Goal: Transaction & Acquisition: Purchase product/service

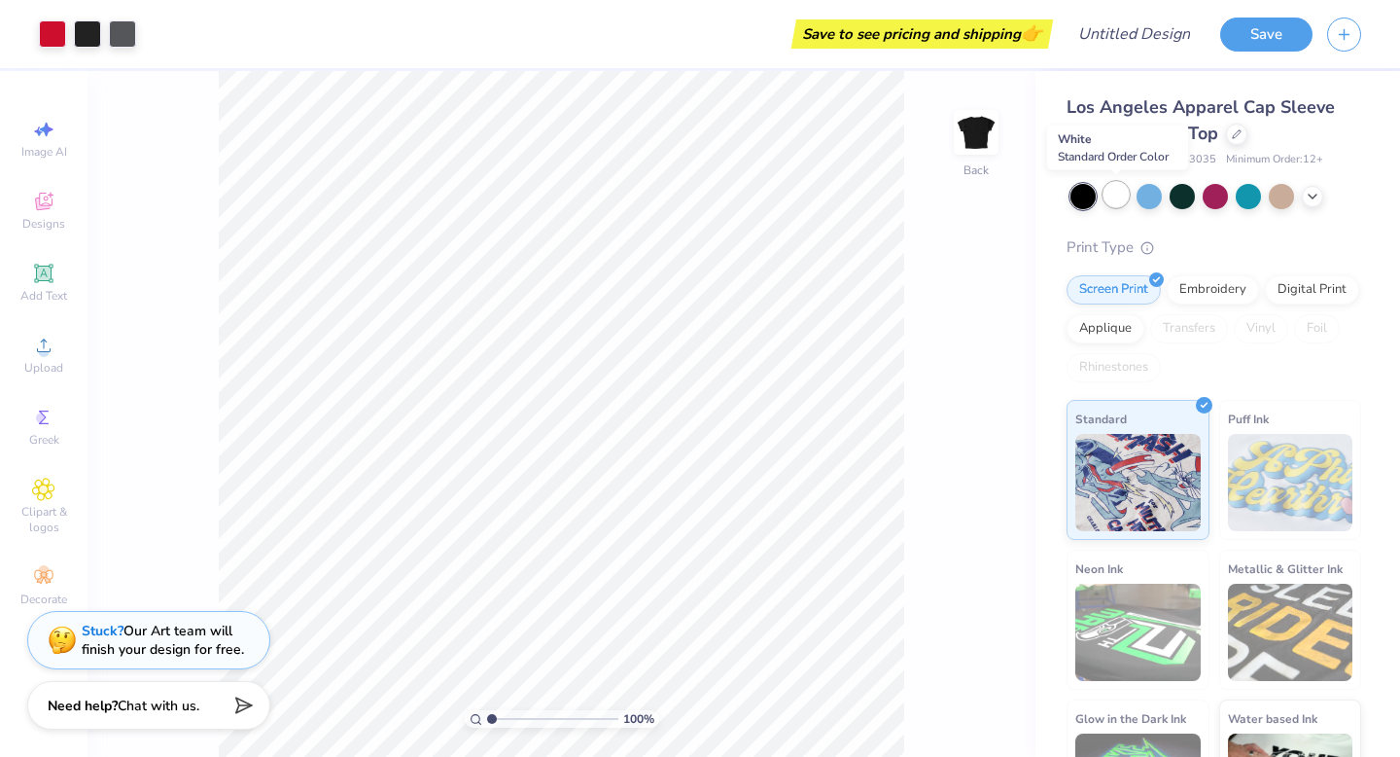
click at [1117, 191] on div at bounding box center [1116, 194] width 25 height 25
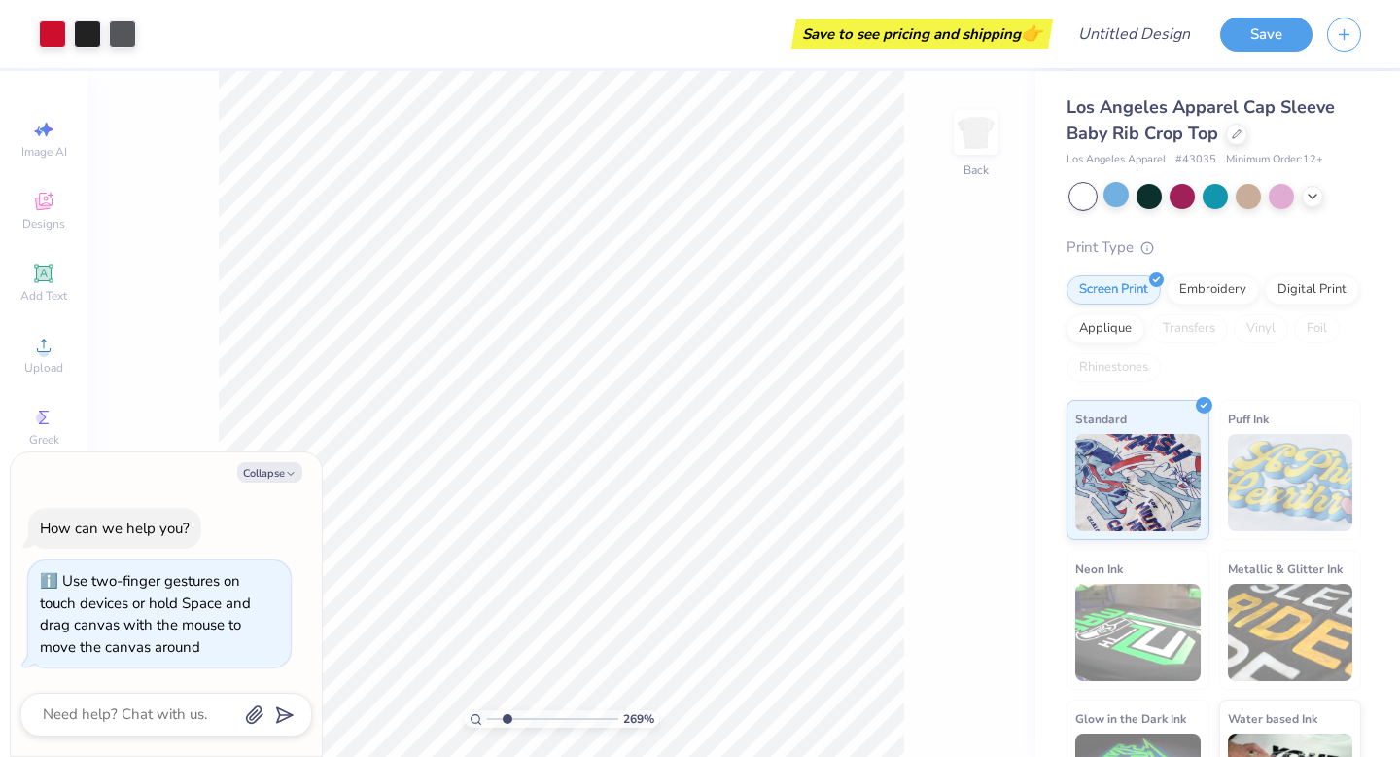
type input "2.69"
type textarea "x"
drag, startPoint x: 496, startPoint y: 720, endPoint x: 513, endPoint y: 720, distance: 17.5
type input "2.69"
click at [513, 720] on input "range" at bounding box center [552, 719] width 131 height 18
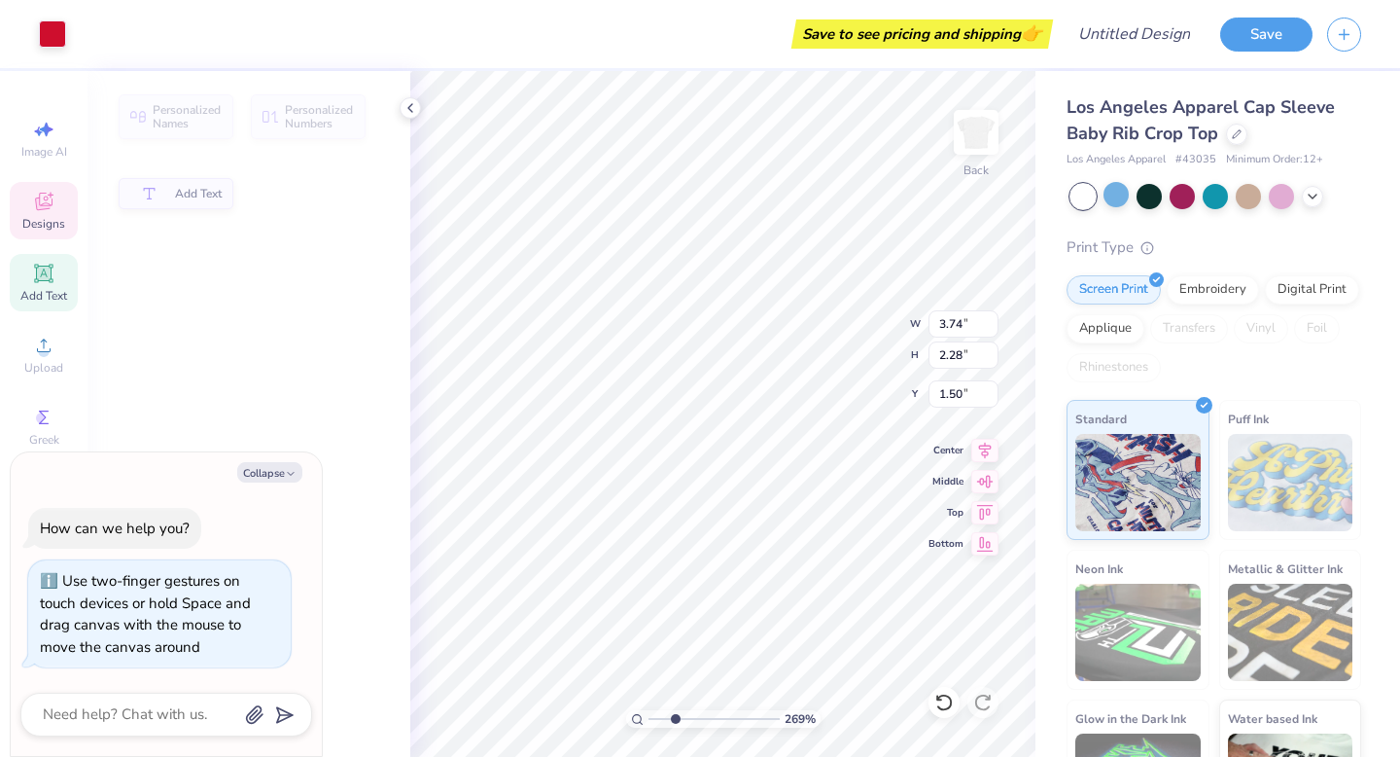
type textarea "x"
type input "3.74"
type input "2.28"
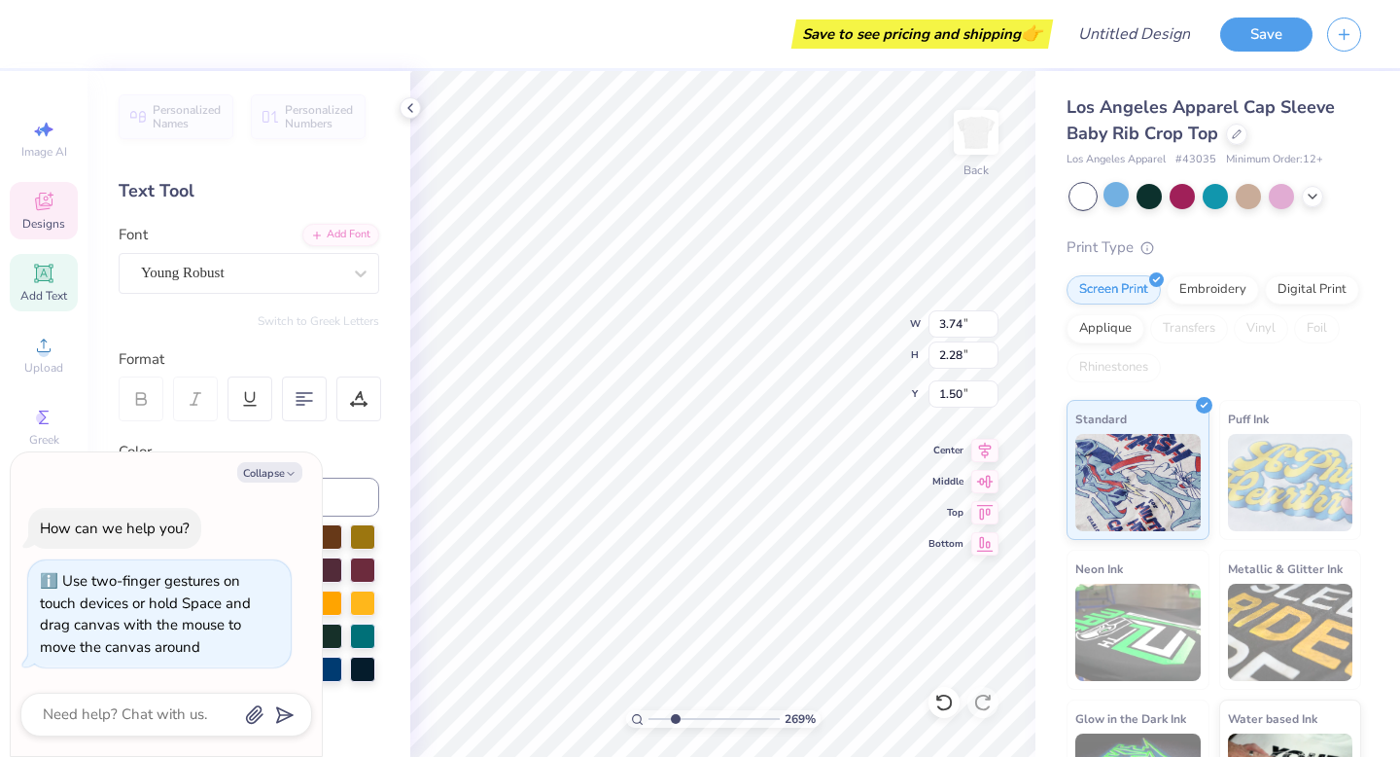
type textarea "x"
type input "3.43"
type input "2.26"
type input "3.14"
type textarea "x"
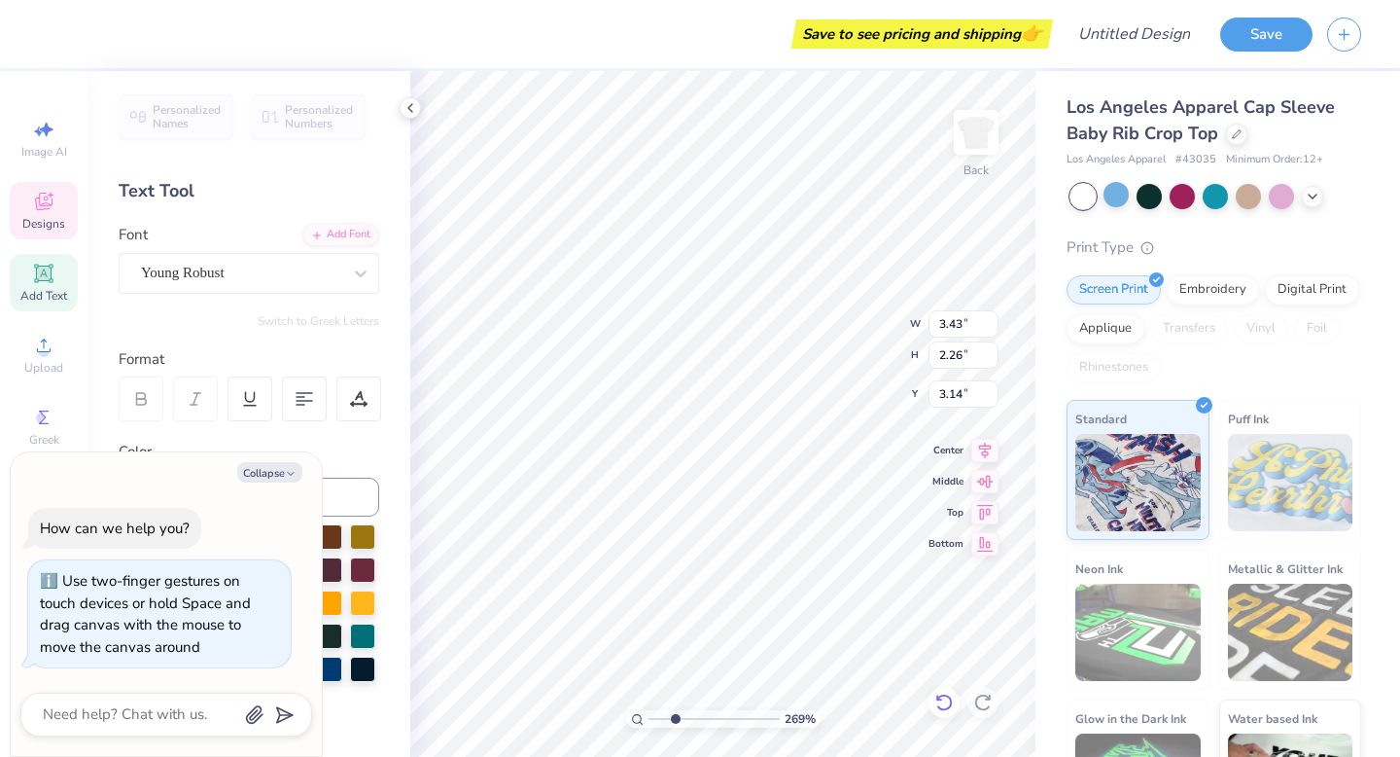
type textarea "Sima"
click at [938, 705] on icon at bounding box center [943, 701] width 19 height 19
click at [948, 709] on icon at bounding box center [943, 701] width 19 height 19
type textarea "x"
type textarea "igma"
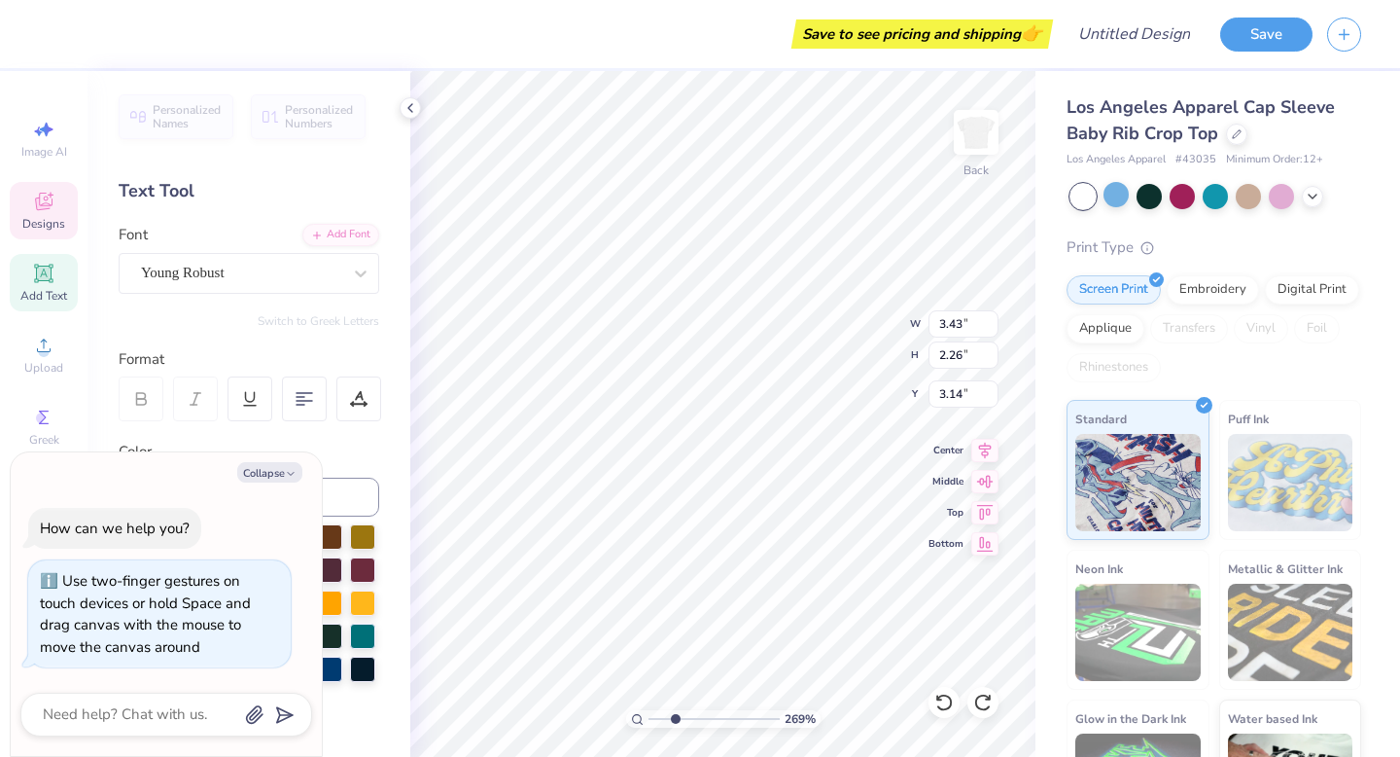
type textarea "x"
type textarea "igma"
type textarea "x"
type input "3.74"
type input "2.28"
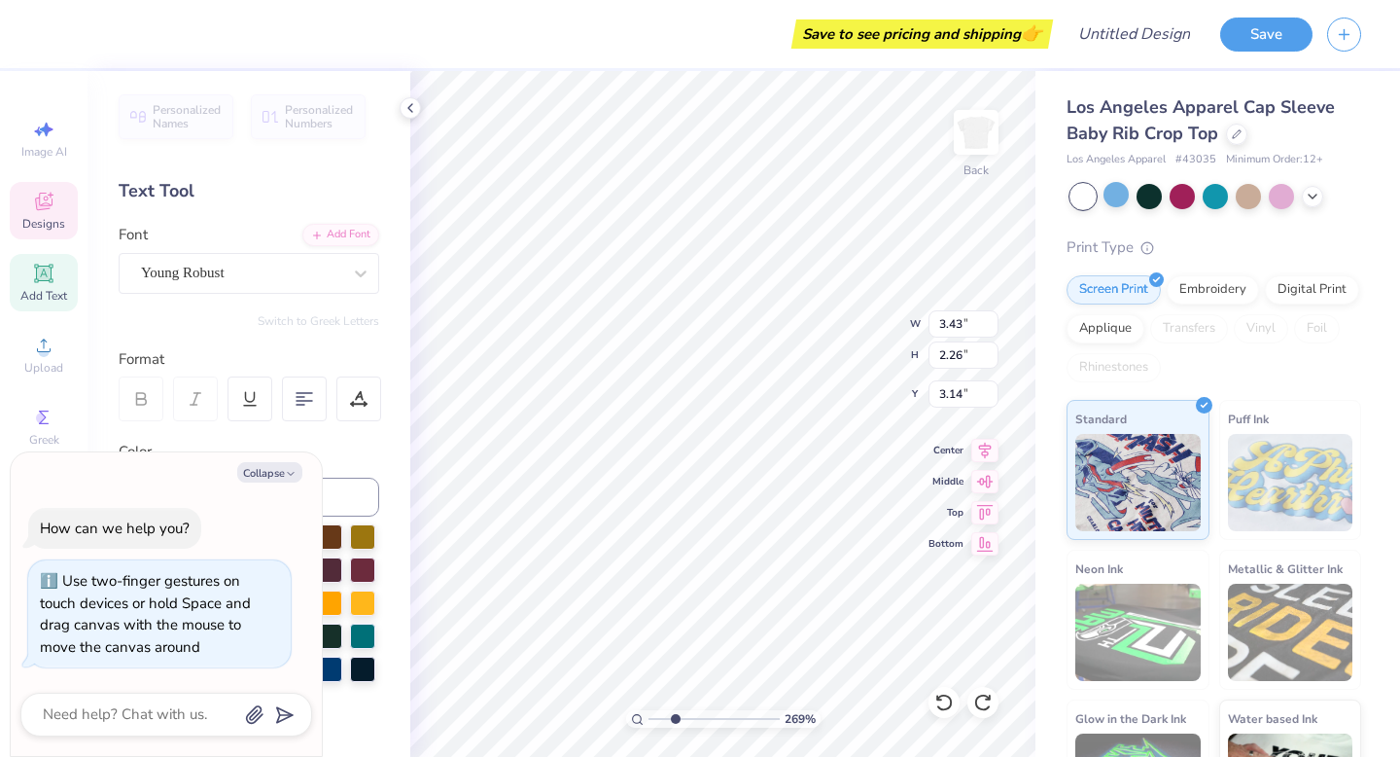
type input "1.50"
click at [946, 708] on icon at bounding box center [943, 702] width 17 height 18
type textarea "x"
type input "3.48"
type textarea "x"
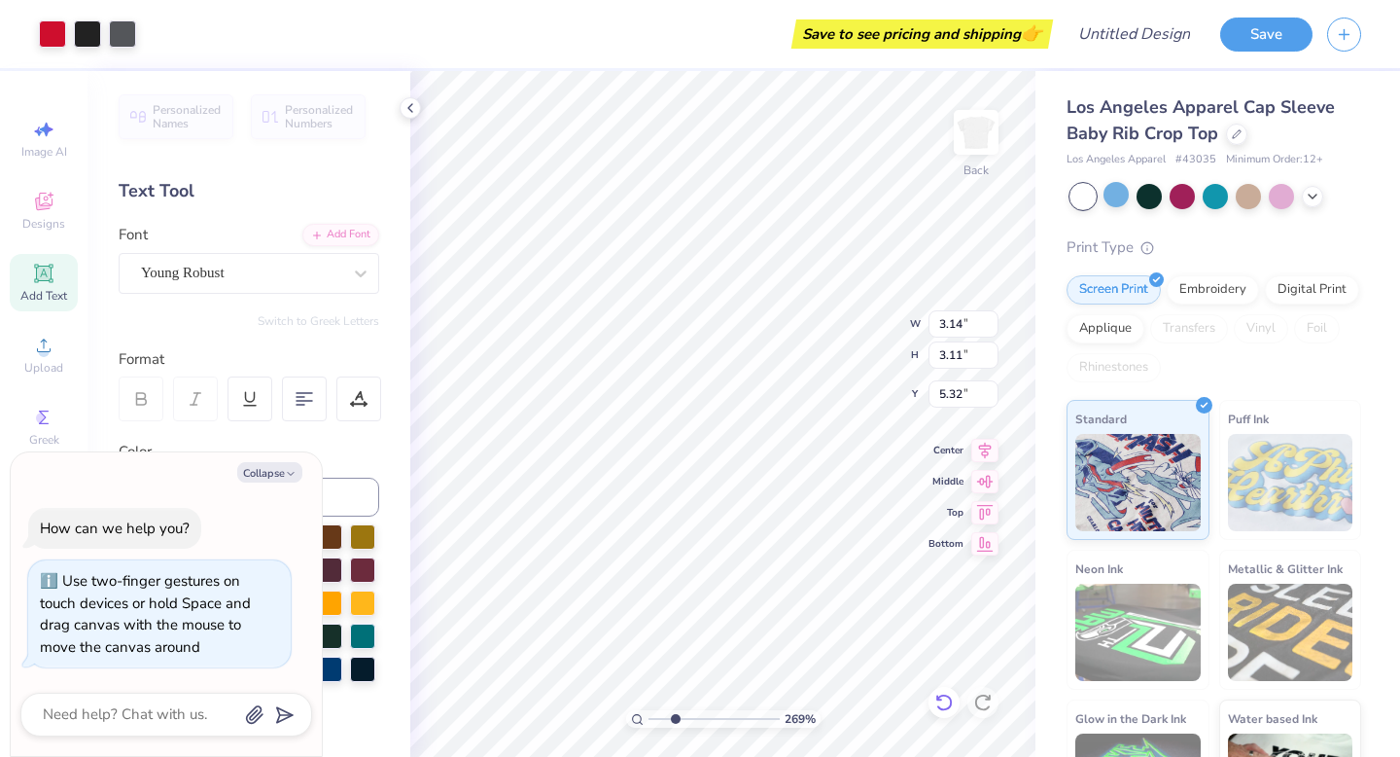
type input "3.00"
type textarea "x"
type textarea "T"
type textarea "x"
type textarea "Te"
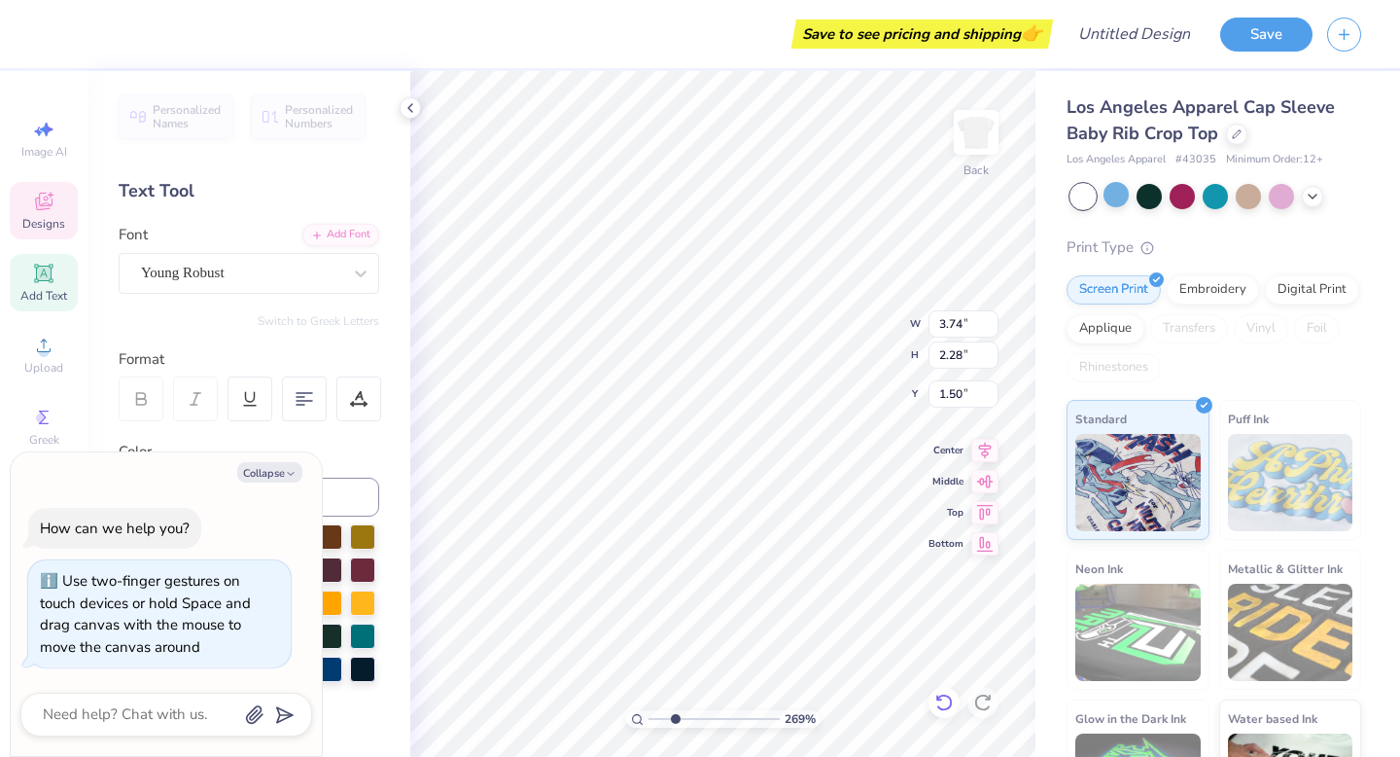
type textarea "x"
type textarea "Tex"
type textarea "x"
type textarea "Texa"
type textarea "x"
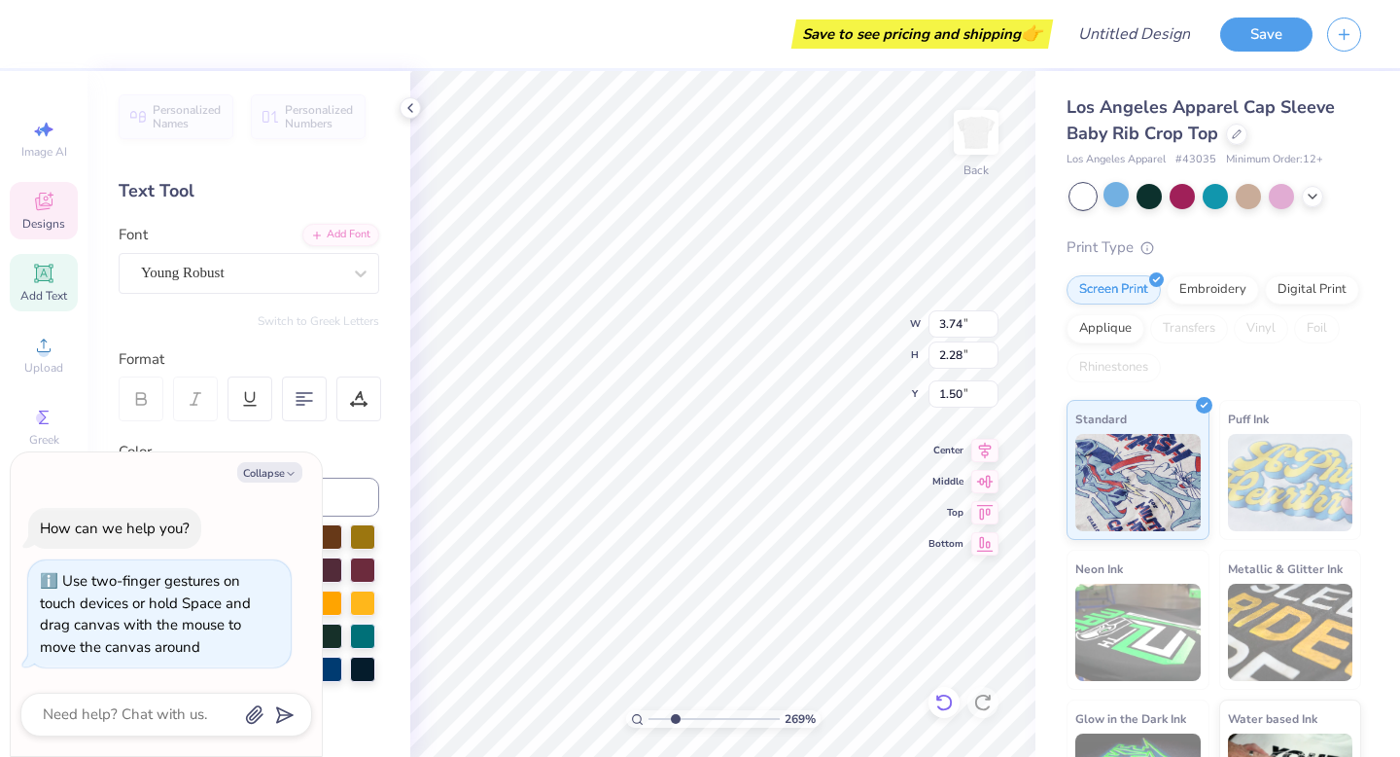
type textarea "Texas"
type textarea "x"
type input "2.68"
type input "1.76"
type input "3.00"
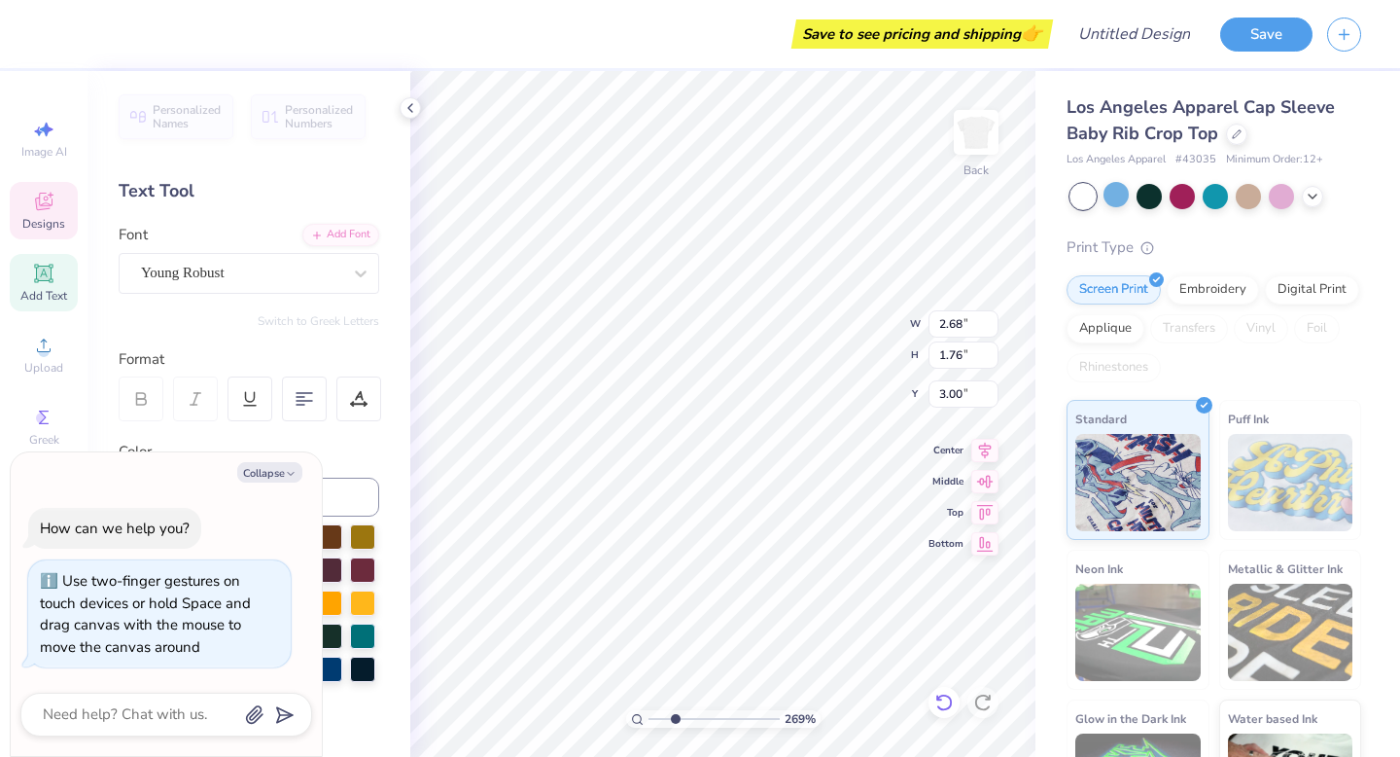
type textarea "x"
type textarea "AN"
type textarea "x"
type textarea "A"
type textarea "x"
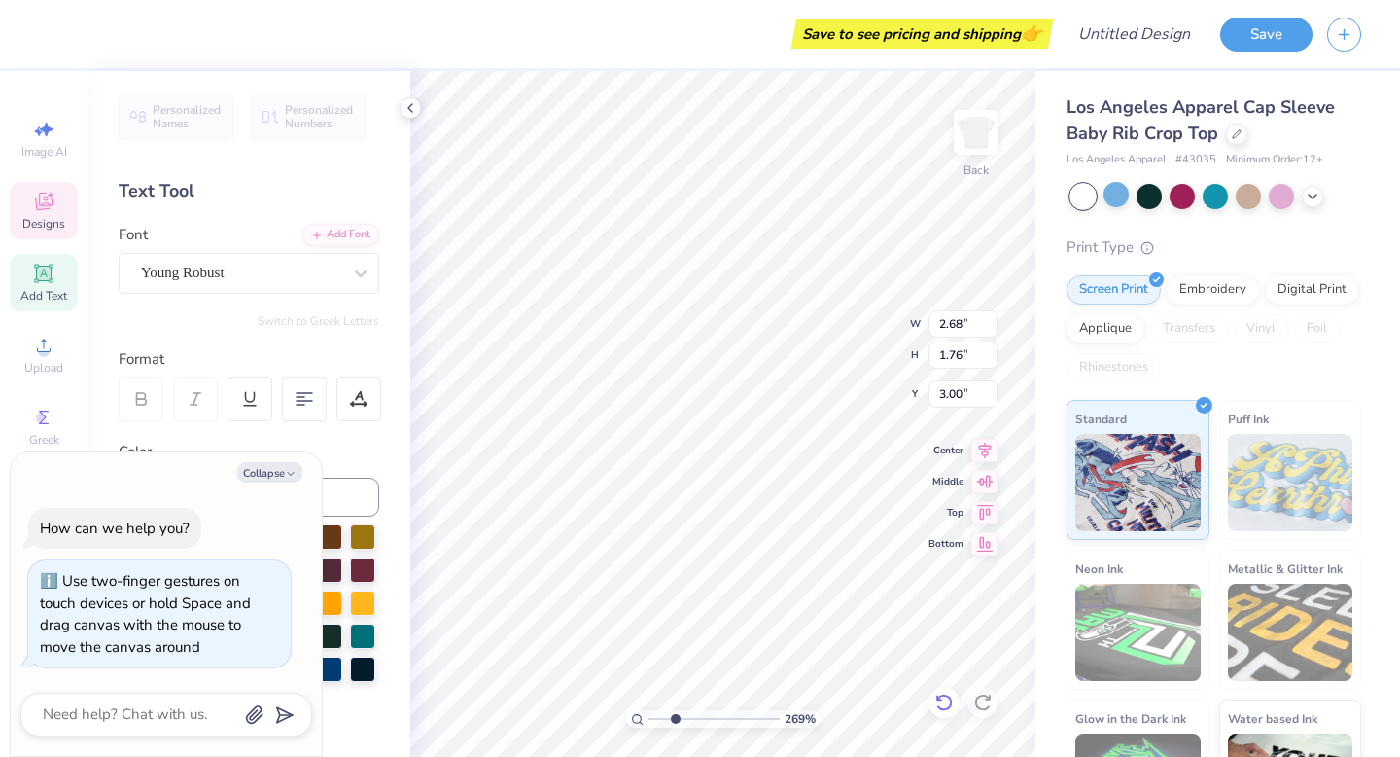
type textarea "Ang"
type textarea "x"
type textarea "Angel"
type textarea "x"
type textarea "Angels"
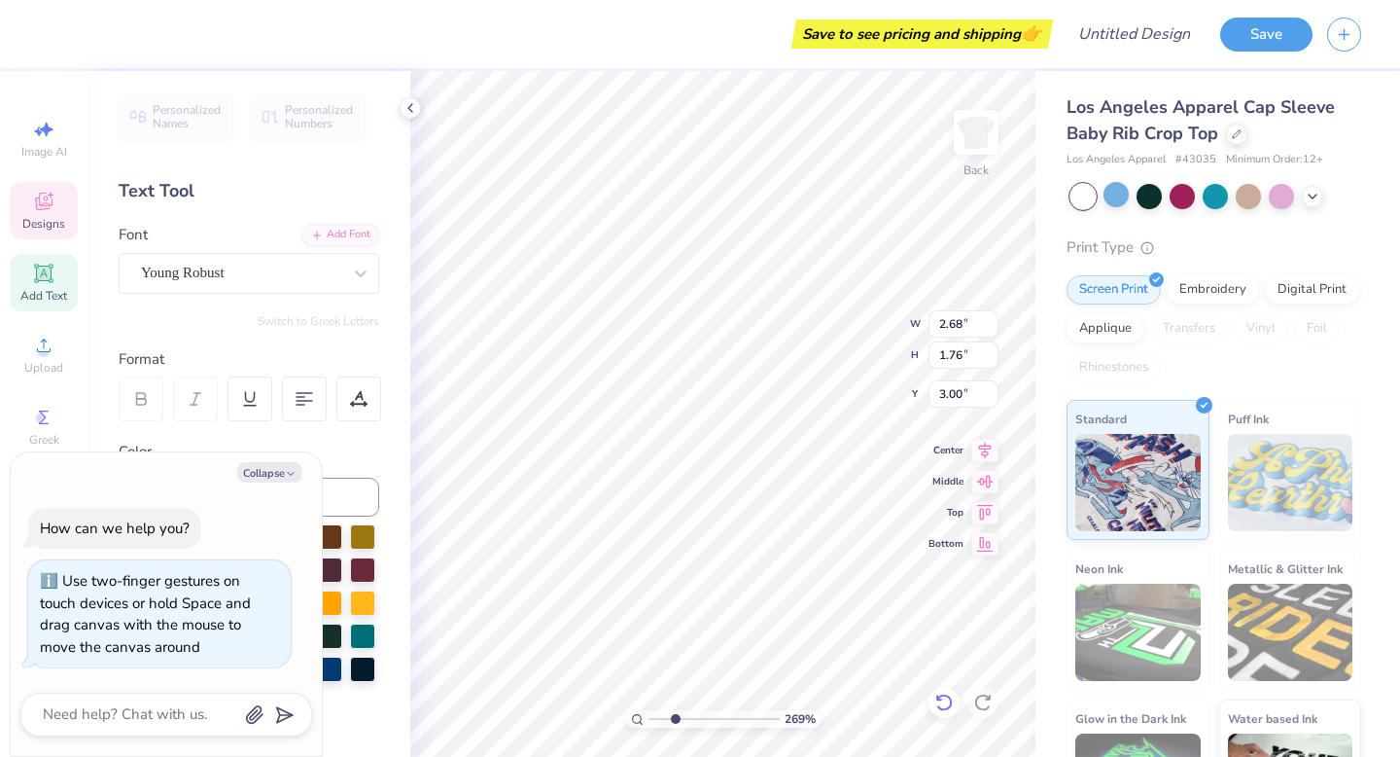
scroll to position [0, 1]
type textarea "x"
type input "3.07"
type textarea "x"
type textarea "T"
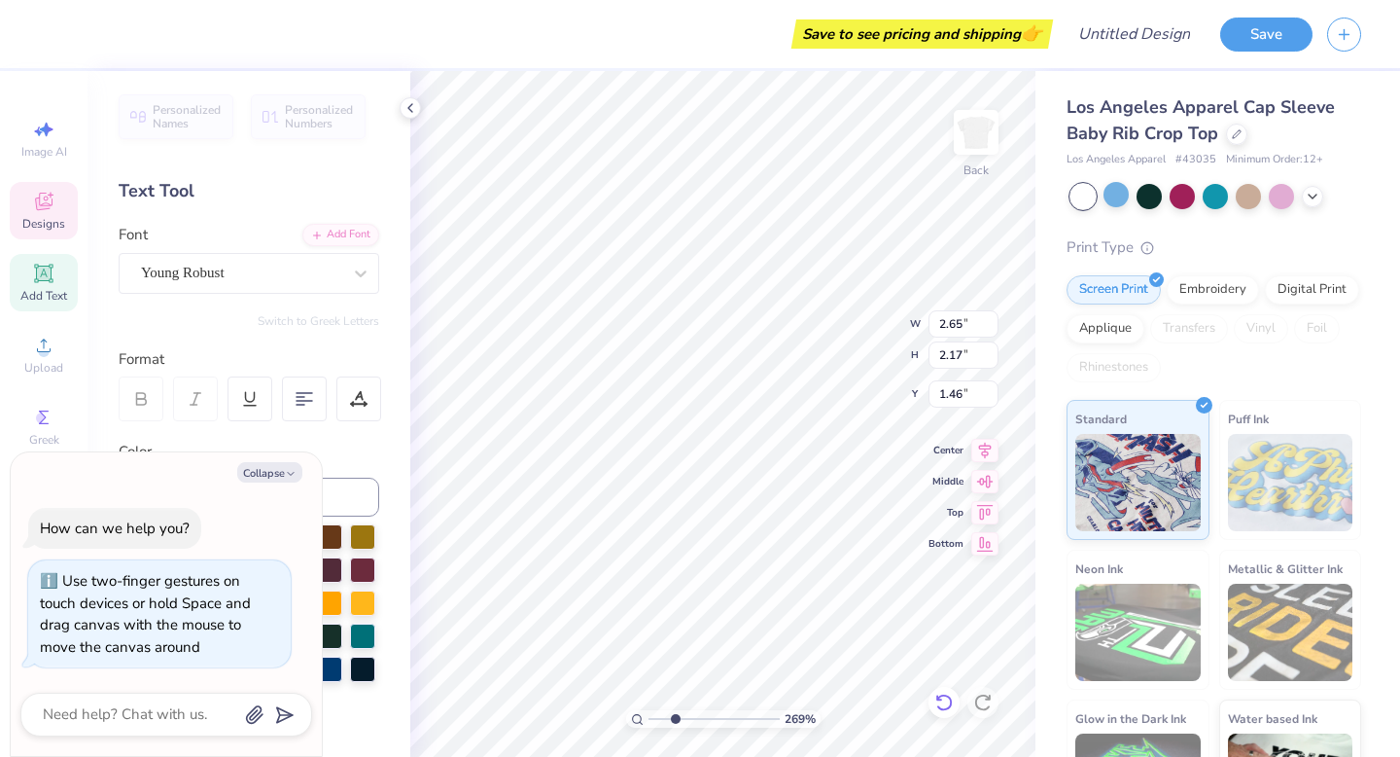
type textarea "x"
type textarea "Tx"
click at [287, 471] on icon "button" at bounding box center [291, 474] width 12 height 12
type textarea "x"
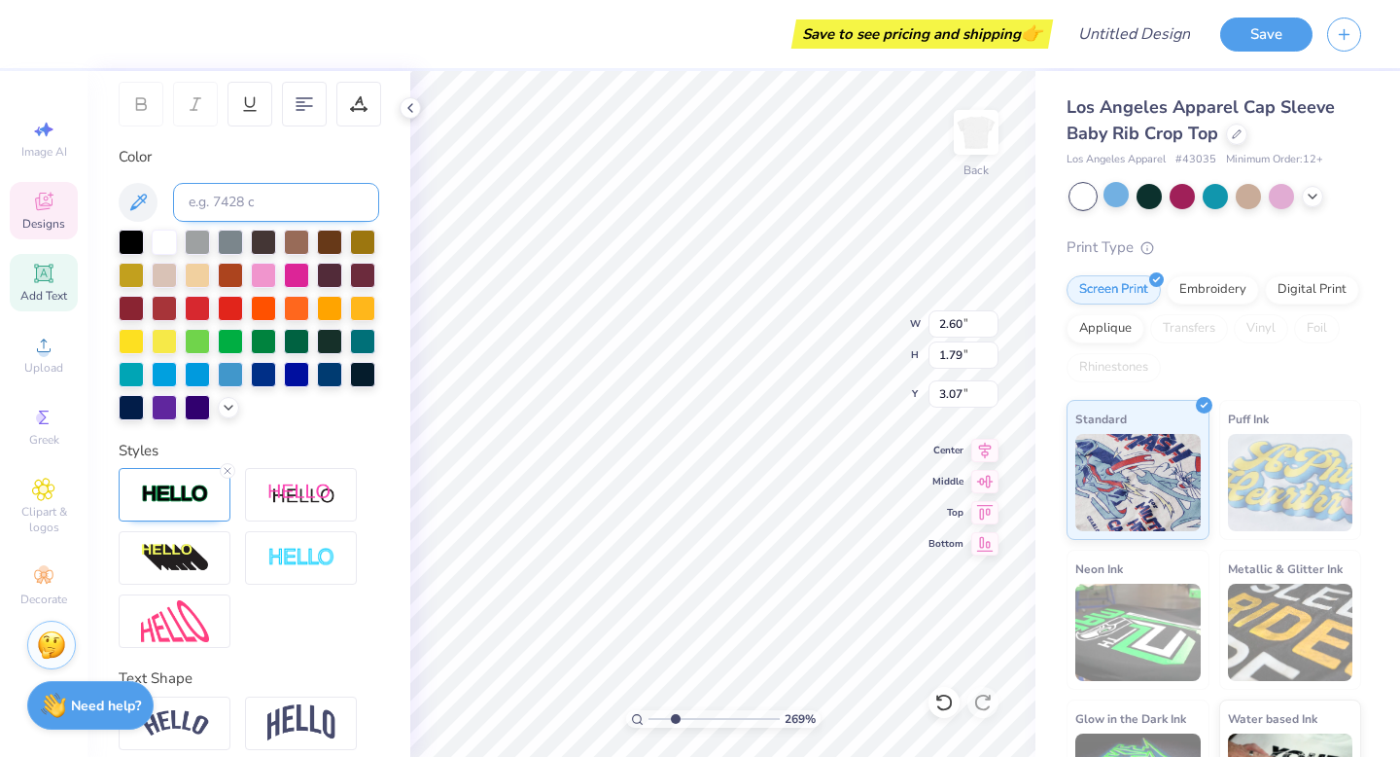
scroll to position [373, 0]
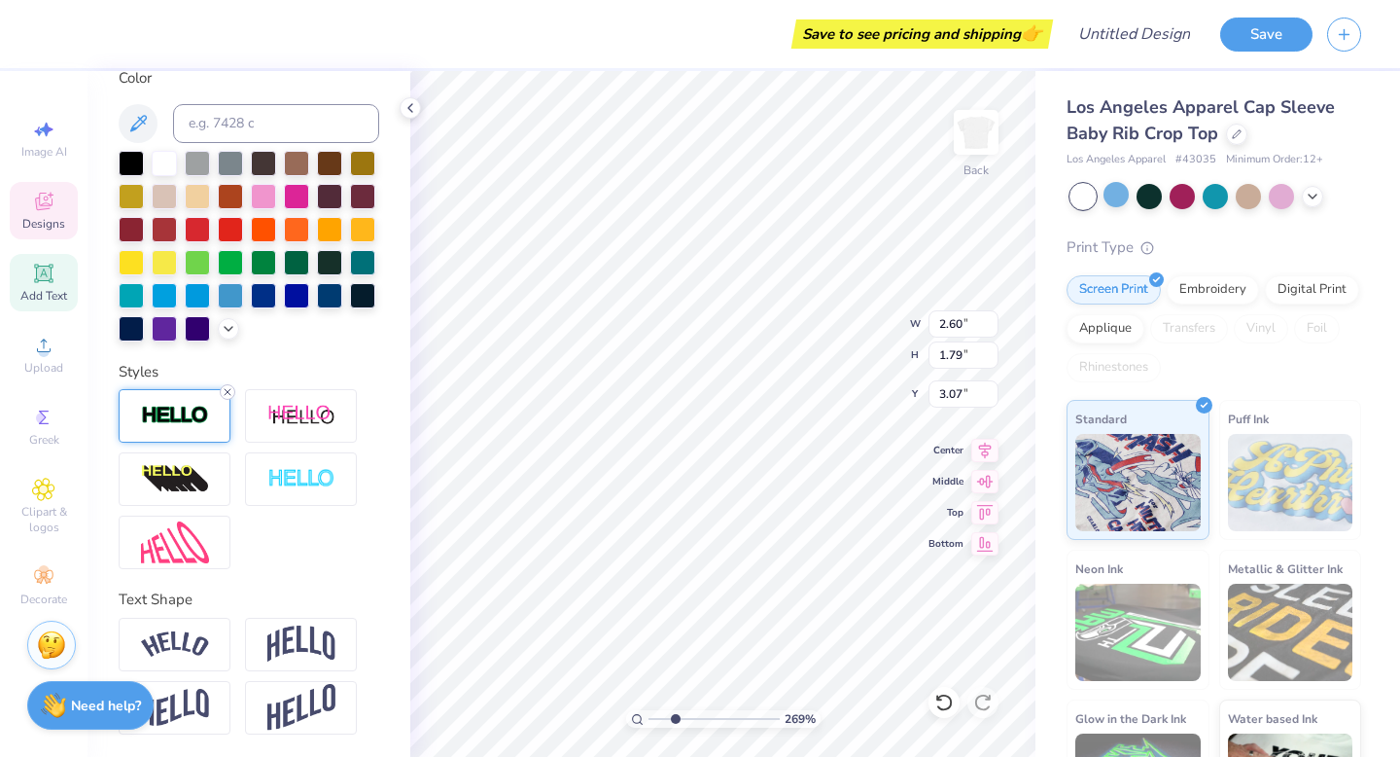
click at [228, 394] on icon at bounding box center [228, 392] width 12 height 12
type input "2.55"
type input "1.74"
type input "3.10"
type input "1.80"
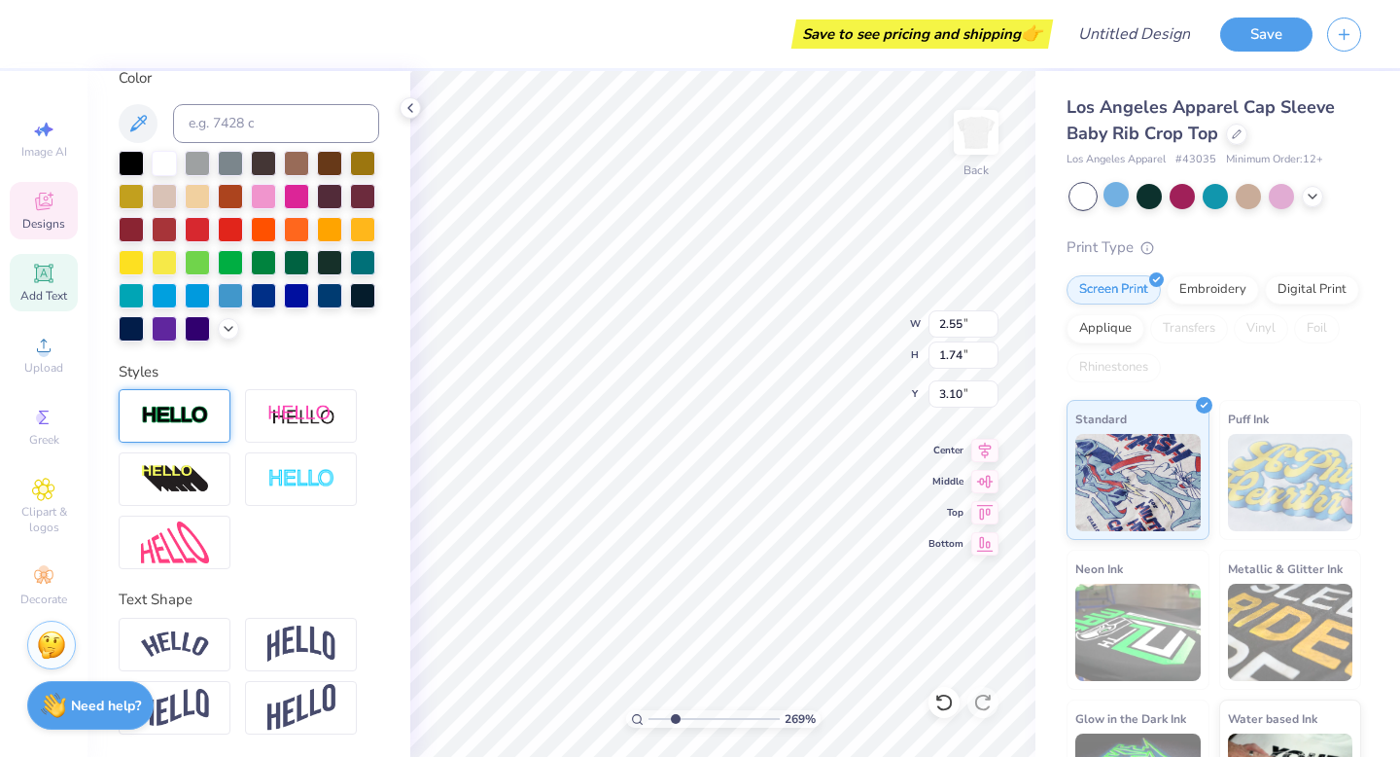
type input "2.17"
type input "1.41"
click at [228, 391] on line at bounding box center [228, 392] width 6 height 6
type input "1.74"
type input "2.11"
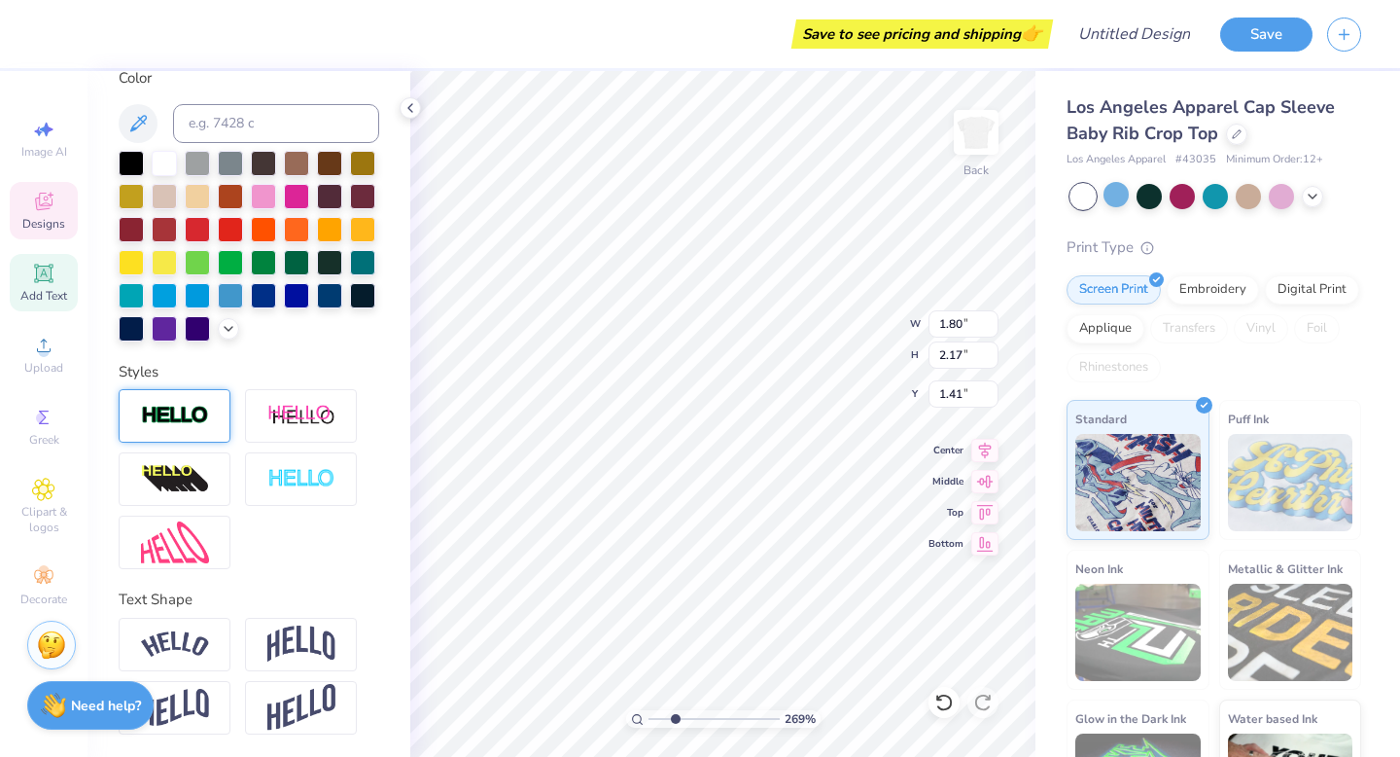
type input "1.44"
type textarea "Texas"
type input "2.55"
type input "1.74"
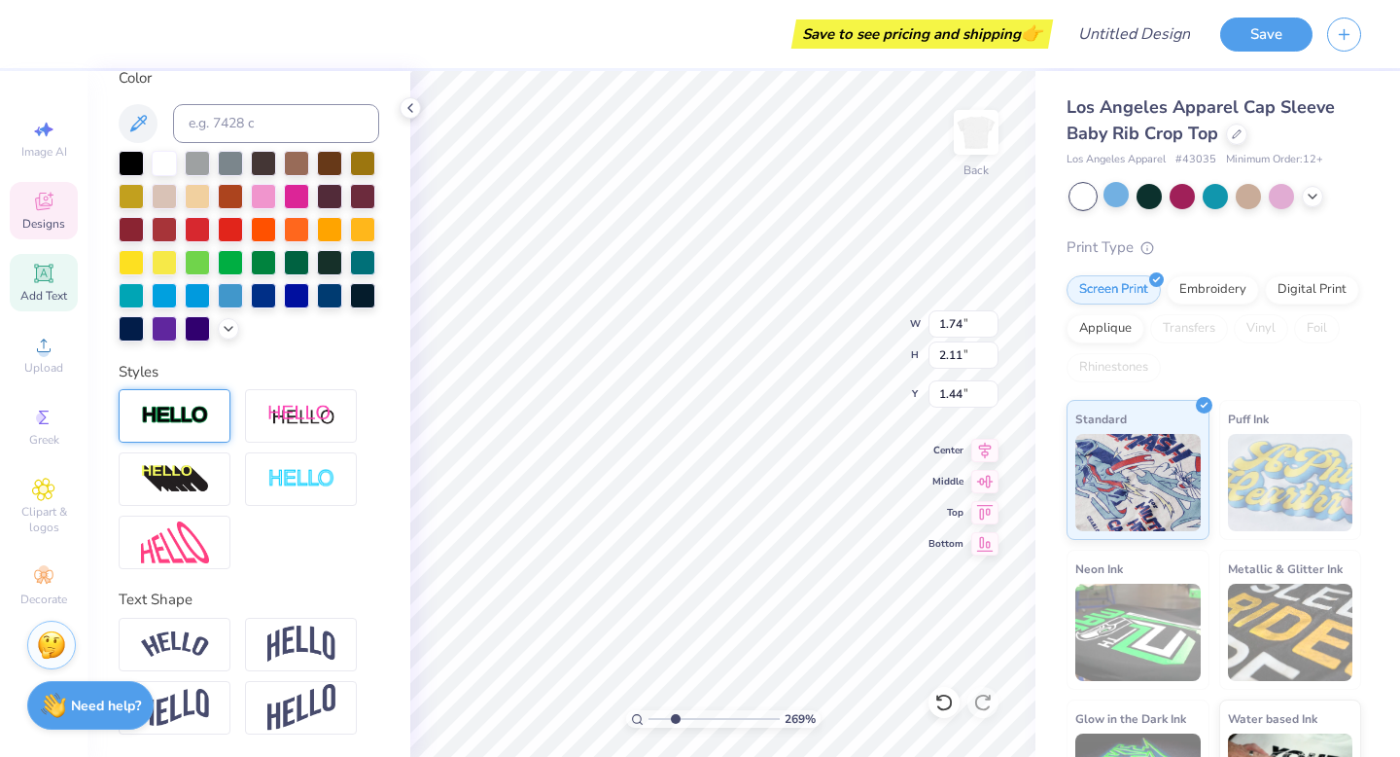
type input "3.10"
type input "1.37"
type input "5.18"
click at [941, 705] on icon at bounding box center [943, 701] width 19 height 19
drag, startPoint x: 684, startPoint y: 721, endPoint x: 712, endPoint y: 722, distance: 28.2
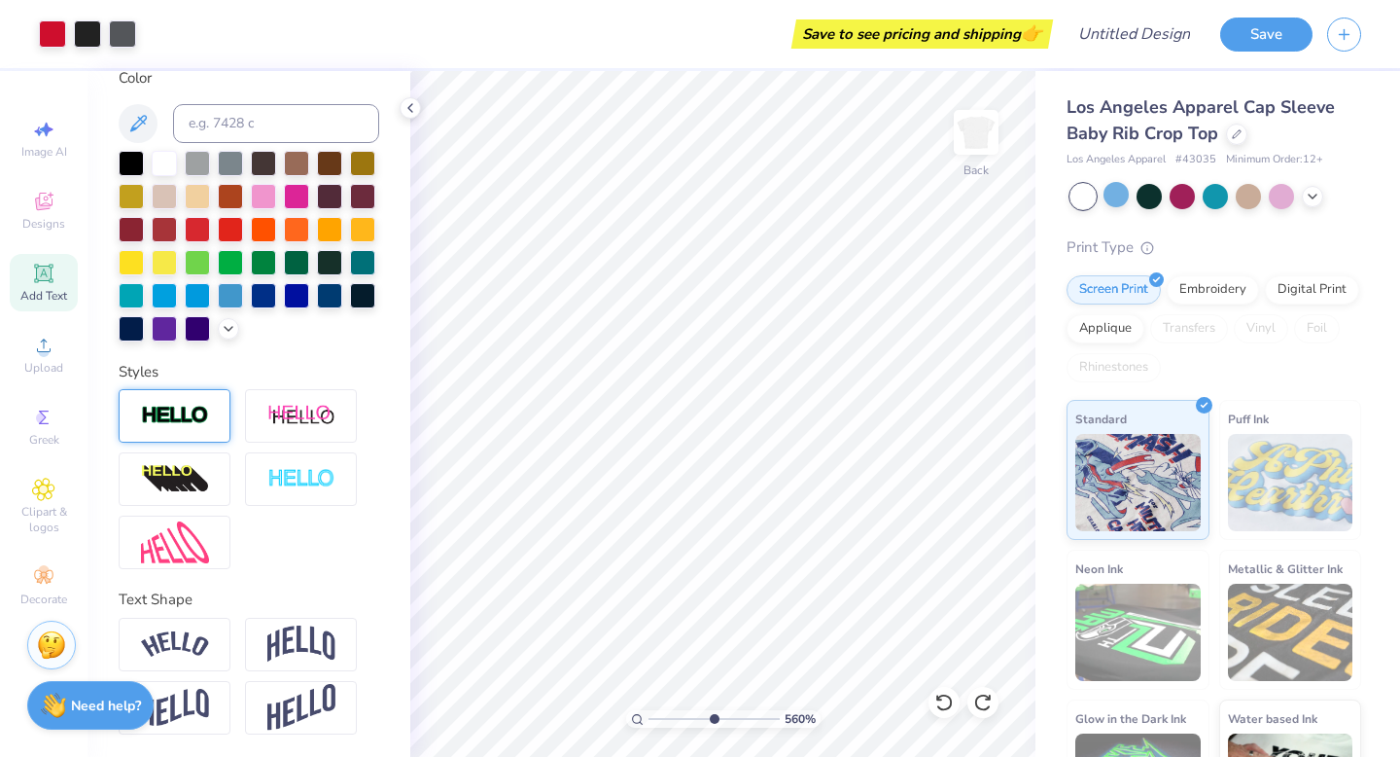
click at [713, 722] on input "range" at bounding box center [714, 719] width 131 height 18
click at [129, 32] on div at bounding box center [122, 31] width 27 height 27
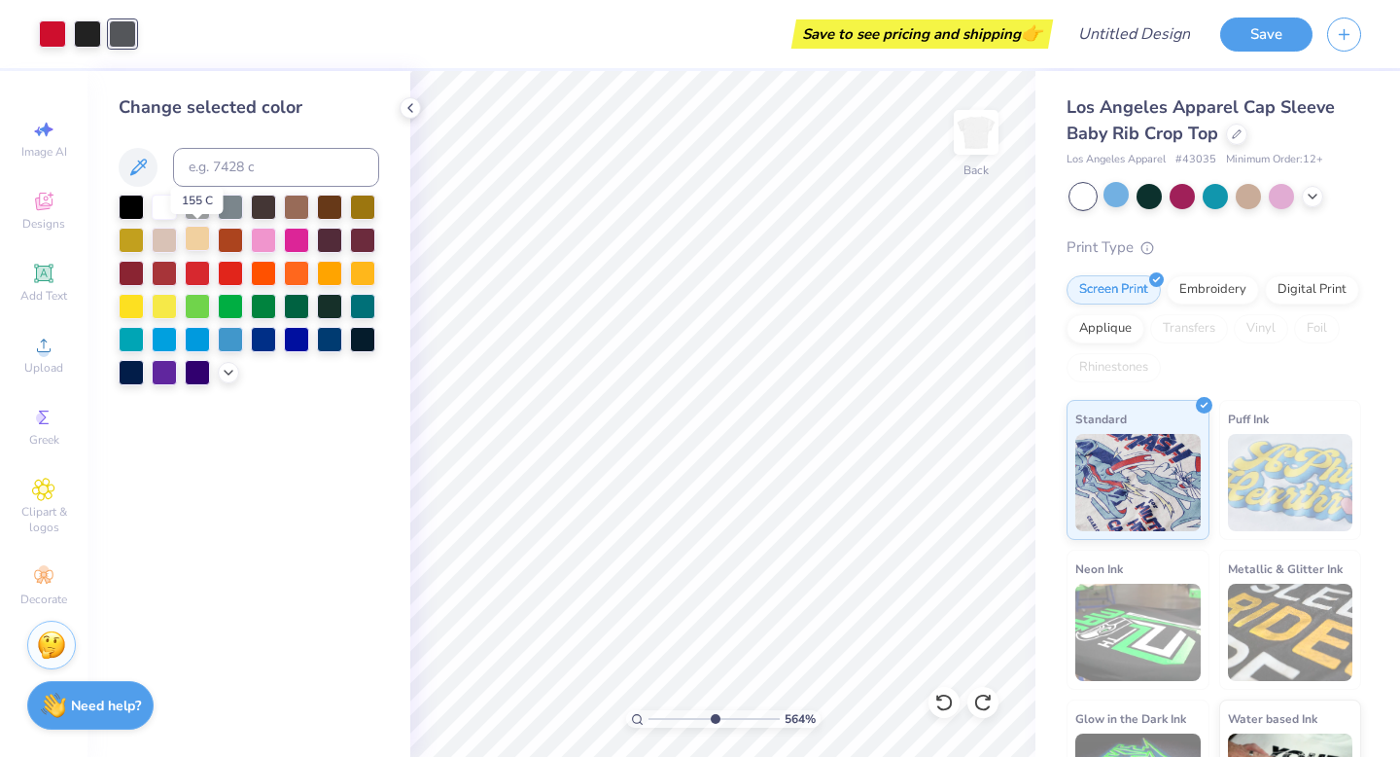
click at [196, 236] on div at bounding box center [197, 238] width 25 height 25
click at [82, 30] on div at bounding box center [87, 31] width 27 height 27
click at [226, 370] on polyline at bounding box center [229, 371] width 8 height 4
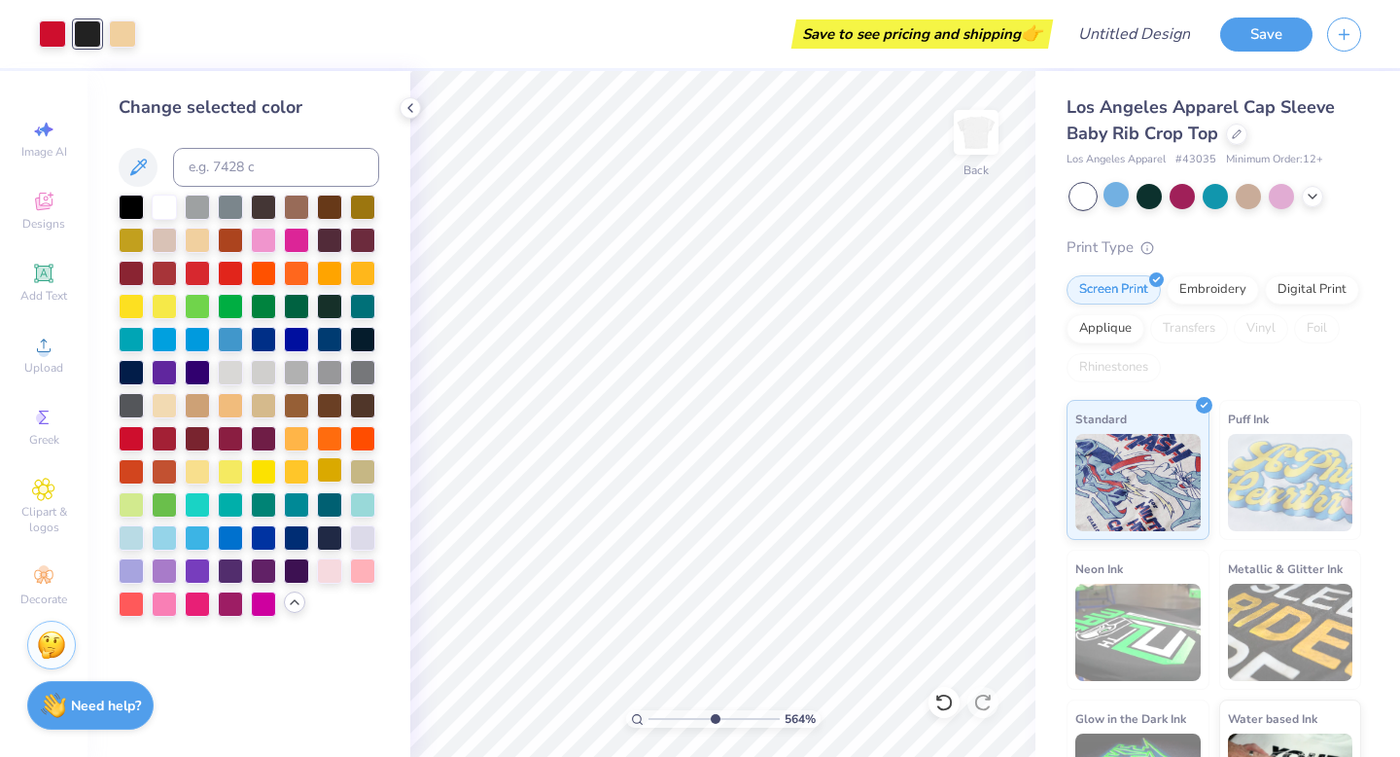
click at [327, 464] on div at bounding box center [329, 469] width 25 height 25
click at [365, 469] on div at bounding box center [362, 469] width 25 height 25
click at [266, 405] on div at bounding box center [263, 403] width 25 height 25
type input "2.71"
drag, startPoint x: 715, startPoint y: 716, endPoint x: 671, endPoint y: 713, distance: 43.9
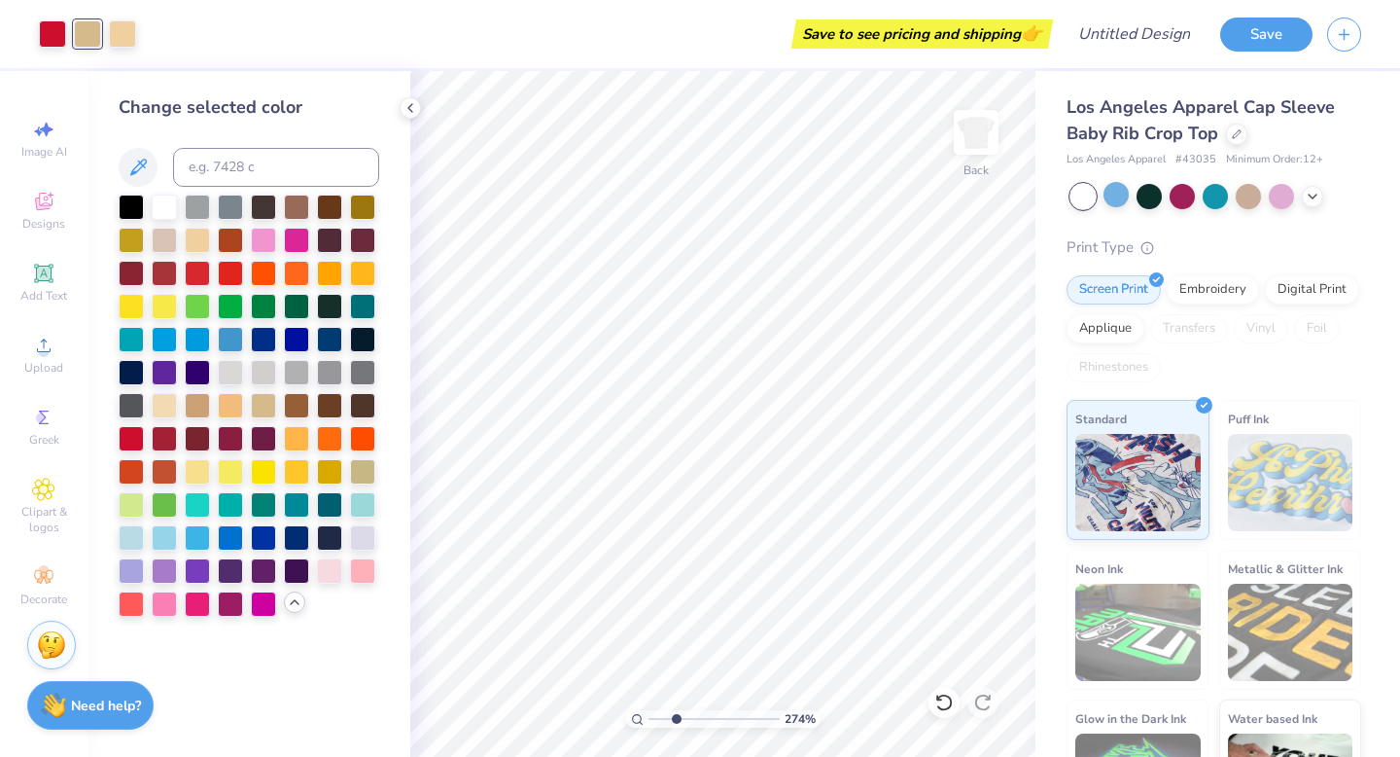
click at [673, 714] on input "range" at bounding box center [714, 719] width 131 height 18
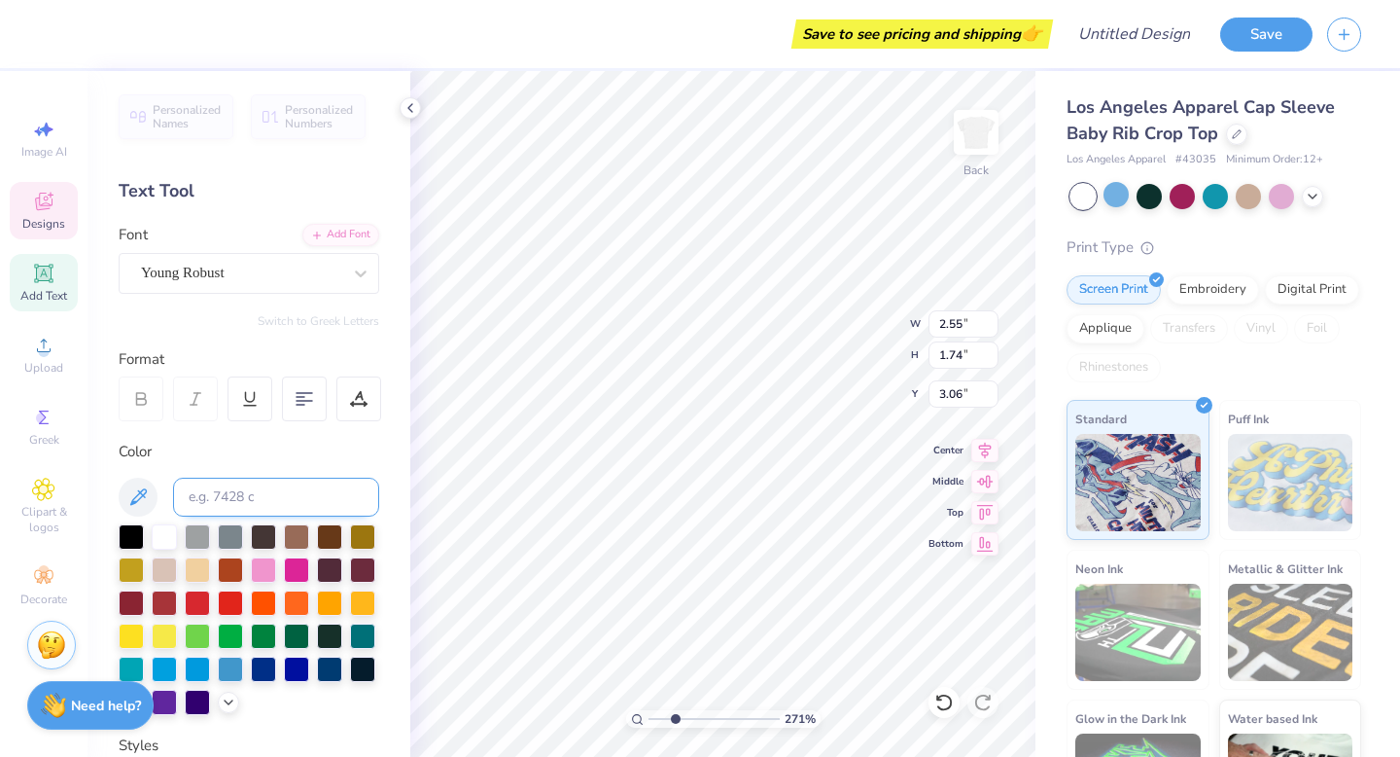
scroll to position [373, 0]
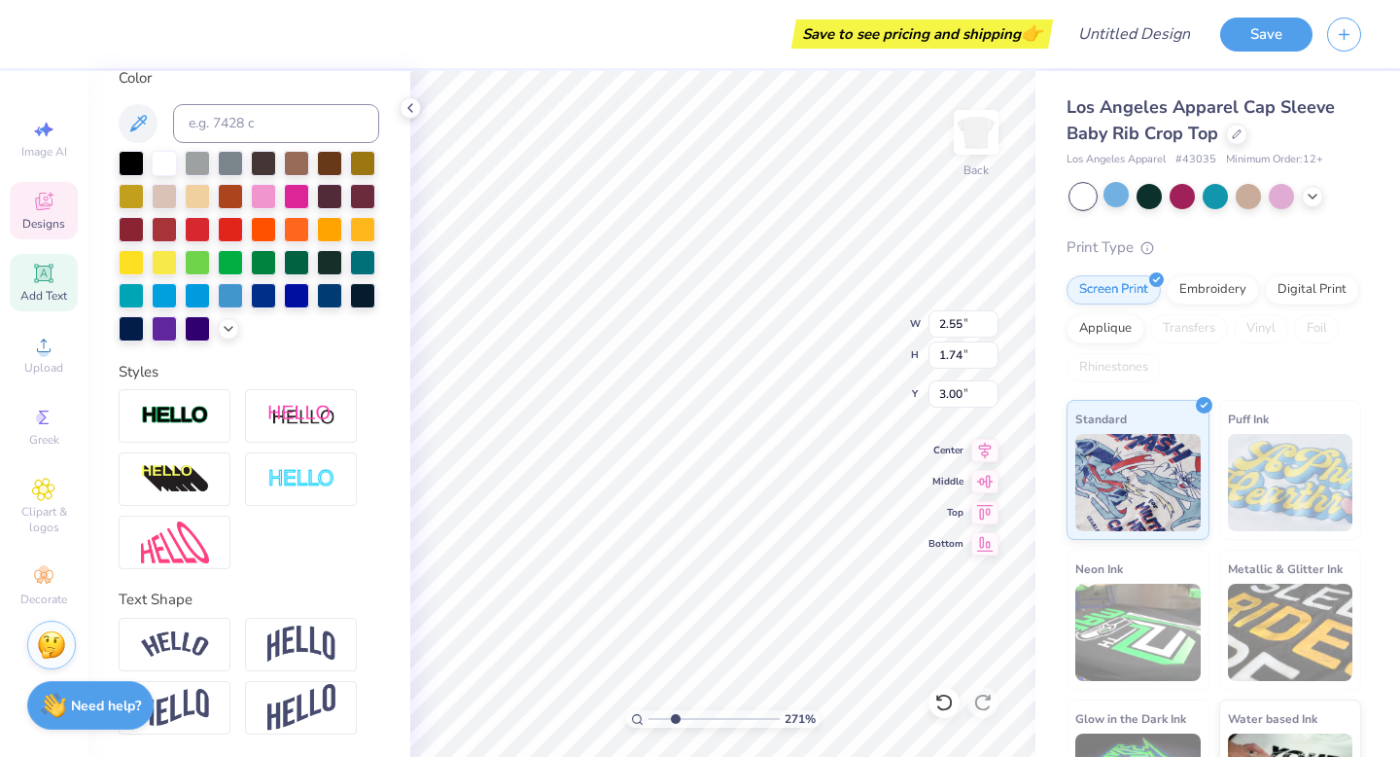
type input "3.00"
type input "3.13"
type input "2.49"
type input "1.66"
type input "3.11"
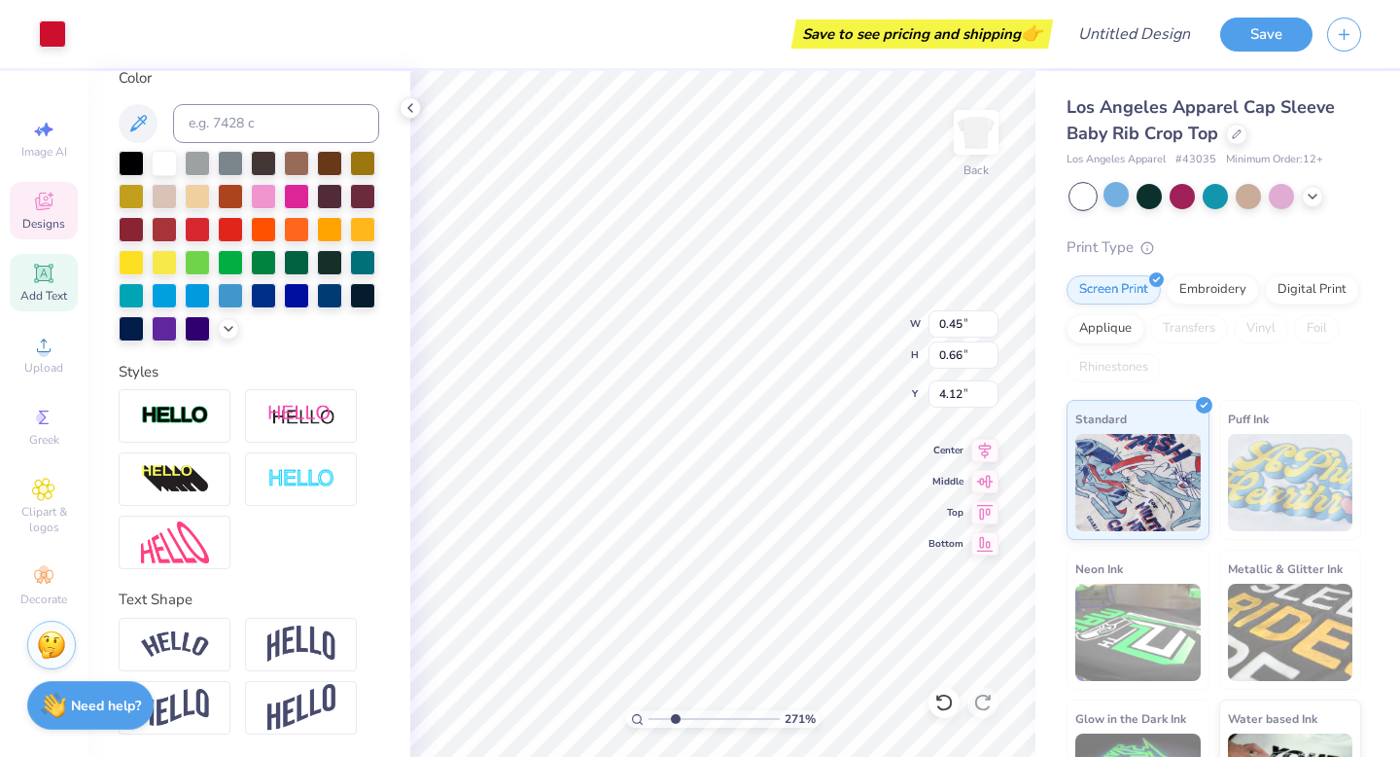
type input "0.45"
type input "0.66"
type input "4.12"
type input "2.49"
type input "1.66"
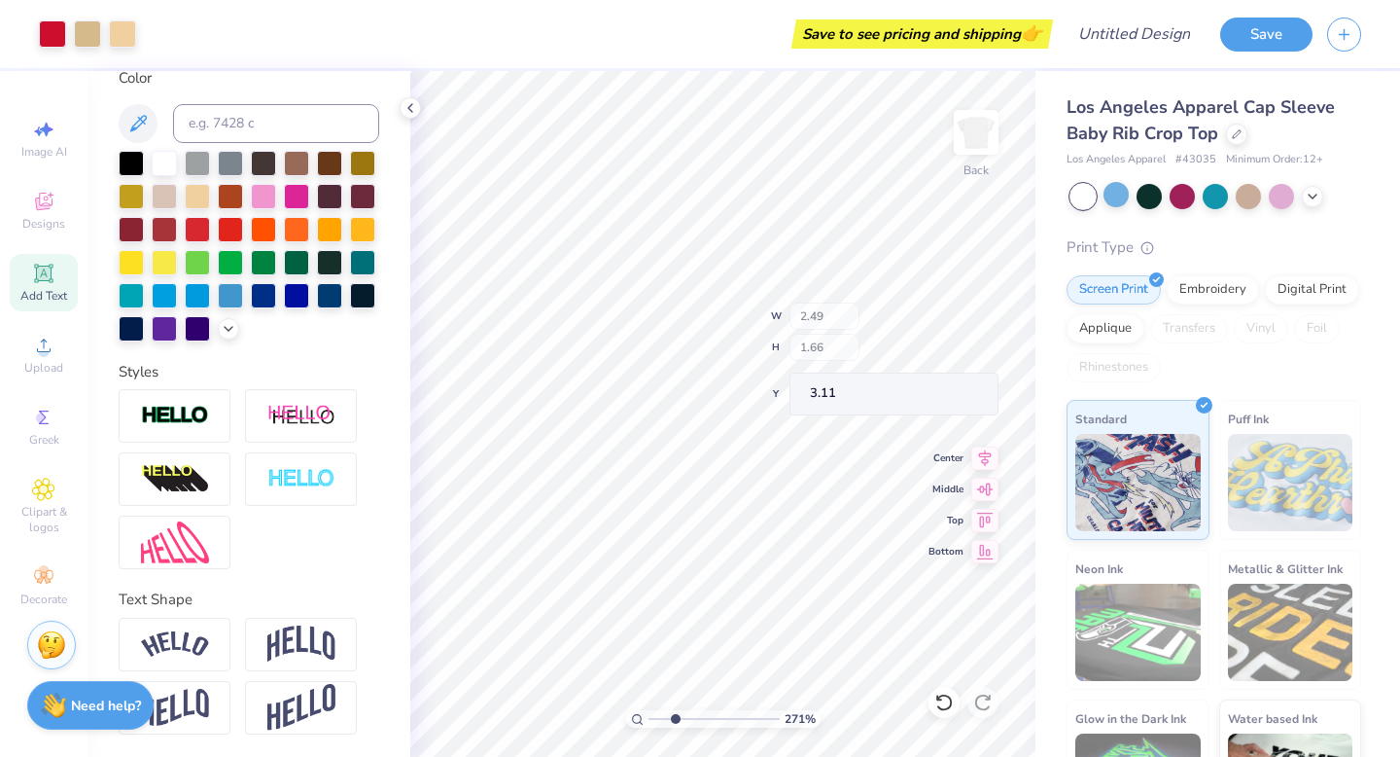
type input "3.00"
type input "3.64"
type input "0.64"
type input "2.49"
type input "1.66"
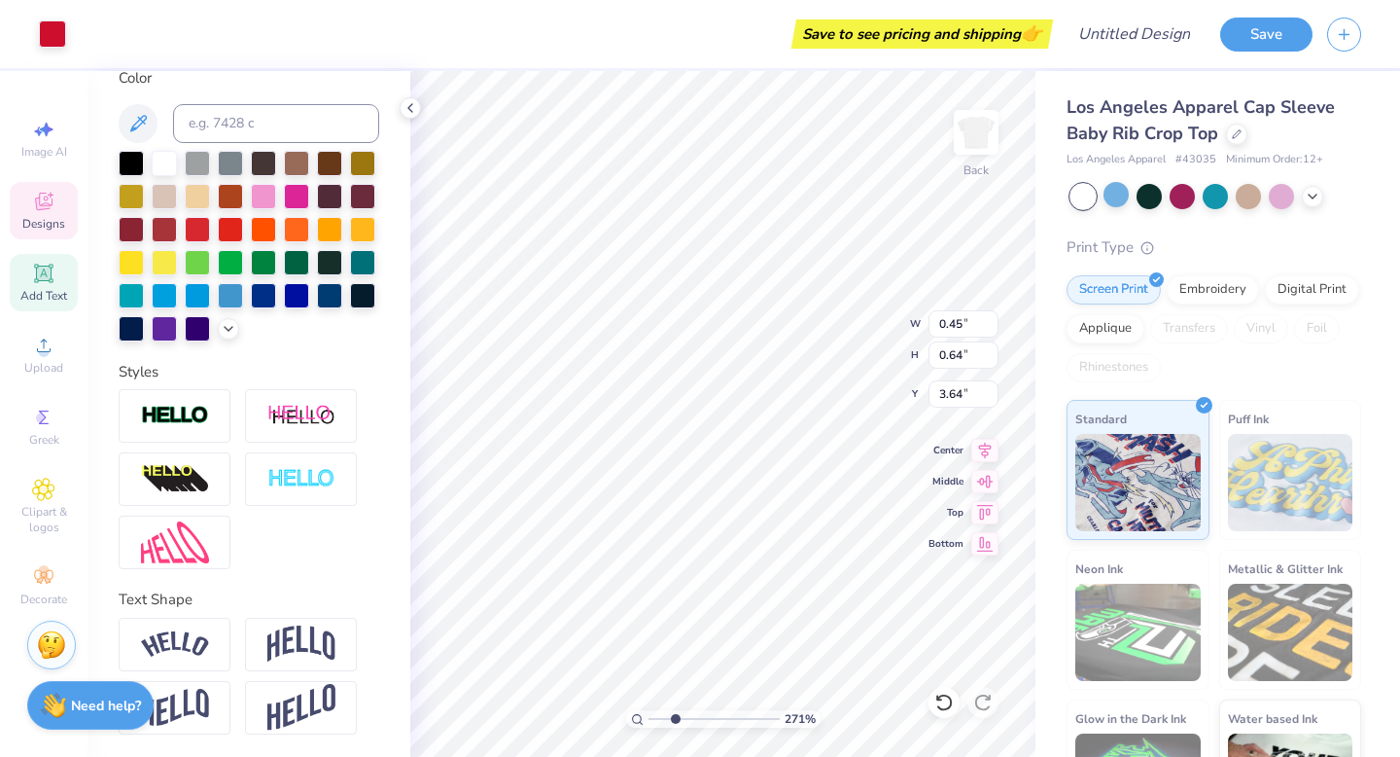
type input "3.00"
click at [942, 703] on icon at bounding box center [943, 701] width 19 height 19
drag, startPoint x: 678, startPoint y: 717, endPoint x: 705, endPoint y: 723, distance: 28.1
type input "5.24"
click at [708, 723] on input "range" at bounding box center [714, 719] width 131 height 18
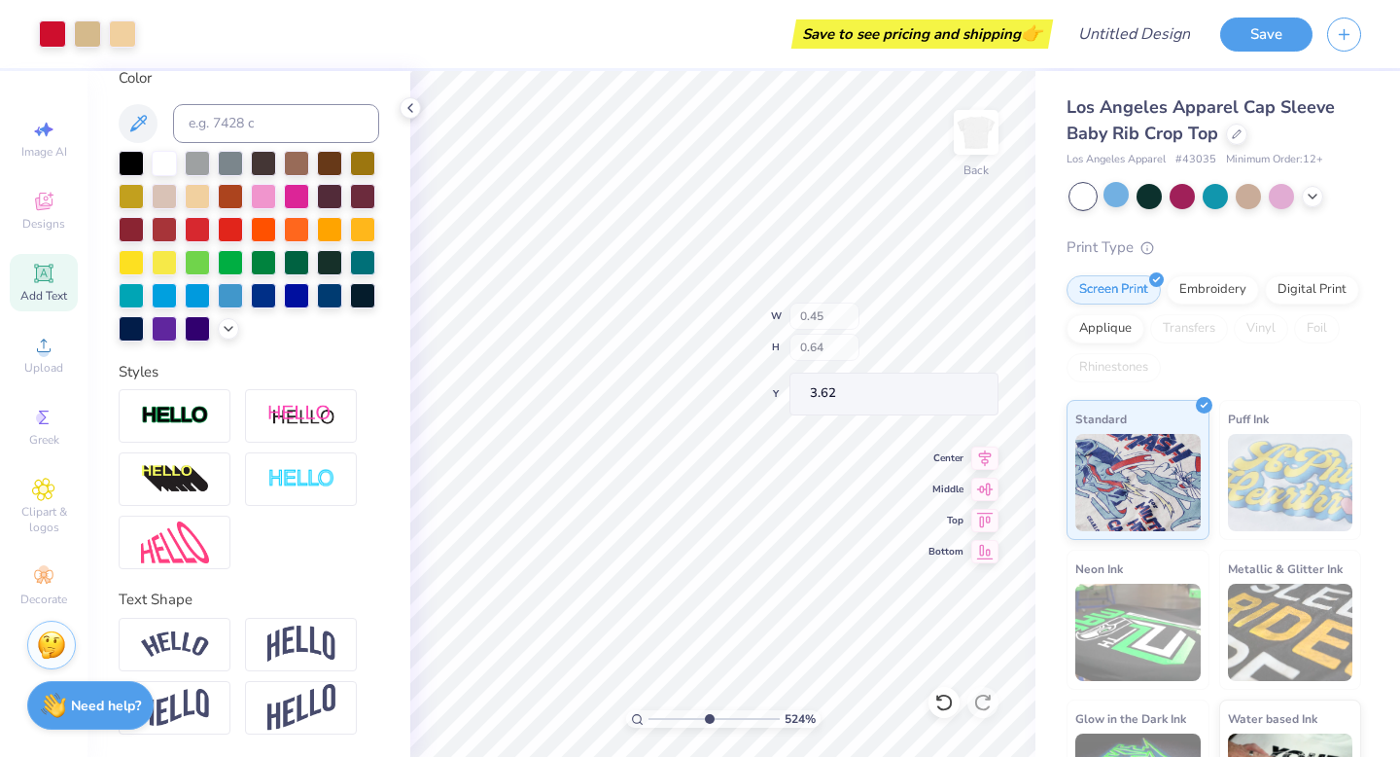
type input "3.62"
type input "5.18"
type input "4.29"
type input "1.01"
type input "1.05"
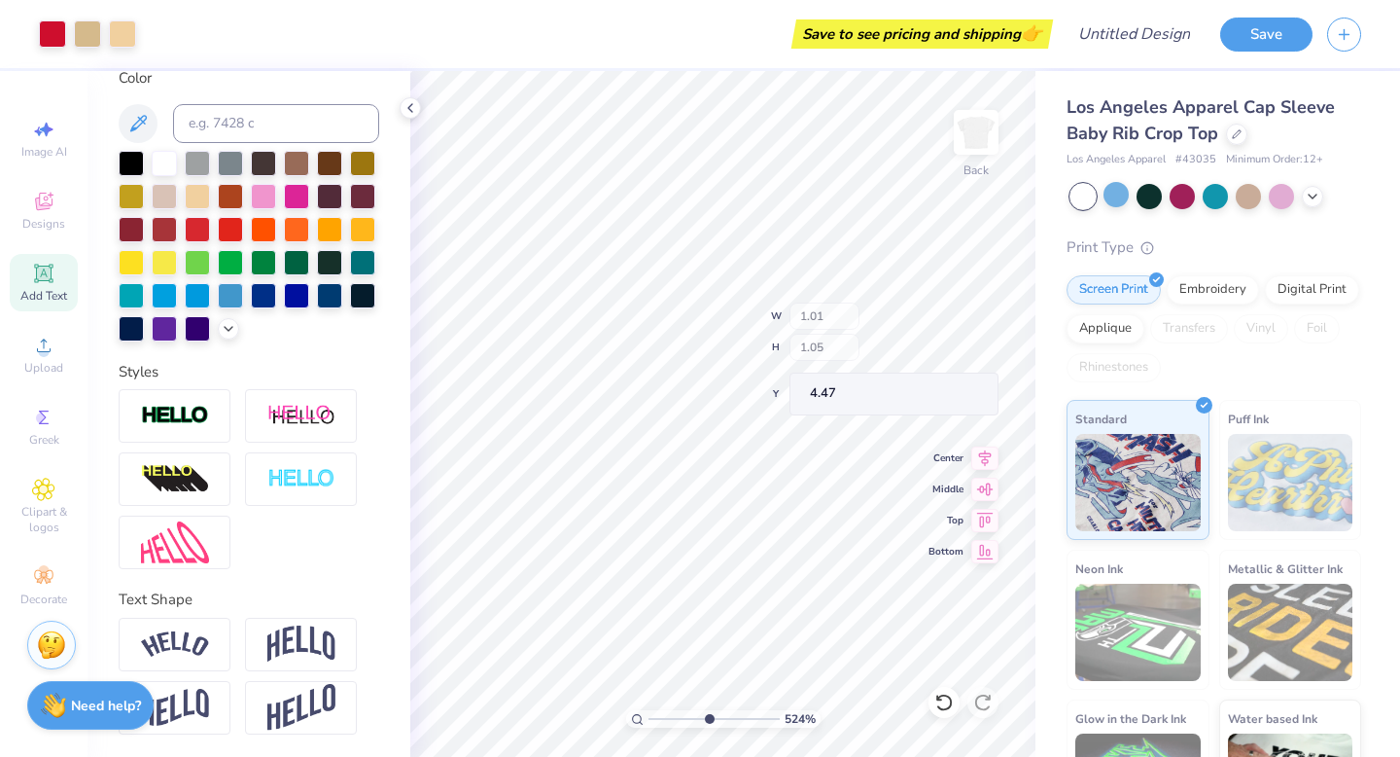
type input "4.26"
drag, startPoint x: 711, startPoint y: 717, endPoint x: 666, endPoint y: 724, distance: 45.4
type input "2.07"
click at [666, 724] on input "range" at bounding box center [714, 719] width 131 height 18
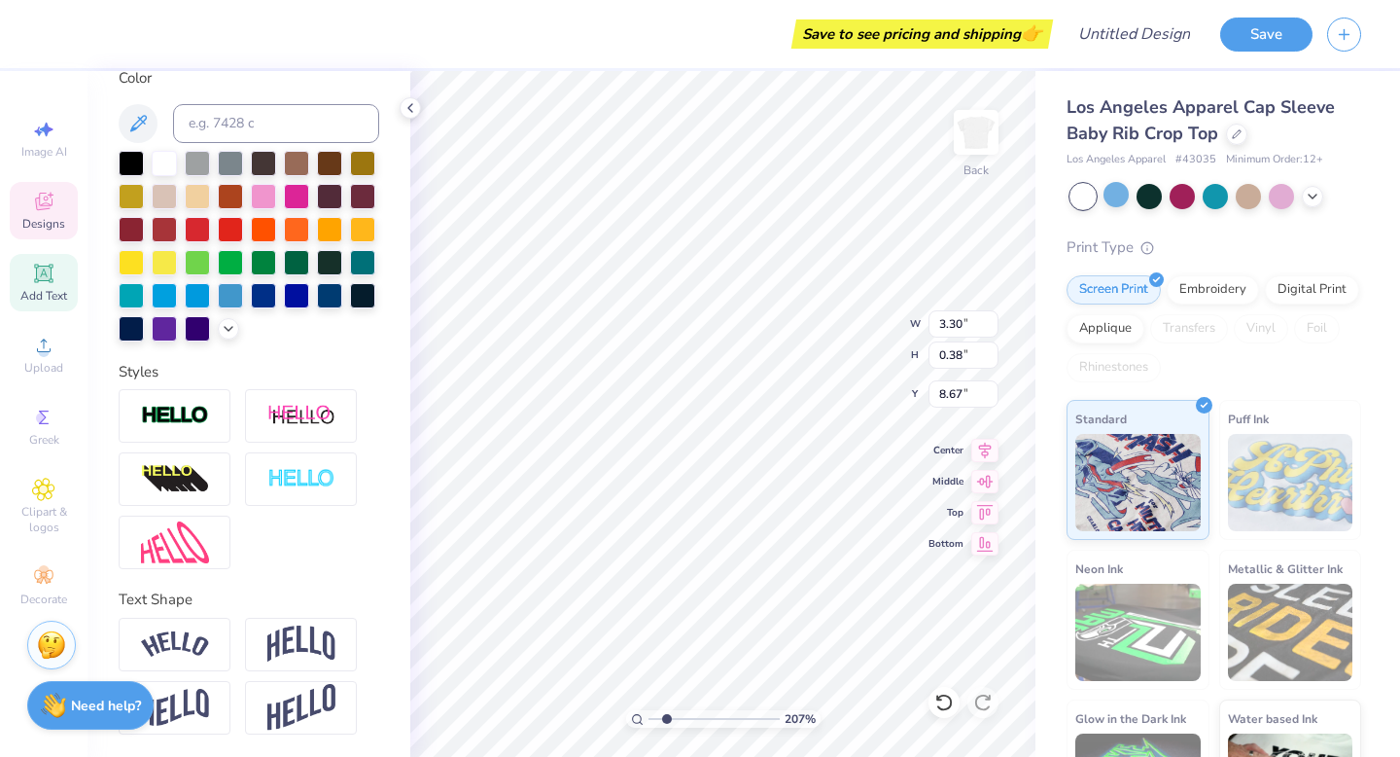
type input "2.59"
type input "2.11"
type input "1.37"
type textarea "Tx"
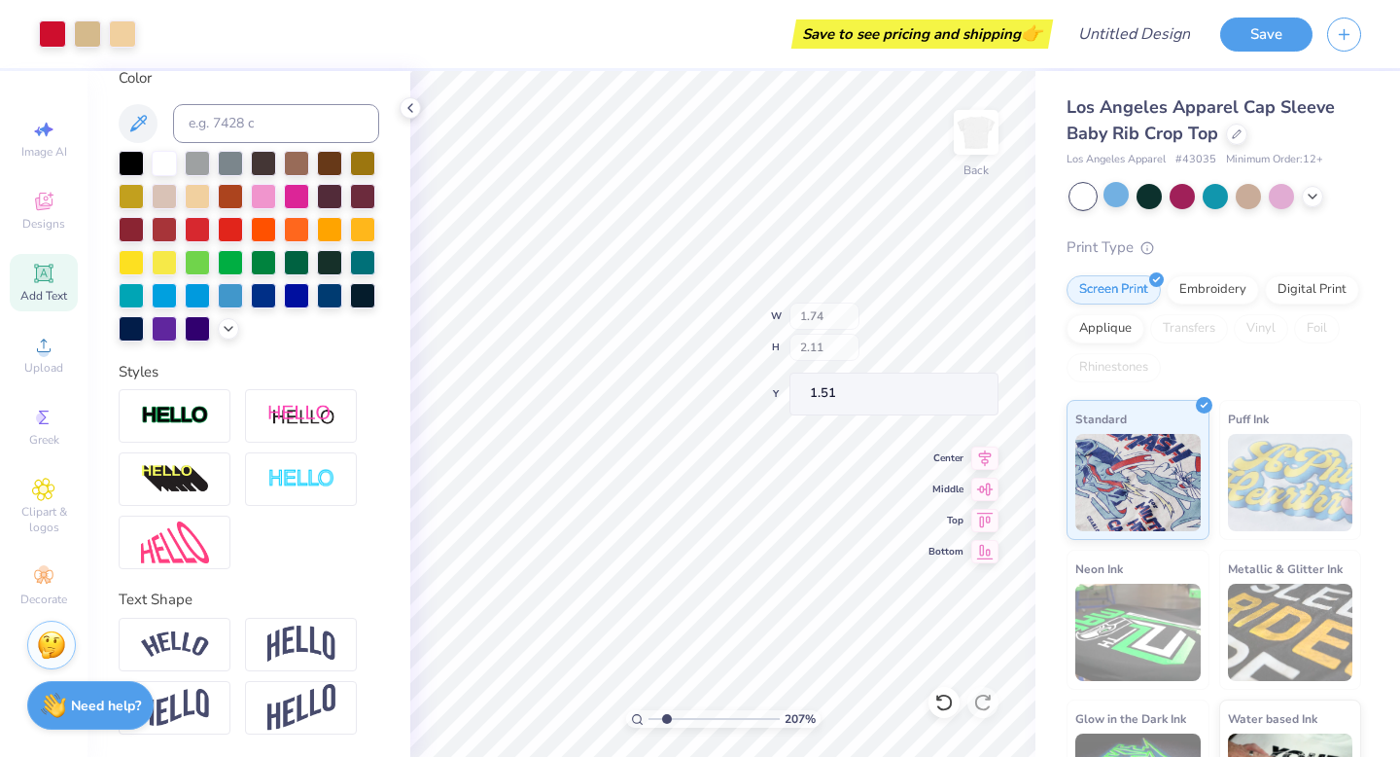
type input "1.51"
type input "4.82"
drag, startPoint x: 664, startPoint y: 716, endPoint x: 699, endPoint y: 719, distance: 35.1
click at [701, 719] on input "range" at bounding box center [714, 719] width 131 height 18
type input "3.85"
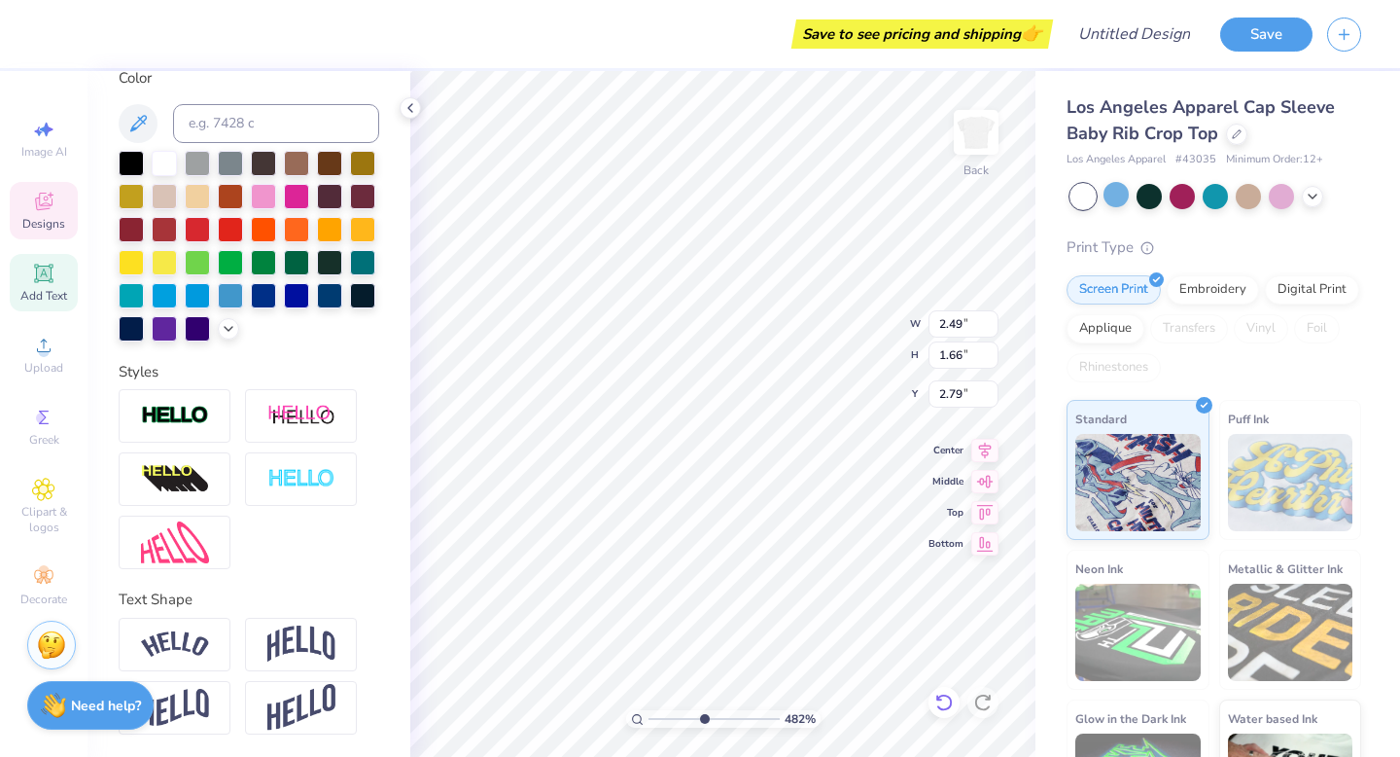
click at [943, 709] on icon at bounding box center [943, 702] width 17 height 18
type input "3.00"
type input "3.30"
type input "0.38"
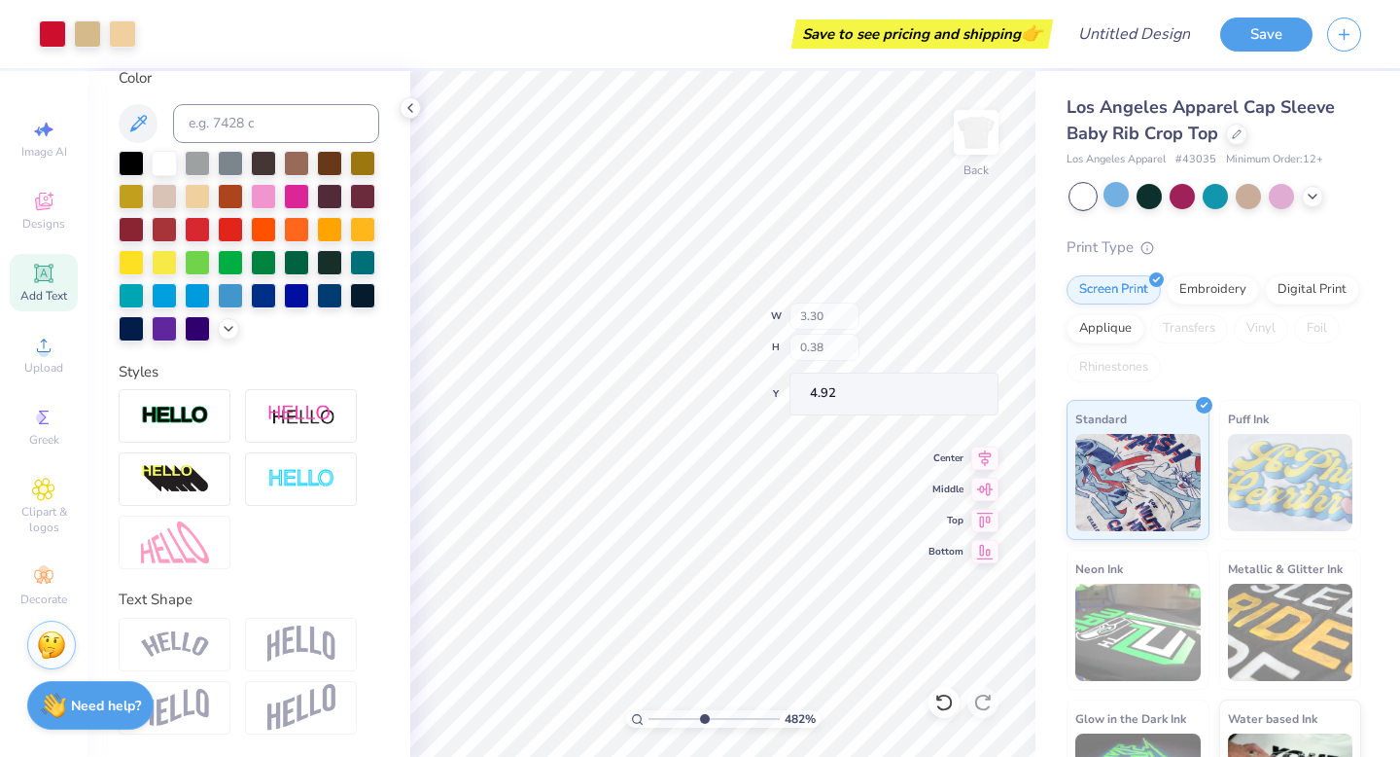
type input "6.75"
type input "3.62"
drag, startPoint x: 704, startPoint y: 716, endPoint x: 669, endPoint y: 718, distance: 35.1
type input "2.28"
click at [669, 718] on input "range" at bounding box center [714, 719] width 131 height 18
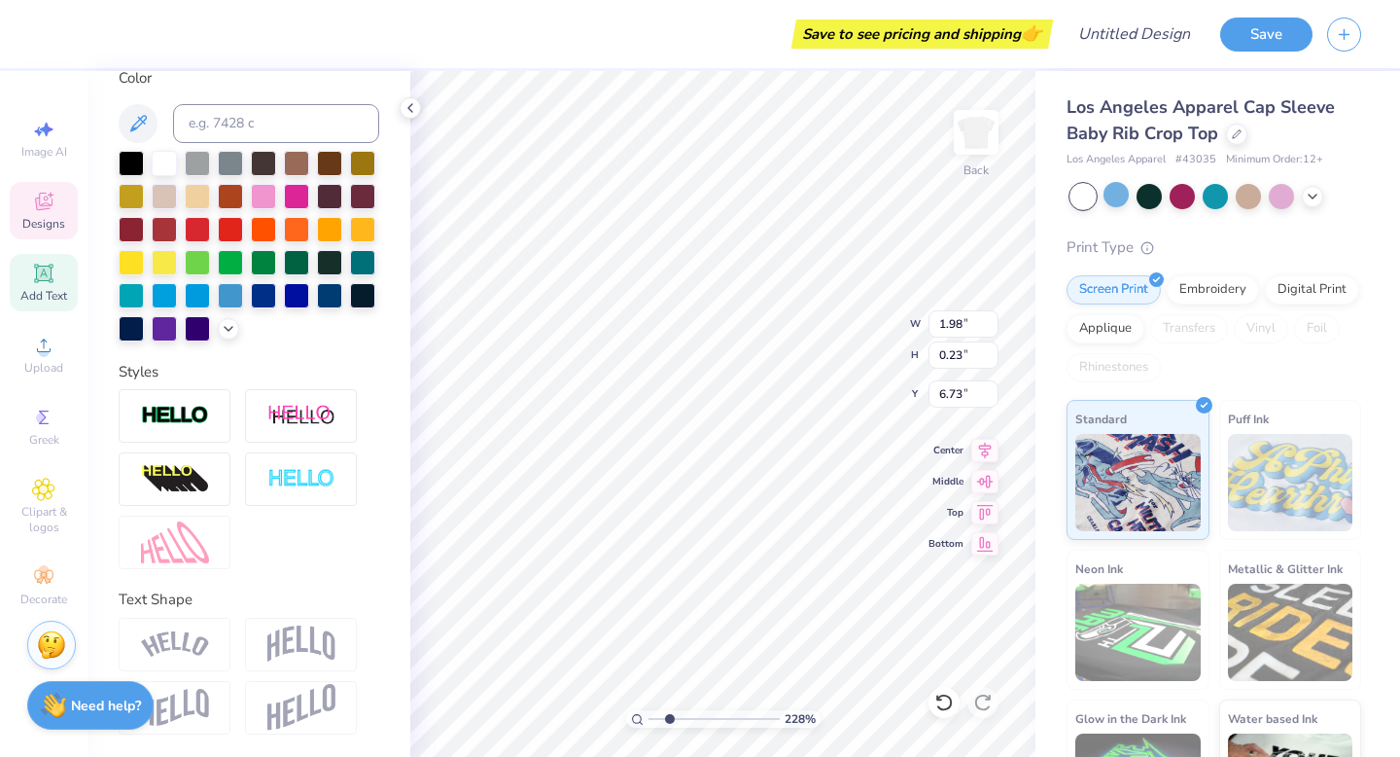
type input "1.98"
type input "0.23"
type input "4.35"
type input "1.08"
type input "0.12"
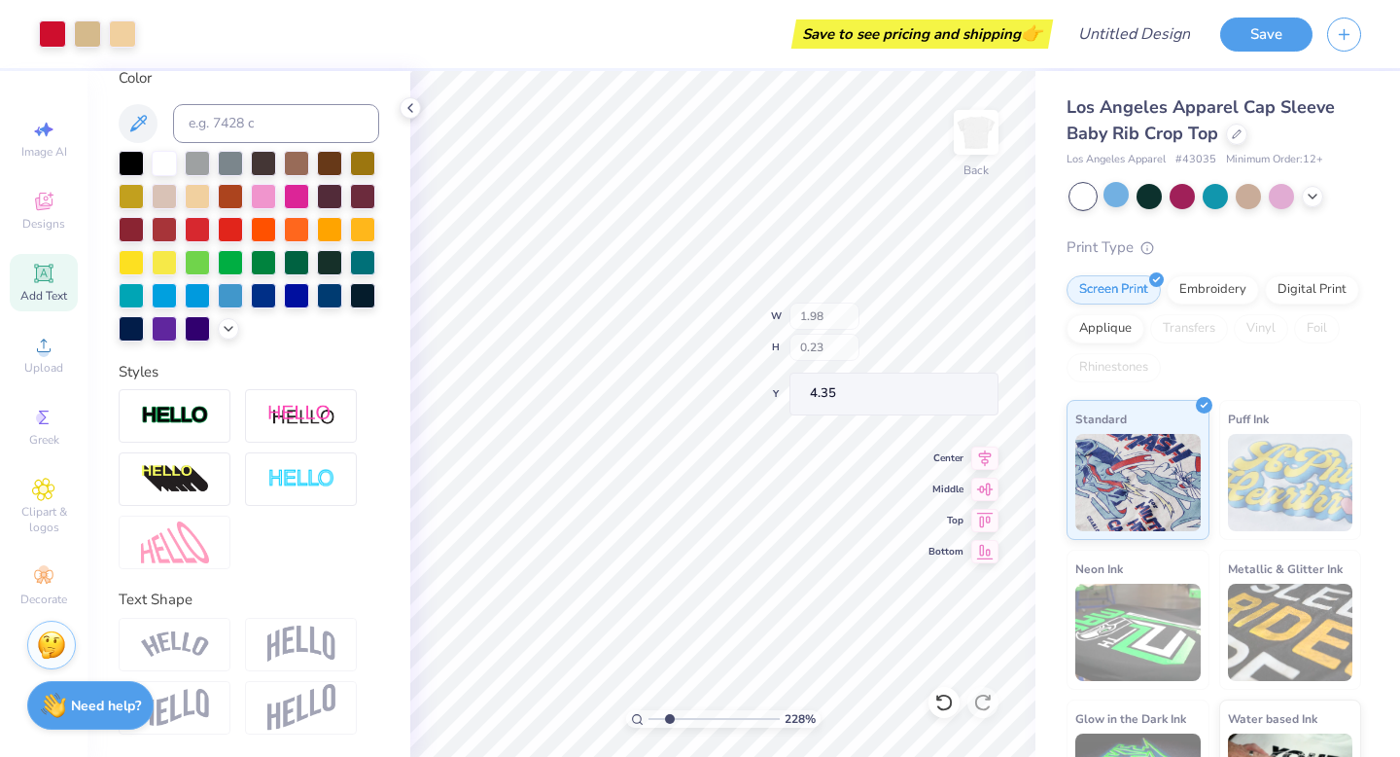
type input "4.33"
drag, startPoint x: 670, startPoint y: 717, endPoint x: 723, endPoint y: 719, distance: 53.5
type input "6.47"
click at [723, 719] on input "range" at bounding box center [714, 719] width 131 height 18
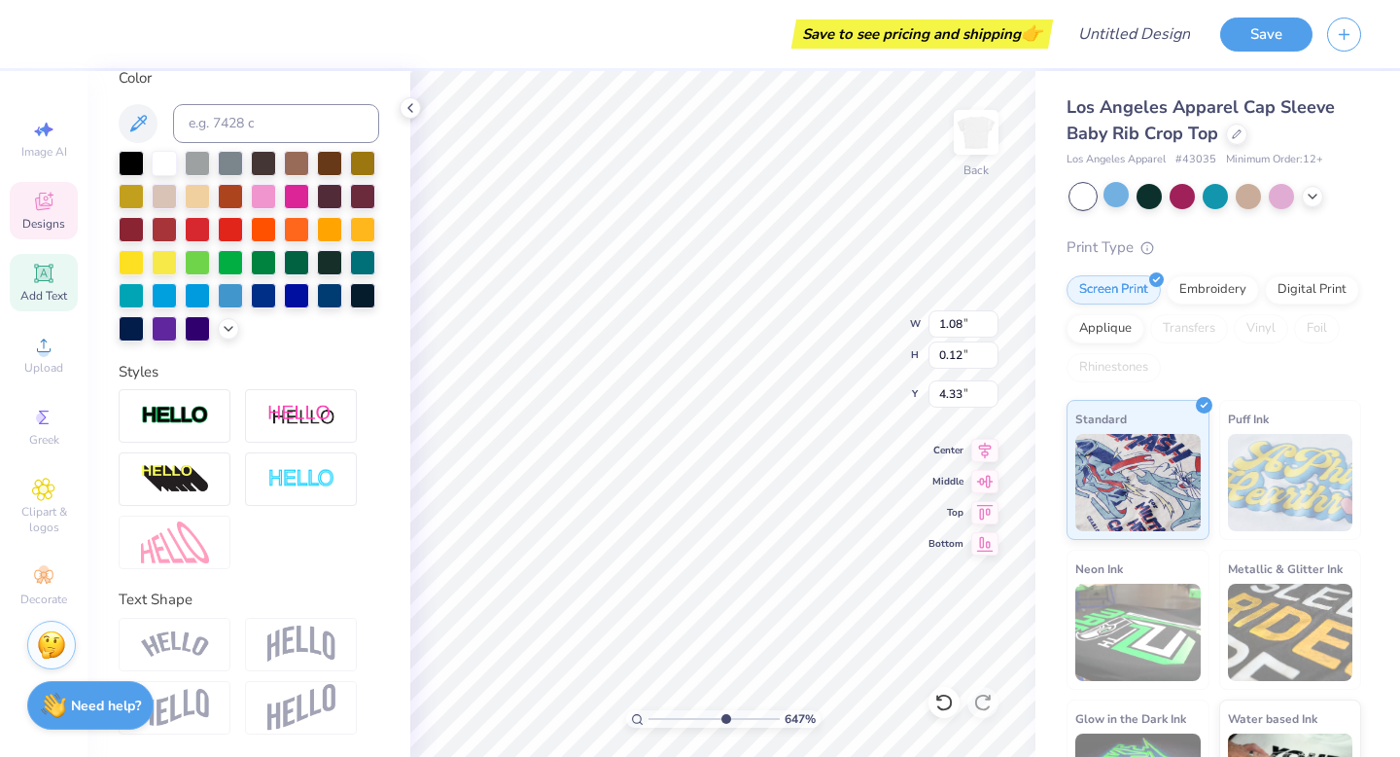
type textarea "HORNS UP, WINGS OUT"
type input "4.29"
drag, startPoint x: 720, startPoint y: 718, endPoint x: 670, endPoint y: 717, distance: 49.6
type input "2.41"
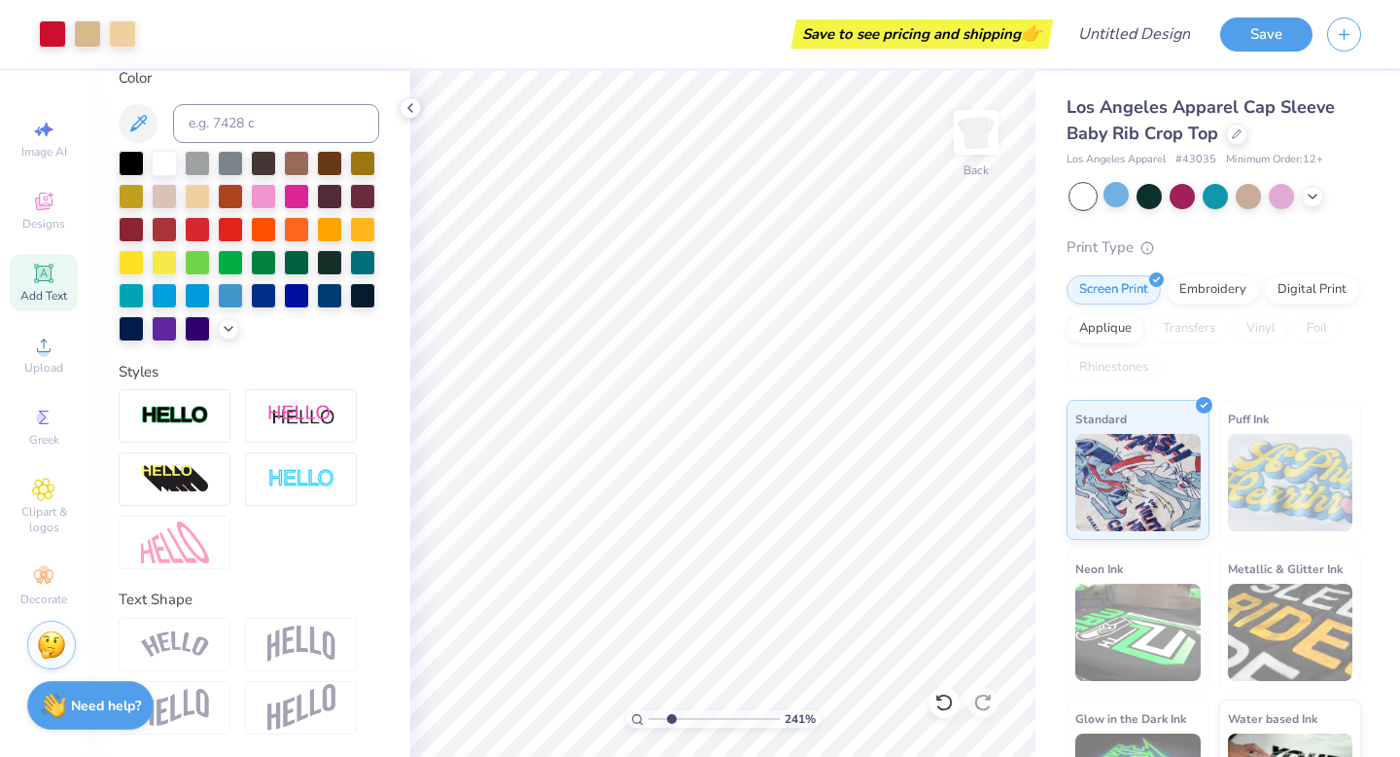
click at [671, 718] on input "range" at bounding box center [714, 719] width 131 height 18
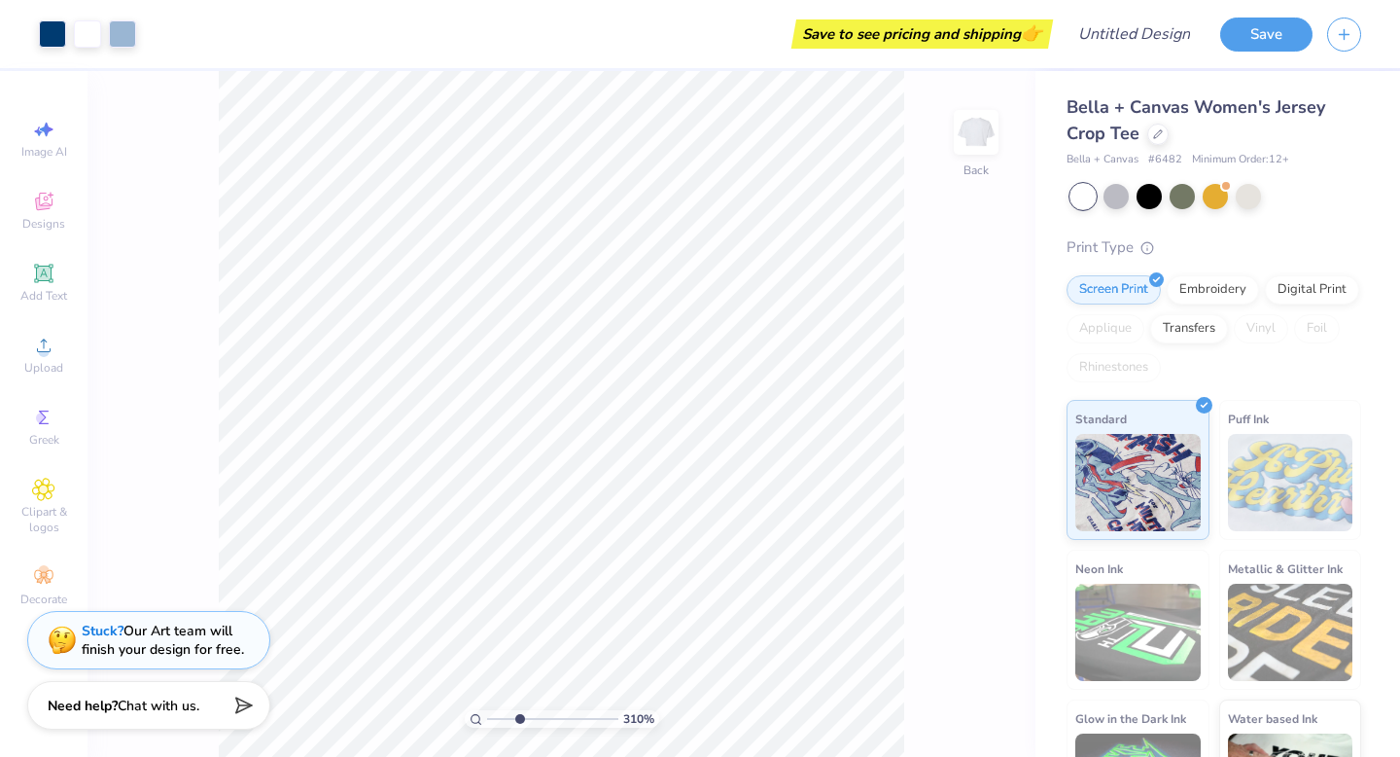
type input "3.03"
drag, startPoint x: 489, startPoint y: 721, endPoint x: 517, endPoint y: 721, distance: 28.2
click at [517, 721] on input "range" at bounding box center [552, 719] width 131 height 18
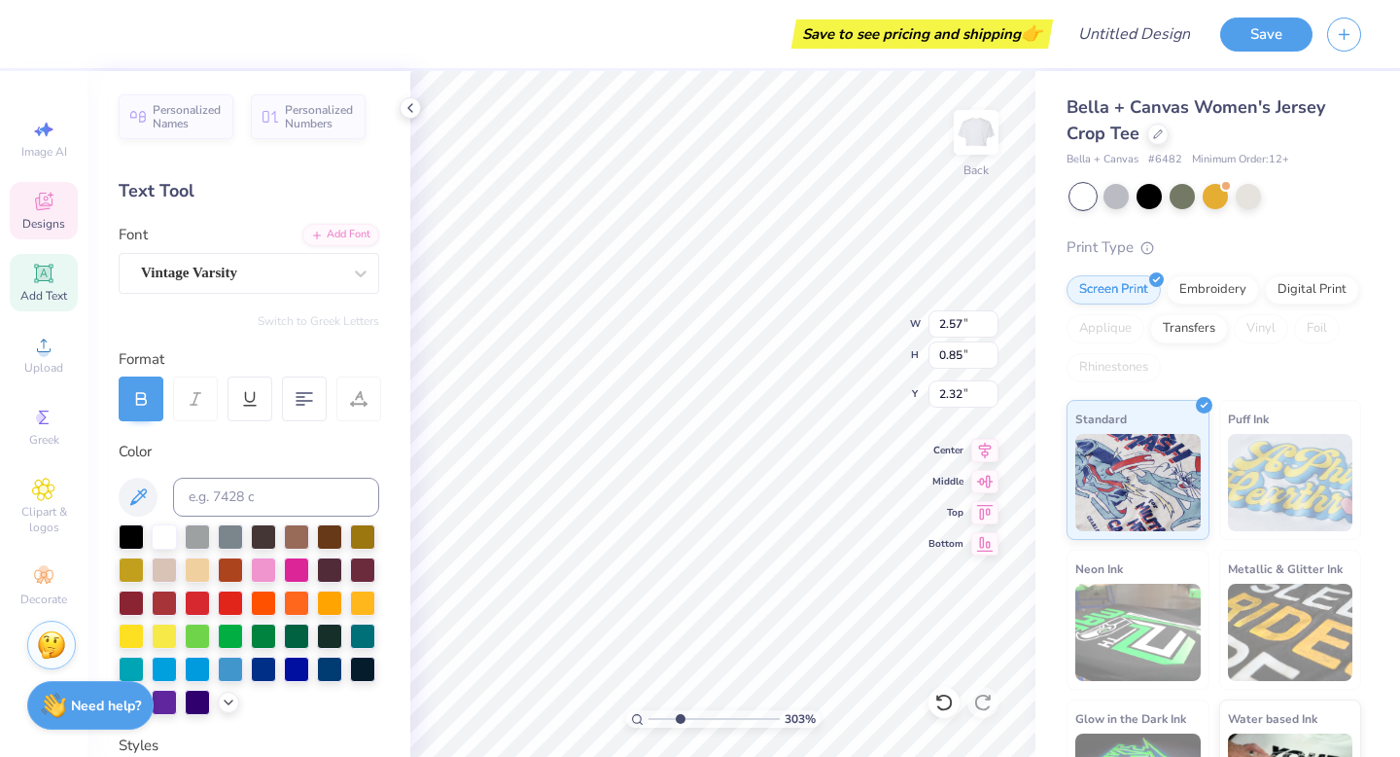
type textarea "[GEOGRAPHIC_DATA]"
type input "2.36"
type textarea "T"
type textarea "ANGELS"
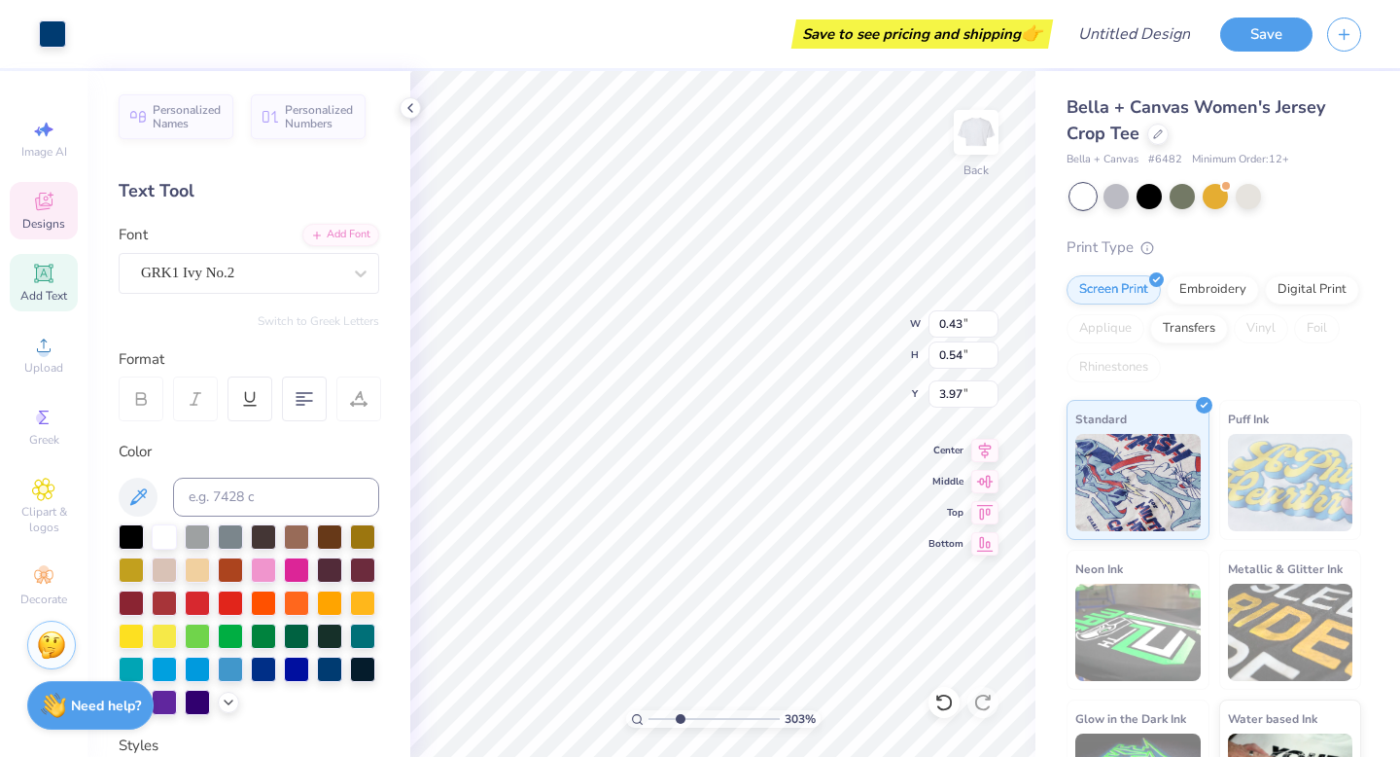
type input "3.91"
type input "3.21"
type input "2.33"
type textarea "TEXAS"
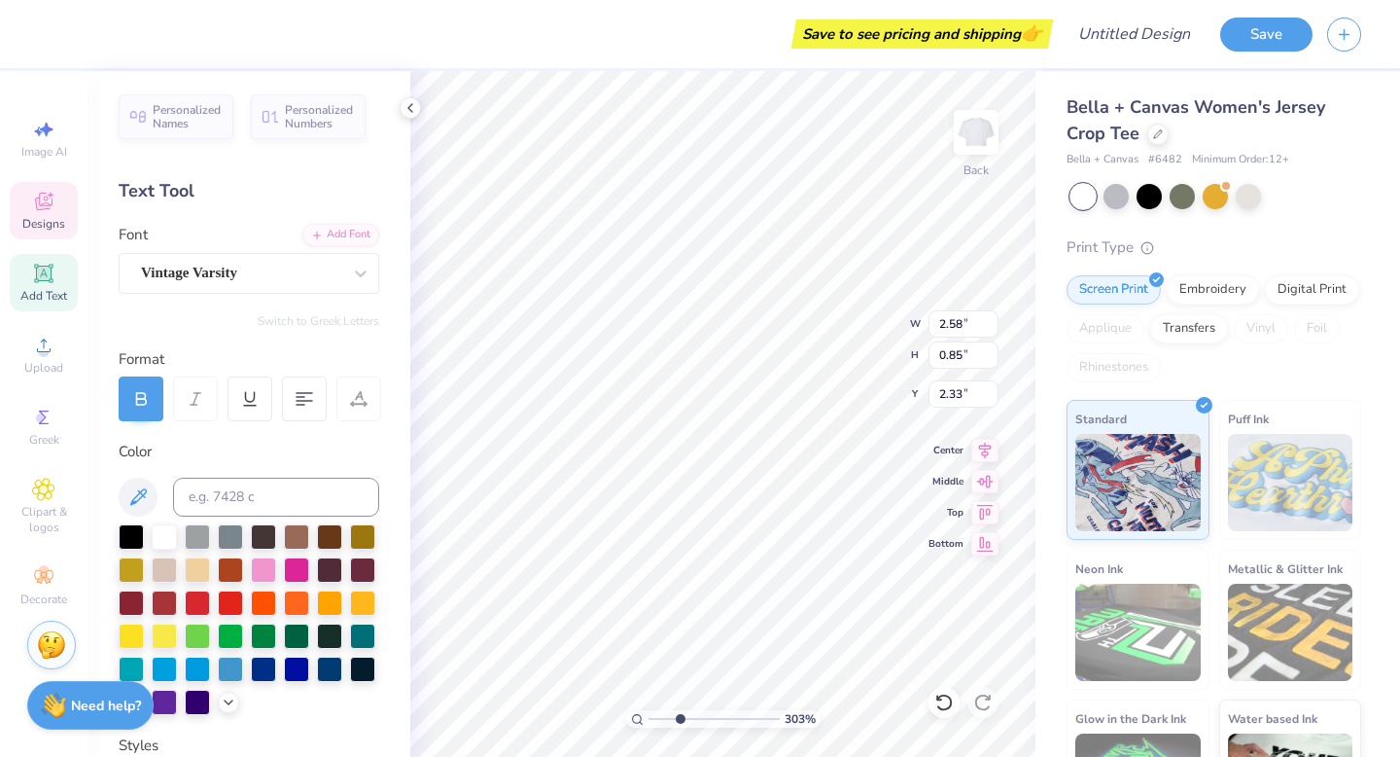
scroll to position [0, 1]
type input "0.75"
type input "1.20"
type input "3.72"
type input "3.93"
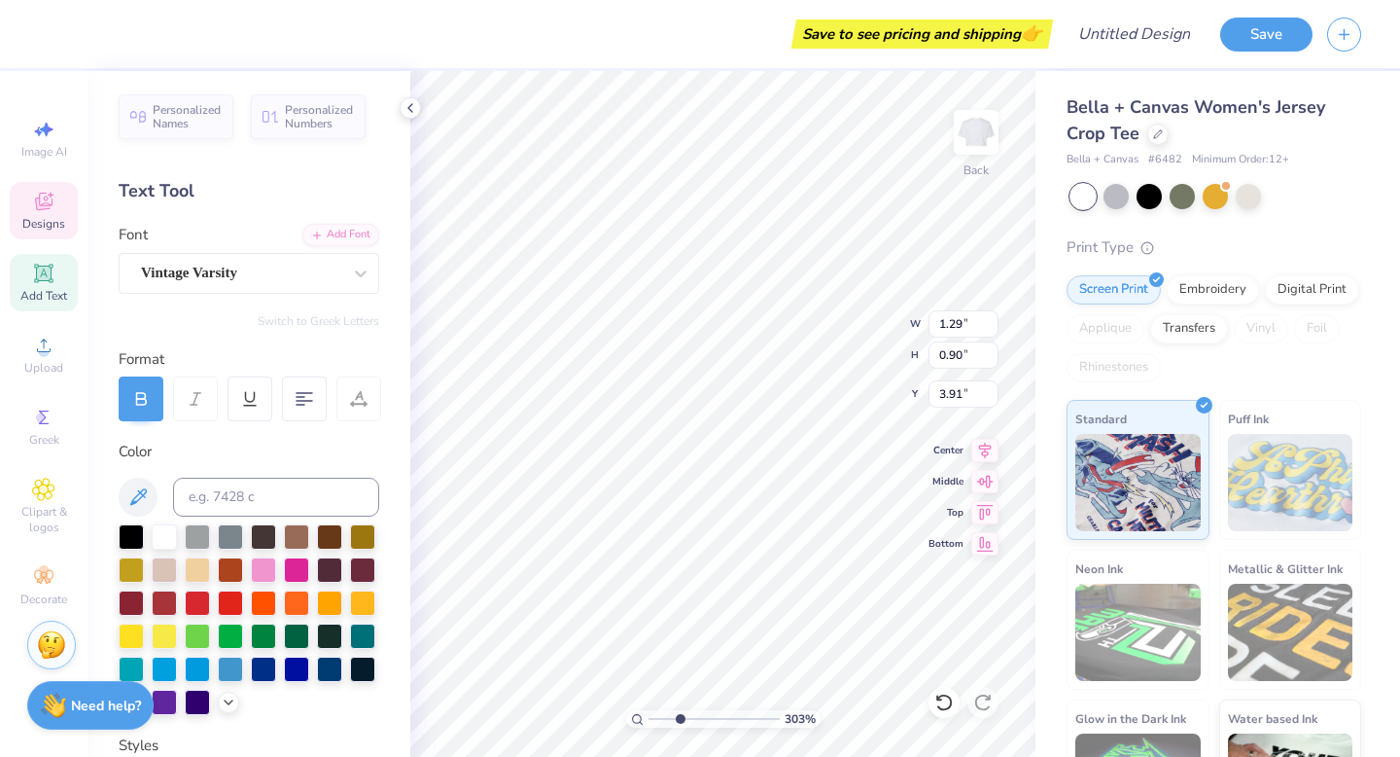
type input "2.05"
click at [409, 108] on icon at bounding box center [411, 108] width 16 height 16
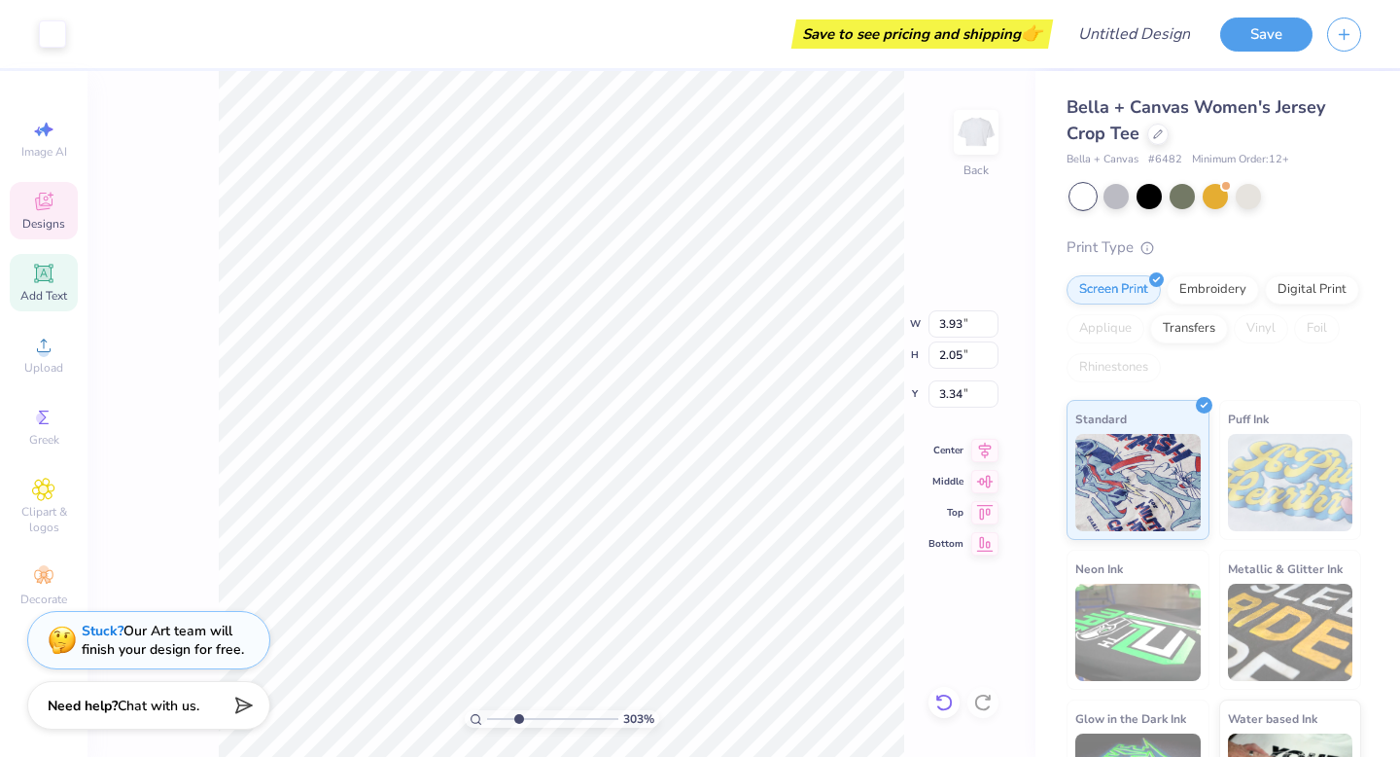
click at [943, 701] on icon at bounding box center [943, 701] width 19 height 19
type input "3.25"
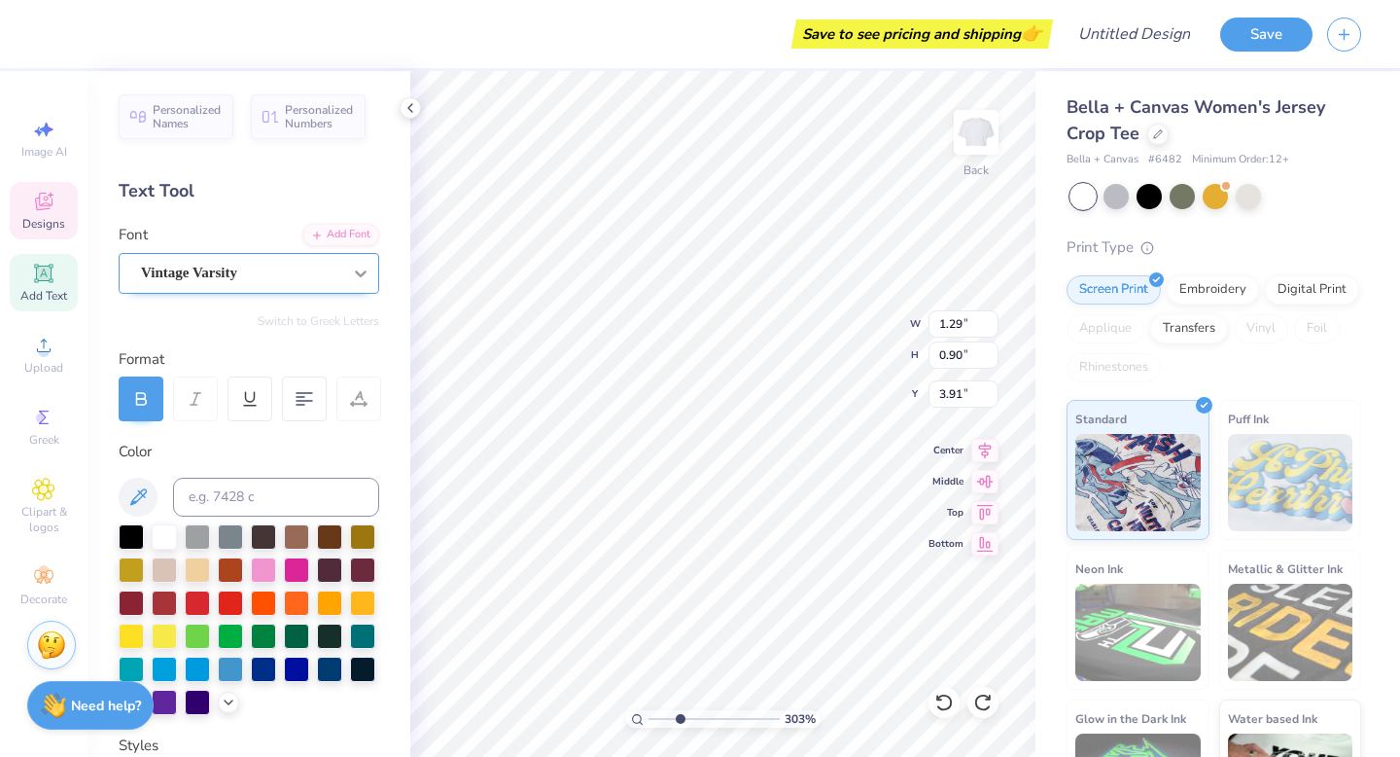
type input "2.53"
type input "0.83"
type input "2.34"
type input "1.29"
type input "0.90"
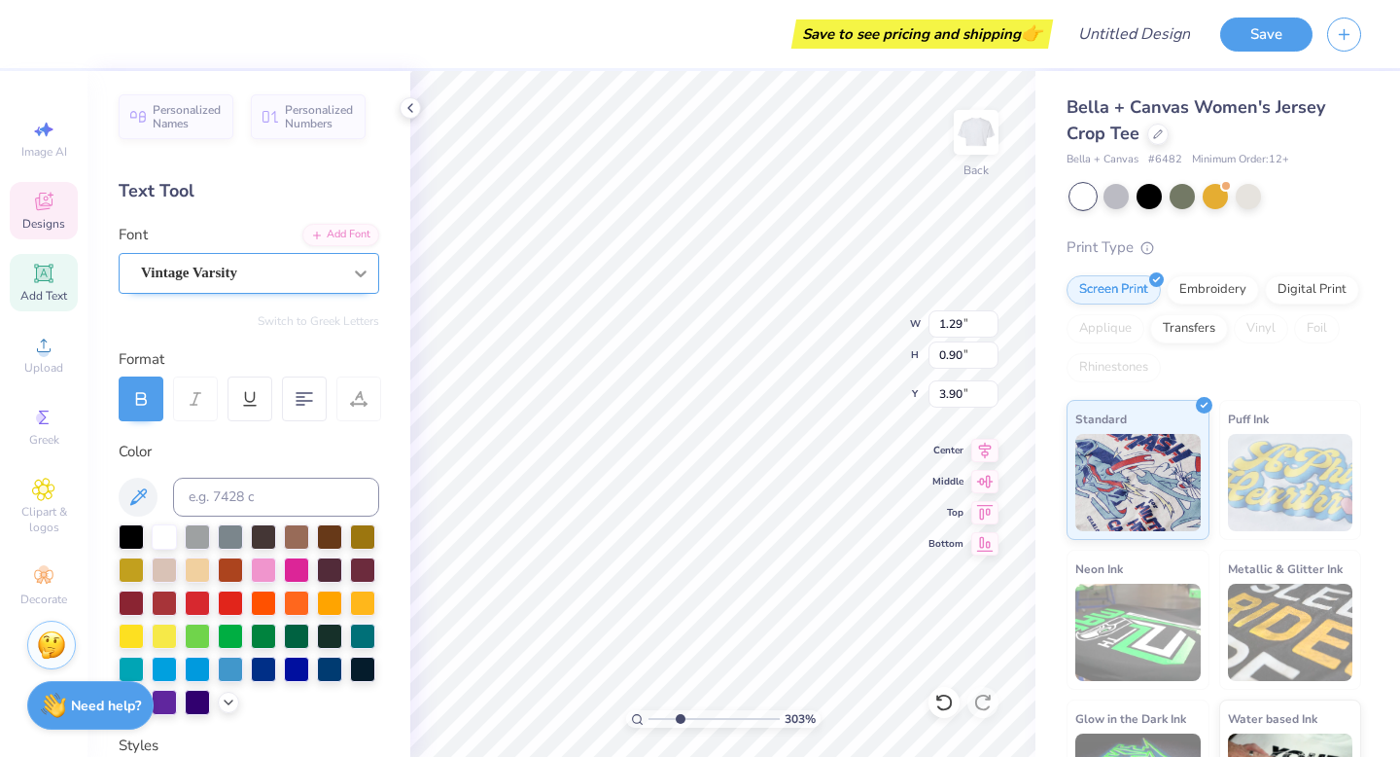
type input "3.45"
type input "2.37"
type input "1.67"
type textarea "Angels"
click at [992, 318] on input "2.44" at bounding box center [964, 323] width 70 height 27
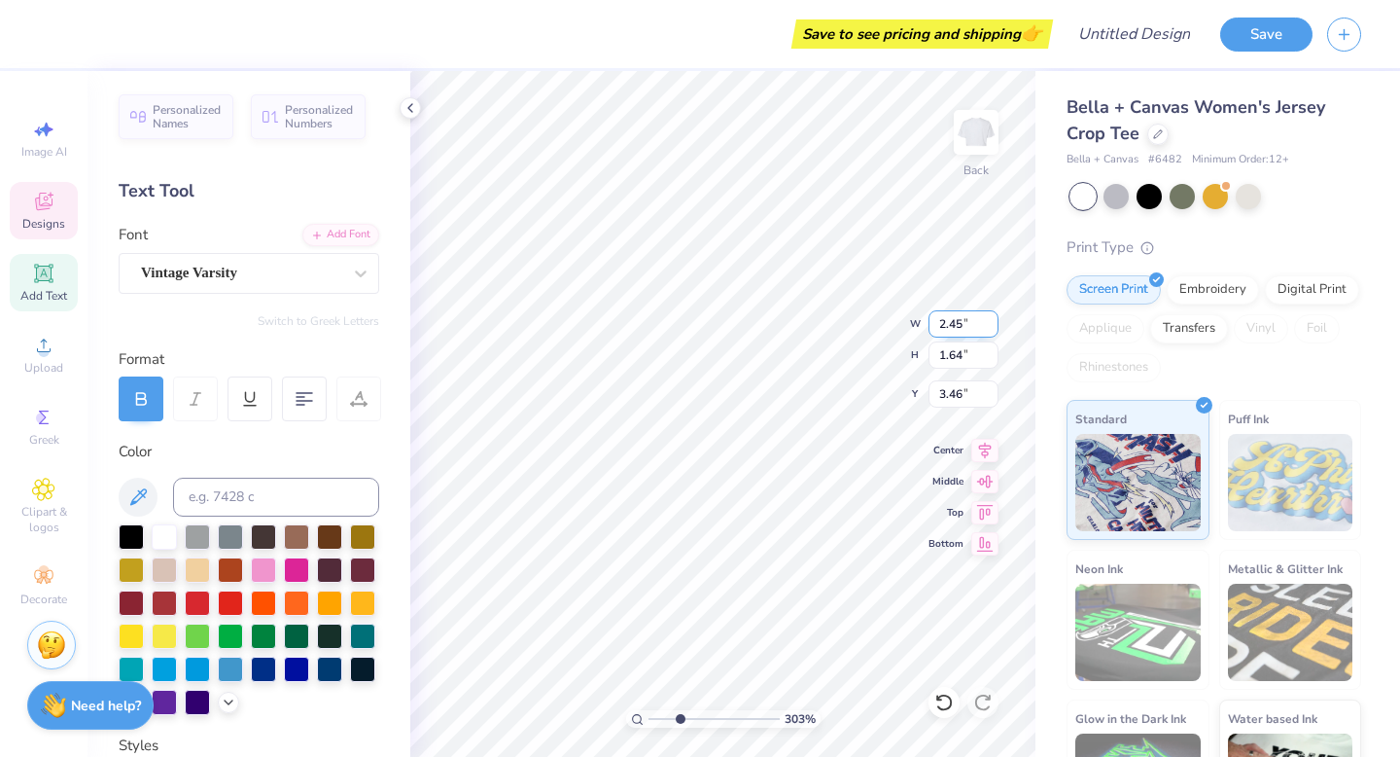
click at [992, 318] on input "2.45" at bounding box center [964, 323] width 70 height 27
click at [992, 318] on input "2.46" at bounding box center [964, 323] width 70 height 27
click at [992, 318] on input "2.47" at bounding box center [964, 323] width 70 height 27
click at [992, 318] on input "2.48" at bounding box center [964, 323] width 70 height 27
type input "2.49"
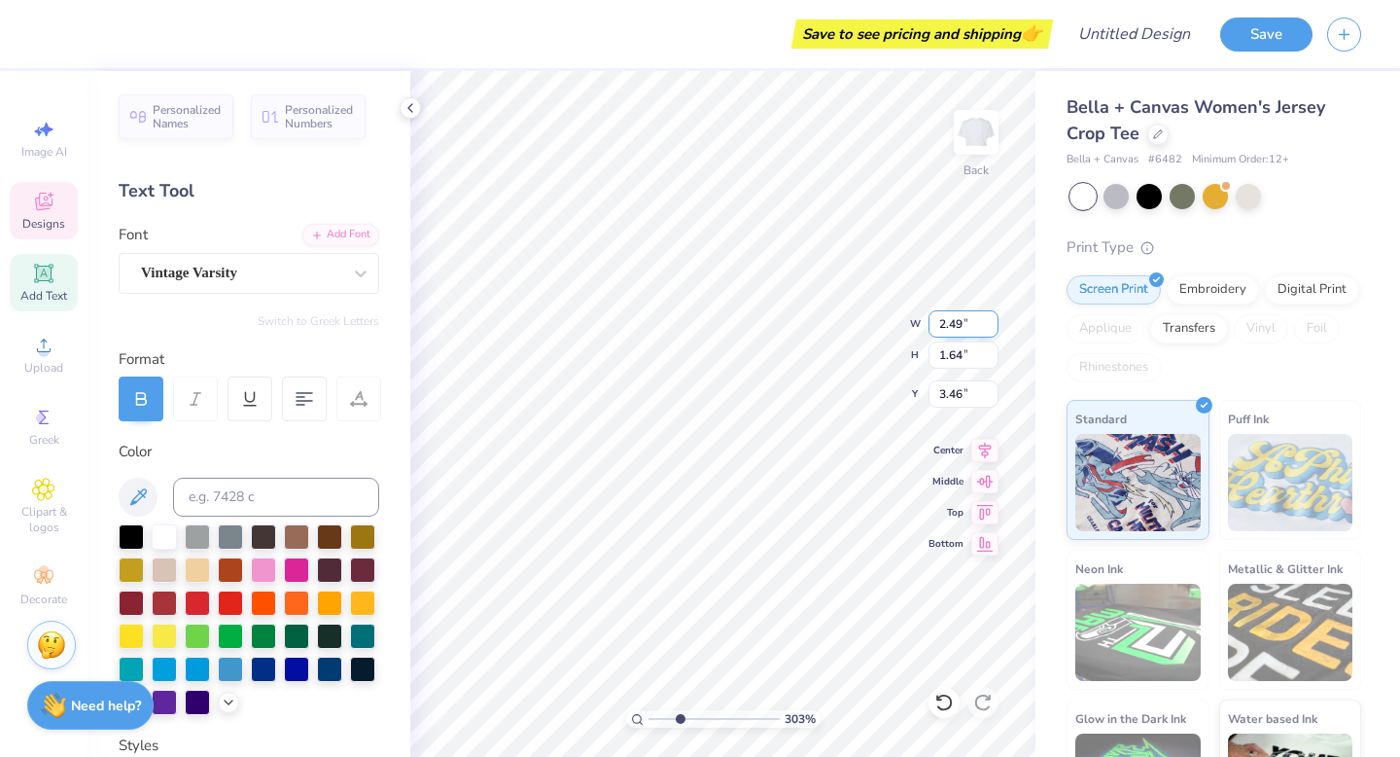
click at [992, 318] on input "2.49" at bounding box center [964, 323] width 70 height 27
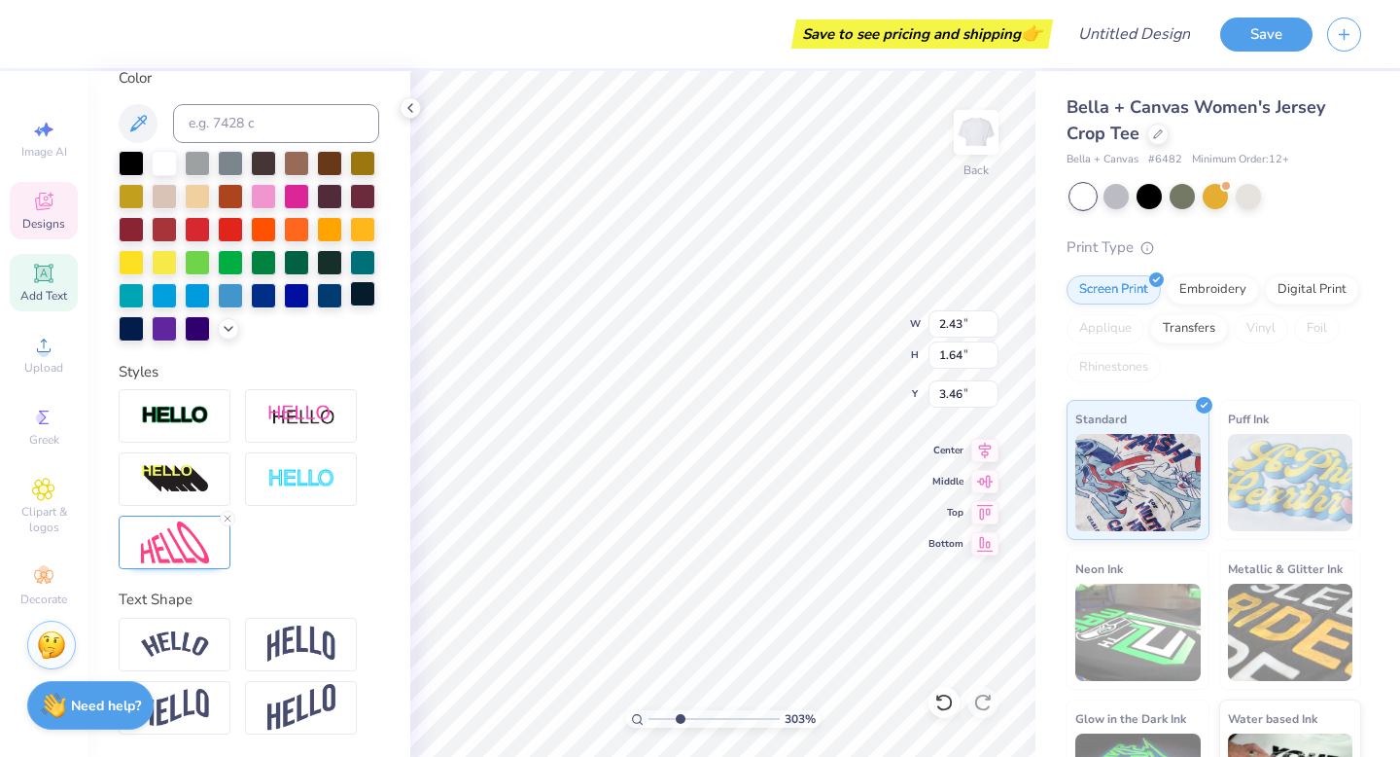
type input "2.43"
type input "1.64"
type input "3.44"
type input "2.53"
type input "0.83"
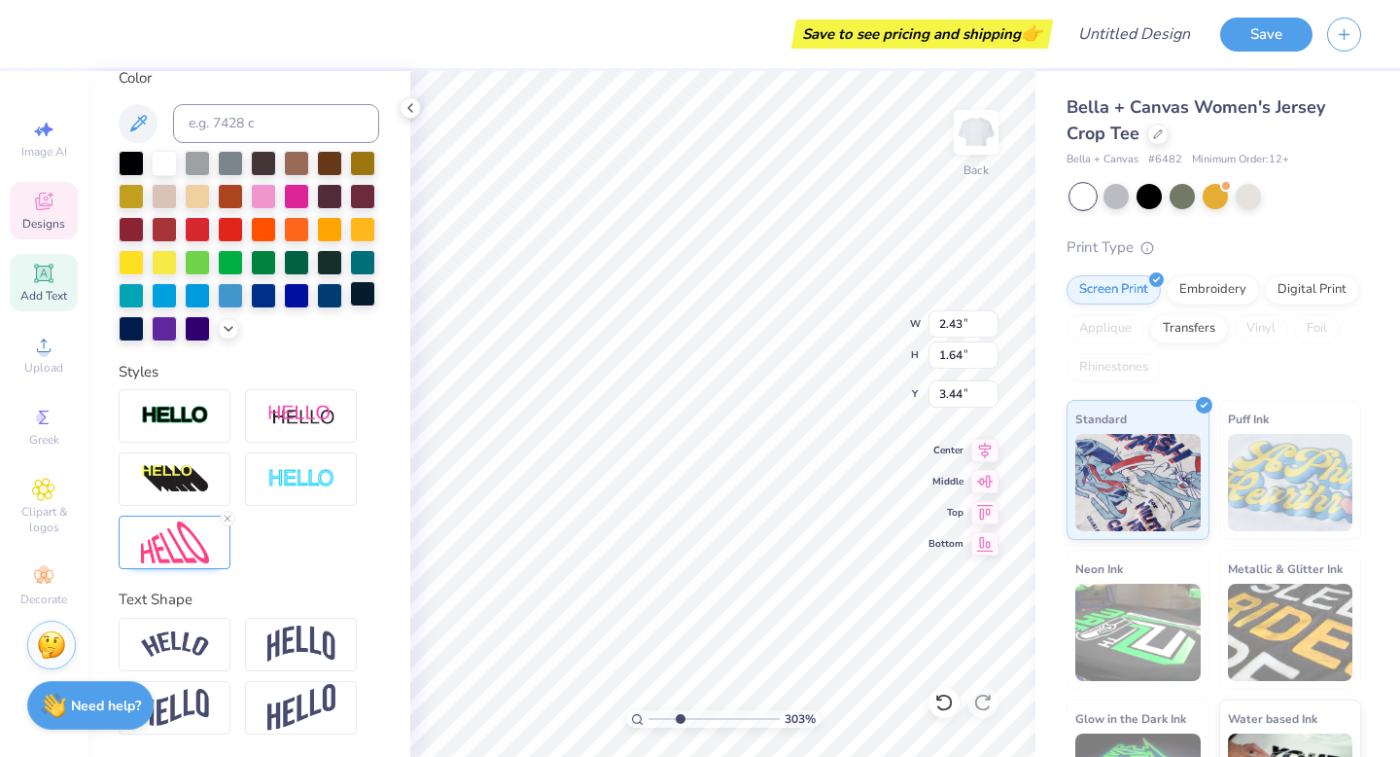
type input "2.34"
click at [295, 705] on img at bounding box center [301, 708] width 68 height 48
click at [355, 681] on line at bounding box center [354, 684] width 6 height 6
type input "2.50"
type input "0.82"
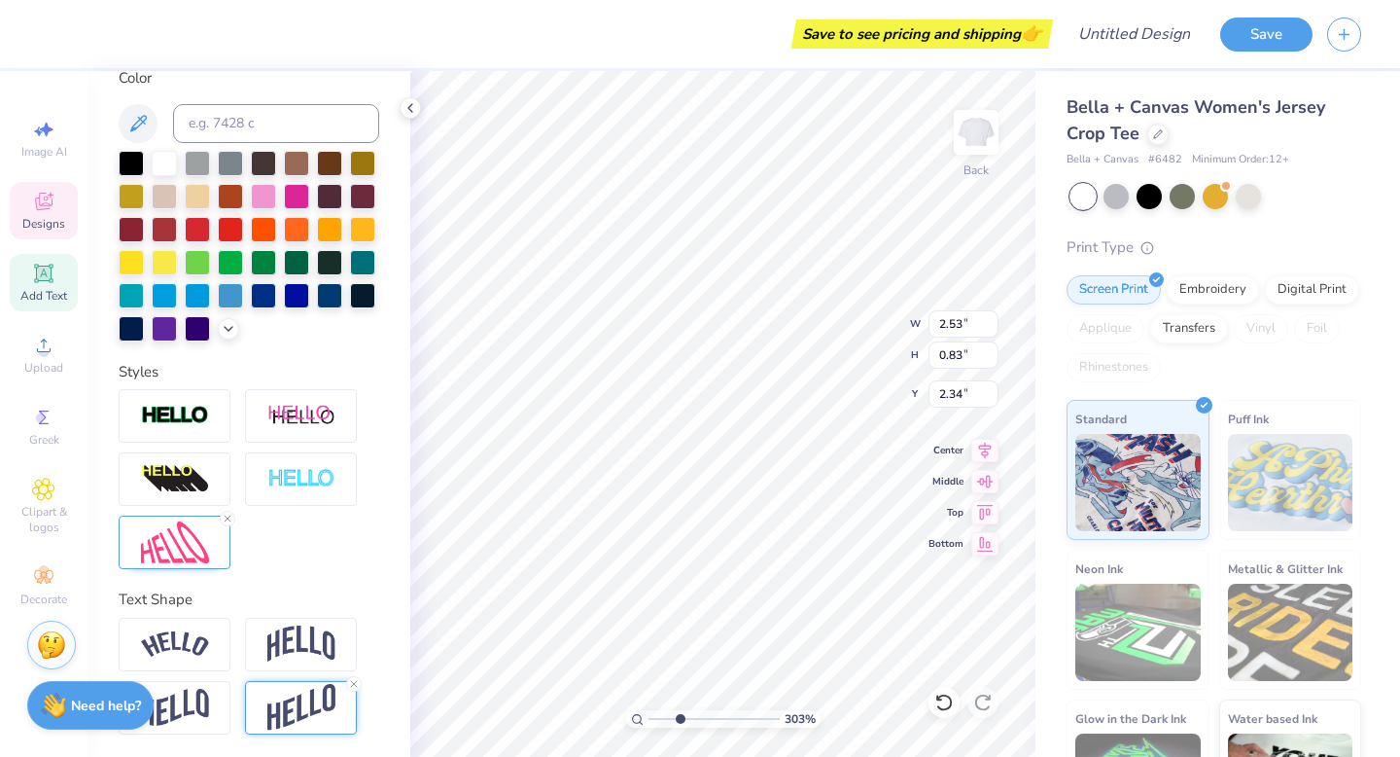
type input "2.35"
type input "2.43"
type input "1.64"
type input "3.44"
type input "2.50"
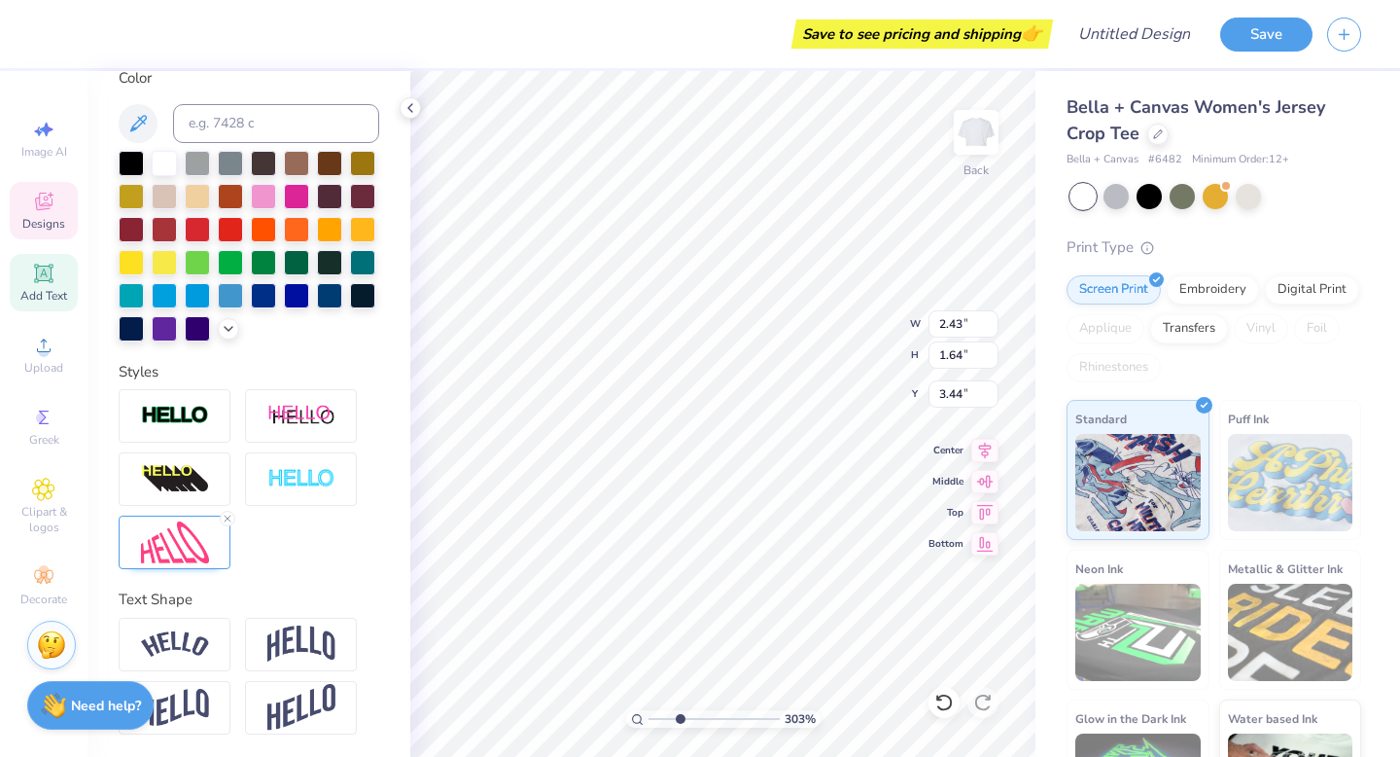
type input "0.82"
click at [941, 703] on icon at bounding box center [943, 701] width 19 height 19
type input "2.35"
click at [941, 703] on icon at bounding box center [943, 701] width 19 height 19
click at [948, 706] on icon at bounding box center [943, 701] width 19 height 19
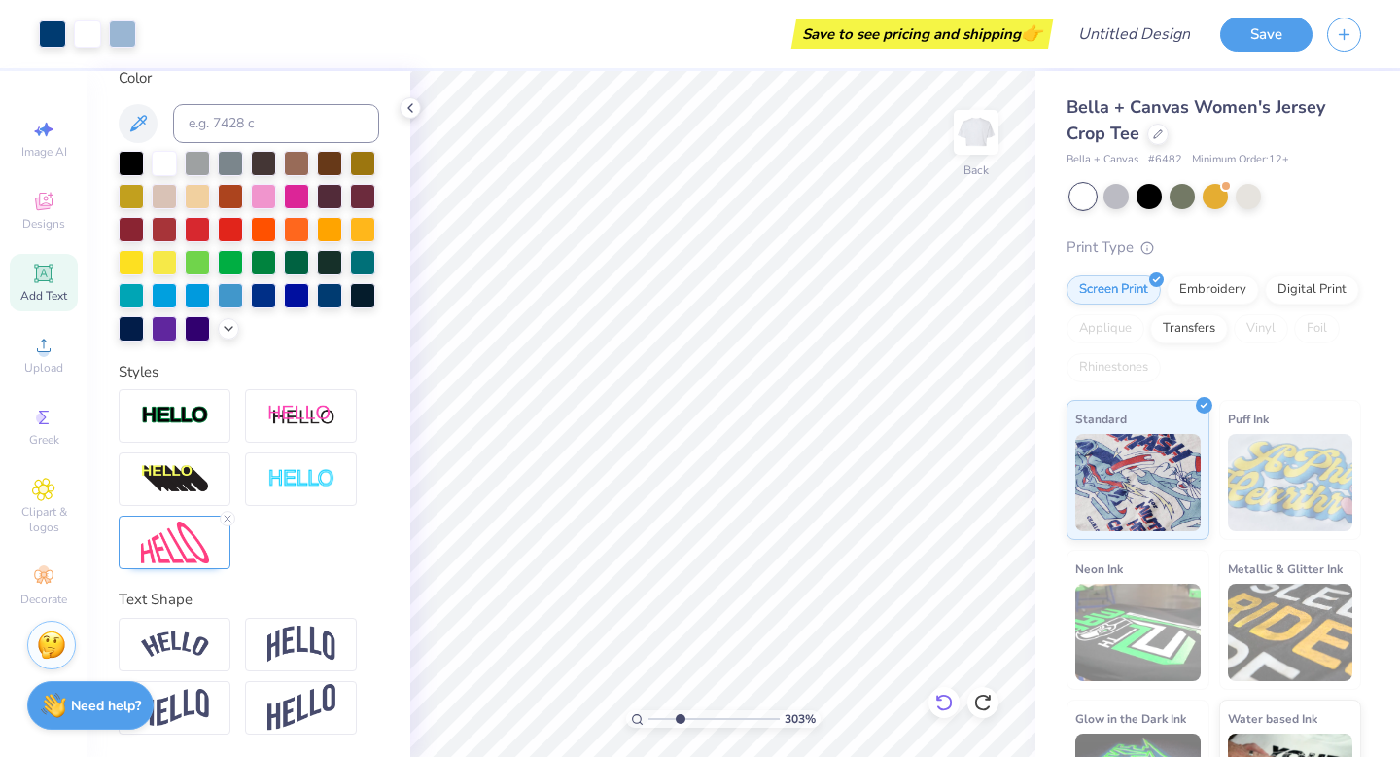
click at [947, 699] on icon at bounding box center [943, 701] width 19 height 19
type input "2.54"
type input "1.72"
click at [54, 29] on div at bounding box center [52, 31] width 27 height 27
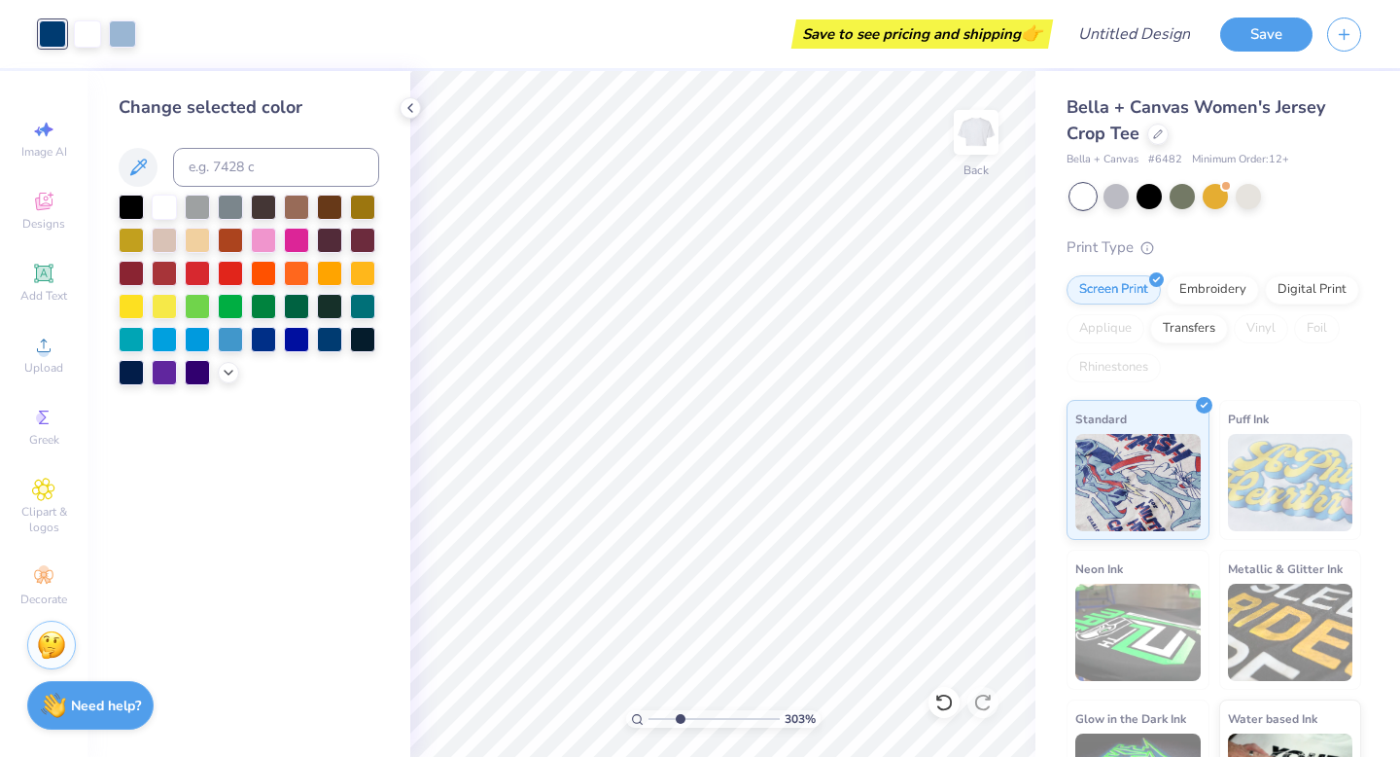
click at [231, 225] on div at bounding box center [249, 289] width 261 height 191
click at [233, 232] on div at bounding box center [230, 238] width 25 height 25
click at [83, 34] on div at bounding box center [87, 31] width 27 height 27
click at [209, 375] on div at bounding box center [197, 370] width 25 height 25
click at [229, 374] on icon at bounding box center [229, 371] width 16 height 16
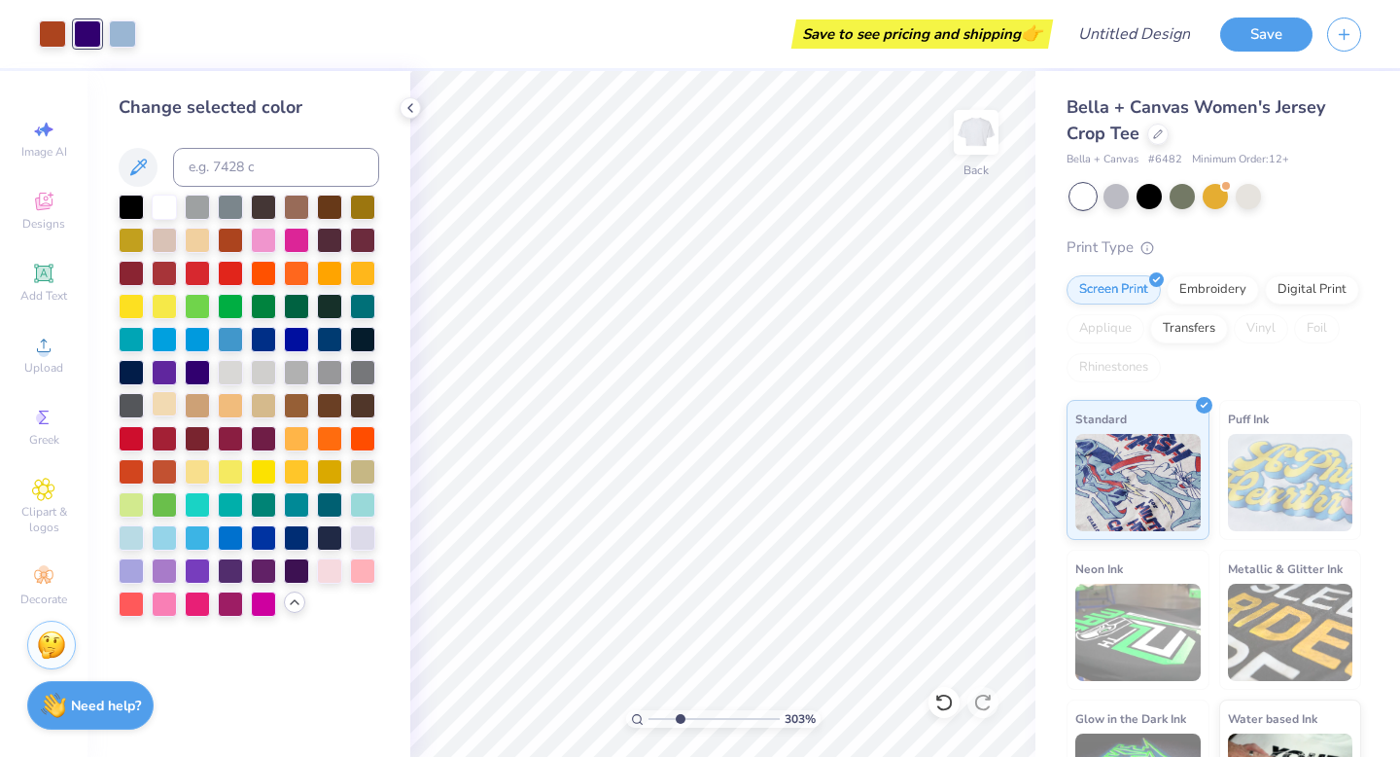
click at [165, 408] on div at bounding box center [164, 403] width 25 height 25
click at [162, 204] on div at bounding box center [164, 205] width 25 height 25
click at [123, 34] on div at bounding box center [122, 31] width 27 height 27
click at [169, 466] on div at bounding box center [164, 469] width 25 height 25
click at [138, 465] on div at bounding box center [131, 469] width 25 height 25
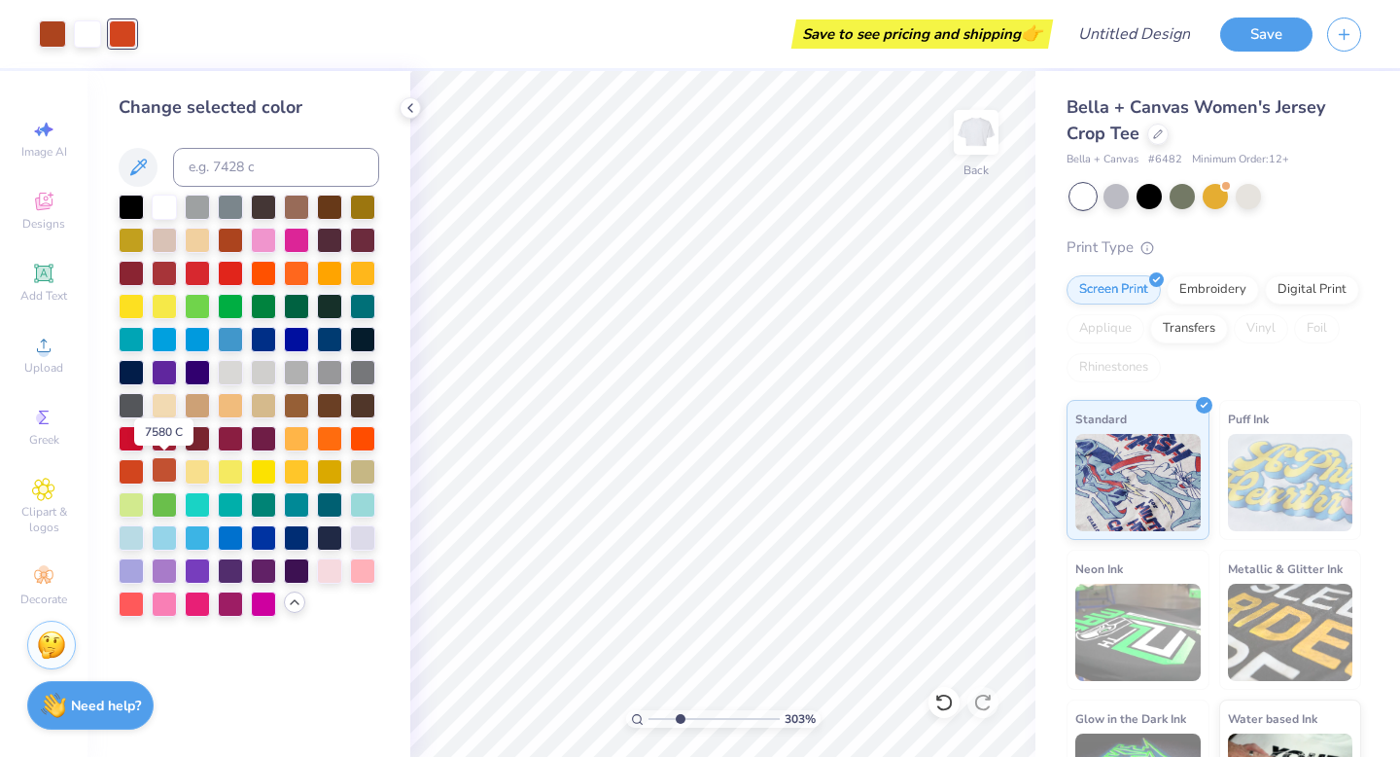
click at [152, 467] on div at bounding box center [164, 469] width 25 height 25
click at [297, 214] on div at bounding box center [296, 205] width 25 height 25
click at [198, 245] on div at bounding box center [197, 238] width 25 height 25
click at [176, 405] on div at bounding box center [164, 403] width 25 height 25
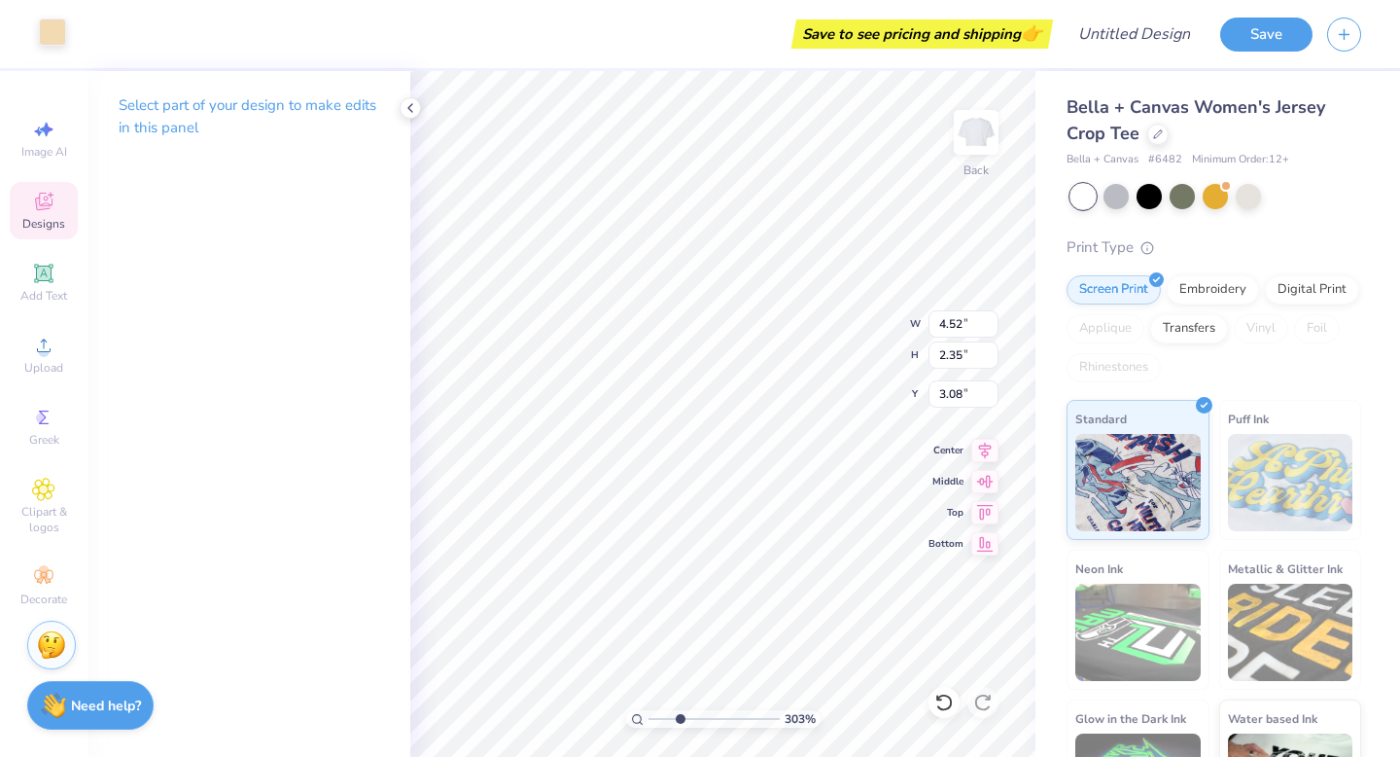
click at [53, 27] on div at bounding box center [52, 31] width 27 height 27
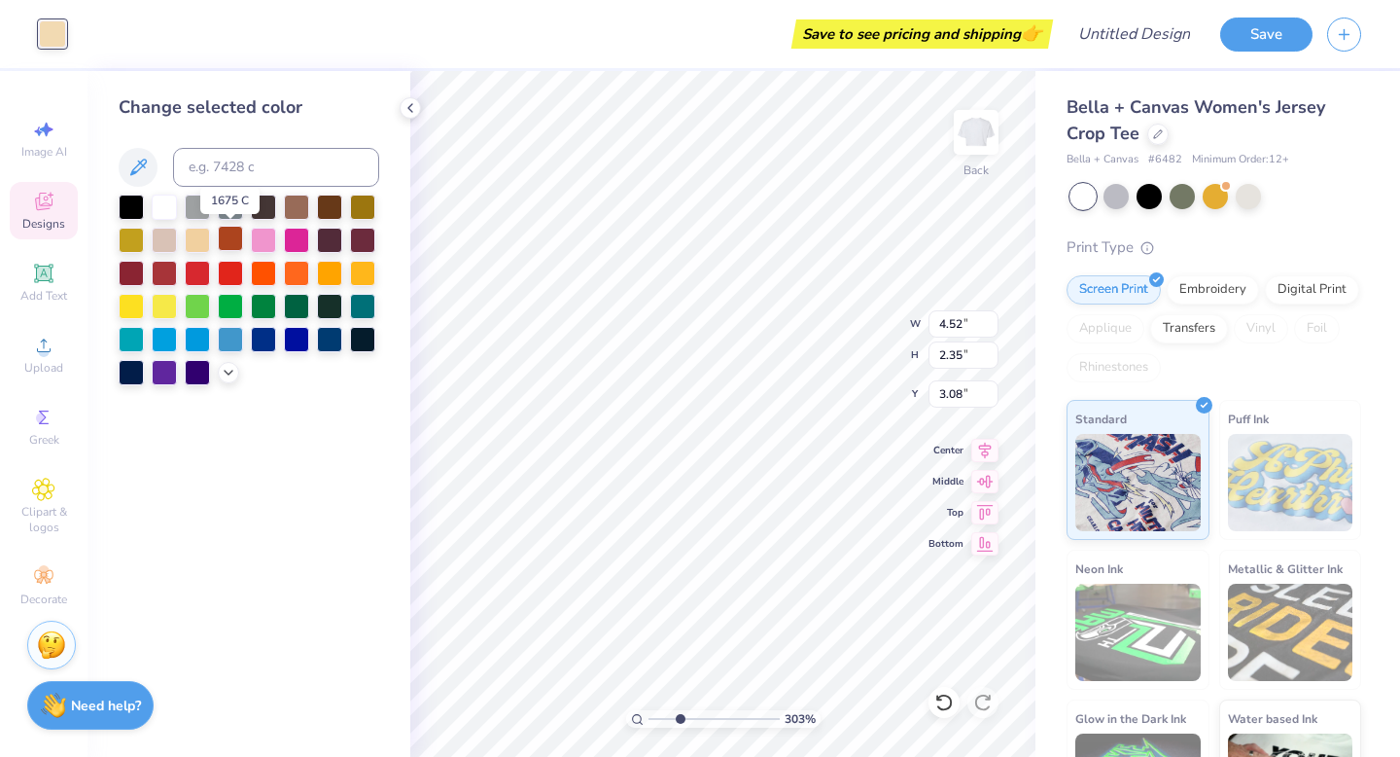
click at [236, 242] on div at bounding box center [230, 238] width 25 height 25
type input "4.50"
type input "2.00"
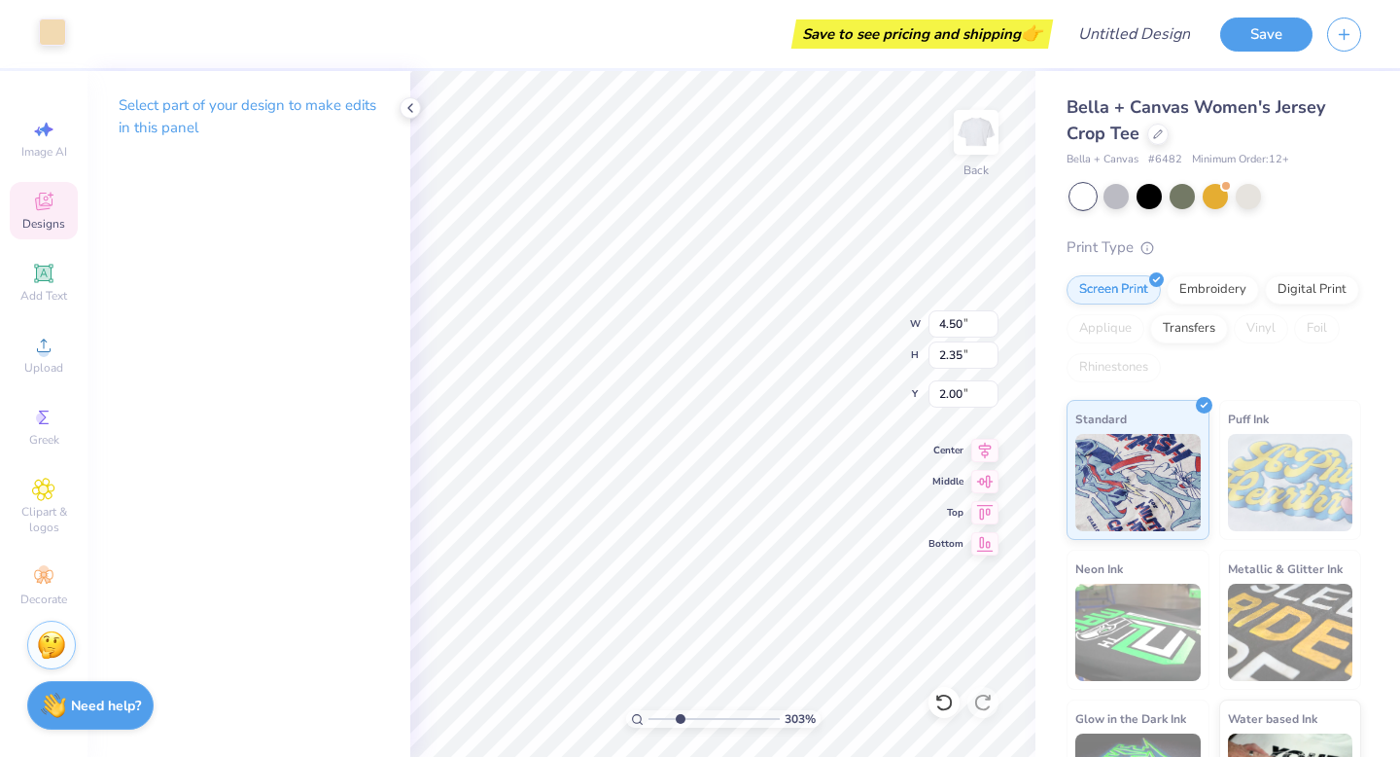
click at [49, 25] on div at bounding box center [52, 31] width 27 height 27
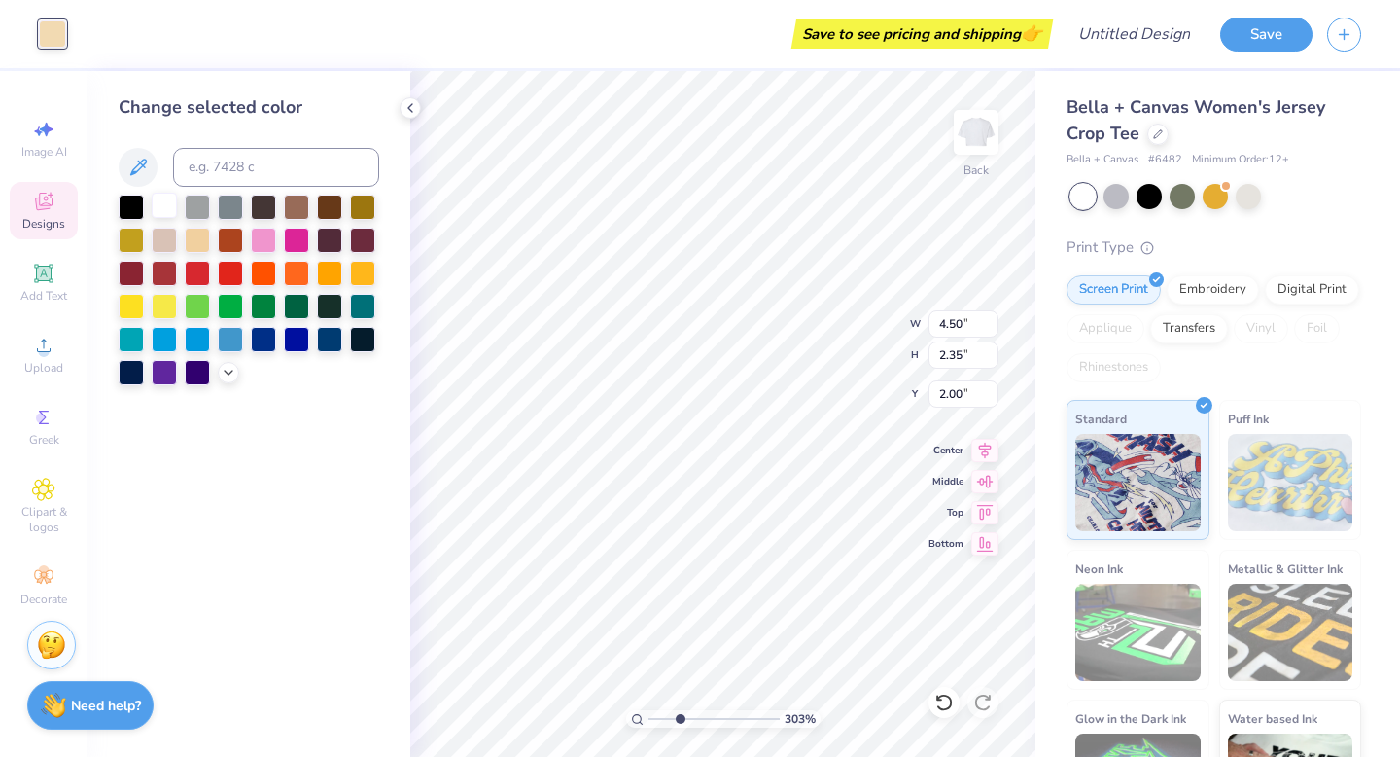
click at [170, 205] on div at bounding box center [164, 205] width 25 height 25
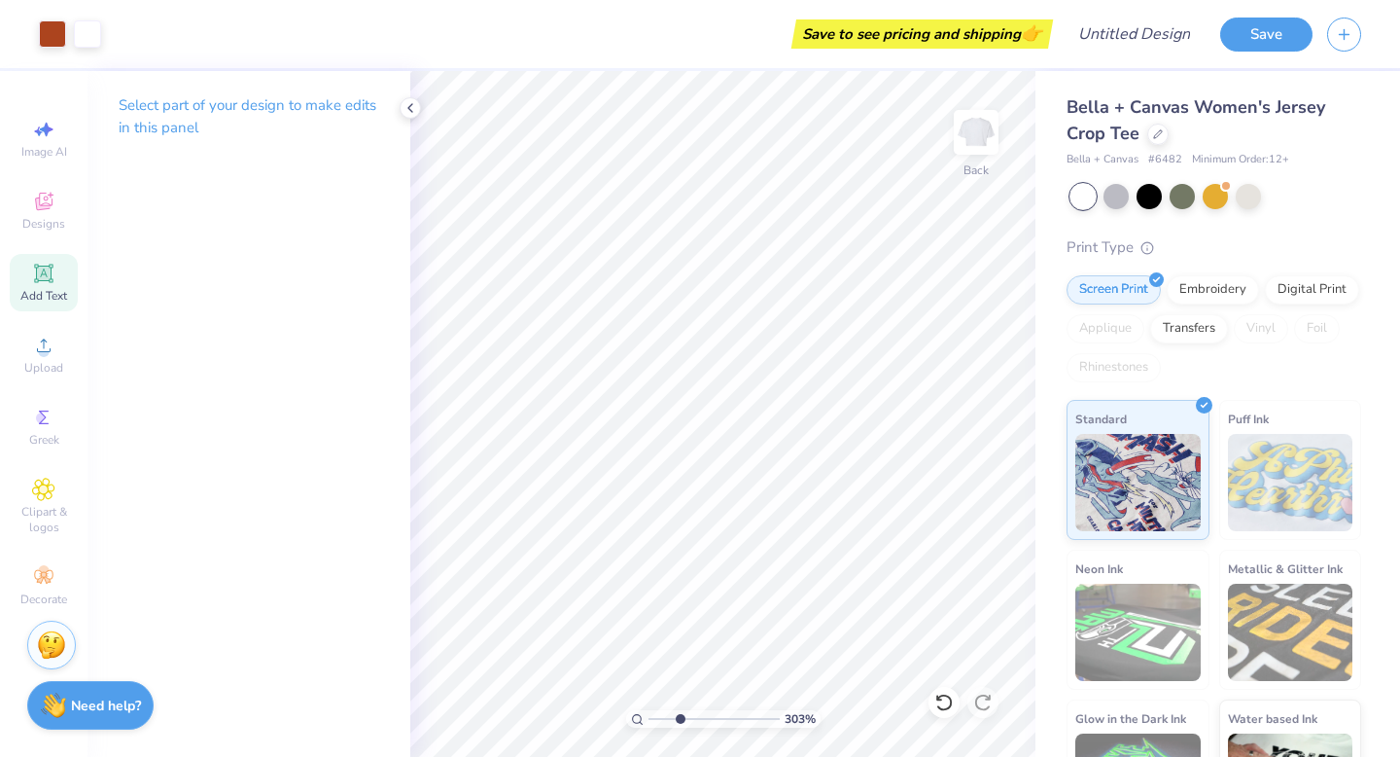
click at [45, 290] on span "Add Text" at bounding box center [43, 296] width 47 height 16
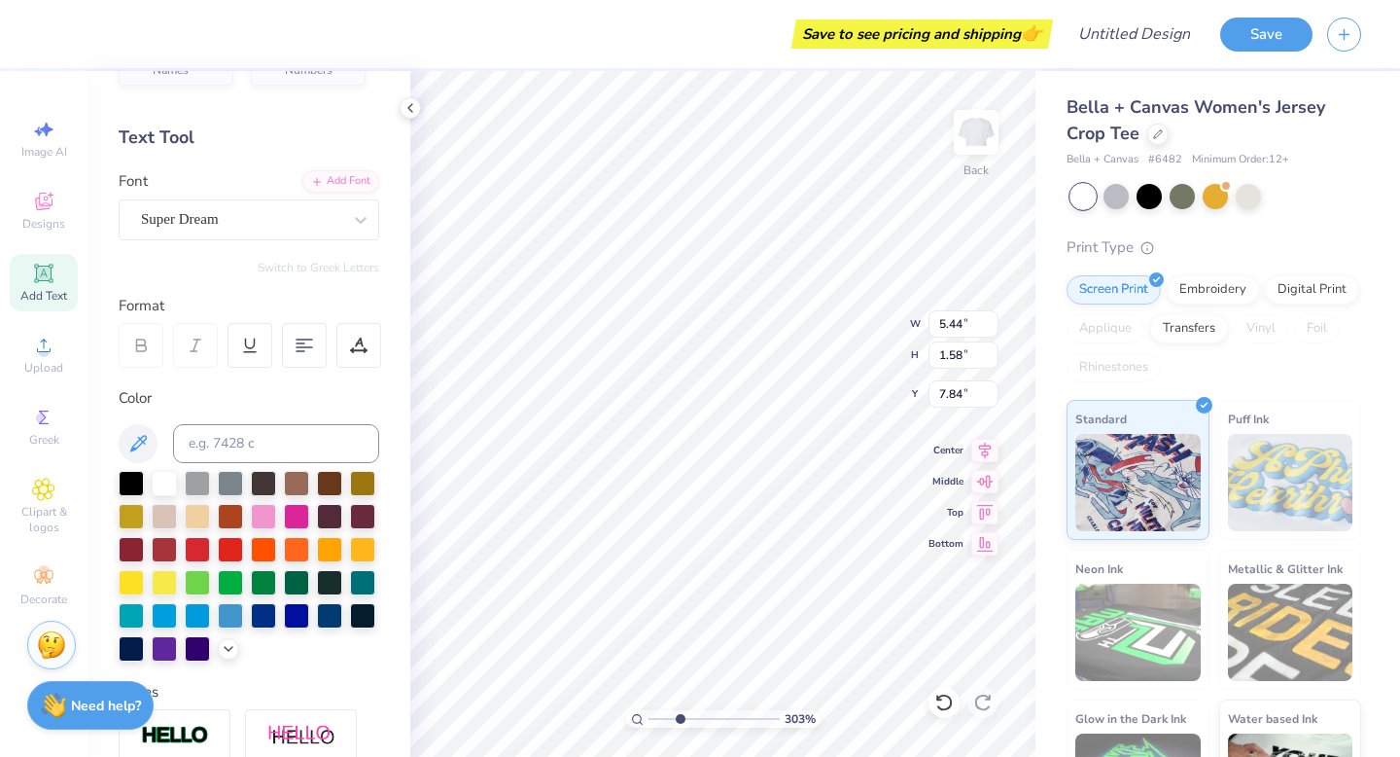
scroll to position [0, 0]
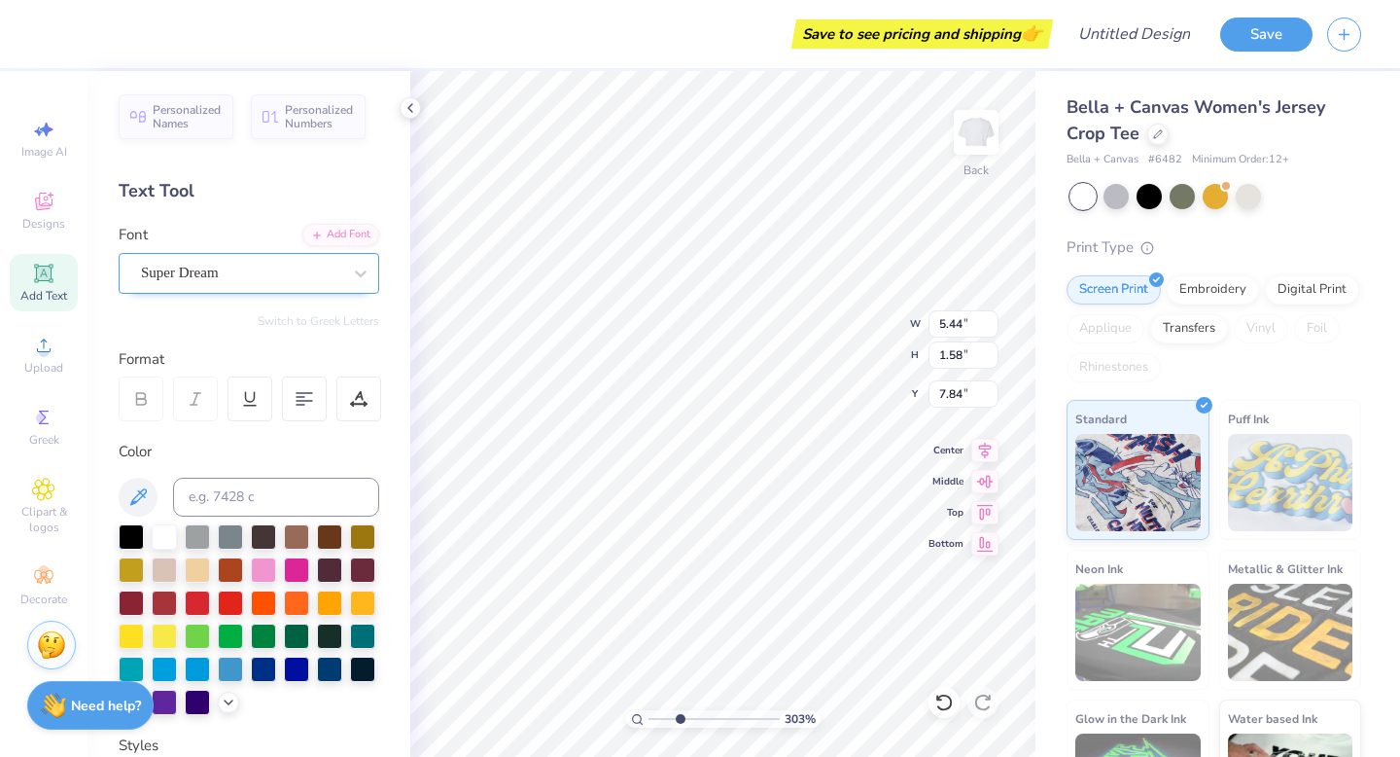
click at [194, 269] on div "Super Dream" at bounding box center [241, 273] width 204 height 30
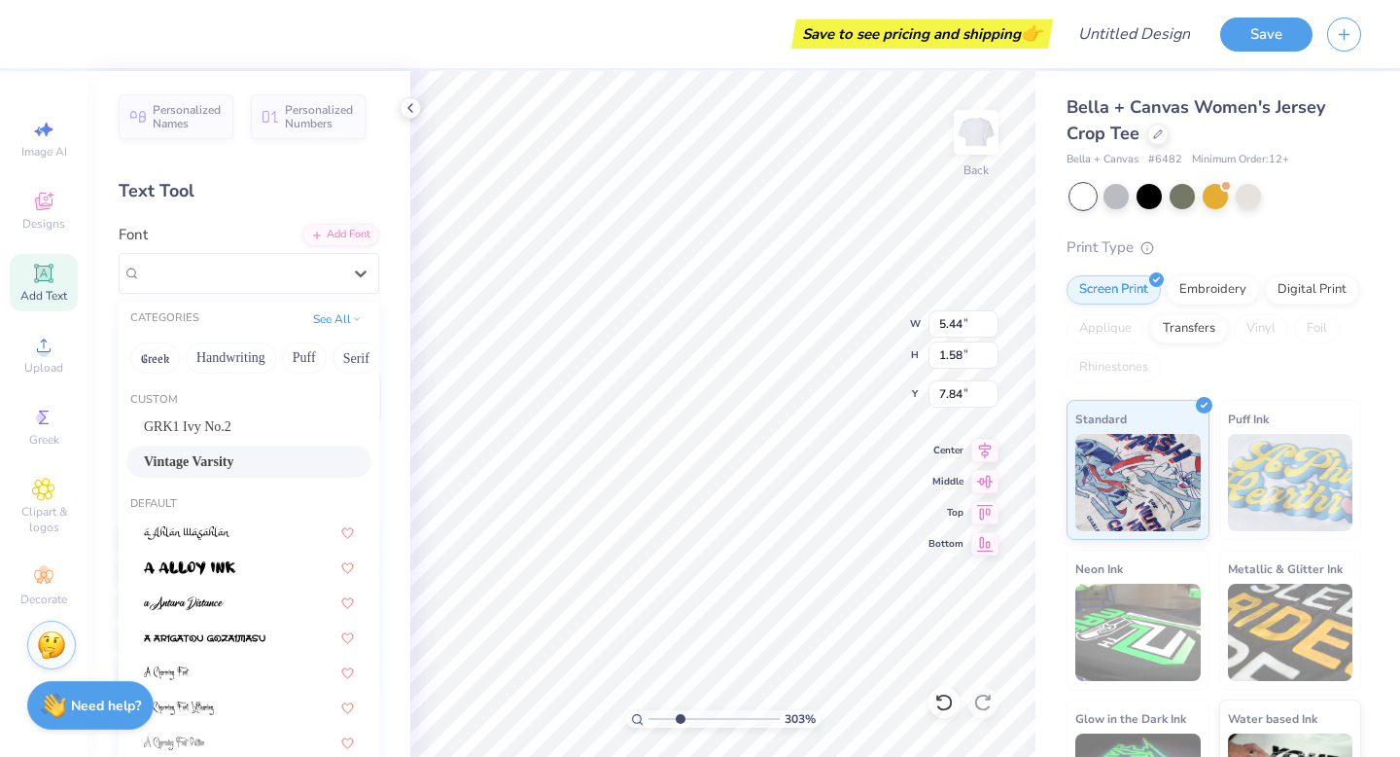
click at [191, 466] on span "Vintage Varsity" at bounding box center [188, 461] width 89 height 20
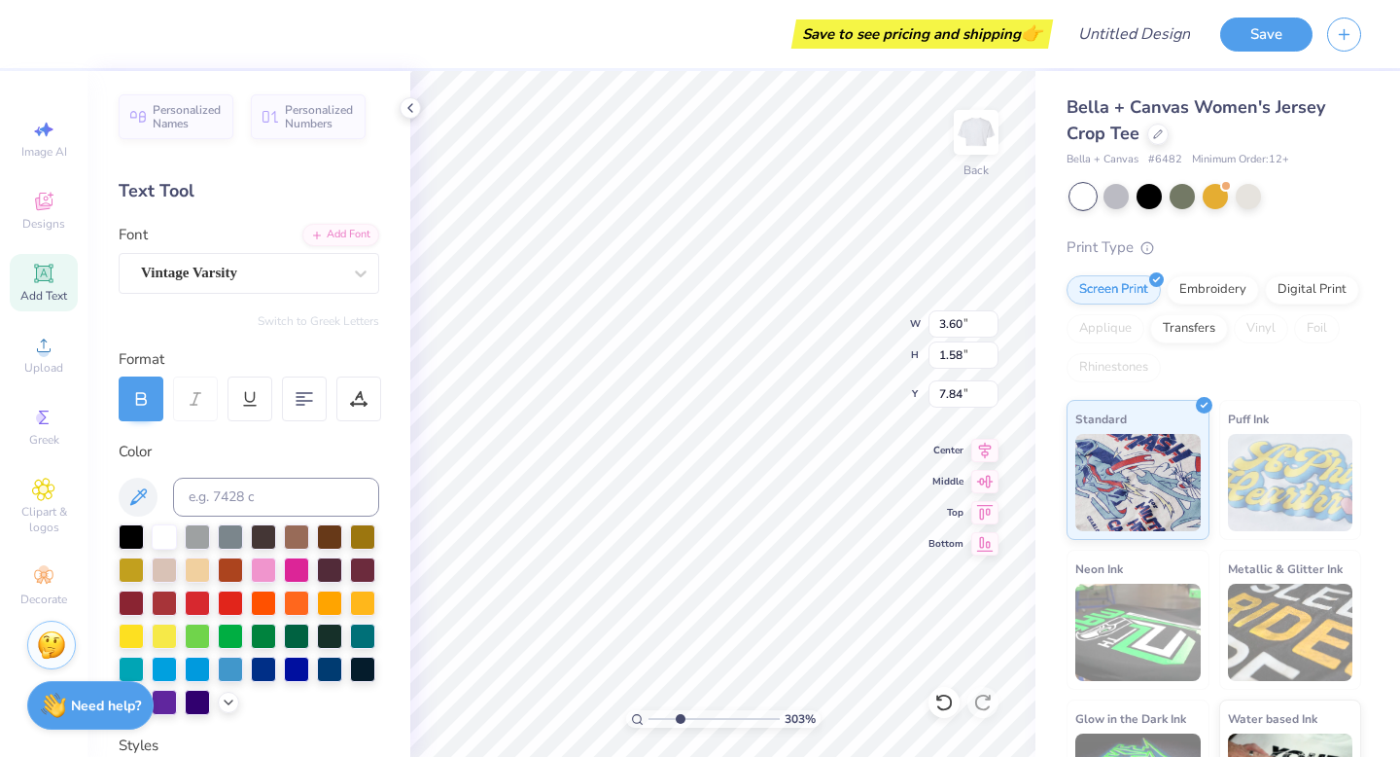
type input "3.60"
type textarea "T"
type textarea "1"
type input "3.00"
type input "0.13"
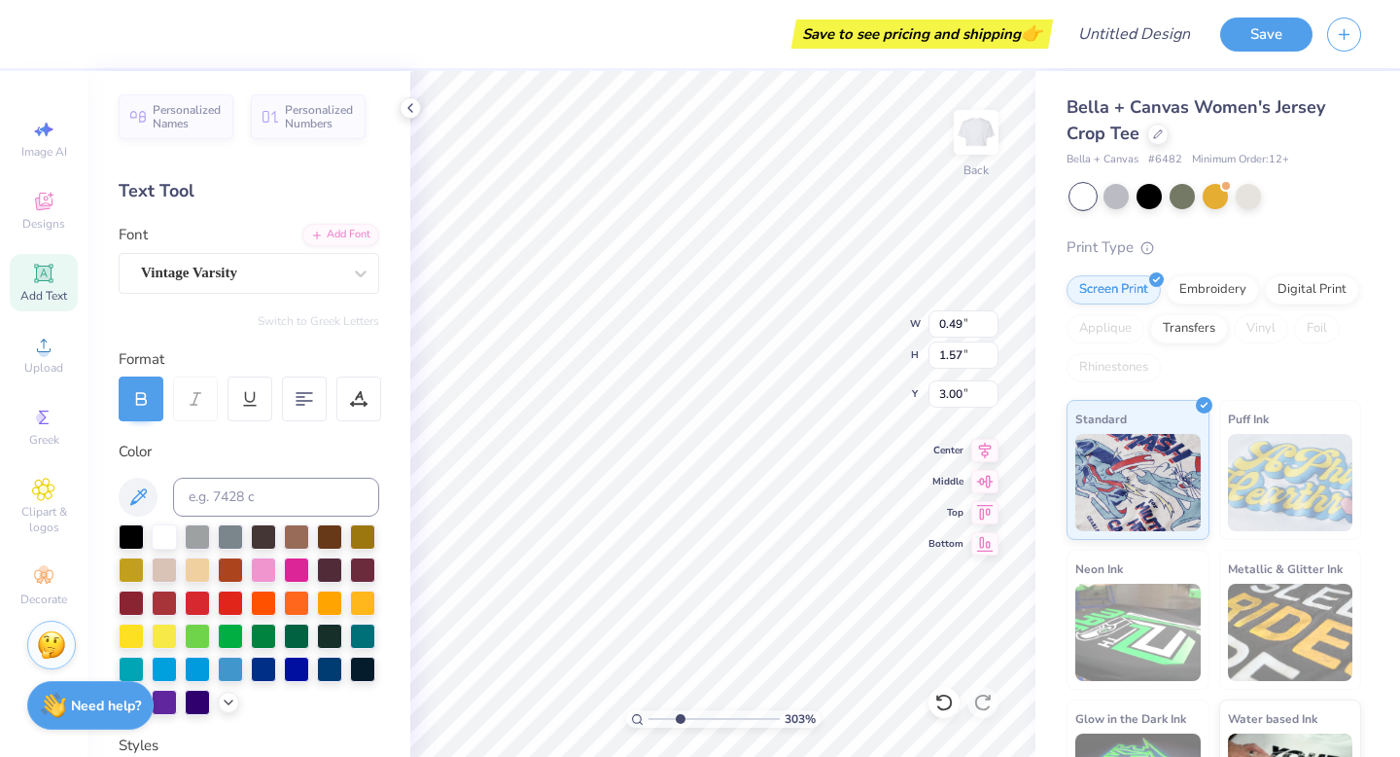
type input "0.43"
click at [839, 314] on body "Save to see pricing and shipping 👉 Design Title Save Image AI Designs Add Text …" at bounding box center [700, 378] width 1400 height 757
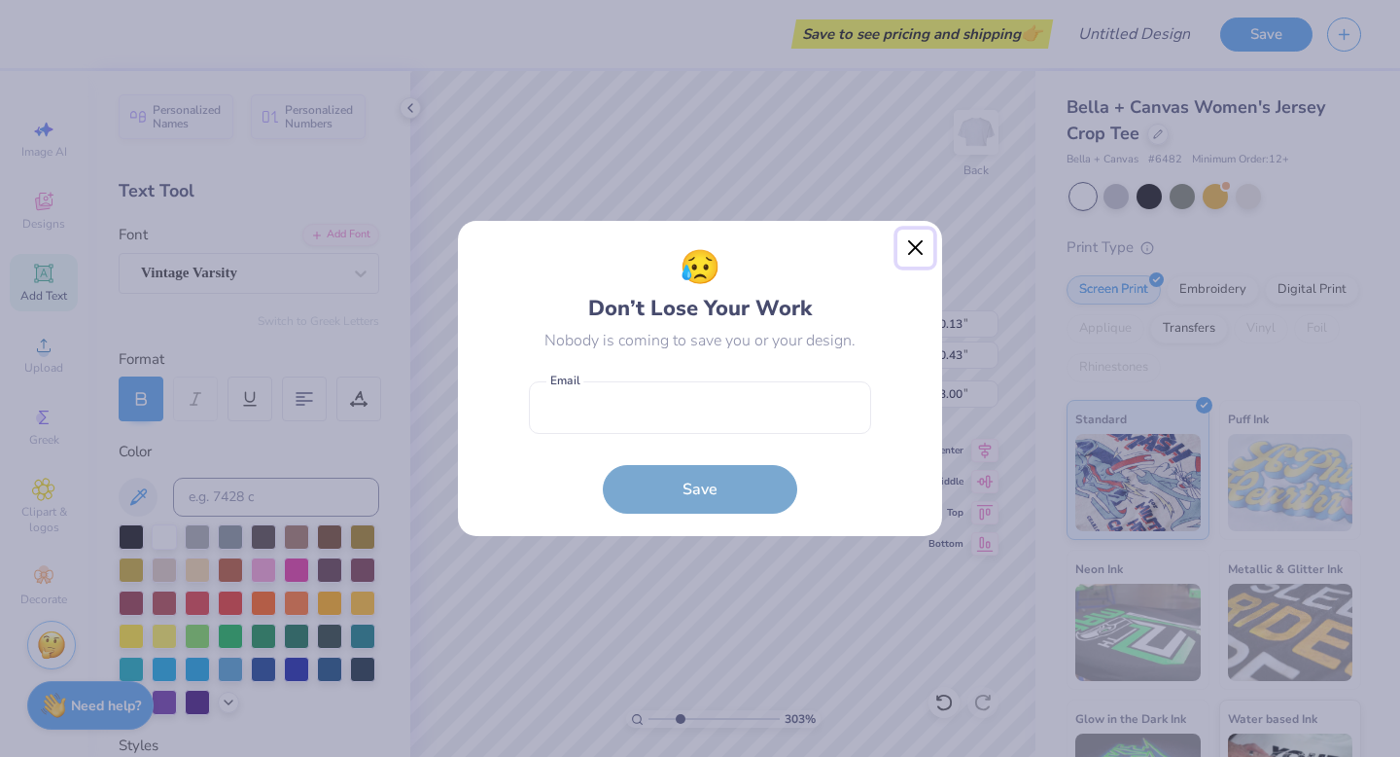
click at [916, 245] on button "Close" at bounding box center [915, 247] width 37 height 37
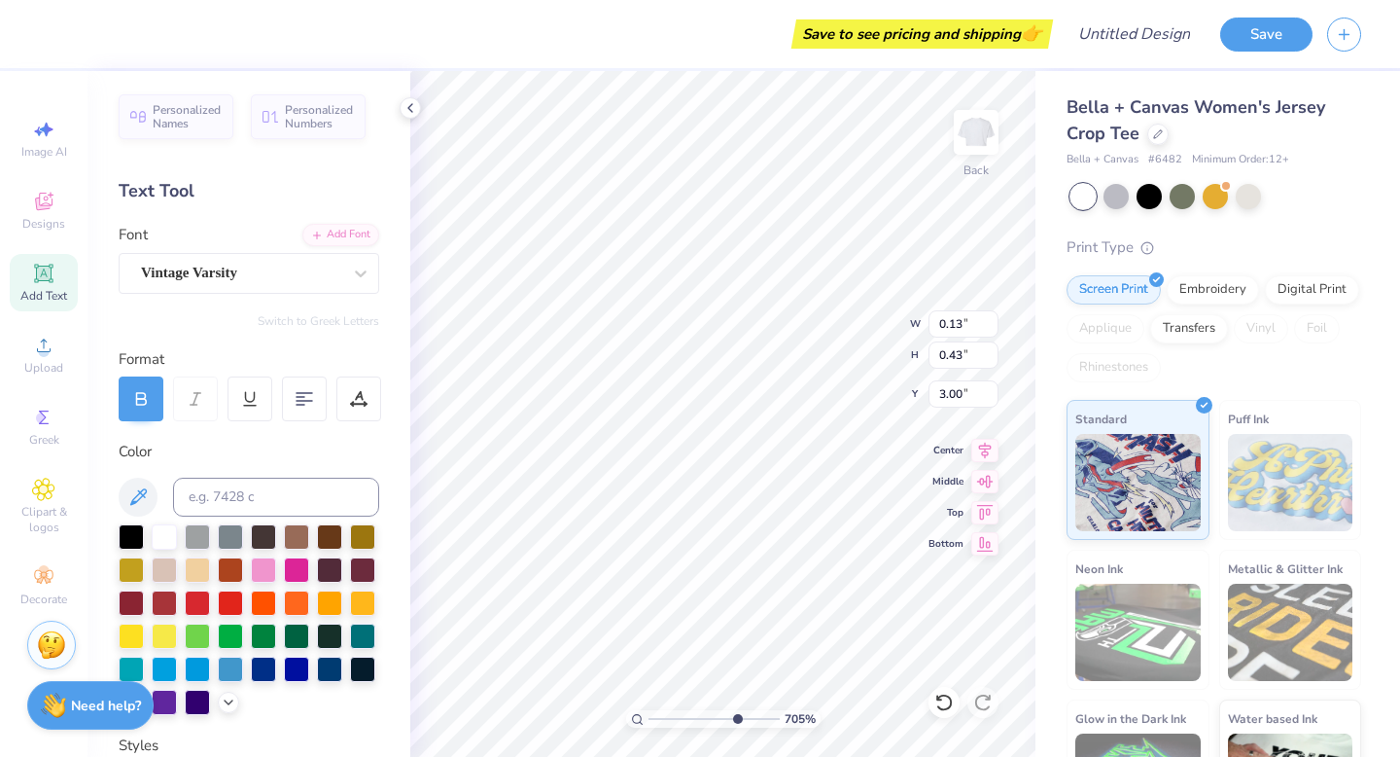
type input "7.23"
drag, startPoint x: 679, startPoint y: 718, endPoint x: 730, endPoint y: 712, distance: 51.9
click at [732, 713] on input "range" at bounding box center [714, 719] width 131 height 18
type input "3.92"
type input "2.05"
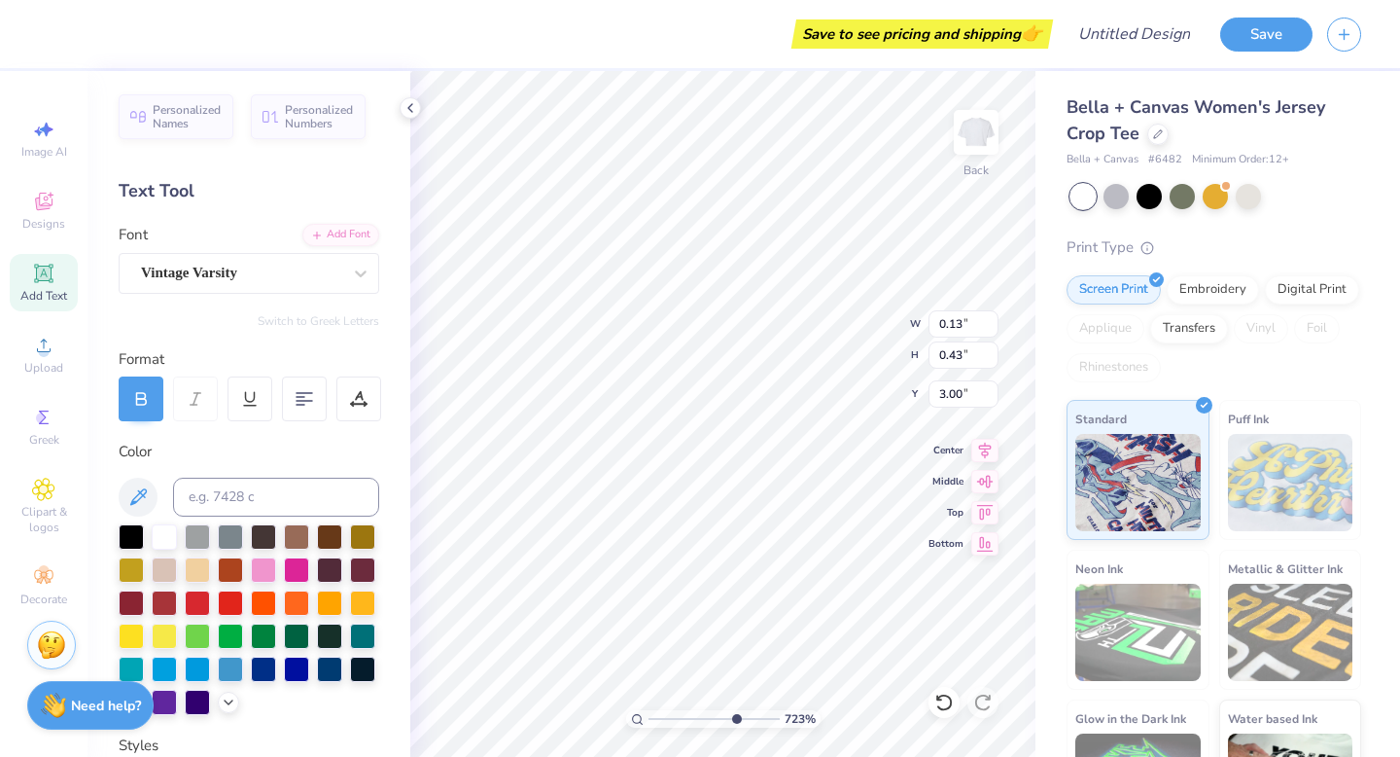
type input "2.15"
type input "0.13"
type input "0.43"
type input "3.30"
type input "3.92"
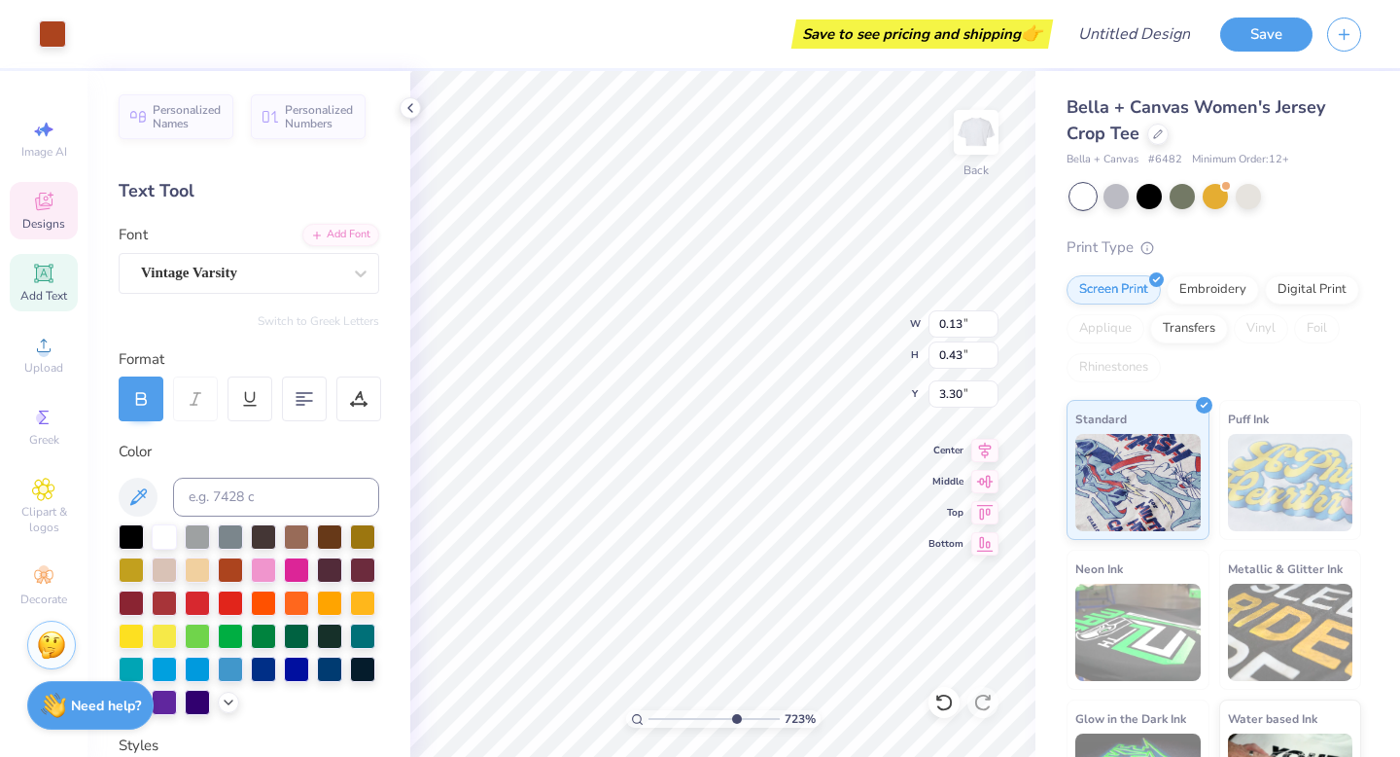
type input "2.05"
type input "2.15"
type input "0.13"
type input "0.43"
type input "3.30"
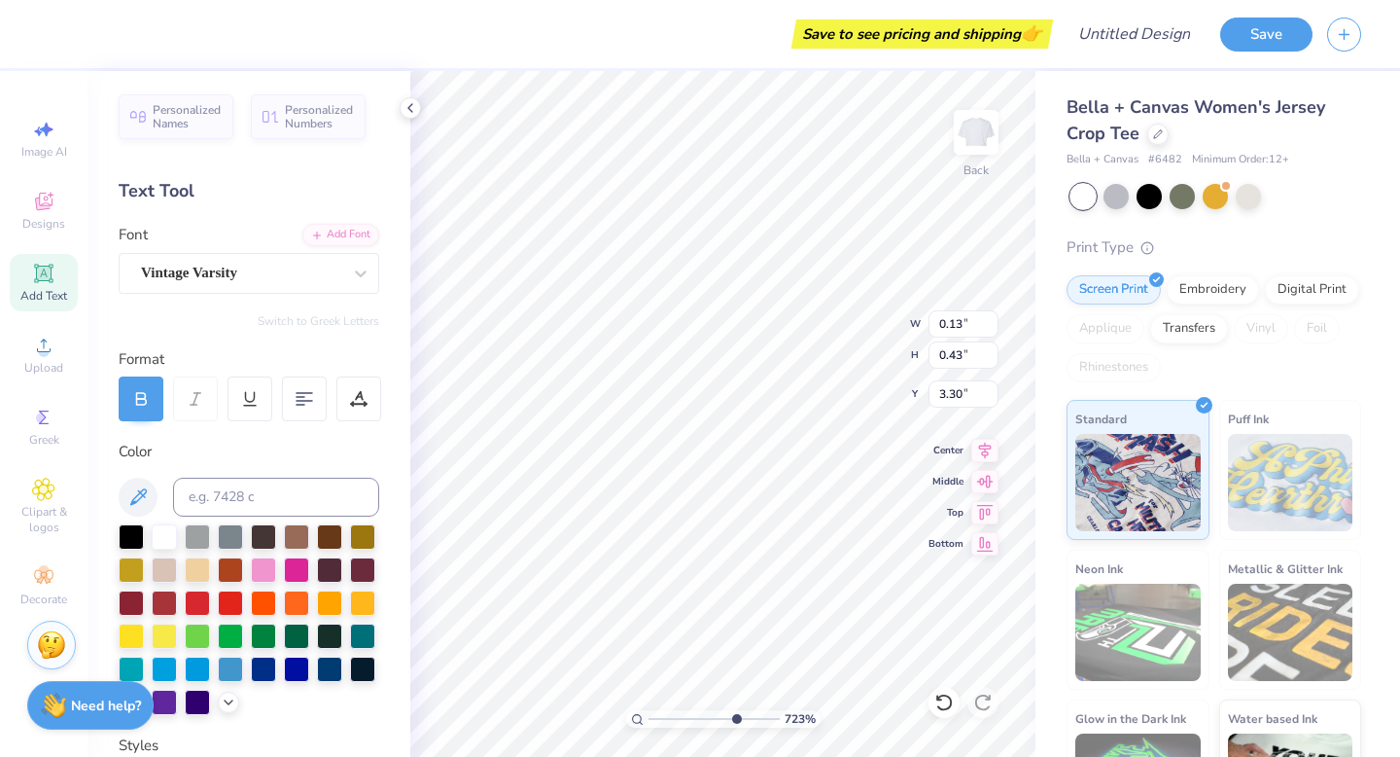
type textarea "4"
type input "3.37"
type input "0.30"
type input "0.55"
type input "3.25"
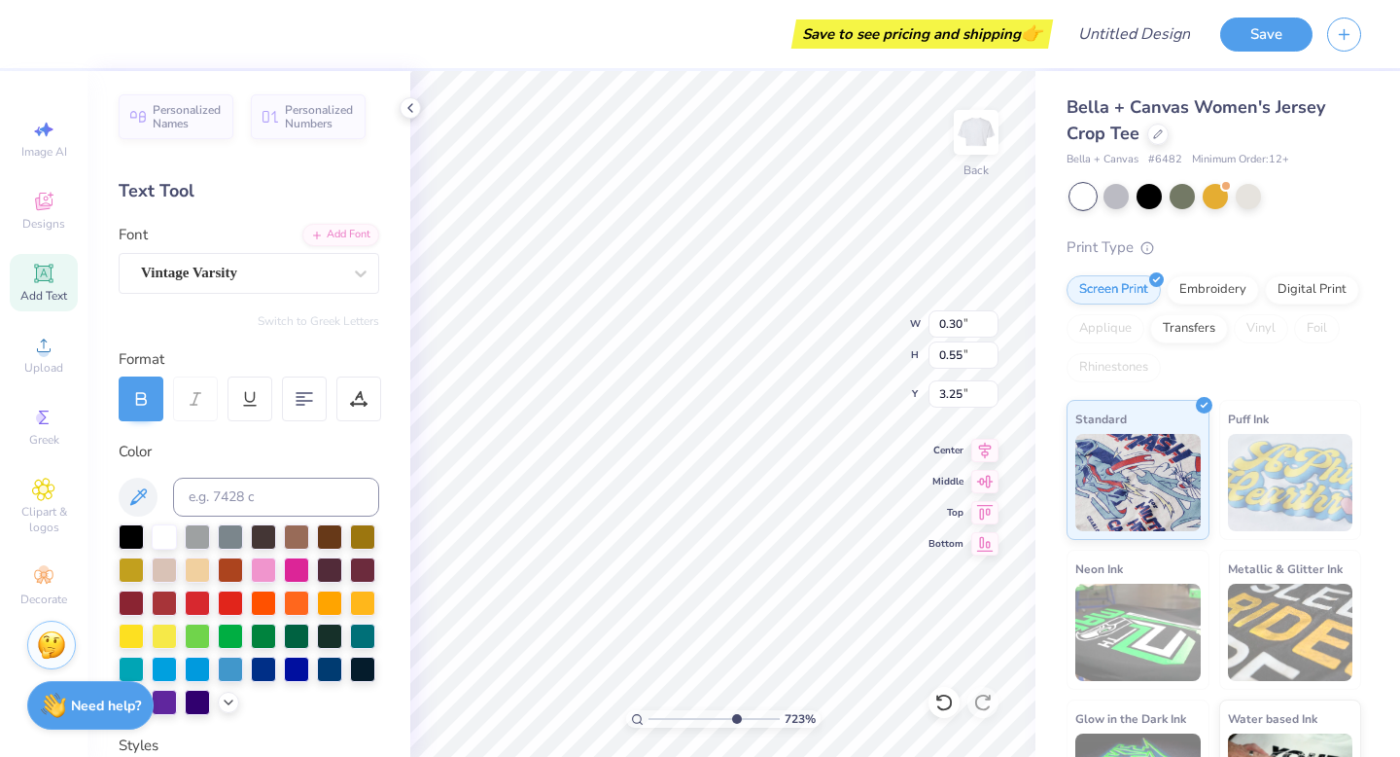
type input "0.13"
type input "0.43"
type input "3.22"
type input "0.20"
type input "0.65"
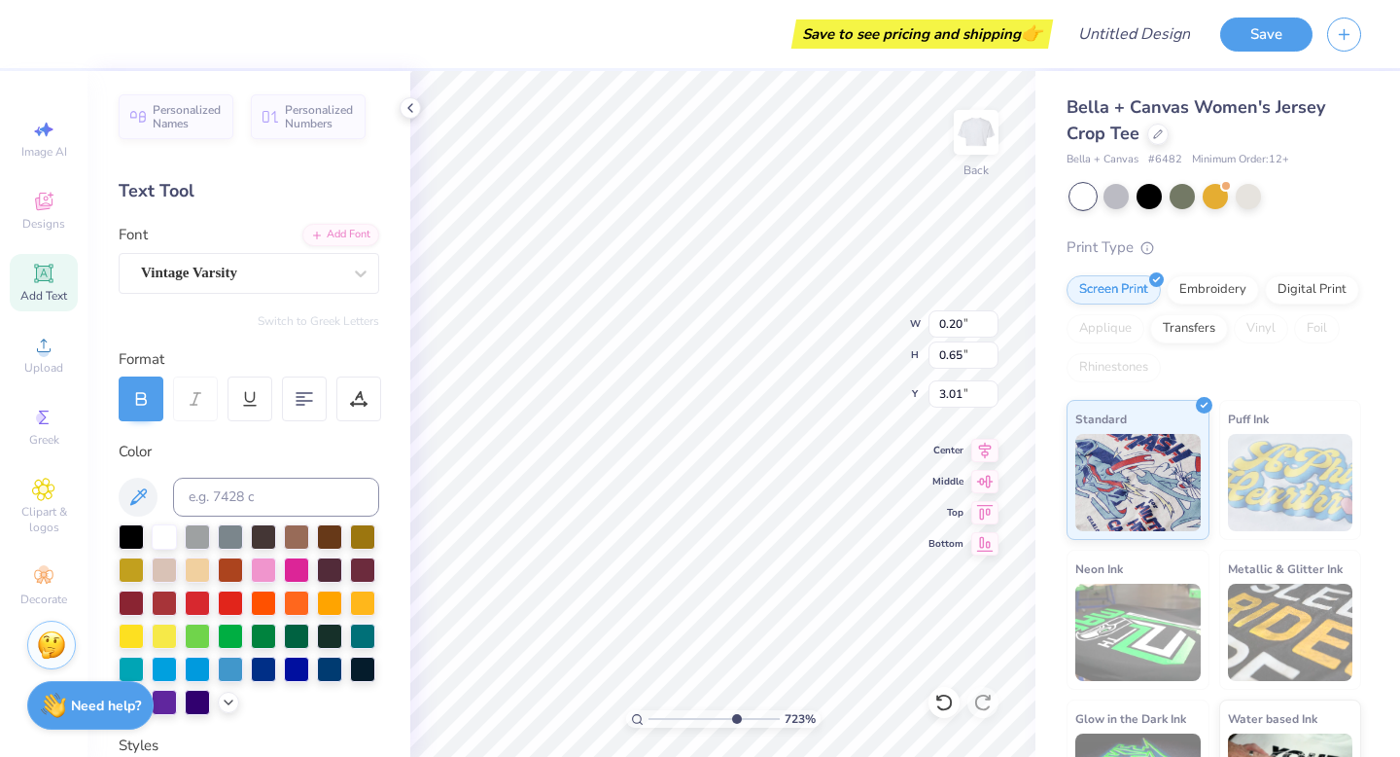
type input "3.22"
type input "0.17"
type input "0.56"
type input "3.08"
drag, startPoint x: 732, startPoint y: 716, endPoint x: 673, endPoint y: 693, distance: 63.4
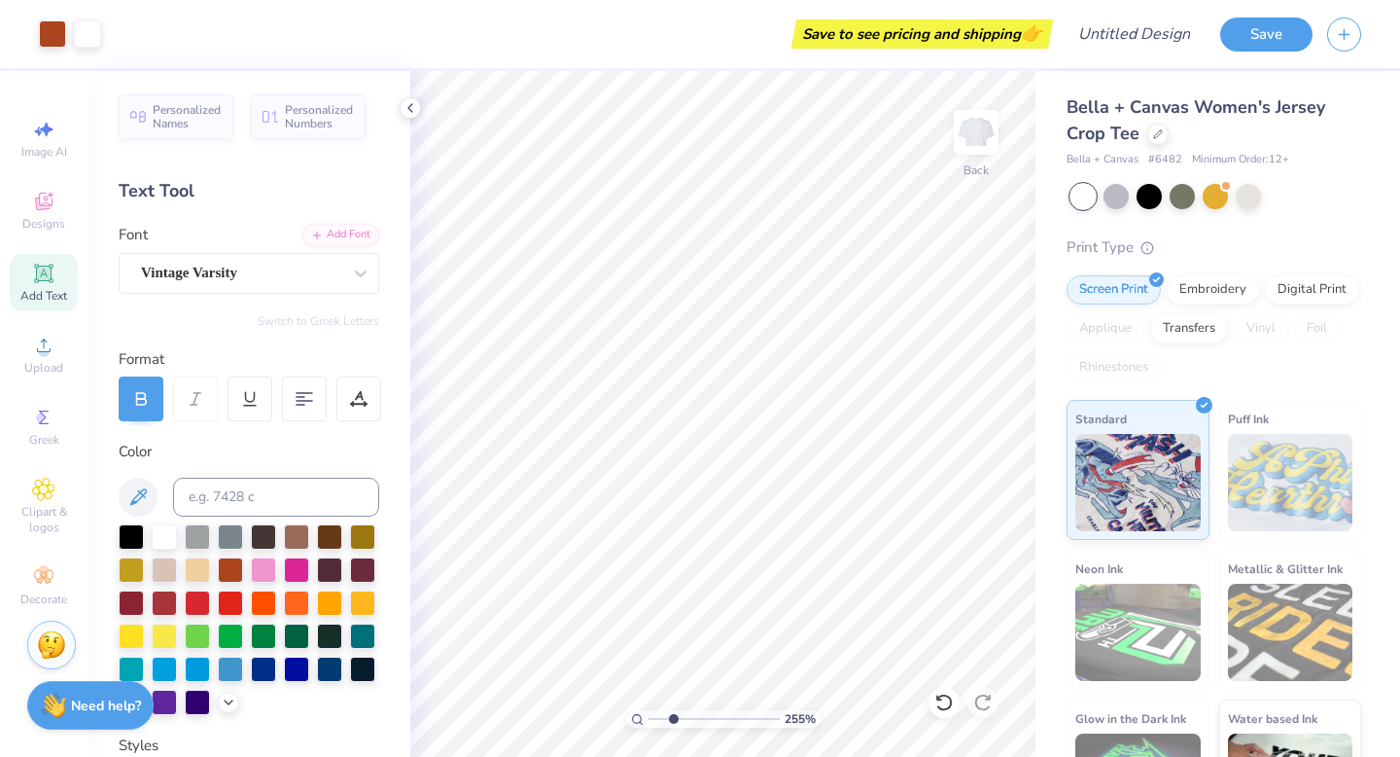
type input "2.57"
click at [673, 710] on input "range" at bounding box center [714, 719] width 131 height 18
type input "3.32"
type input "2.76"
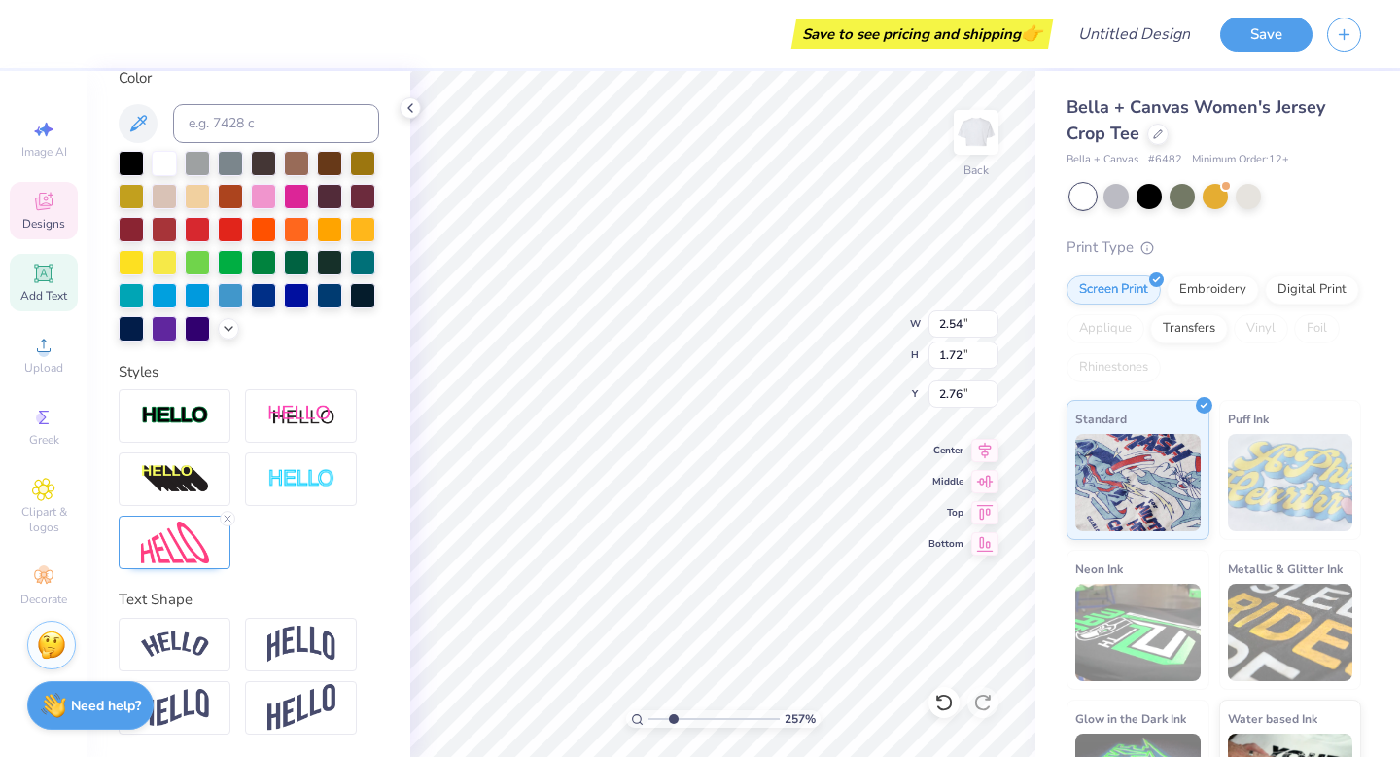
type textarea "TEXAS"
type input "2.55"
type input "1.73"
click at [314, 704] on img at bounding box center [301, 708] width 68 height 48
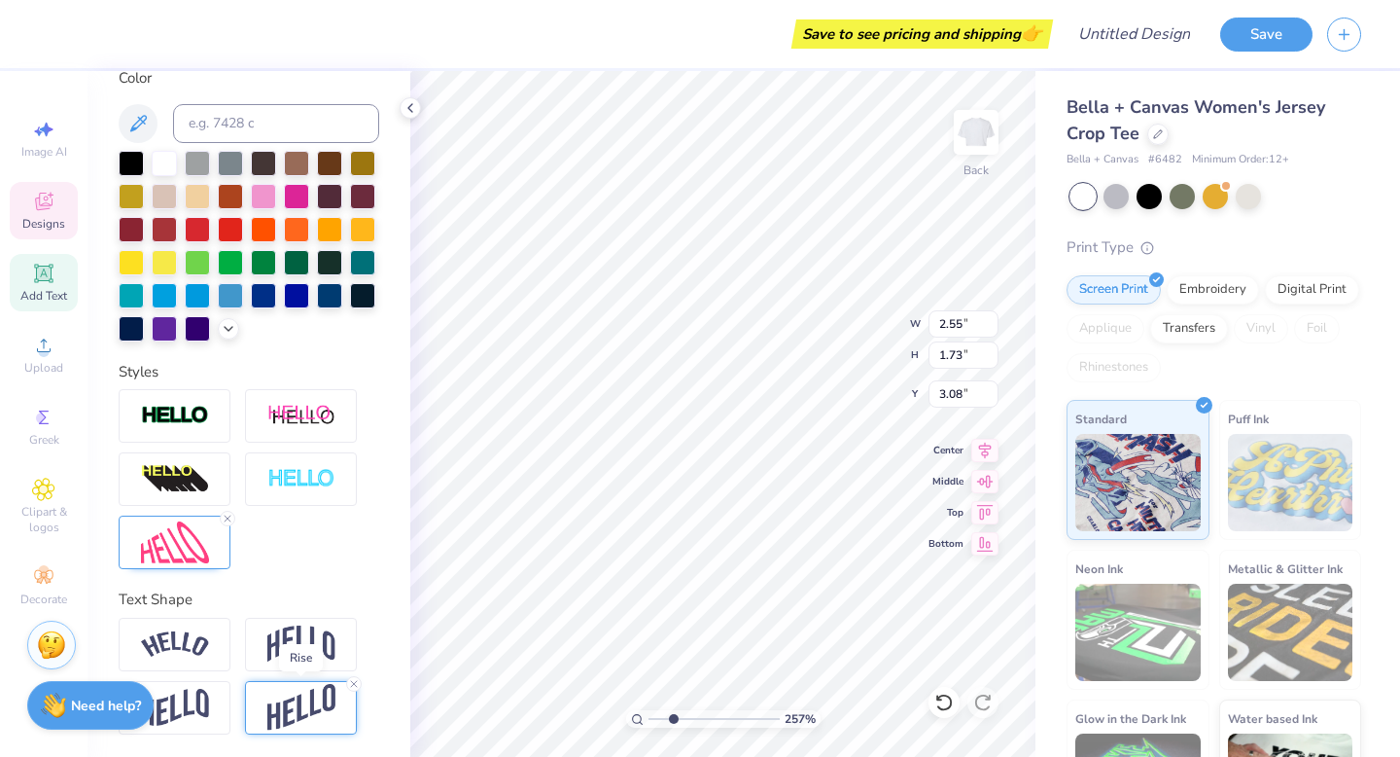
type input "2.57"
type input "1.09"
type input "3.08"
click at [314, 704] on img at bounding box center [301, 708] width 68 height 48
click at [352, 682] on icon at bounding box center [354, 684] width 12 height 12
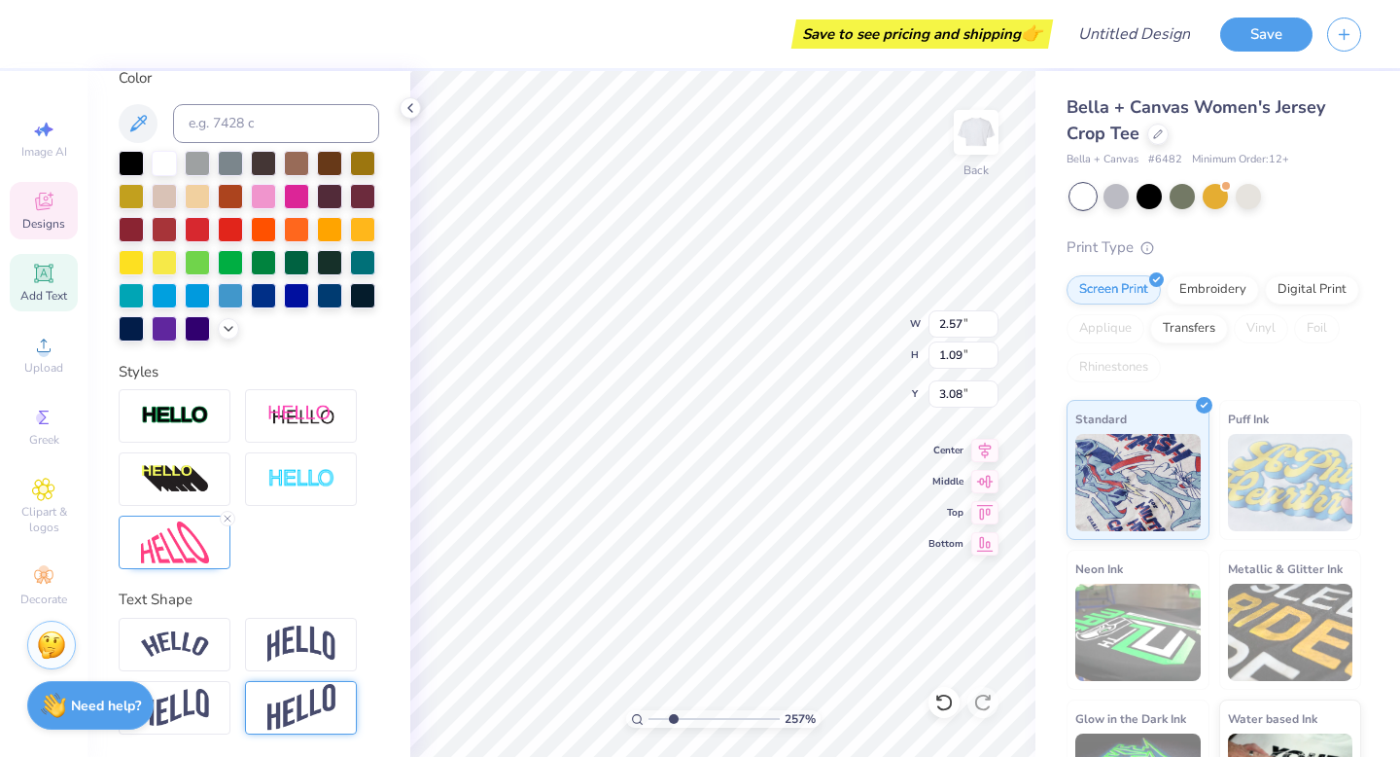
type input "2.55"
type input "1.73"
type input "2.76"
type input "6.67"
drag, startPoint x: 669, startPoint y: 715, endPoint x: 726, endPoint y: 721, distance: 57.8
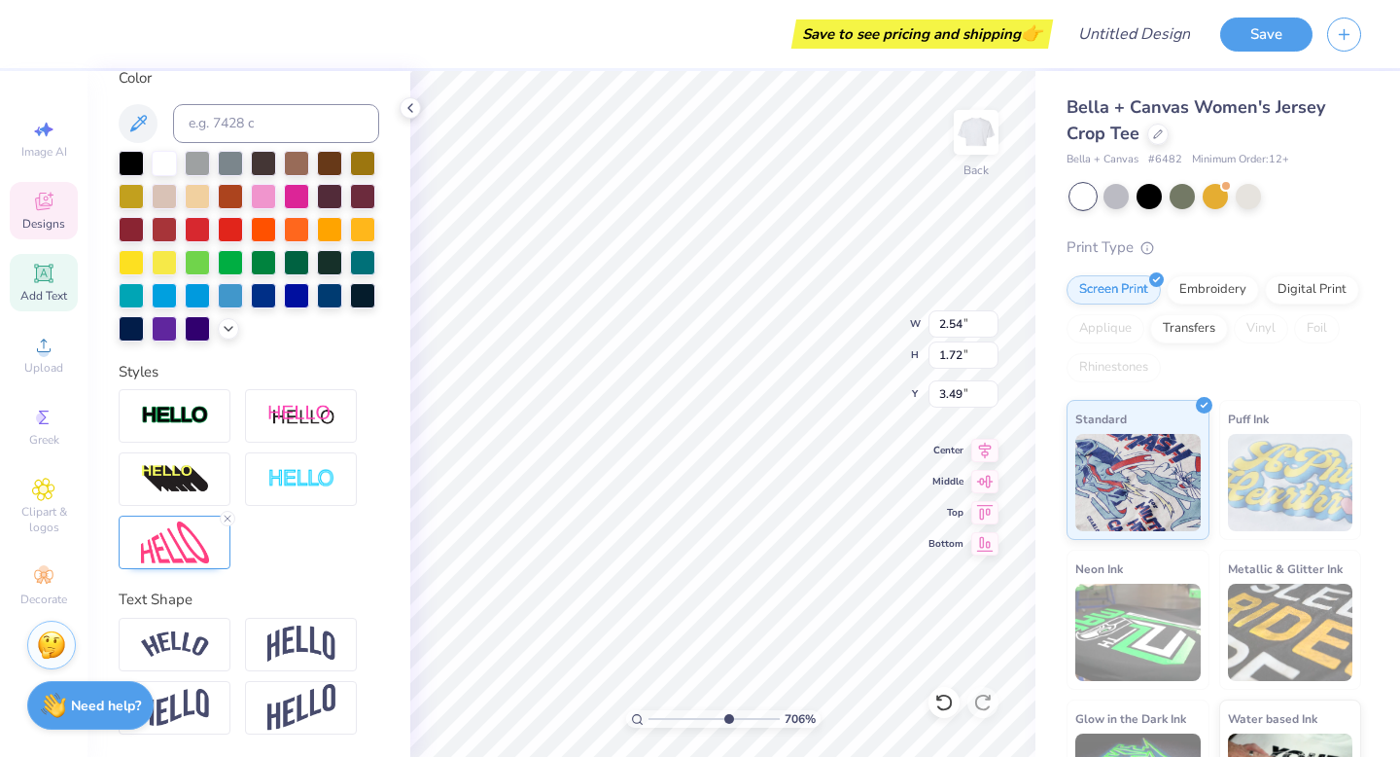
click at [726, 721] on input "range" at bounding box center [714, 719] width 131 height 18
type input "3.42"
type input "2.42"
type input "0.42"
type input "0.77"
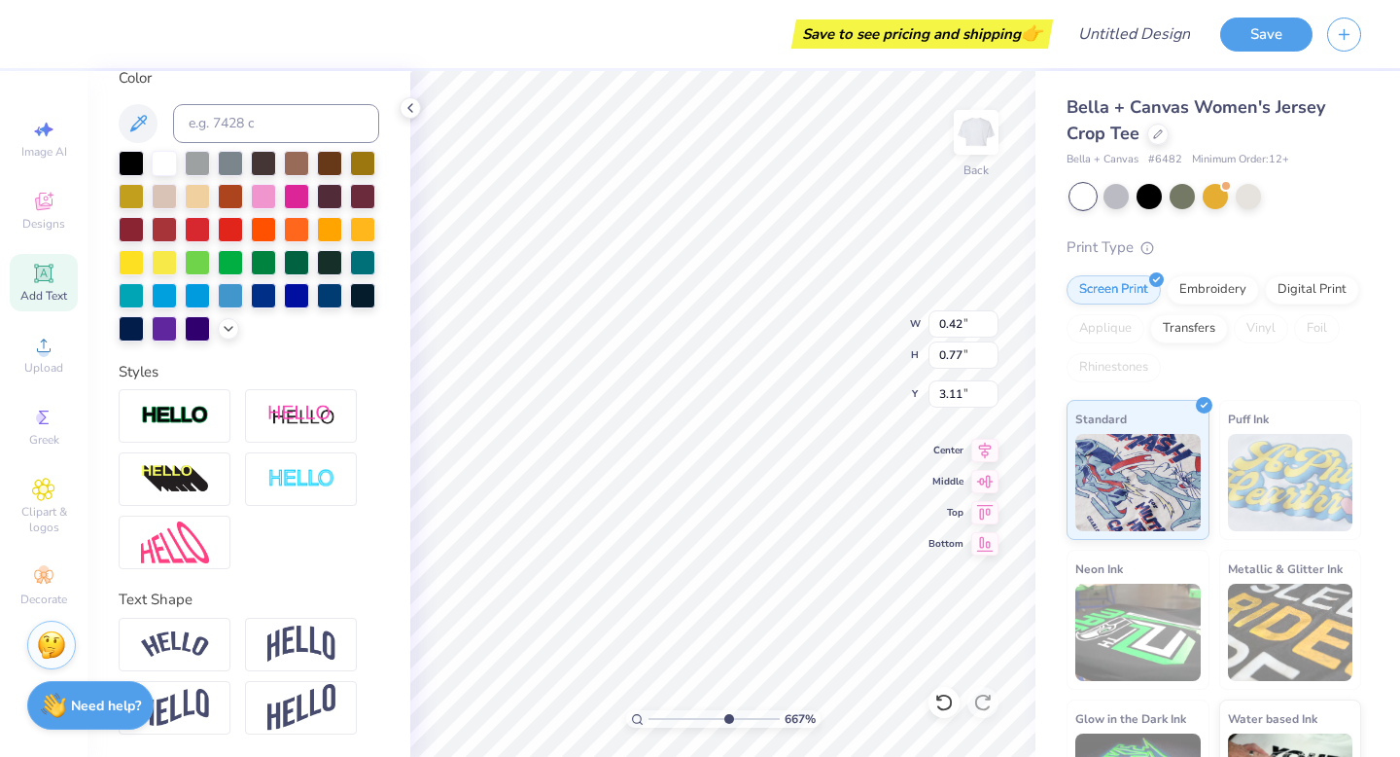
type input "3.11"
type input "0.17"
type input "0.56"
type input "3.32"
type input "0.24"
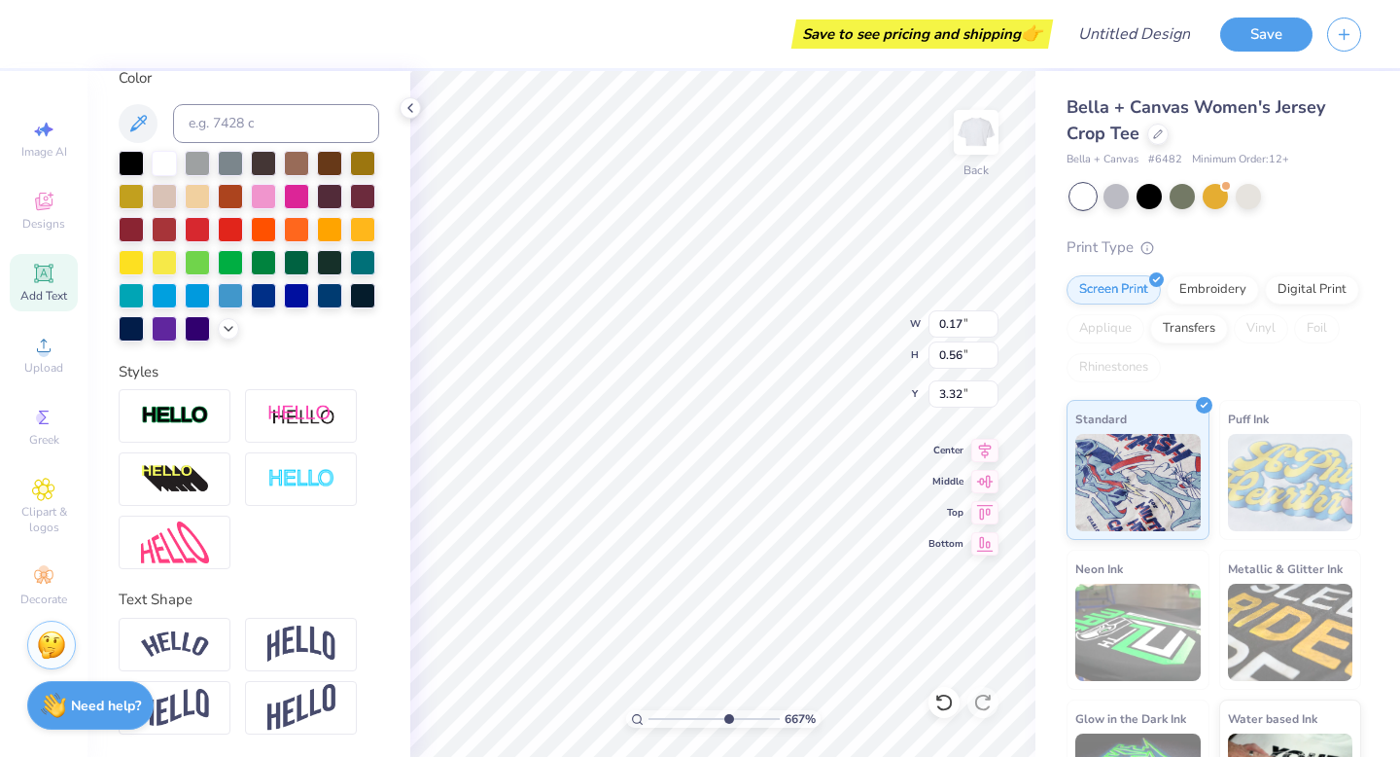
type input "0.78"
type input "3.11"
type input "4.52"
type input "2.35"
type input "3.08"
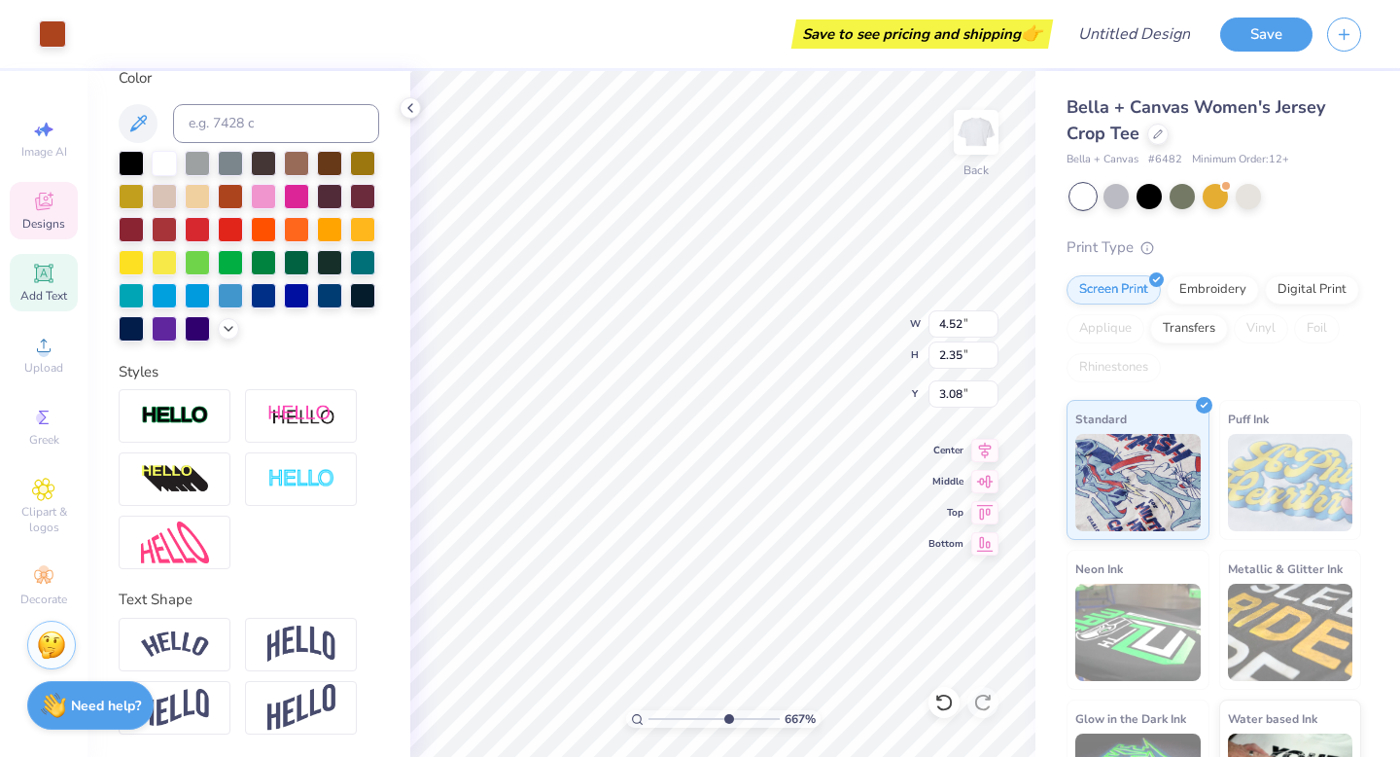
type input "0.42"
type input "0.77"
type input "3.11"
type input "0.24"
type input "0.78"
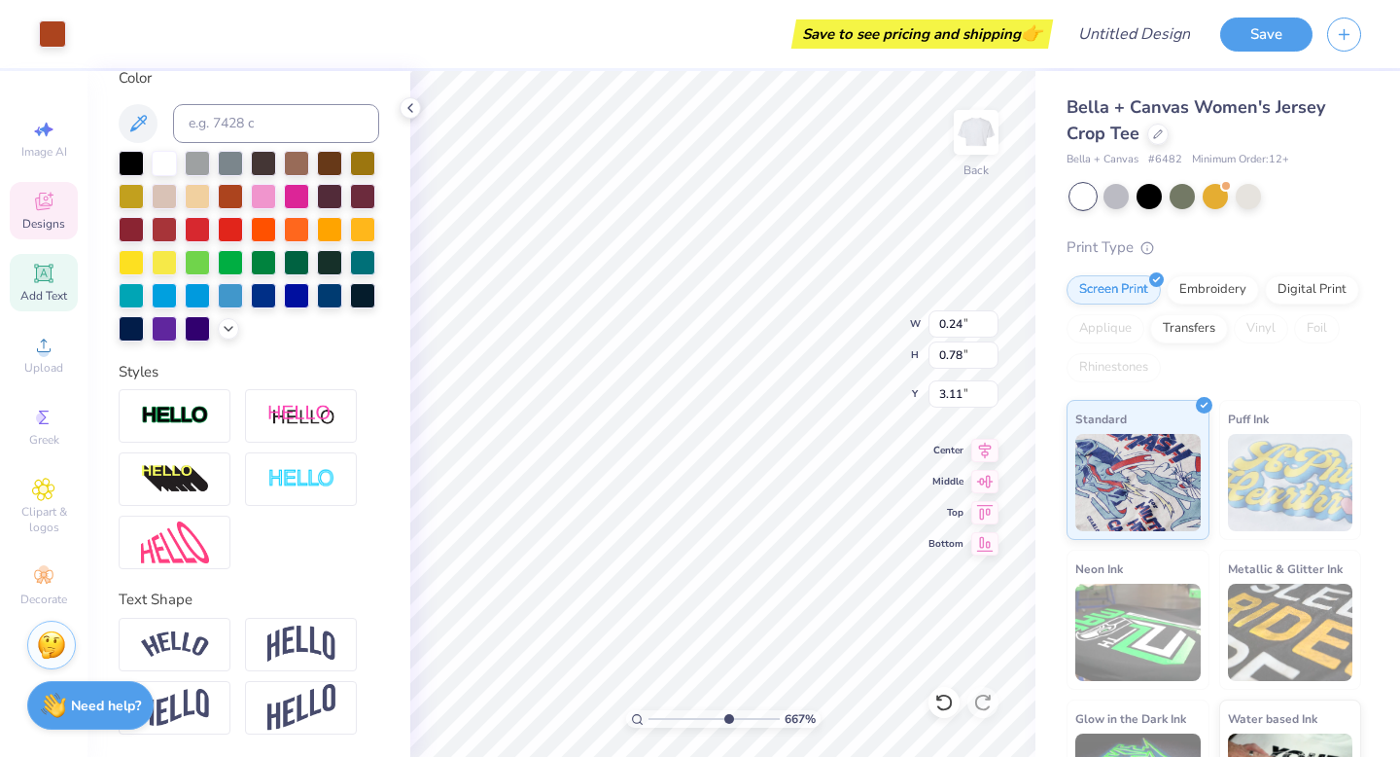
type input "4.52"
type input "2.35"
type input "3.08"
drag, startPoint x: 722, startPoint y: 718, endPoint x: 633, endPoint y: 701, distance: 91.0
type input "1"
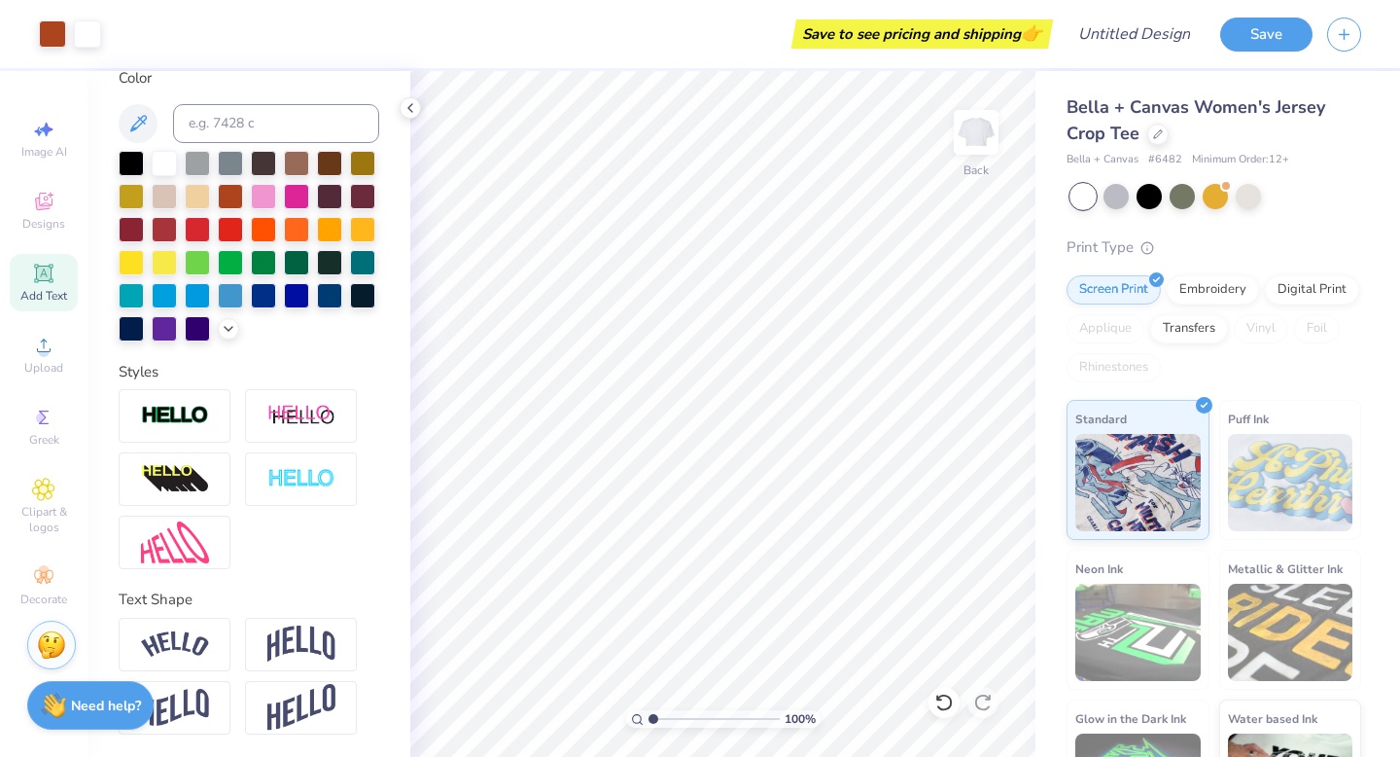
click at [649, 710] on input "range" at bounding box center [714, 719] width 131 height 18
click at [1158, 136] on icon at bounding box center [1158, 132] width 10 height 10
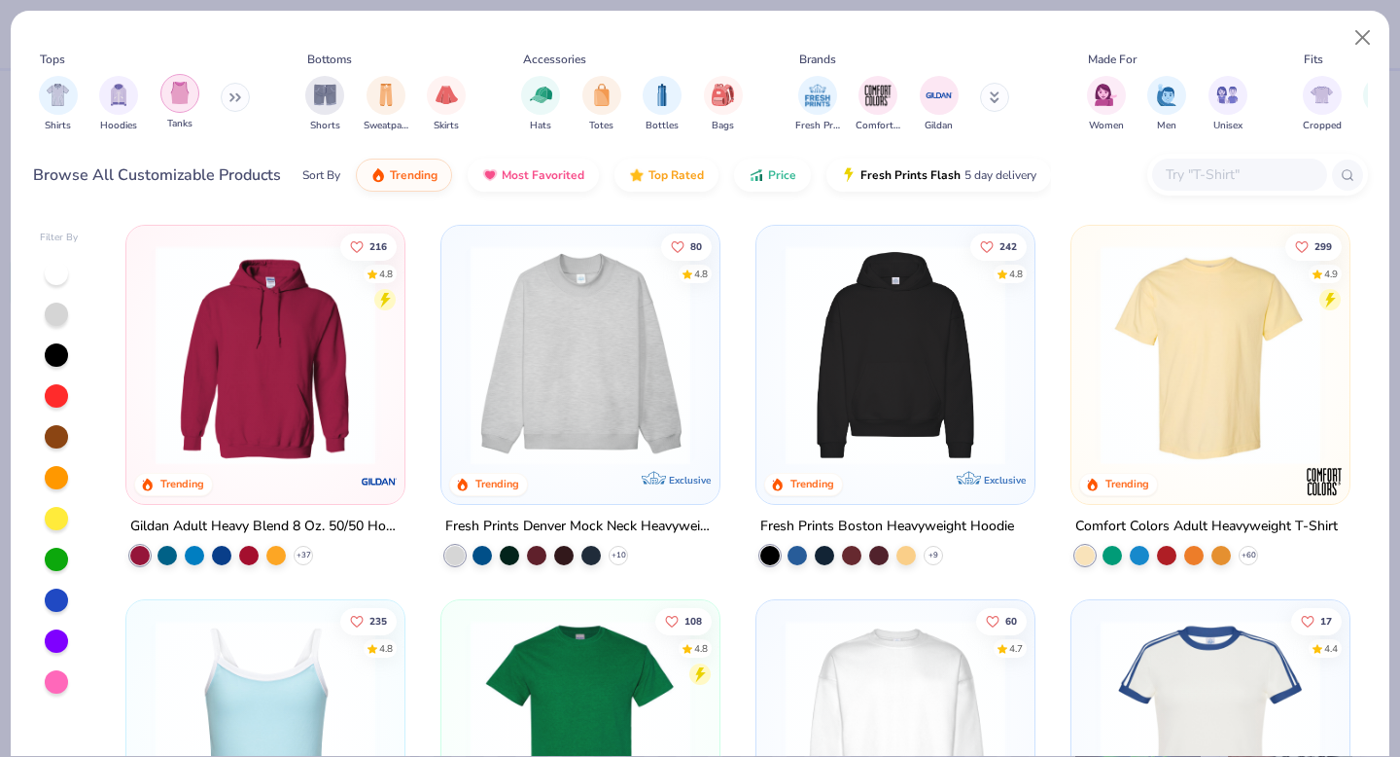
click at [184, 102] on img "filter for Tanks" at bounding box center [179, 93] width 21 height 22
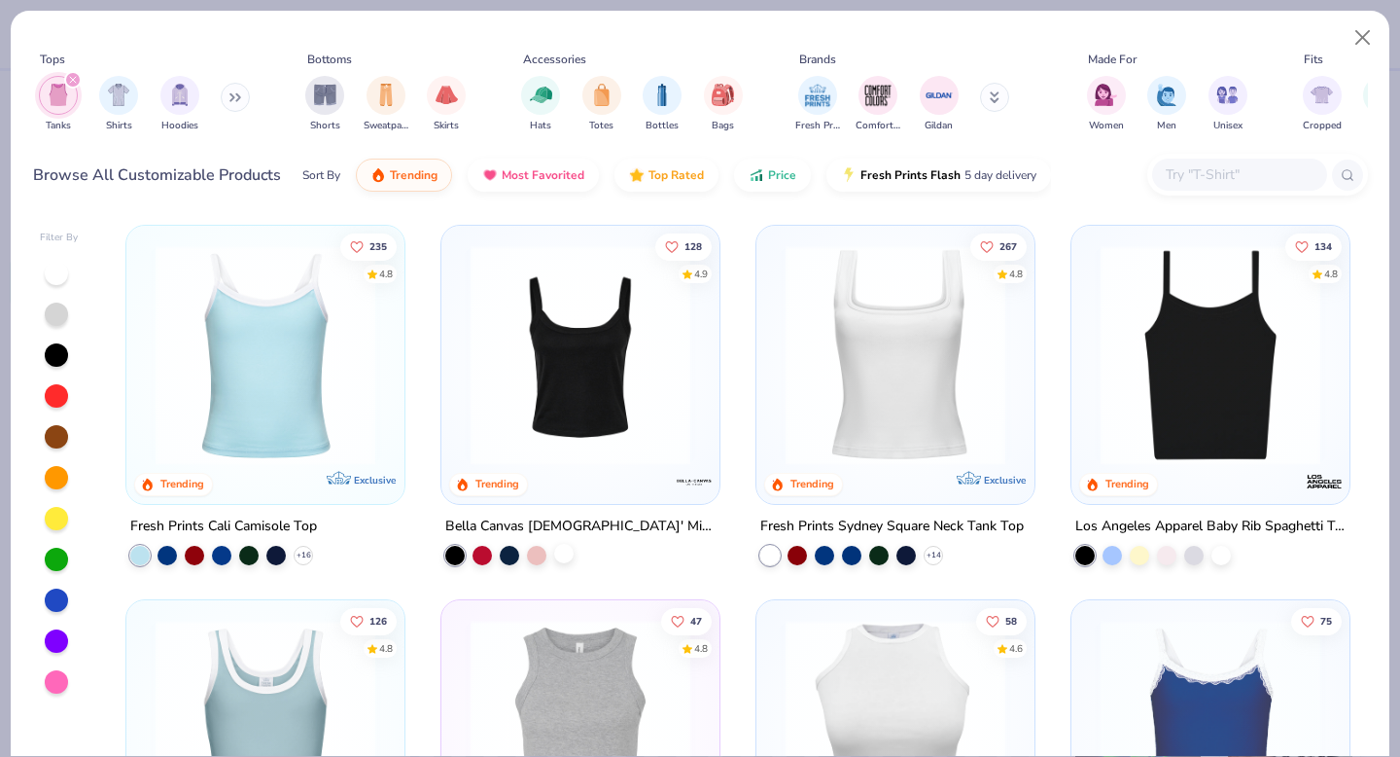
click at [562, 557] on div at bounding box center [563, 553] width 19 height 19
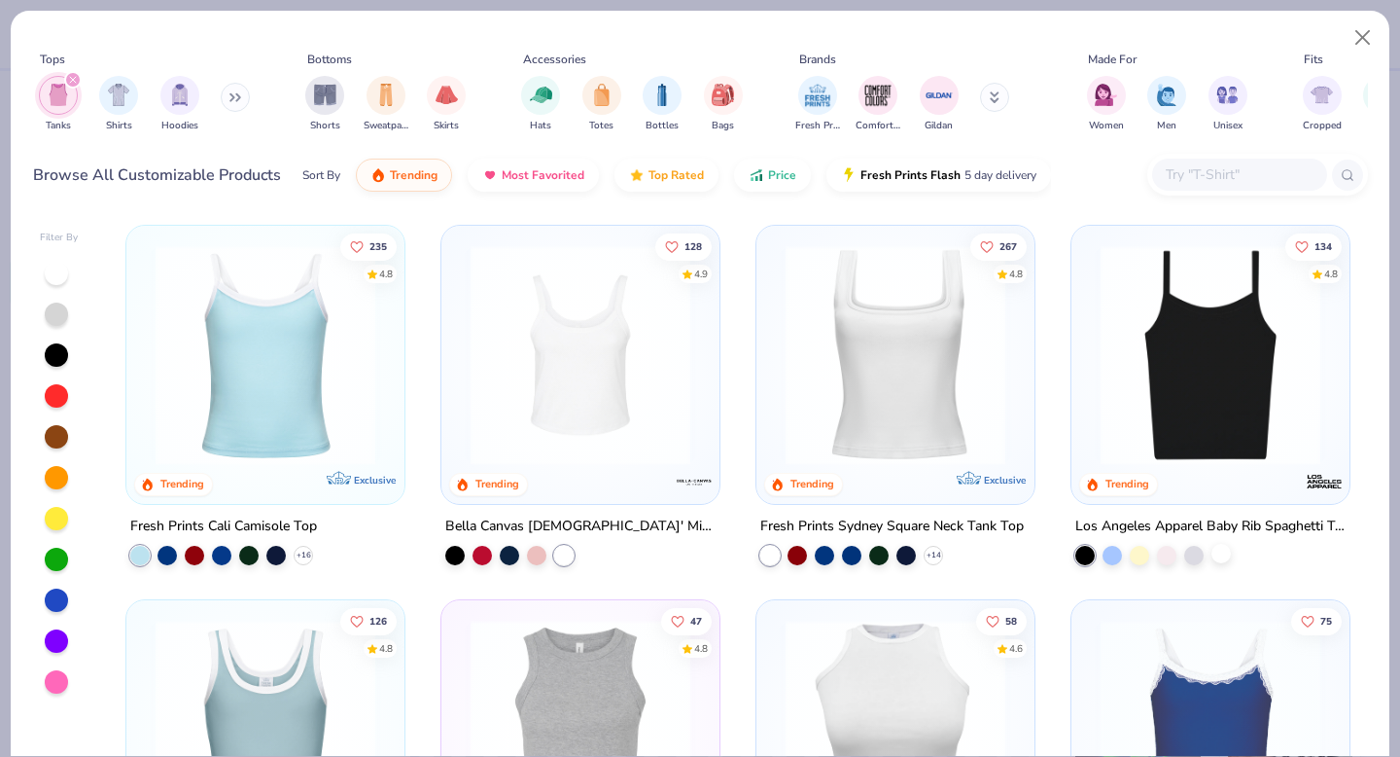
click at [1227, 553] on div at bounding box center [1221, 553] width 19 height 19
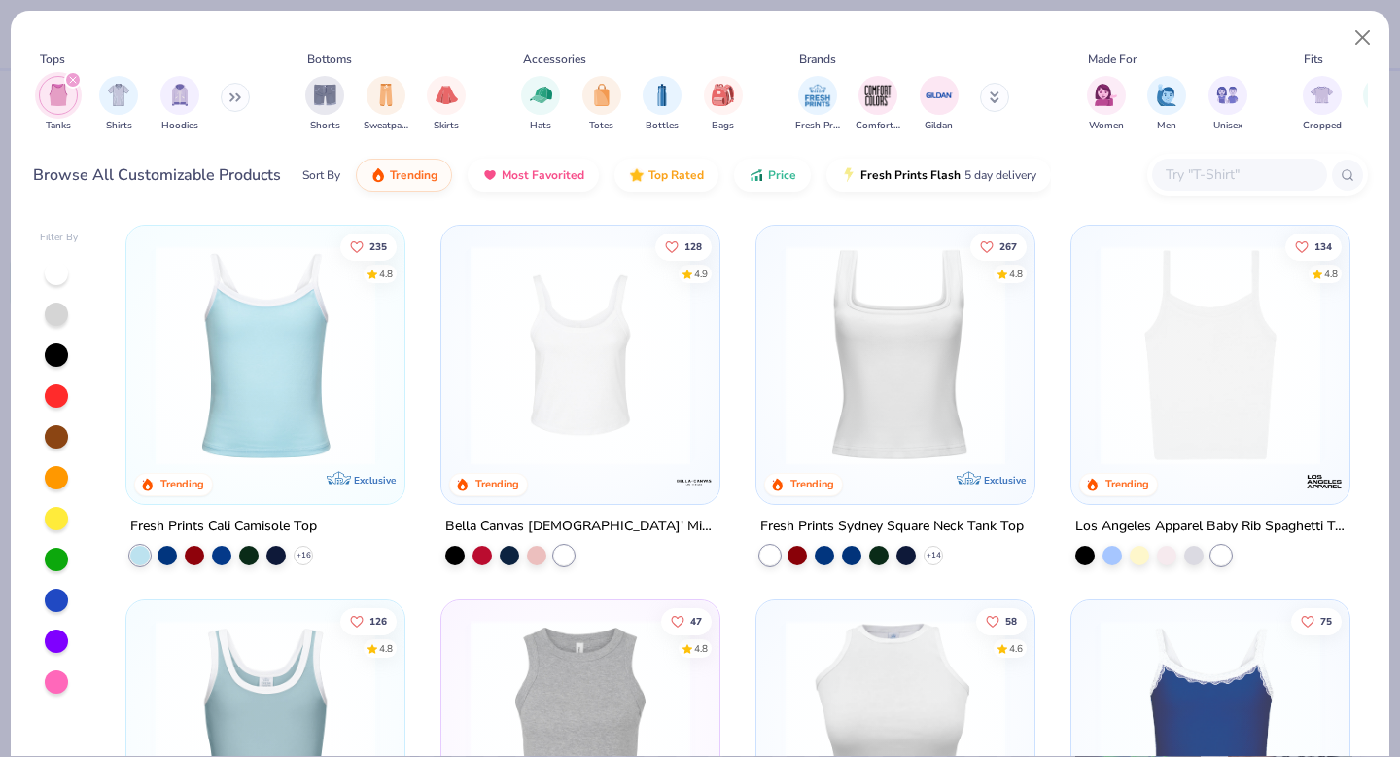
click at [1205, 413] on img at bounding box center [1210, 355] width 239 height 220
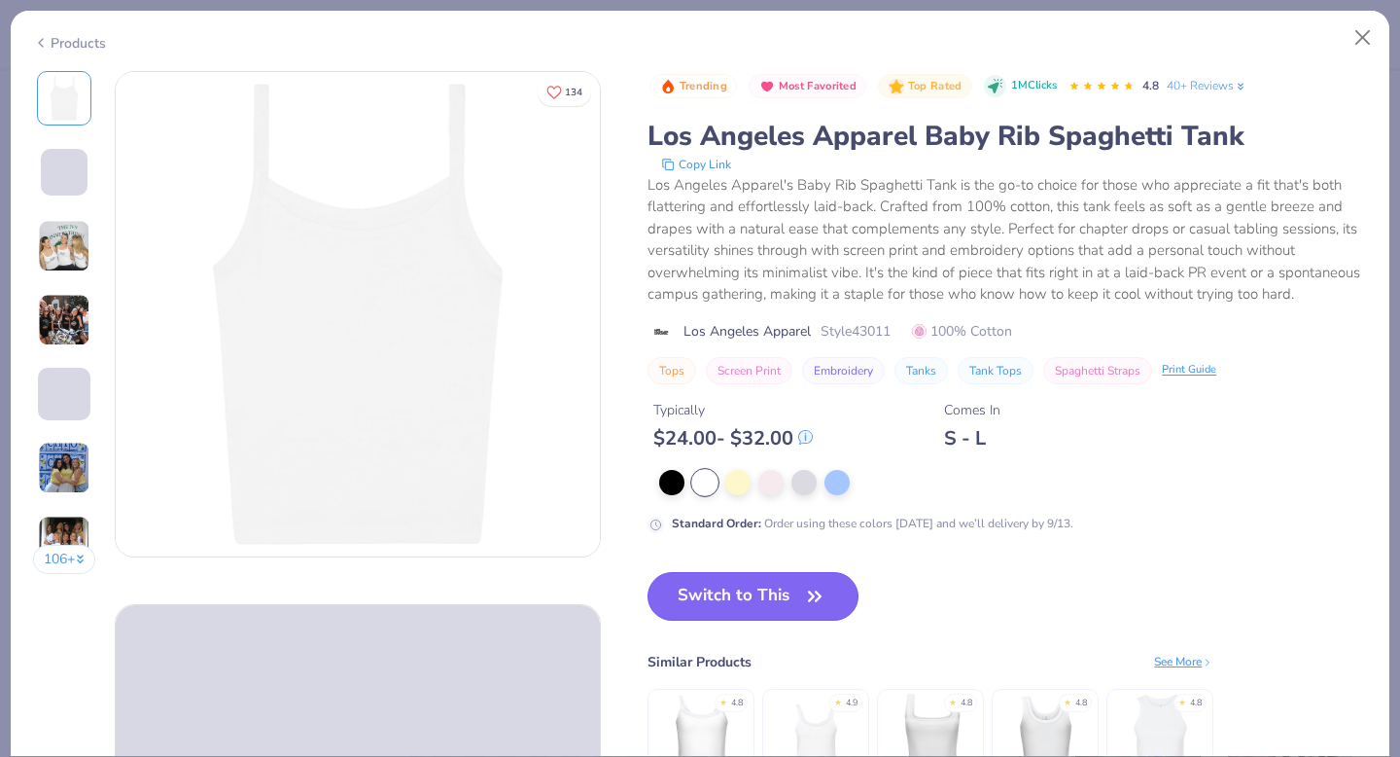
click at [749, 601] on button "Switch to This" at bounding box center [753, 596] width 211 height 49
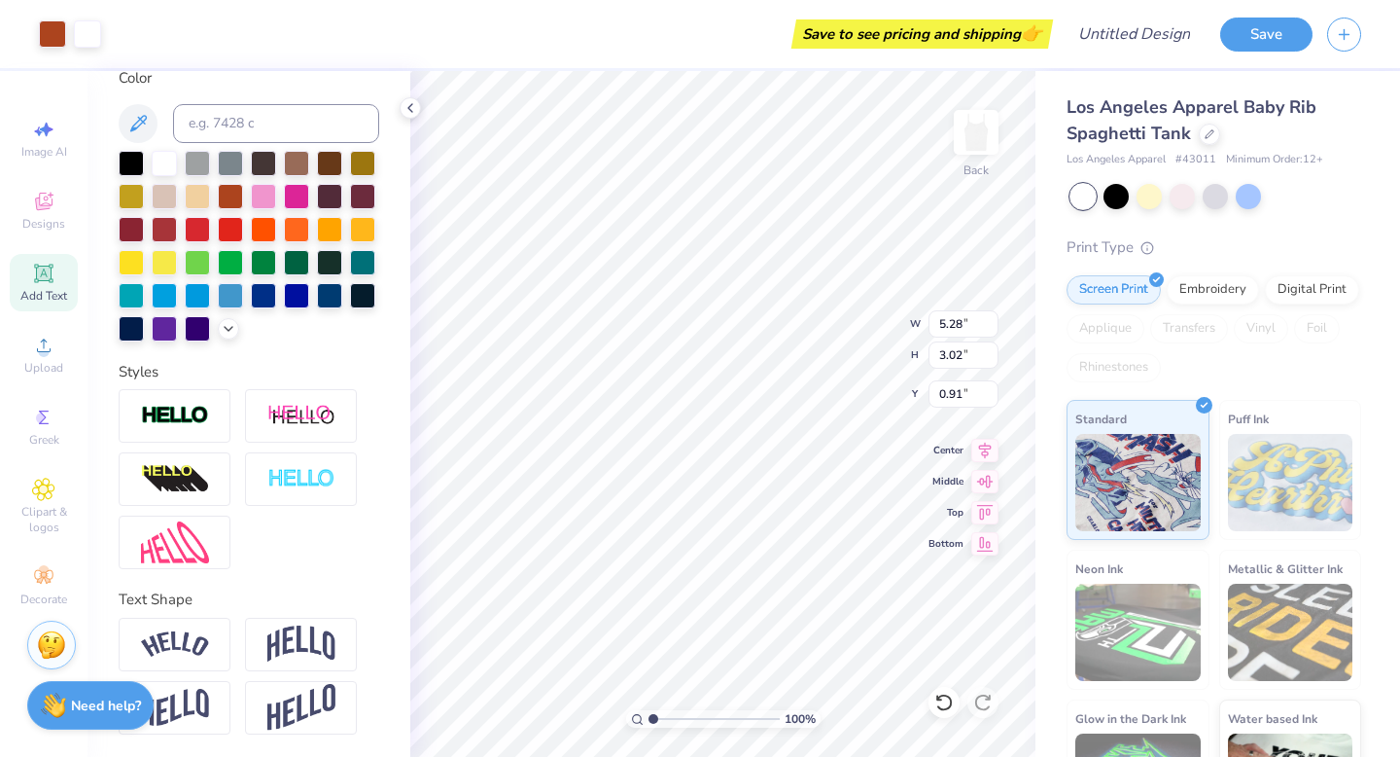
type input "5.28"
type input "3.02"
type input "0.92"
drag, startPoint x: 649, startPoint y: 714, endPoint x: 677, endPoint y: 715, distance: 28.2
type input "2.86"
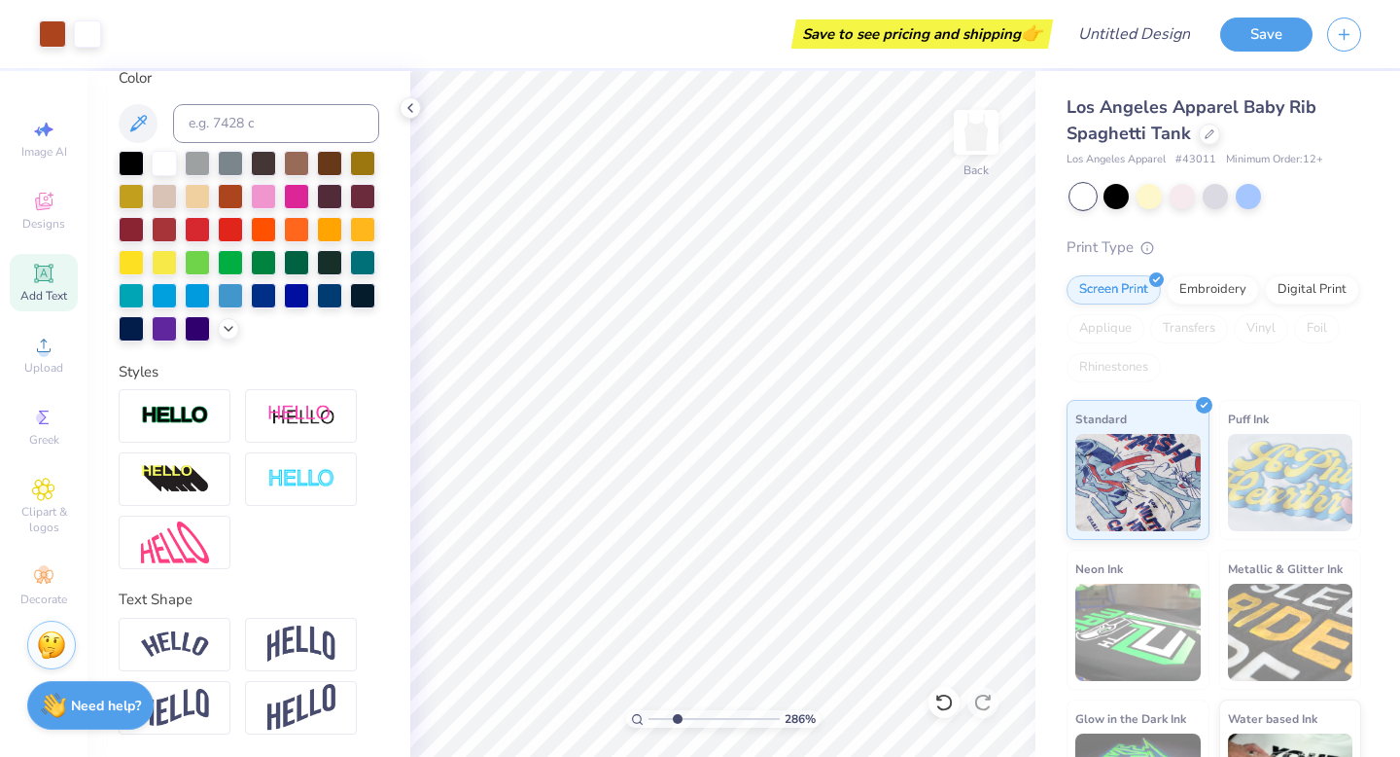
click at [677, 715] on input "range" at bounding box center [714, 719] width 131 height 18
click at [65, 28] on div at bounding box center [52, 31] width 27 height 27
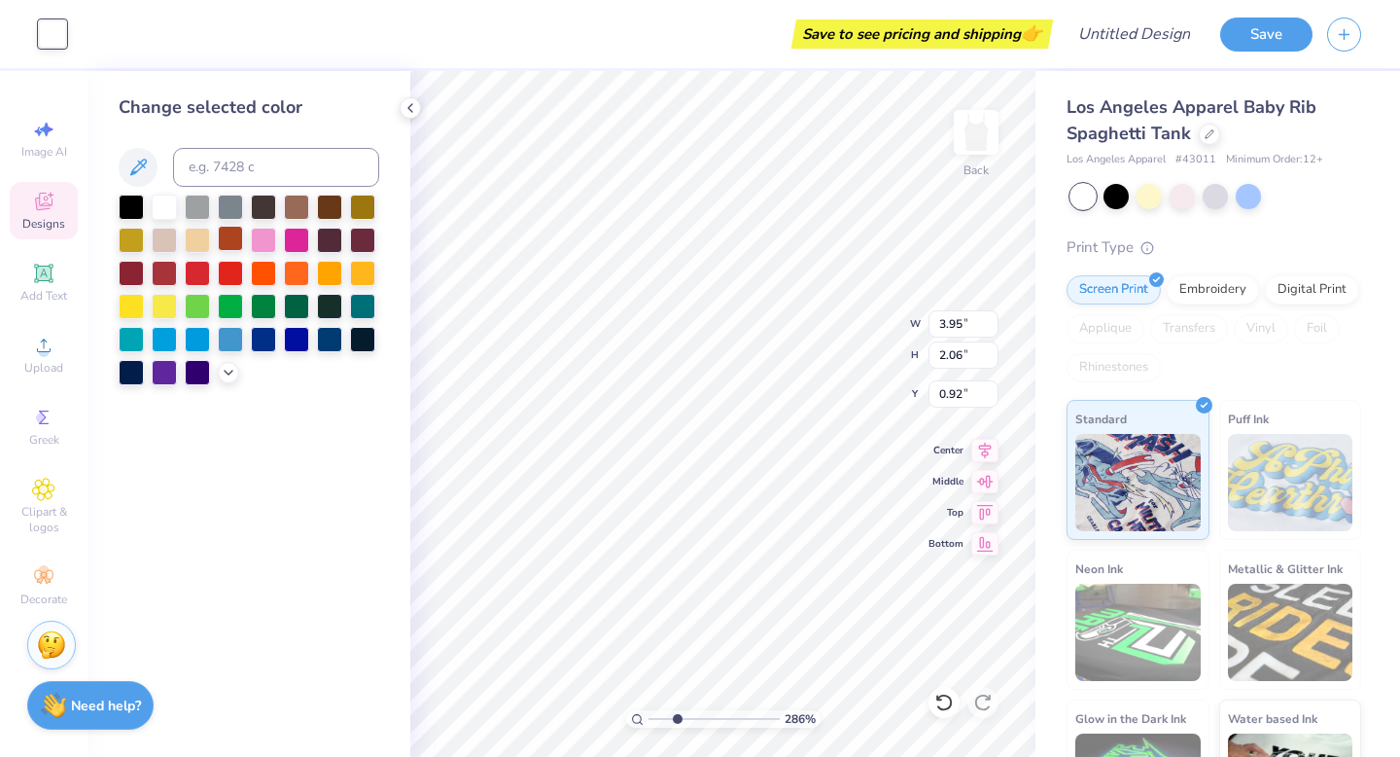
click at [235, 235] on div at bounding box center [230, 238] width 25 height 25
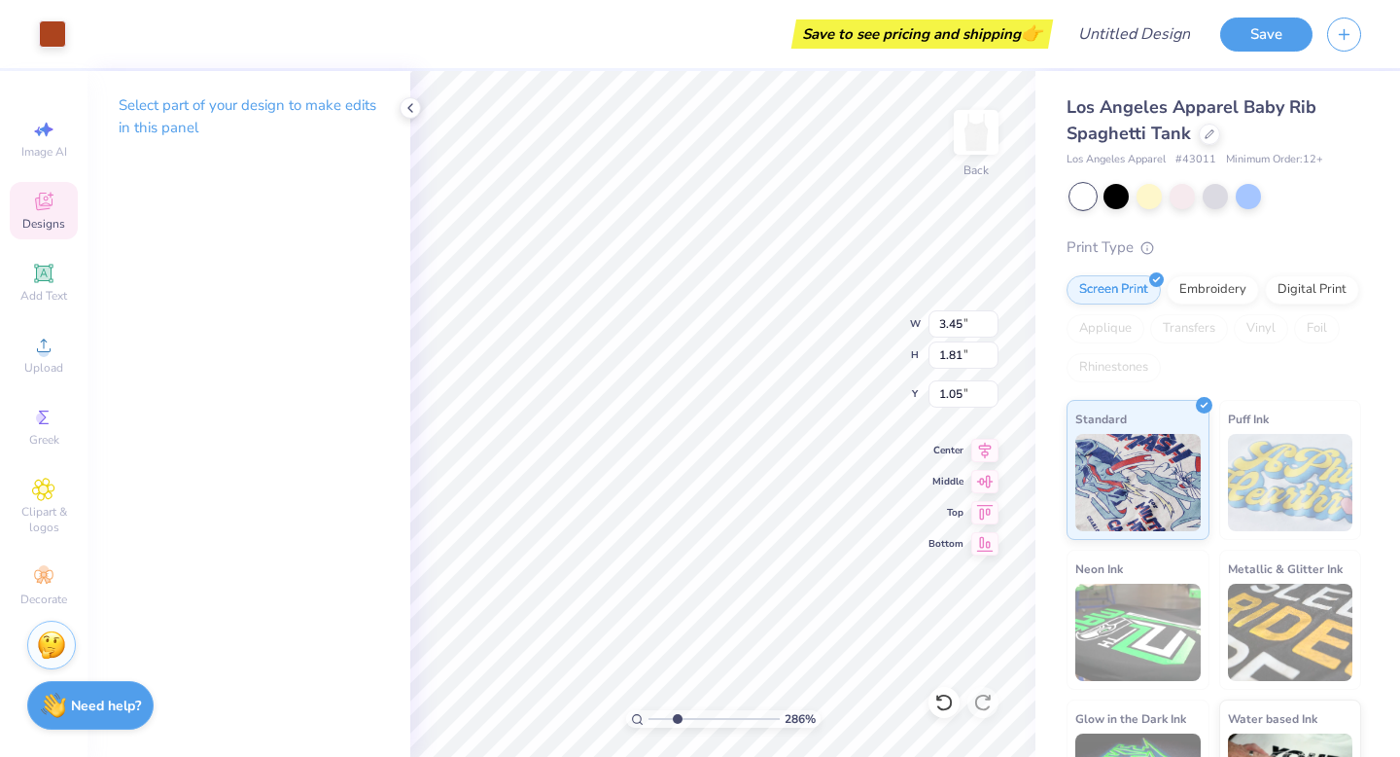
type input "3.45"
type input "1.81"
type input "1.05"
click at [47, 23] on div at bounding box center [52, 31] width 27 height 27
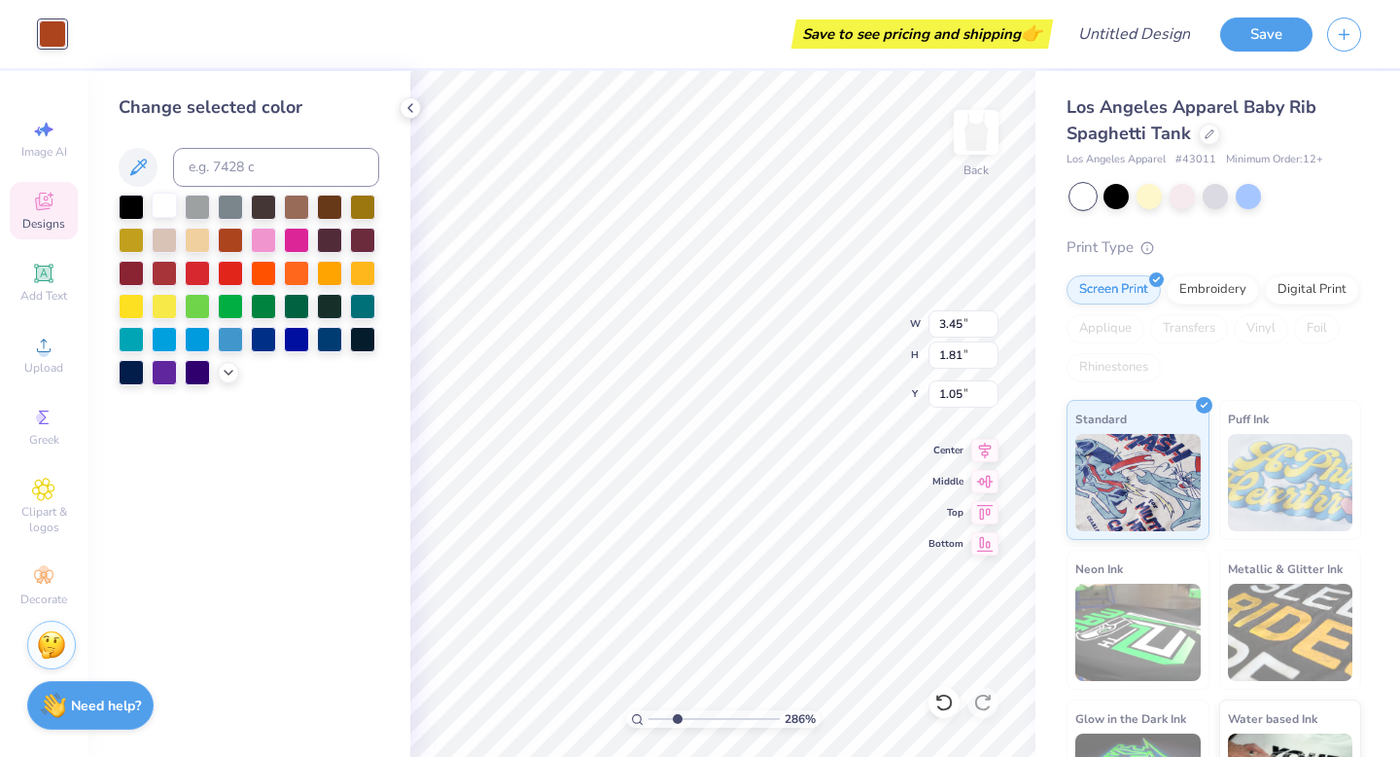
click at [167, 207] on div at bounding box center [164, 205] width 25 height 25
type input "2.22"
type input "0.73"
type input "1.29"
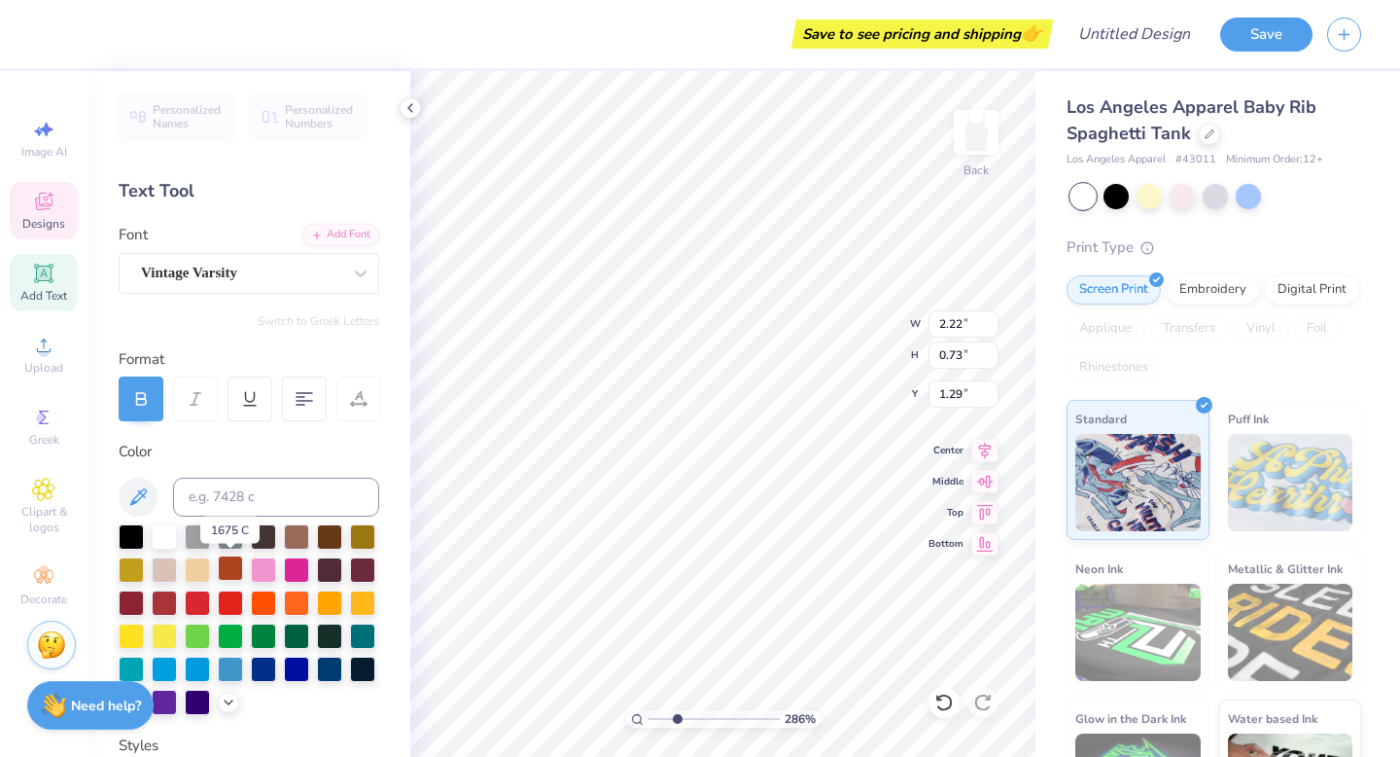
click at [233, 561] on div at bounding box center [230, 567] width 25 height 25
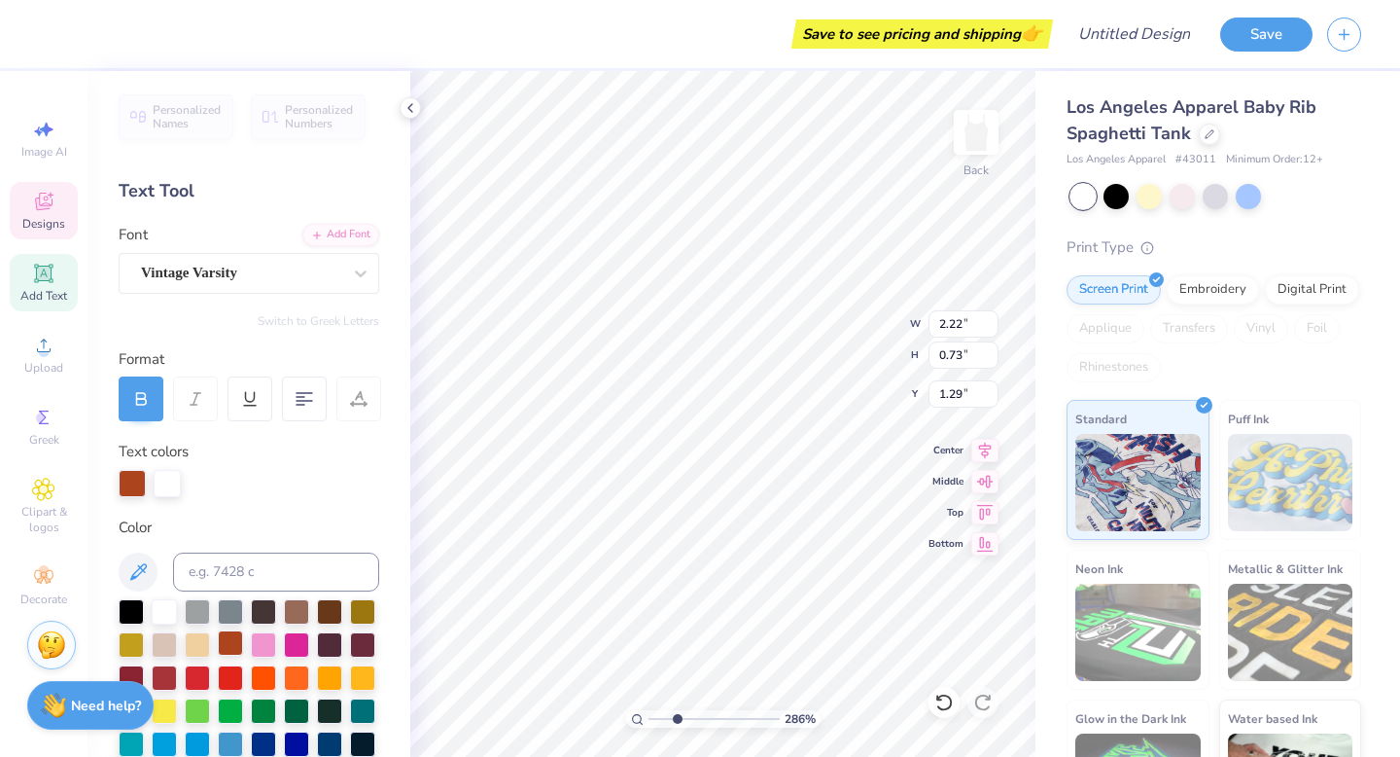
type input "3.45"
type input "1.81"
type input "1.05"
type input "0.37"
type input "0.67"
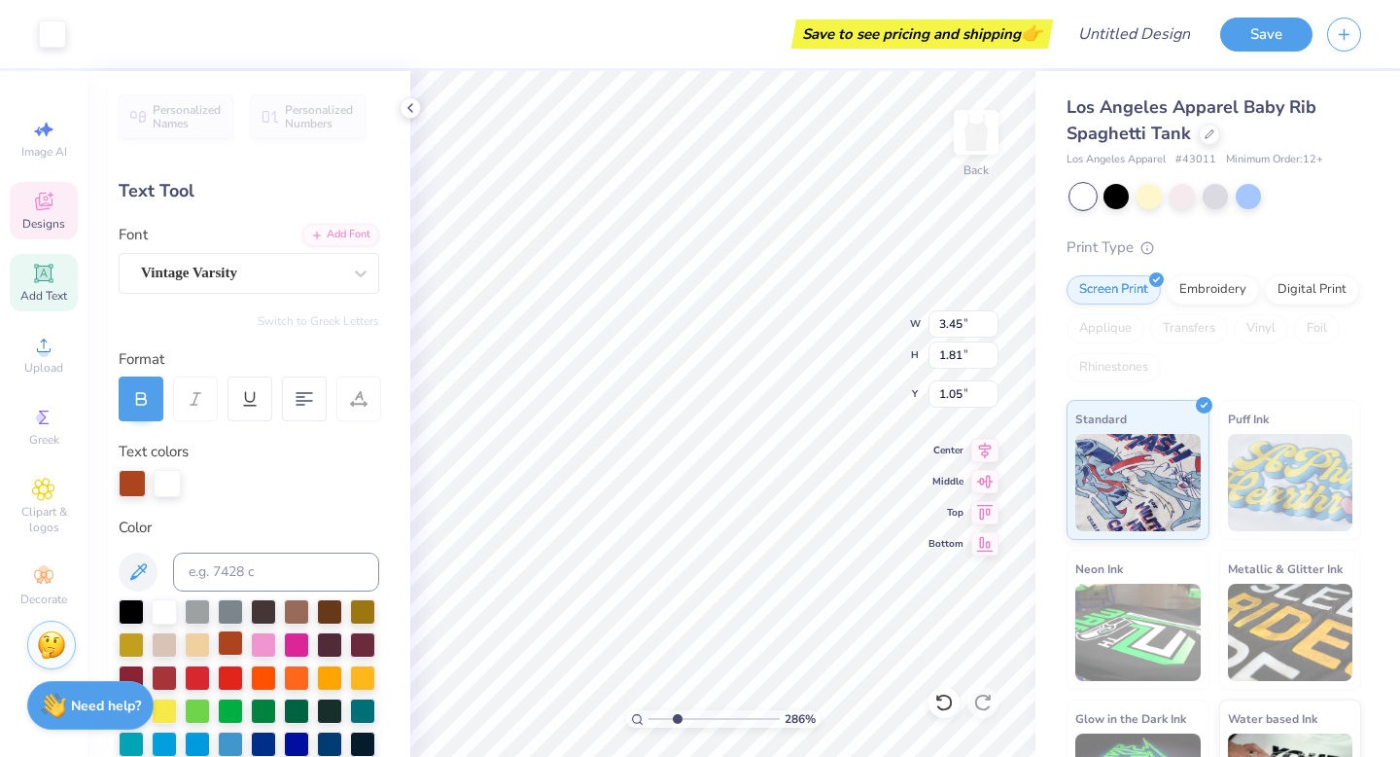
type input "1.89"
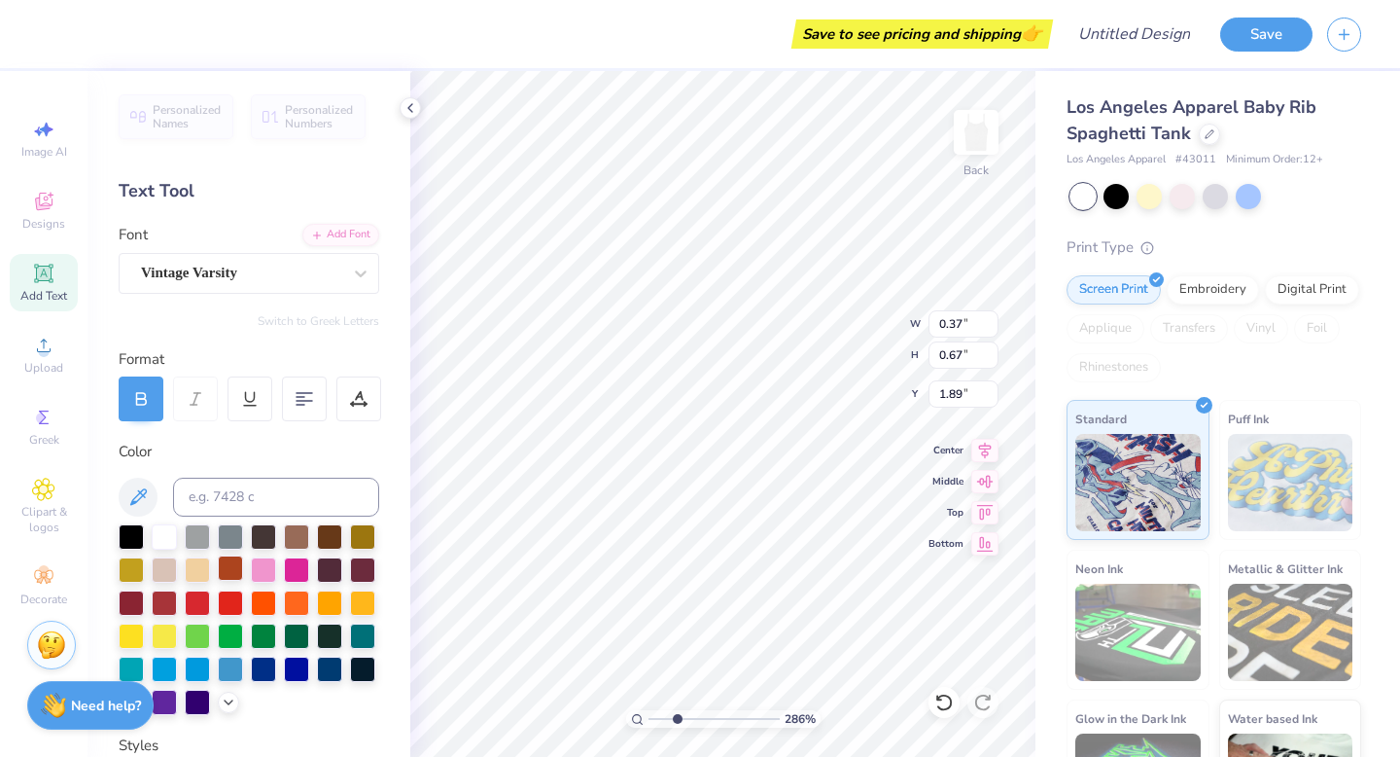
click at [233, 569] on div at bounding box center [230, 567] width 25 height 25
type input "3.45"
type input "1.81"
type input "1.05"
type input "0.21"
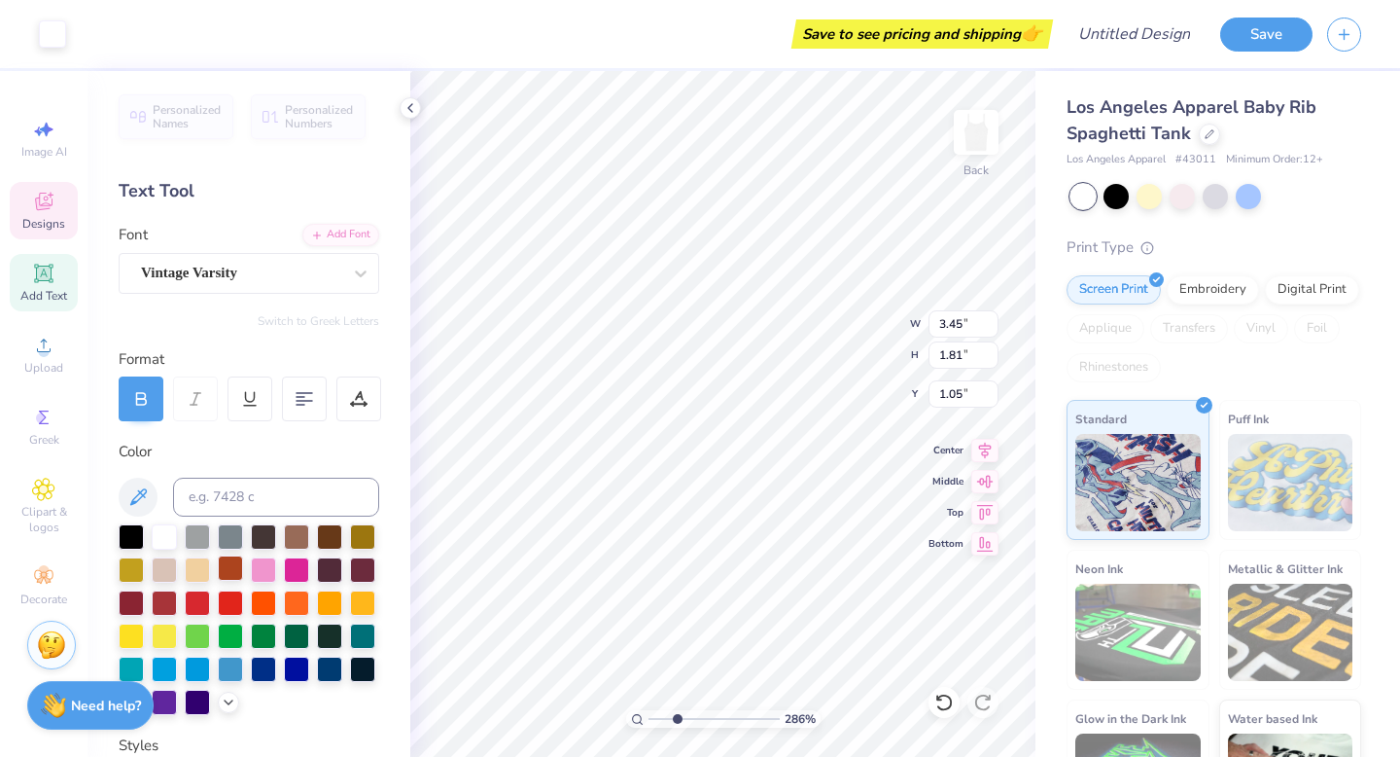
type input "0.68"
type input "1.89"
click at [234, 569] on div at bounding box center [230, 569] width 25 height 25
type input "2.22"
type input "0.73"
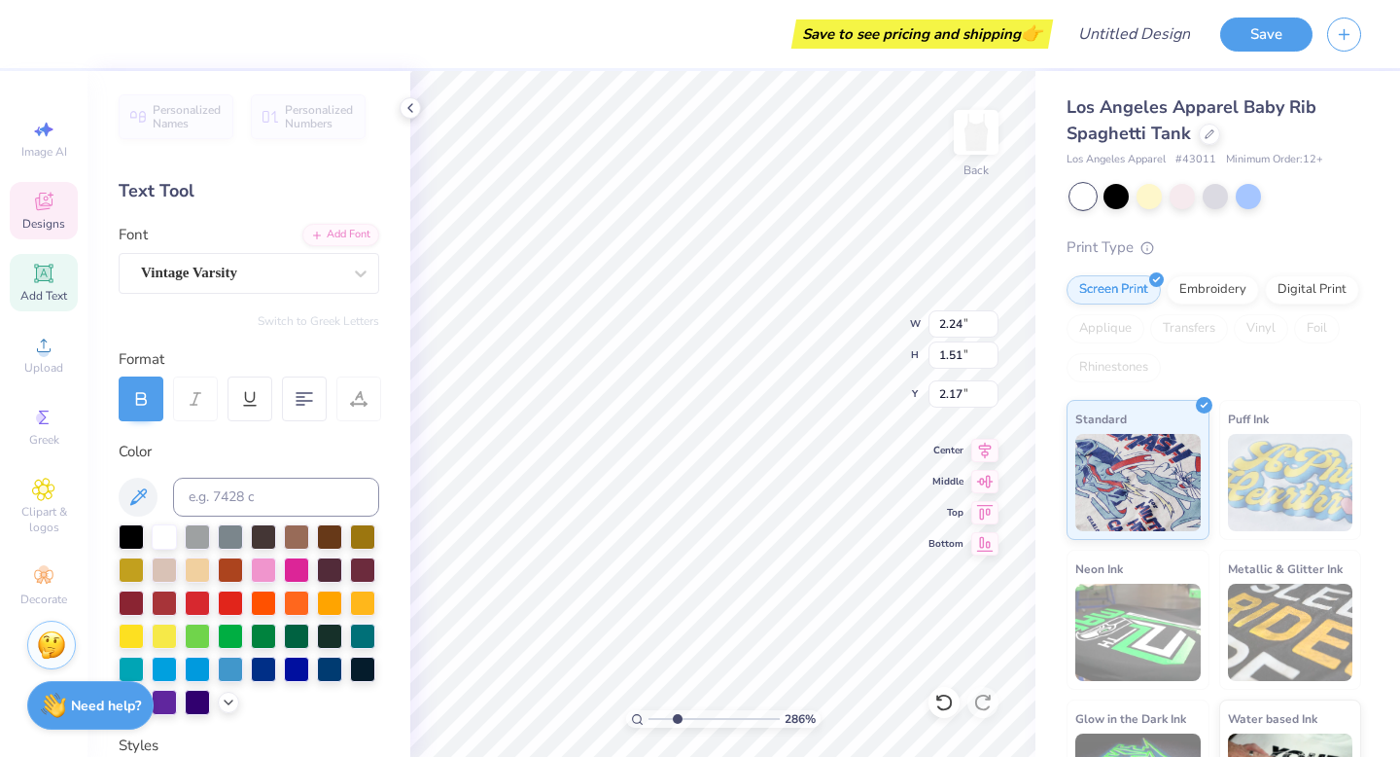
type input "1.29"
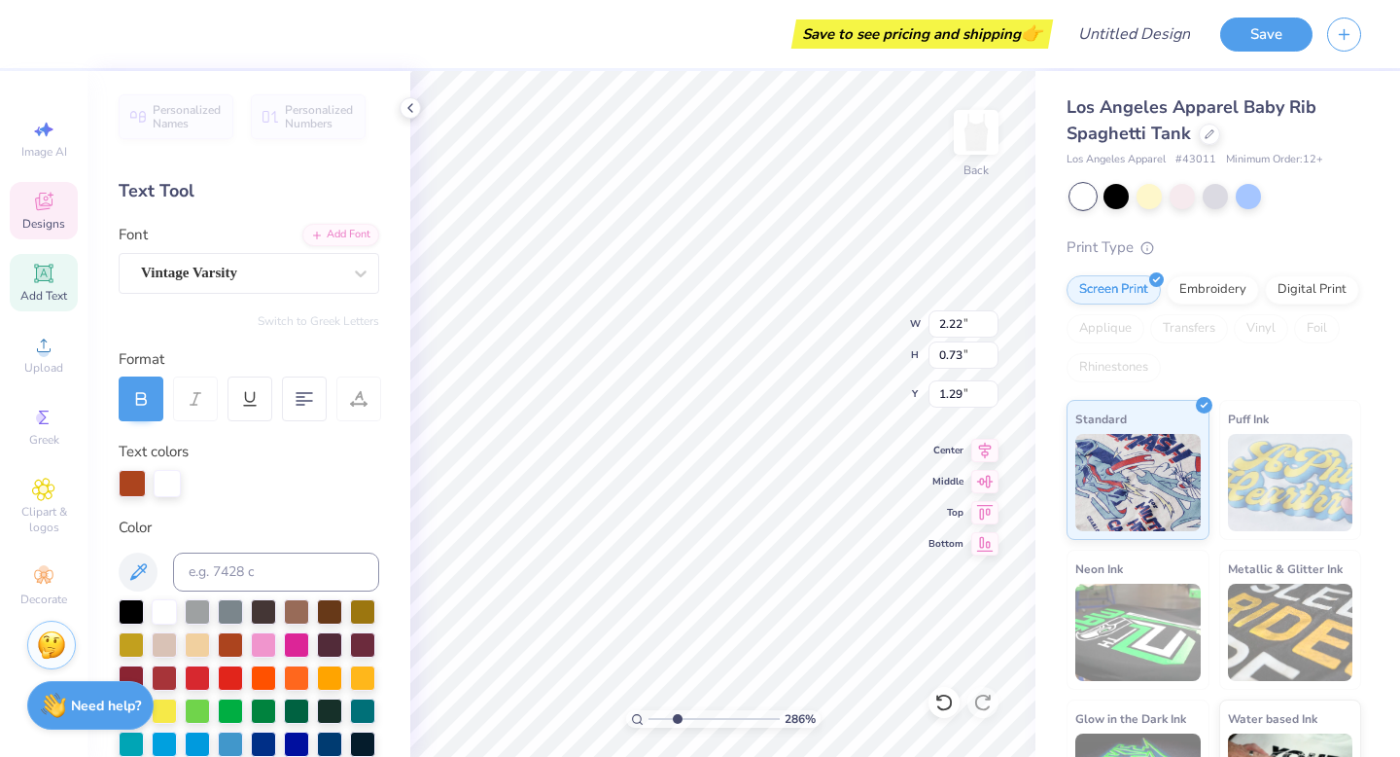
type input "2.24"
type input "1.51"
type input "2.17"
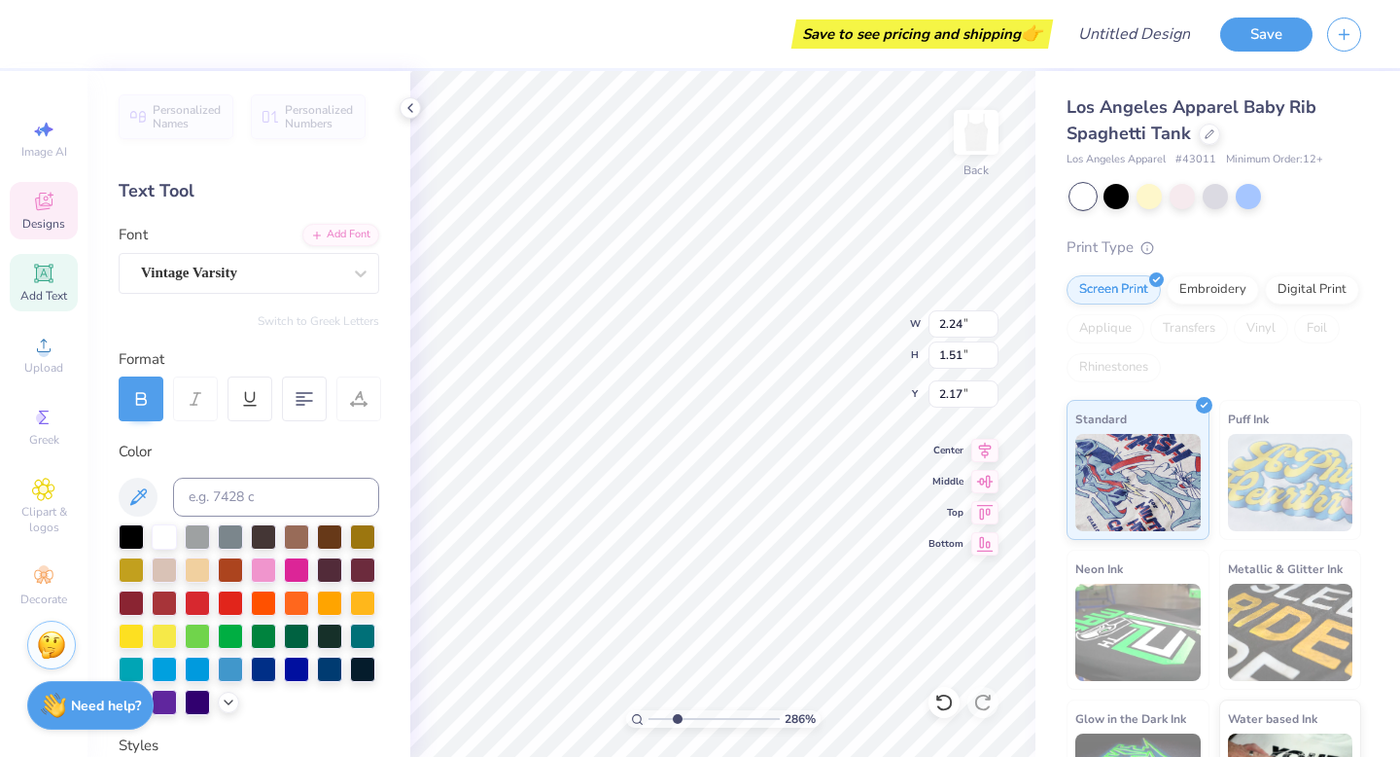
type input "2.22"
type input "0.73"
type input "1.29"
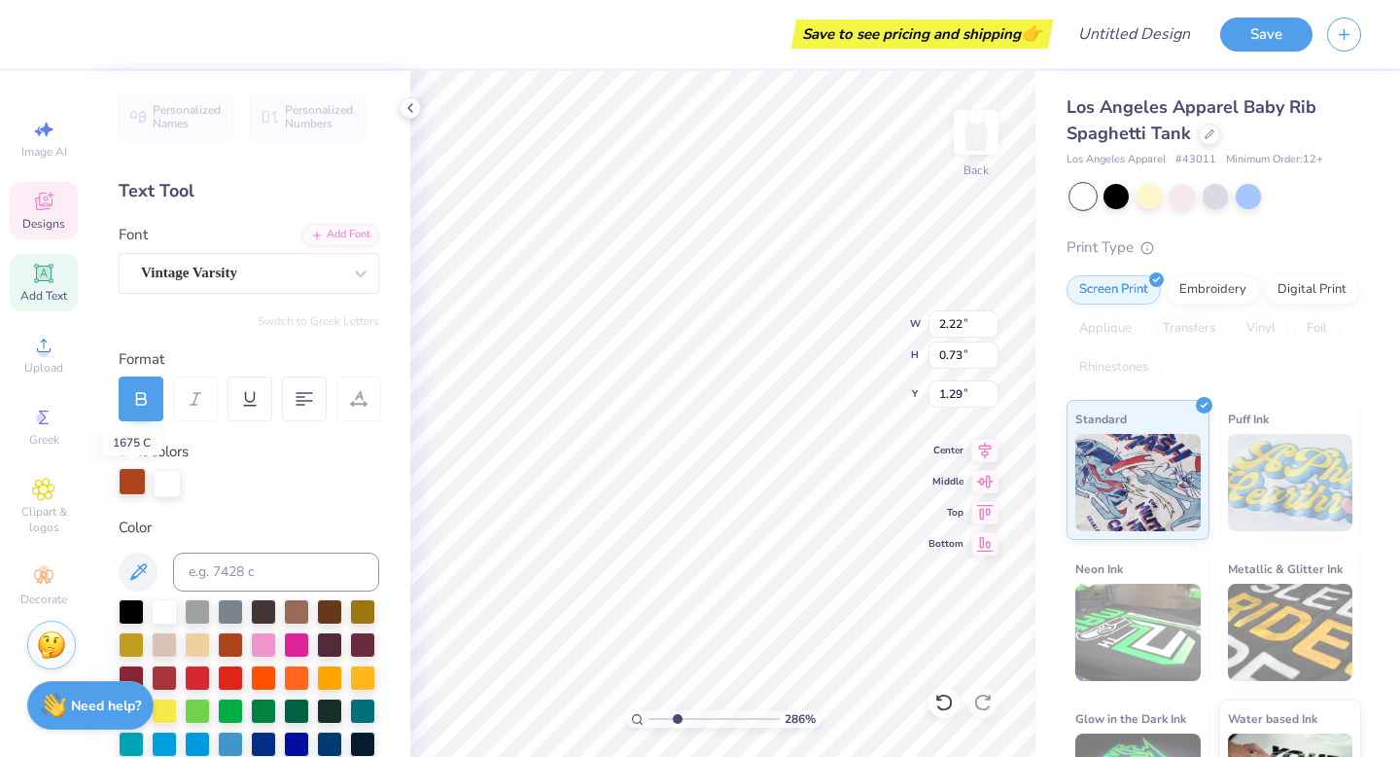
click at [129, 487] on div at bounding box center [132, 481] width 27 height 27
drag, startPoint x: 678, startPoint y: 717, endPoint x: 634, endPoint y: 711, distance: 44.1
click at [649, 711] on input "range" at bounding box center [714, 719] width 131 height 18
click at [847, 352] on div "100 % Back W 4.75 H 3.02 Y 0.92 Center Middle Top Bottom" at bounding box center [722, 414] width 625 height 686
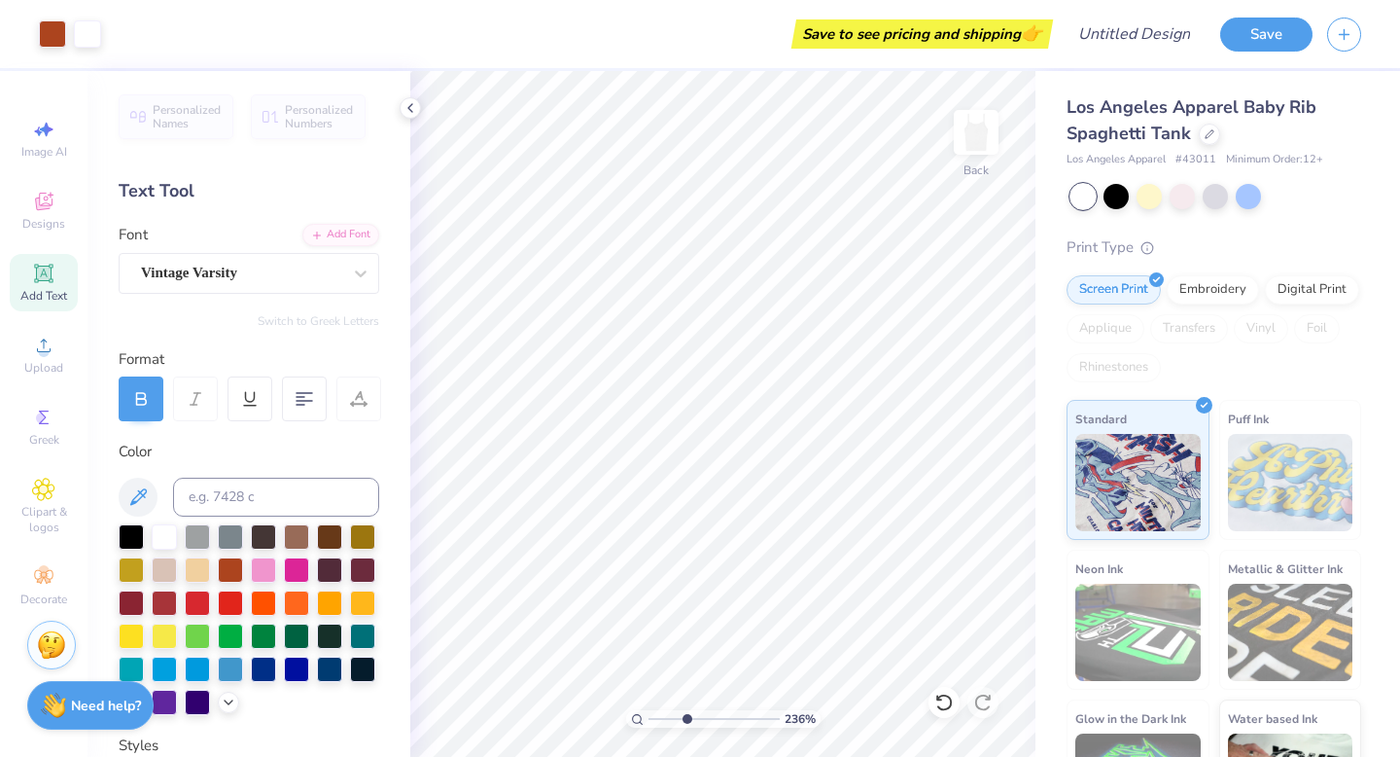
drag, startPoint x: 654, startPoint y: 719, endPoint x: 686, endPoint y: 719, distance: 31.1
type input "3.52"
click at [686, 719] on input "range" at bounding box center [714, 719] width 131 height 18
type input "3.97"
type input "2.07"
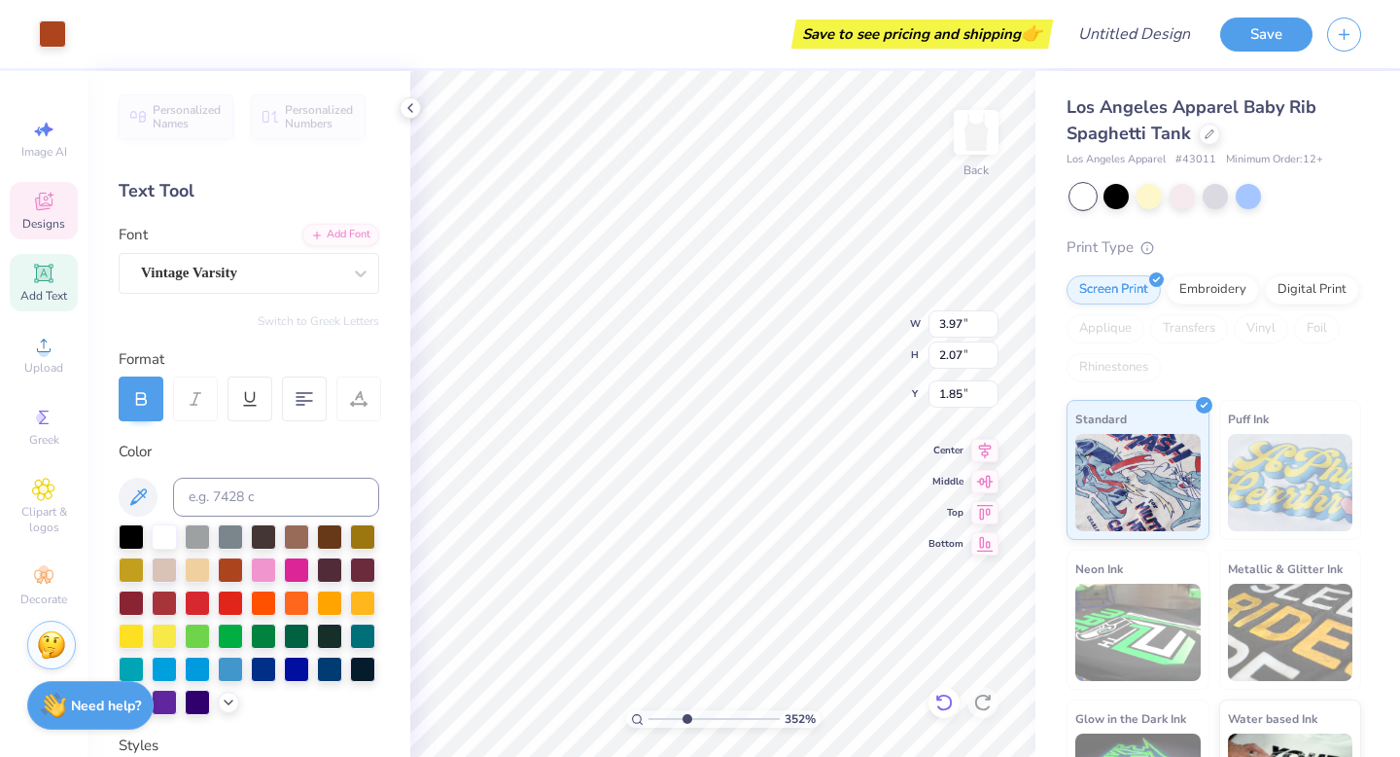
click at [934, 705] on icon at bounding box center [943, 701] width 19 height 19
type input "1.87"
type input "2.24"
type input "1.51"
type input "2.15"
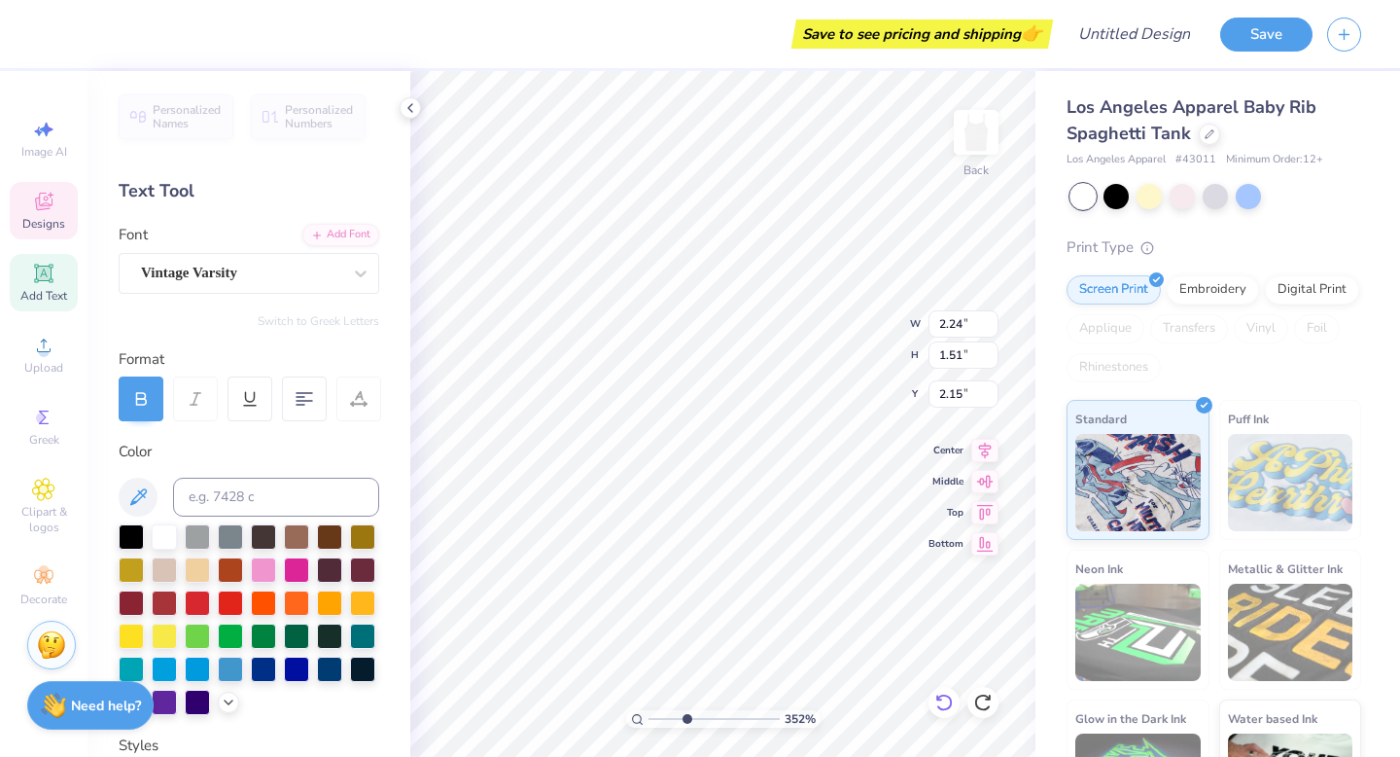
scroll to position [0, 2]
type textarea "TX ANGels"
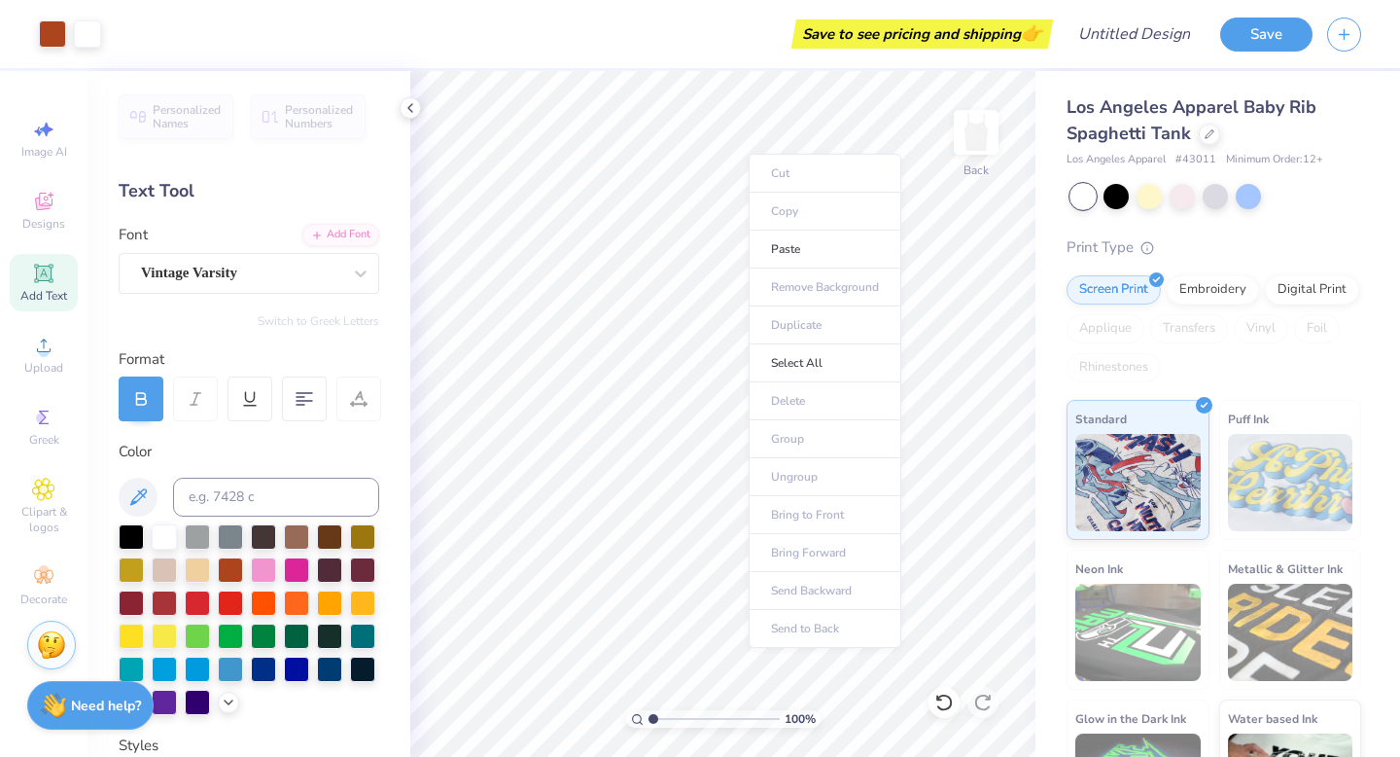
type input "1"
click at [608, 709] on div "100 %" at bounding box center [723, 414] width 686 height 686
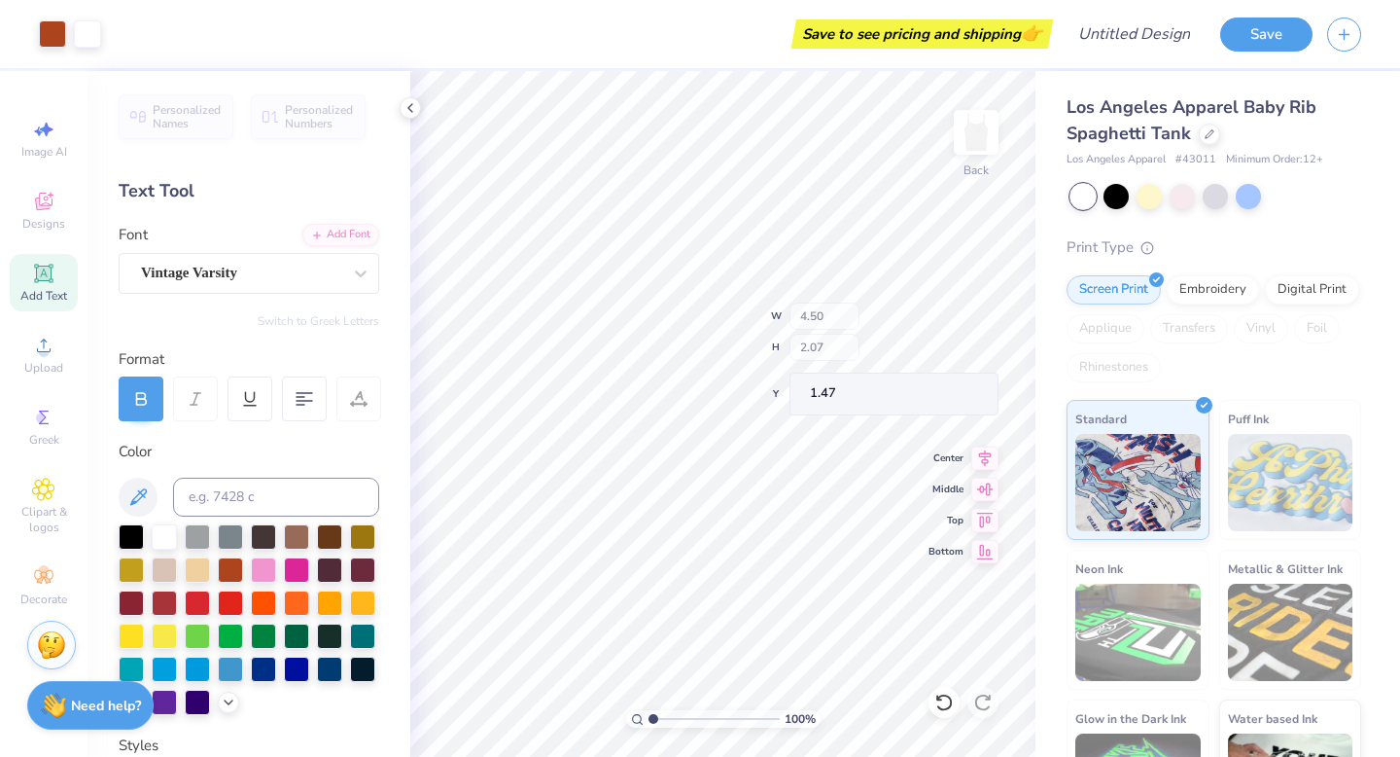
type input "1.47"
click at [402, 98] on div "Personalized Names Personalized Numbers Text Tool Add Font Font Vintage Varsity…" at bounding box center [249, 414] width 323 height 686
click at [407, 102] on icon at bounding box center [411, 108] width 16 height 16
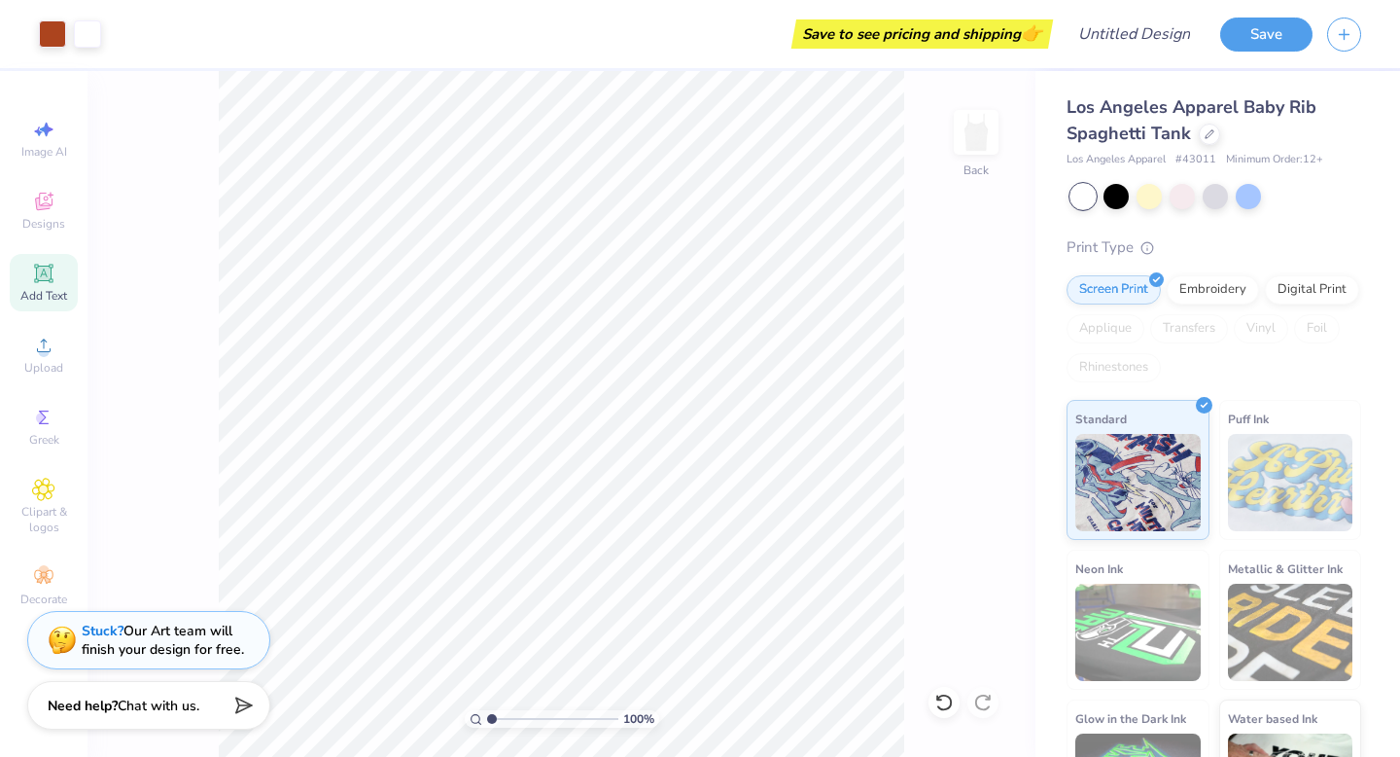
click at [907, 554] on div "100 % Back" at bounding box center [562, 414] width 948 height 686
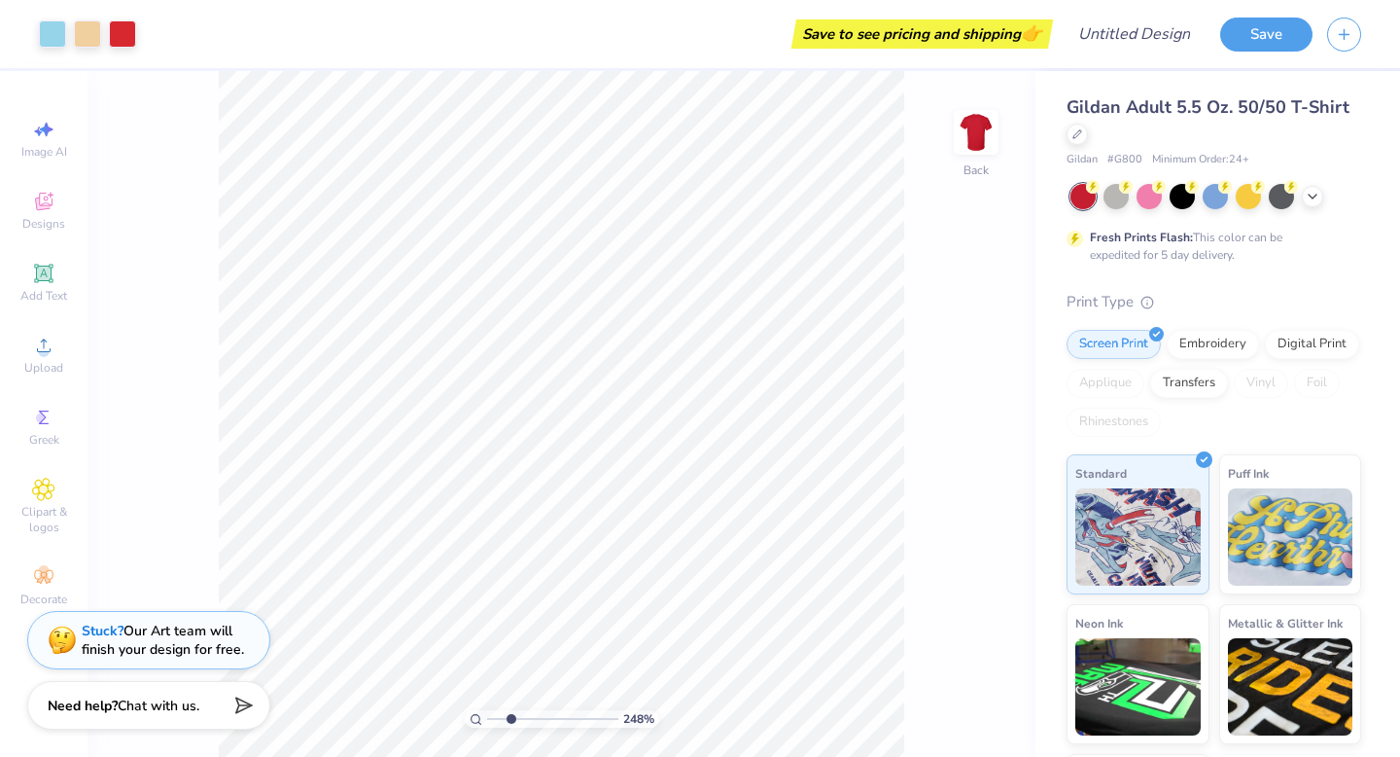
drag, startPoint x: 495, startPoint y: 719, endPoint x: 510, endPoint y: 719, distance: 15.6
type input "2.48"
click at [510, 719] on input "range" at bounding box center [552, 719] width 131 height 18
click at [1315, 195] on icon at bounding box center [1313, 195] width 16 height 16
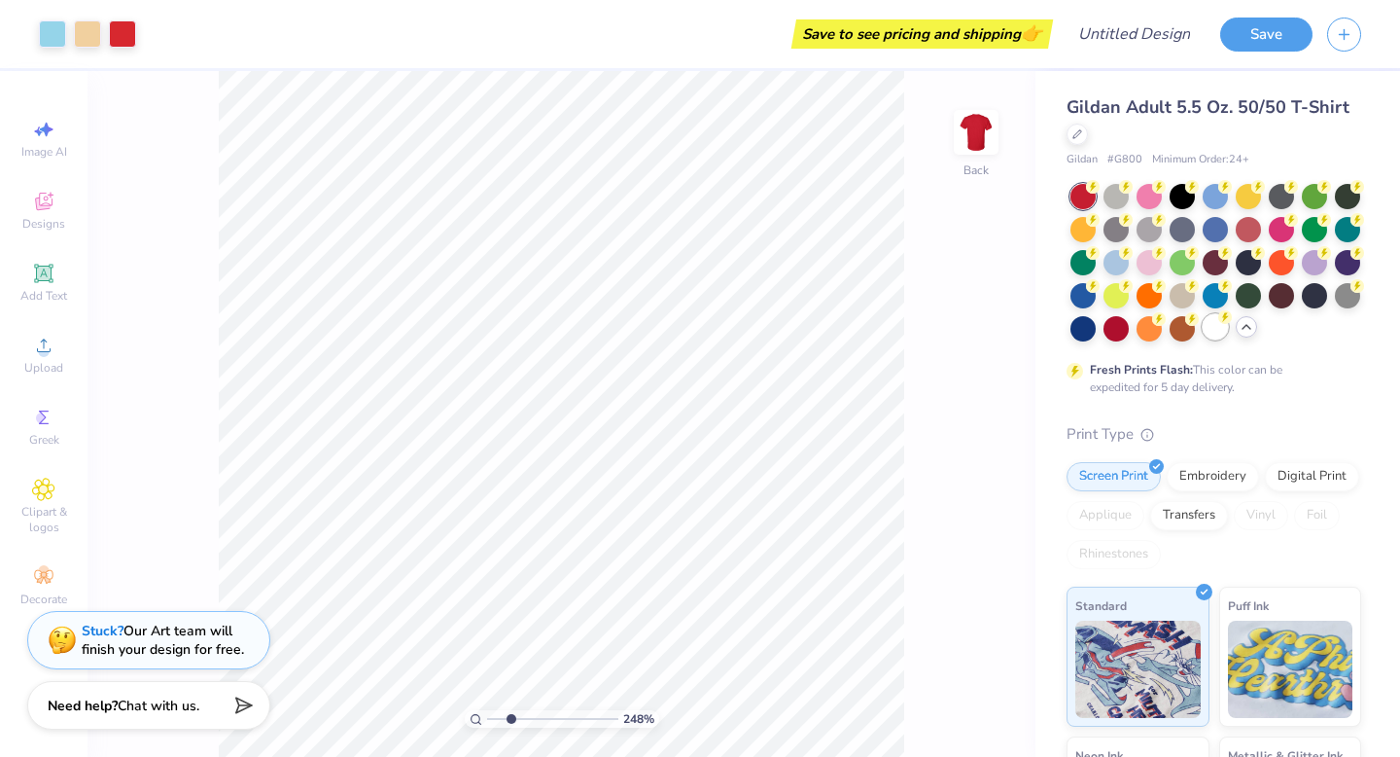
click at [1222, 330] on div at bounding box center [1215, 326] width 25 height 25
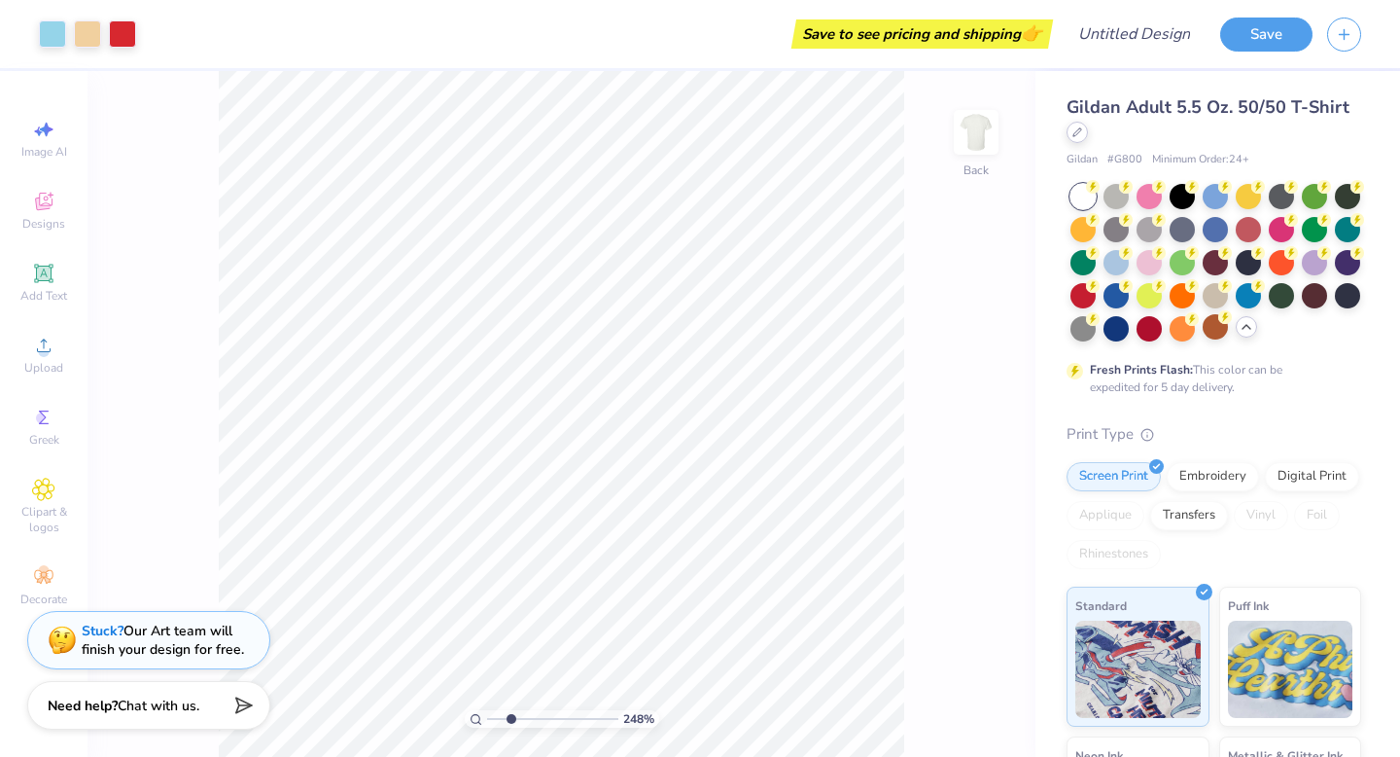
click at [1080, 138] on div at bounding box center [1077, 132] width 21 height 21
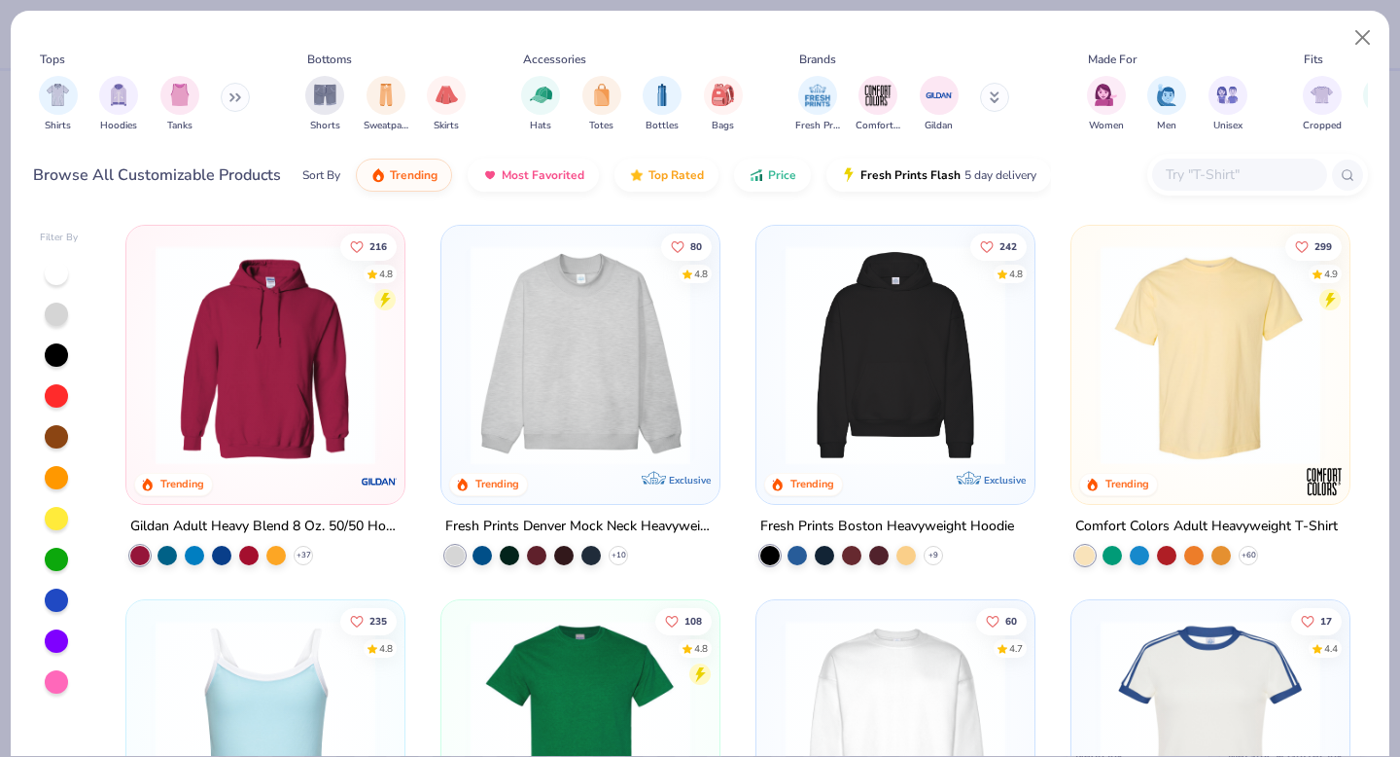
click at [1182, 181] on input "text" at bounding box center [1239, 174] width 150 height 22
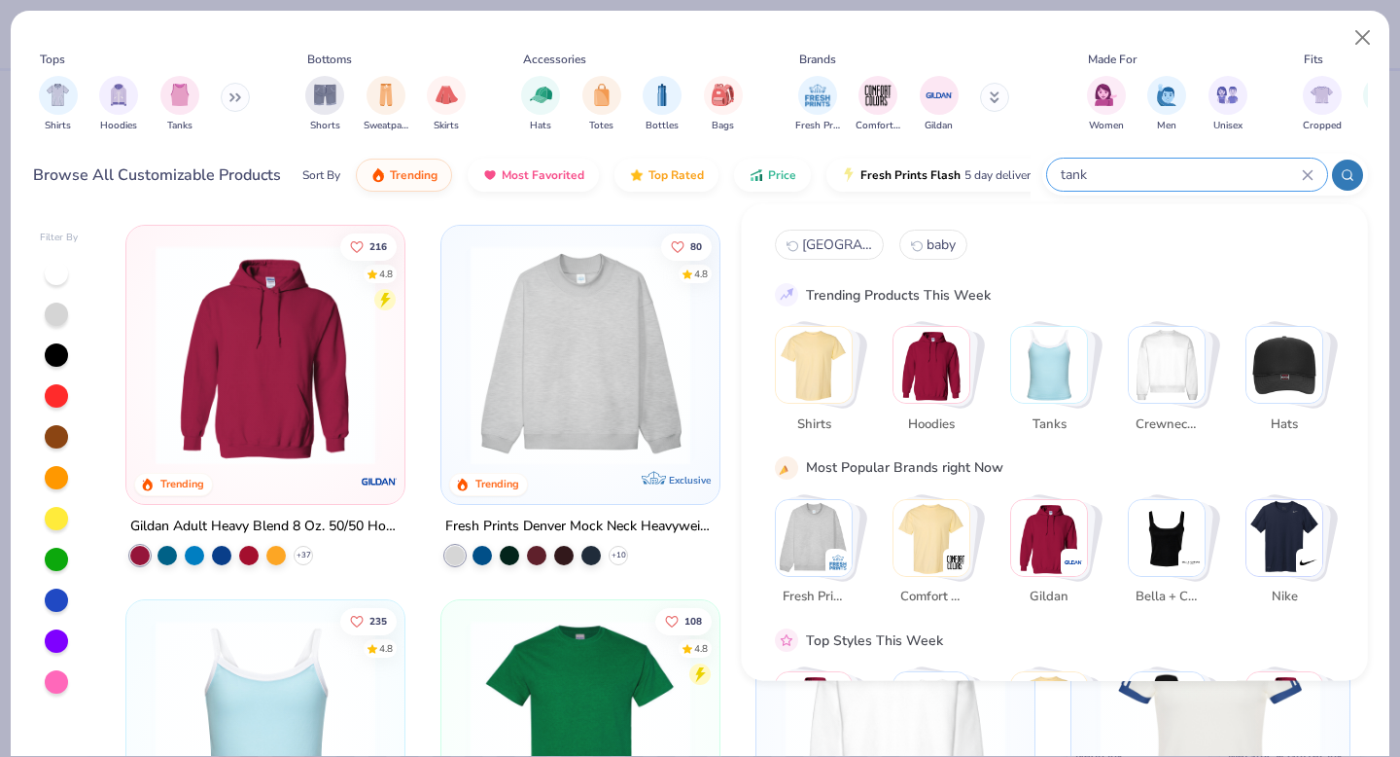
type input "tank"
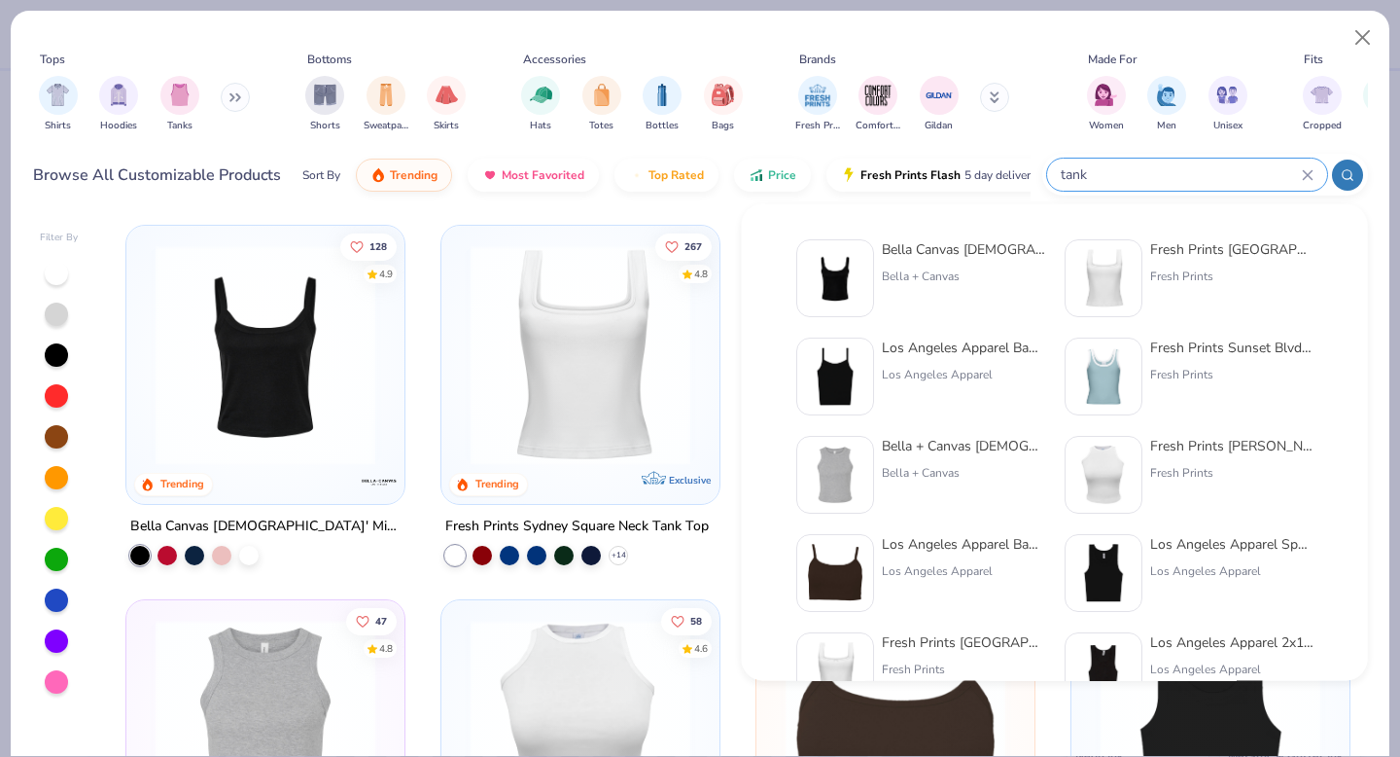
click at [871, 379] on div at bounding box center [835, 376] width 78 height 78
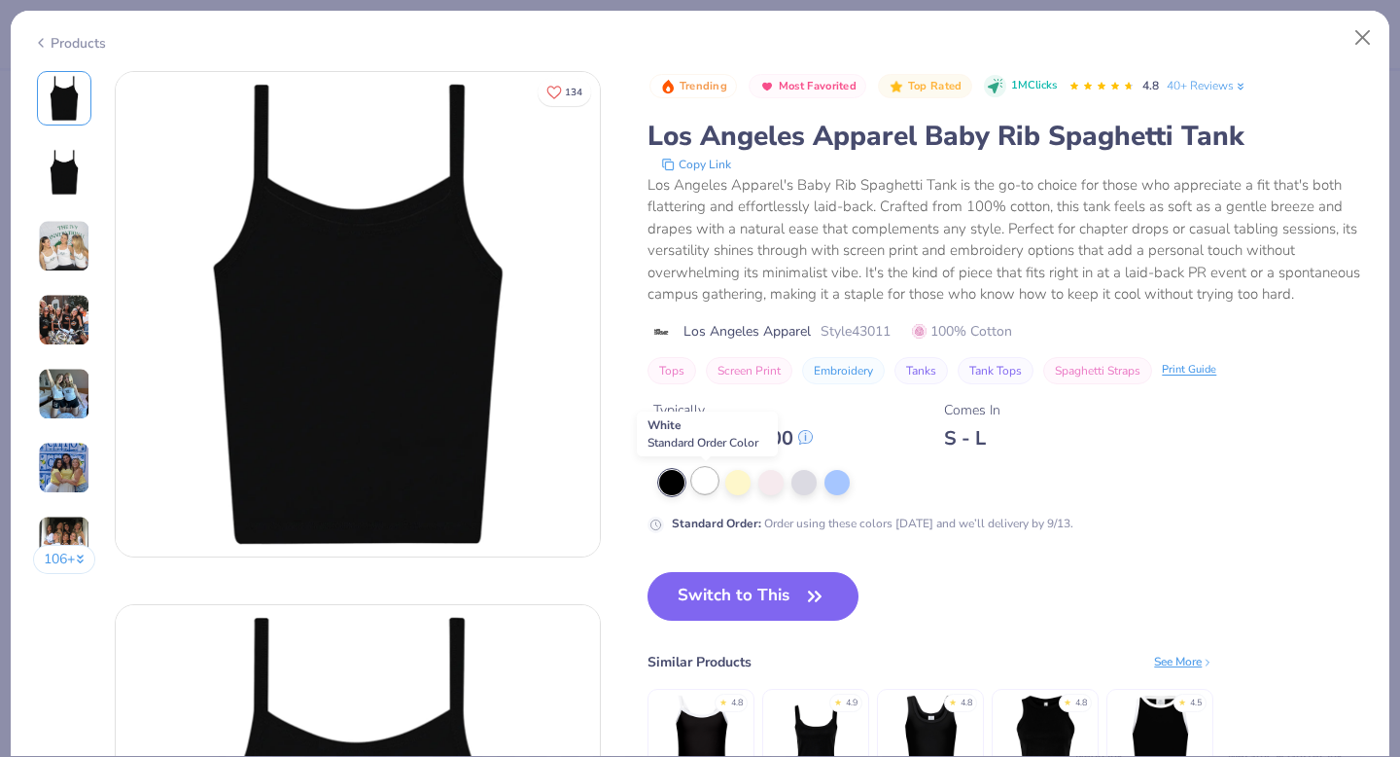
click at [711, 476] on div at bounding box center [704, 480] width 25 height 25
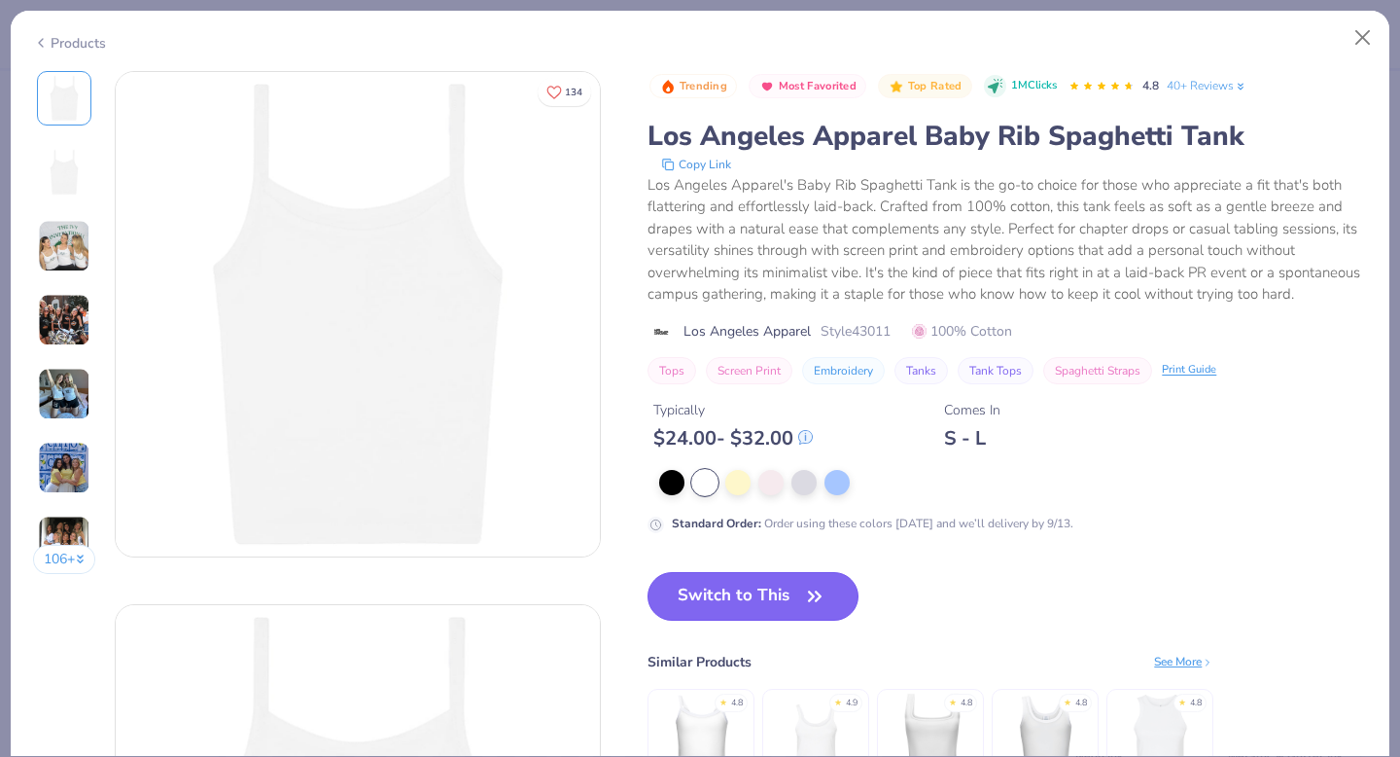
click at [728, 604] on button "Switch to This" at bounding box center [753, 596] width 211 height 49
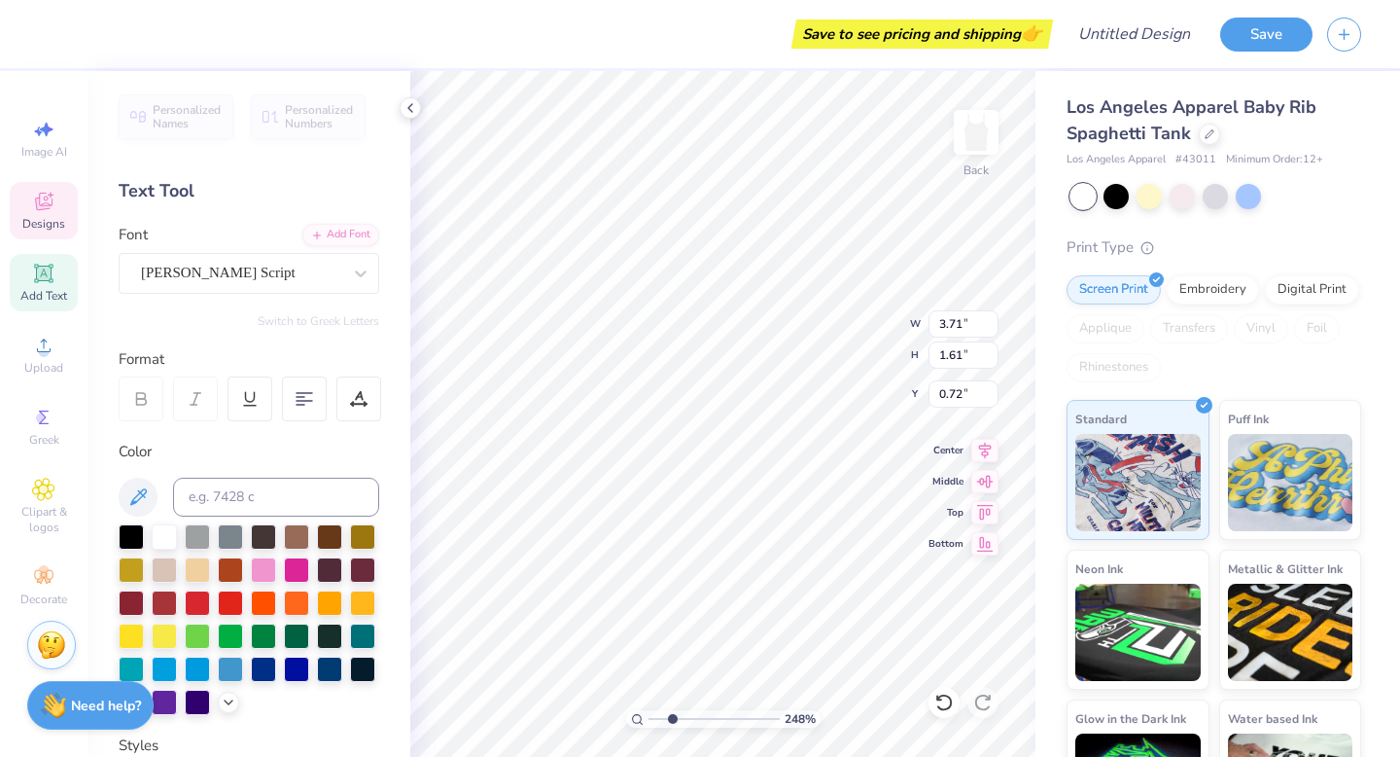
type textarea "B"
type textarea "Texas"
type input "1.34"
click at [950, 693] on icon at bounding box center [943, 701] width 19 height 19
click at [948, 355] on div "248 % Back W 0.81 0.81 " H 0.84 0.84 " Y 1.72 1.72 " Center Middle Top Bottom" at bounding box center [722, 414] width 625 height 686
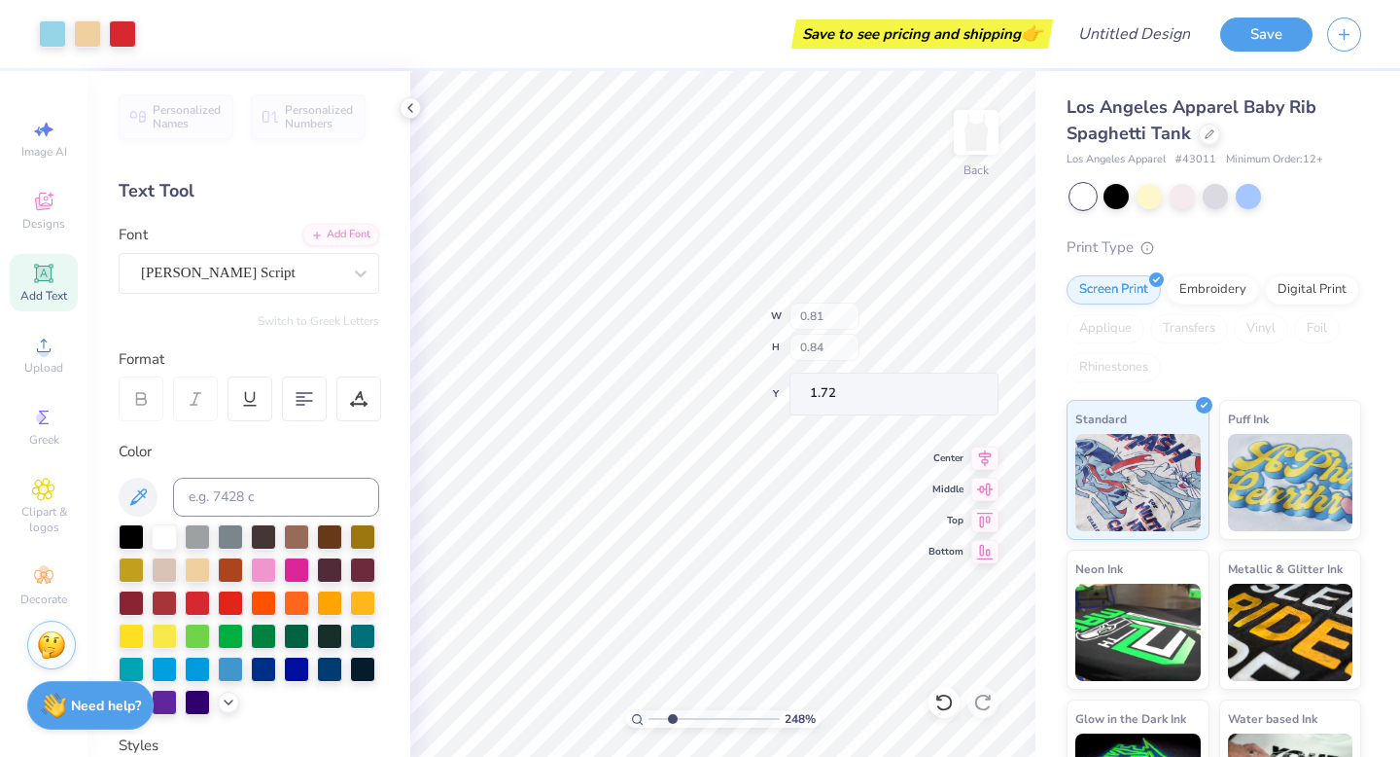
type input "1.64"
type input "1.06"
type input "0.81"
type input "0.84"
type input "1.64"
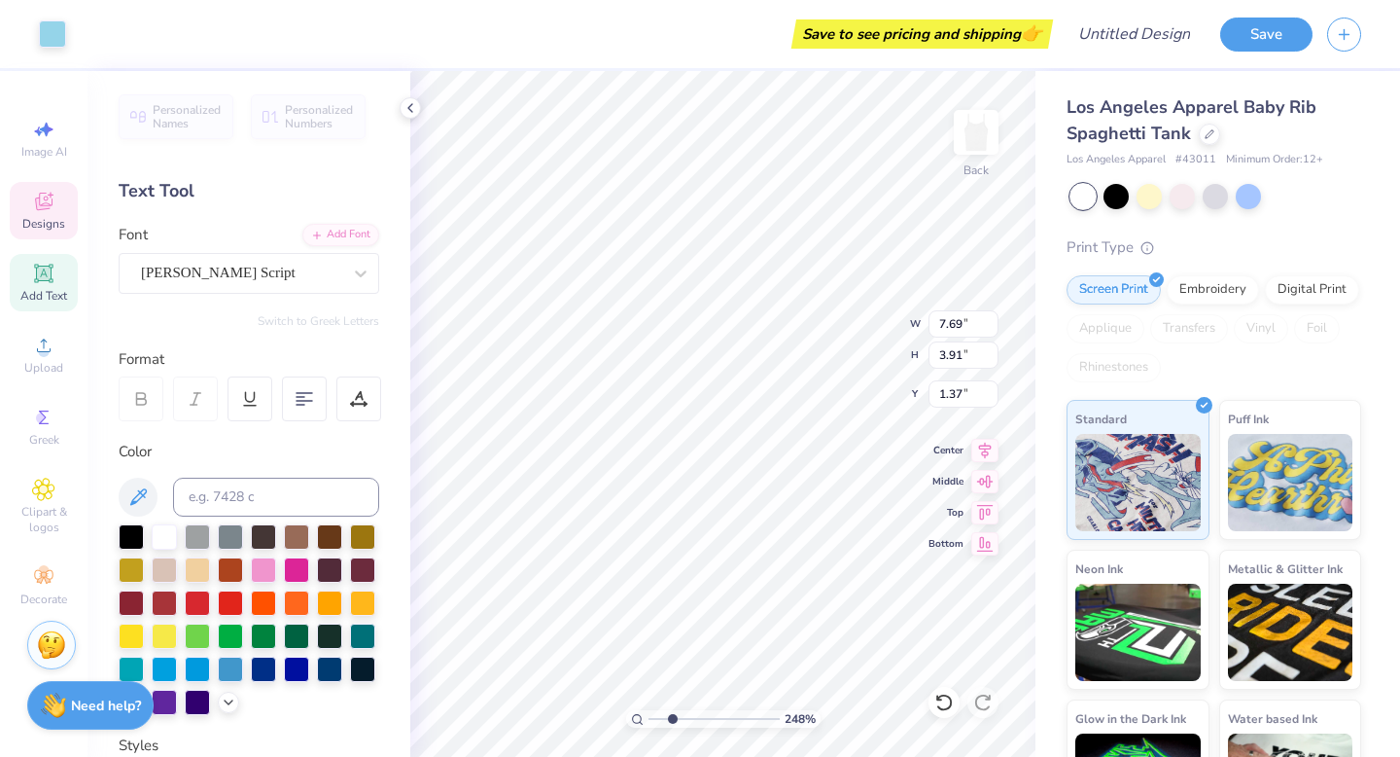
type input "2.78"
type input "0.53"
type input "2.87"
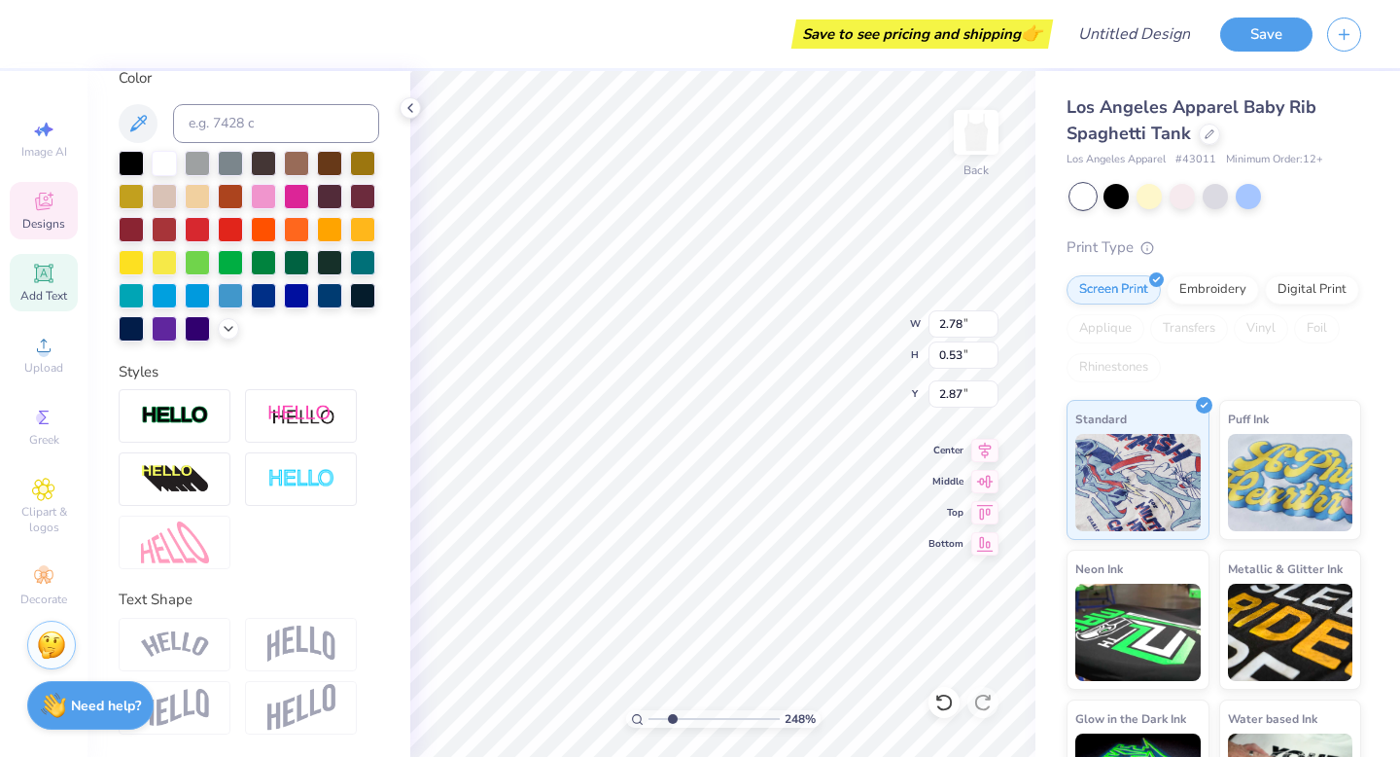
click at [181, 544] on img at bounding box center [175, 542] width 68 height 42
type input "7.69"
type input "3.91"
type input "1.37"
click at [57, 27] on div at bounding box center [52, 31] width 27 height 27
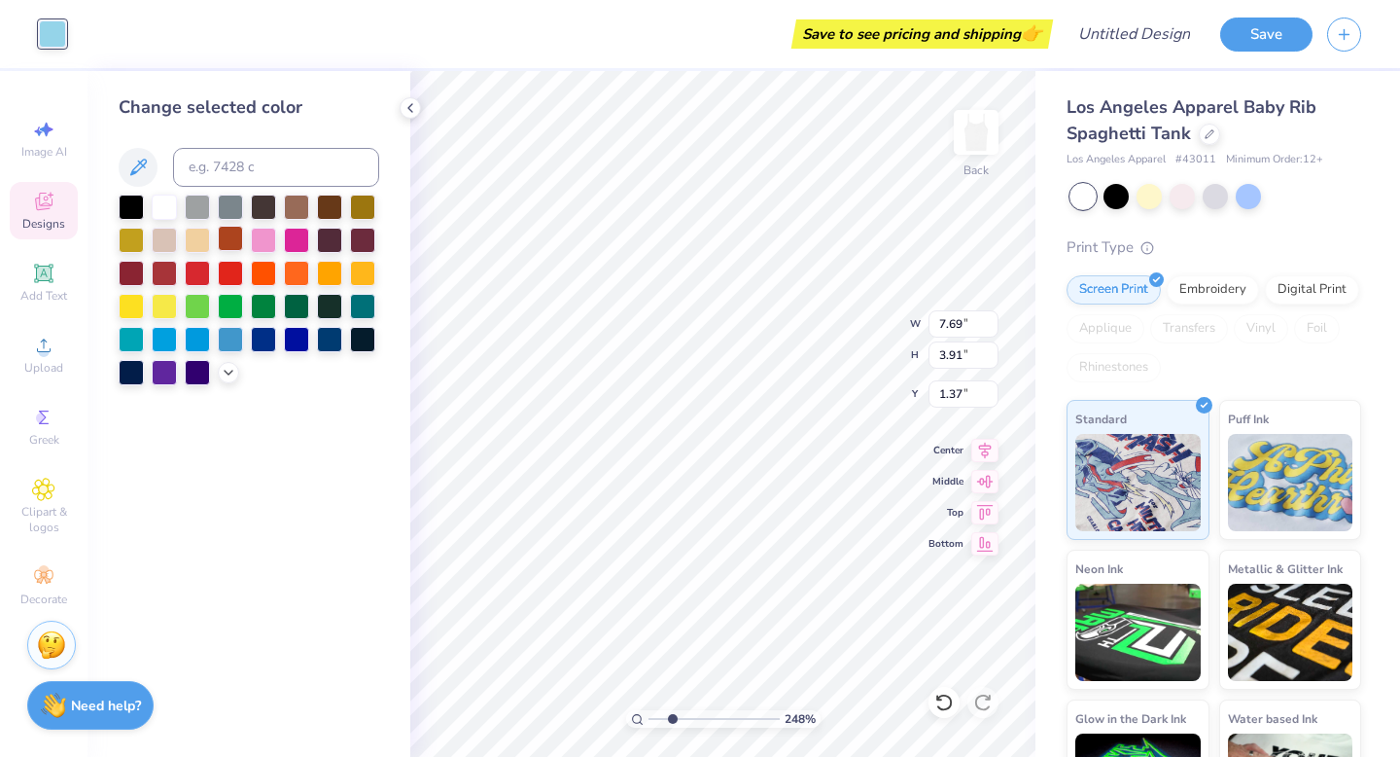
click at [229, 247] on div at bounding box center [230, 238] width 25 height 25
type input "6.58"
type input "3.10"
type input "1.76"
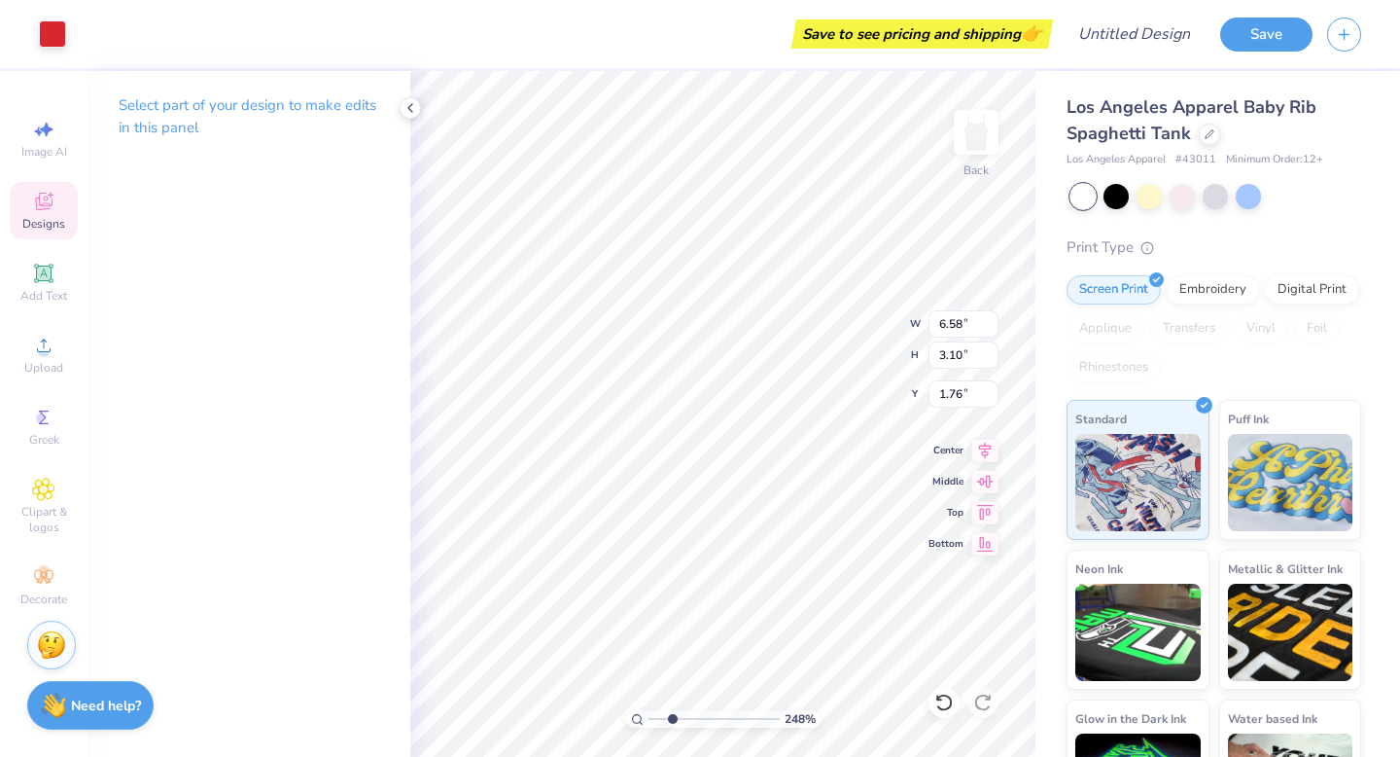
click at [42, 6] on div "Art colors" at bounding box center [33, 34] width 66 height 68
click at [50, 36] on div at bounding box center [52, 31] width 27 height 27
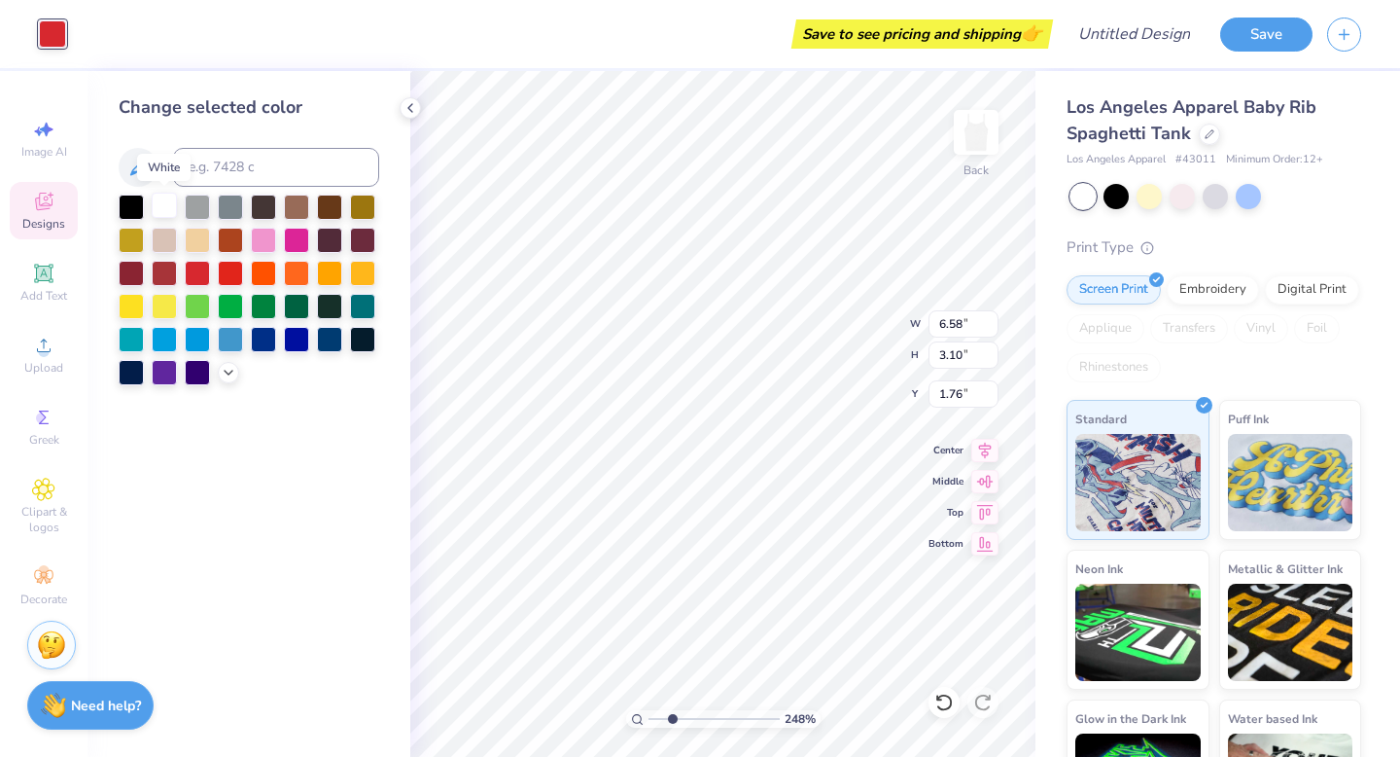
click at [167, 209] on div at bounding box center [164, 205] width 25 height 25
type input "0.14"
type input "3.92"
type input "1.34"
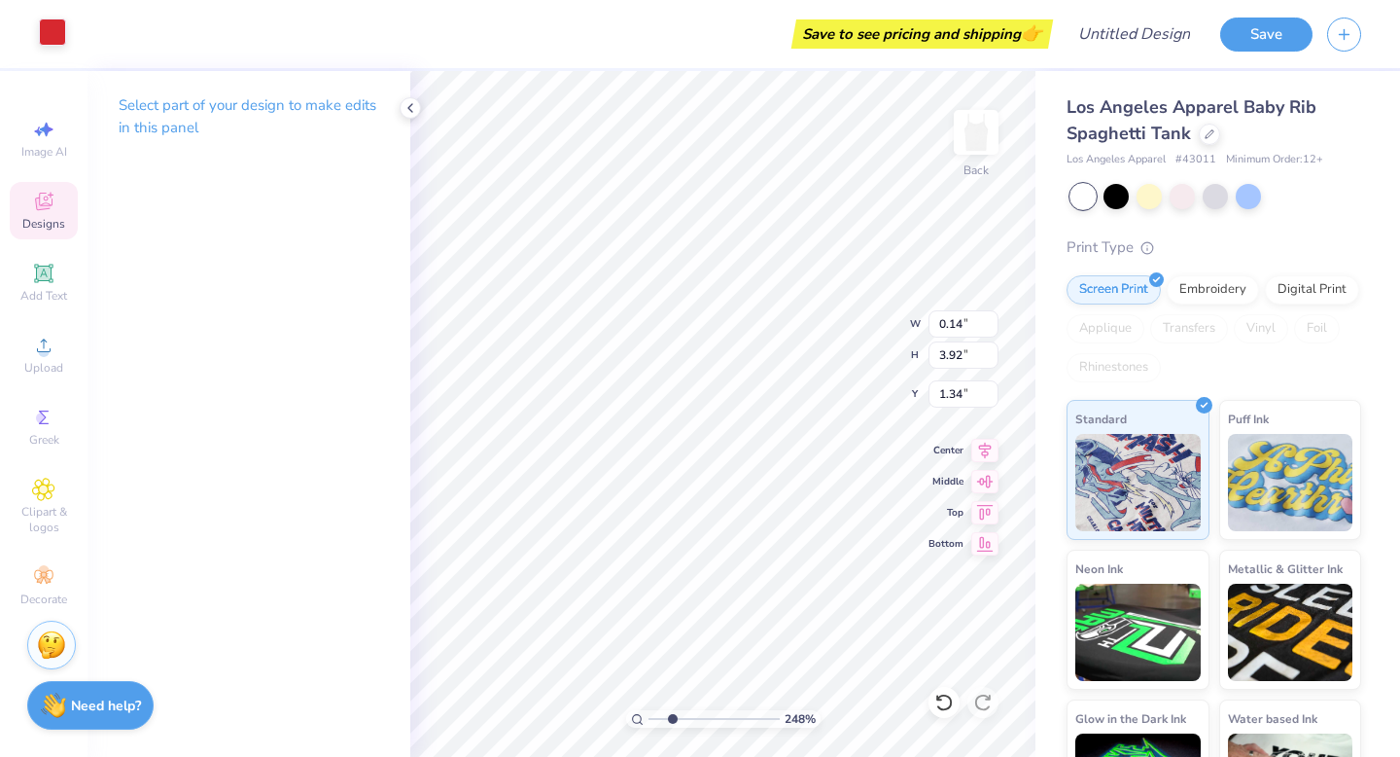
click at [59, 30] on div at bounding box center [52, 31] width 27 height 27
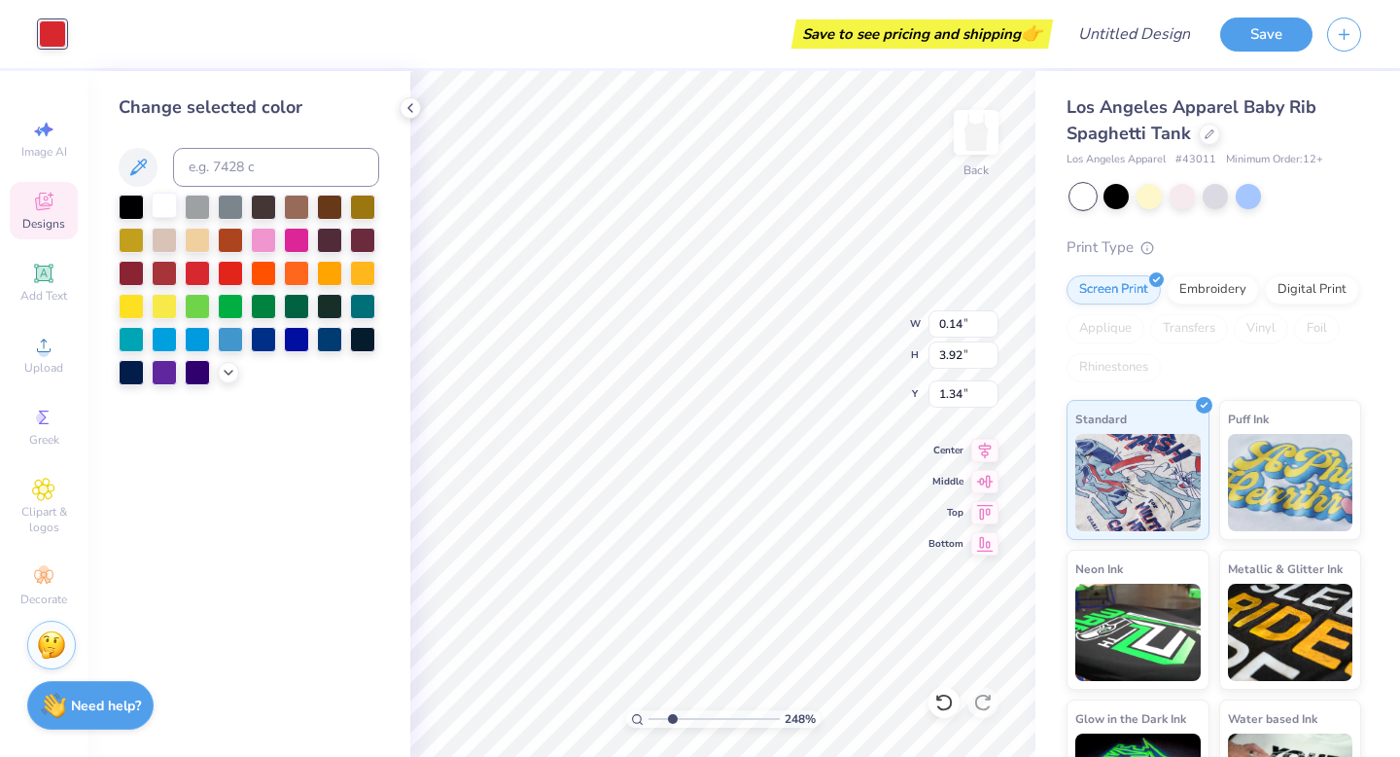
click at [162, 203] on div at bounding box center [164, 205] width 25 height 25
type input "0.27"
type input "4.07"
type input "1.27"
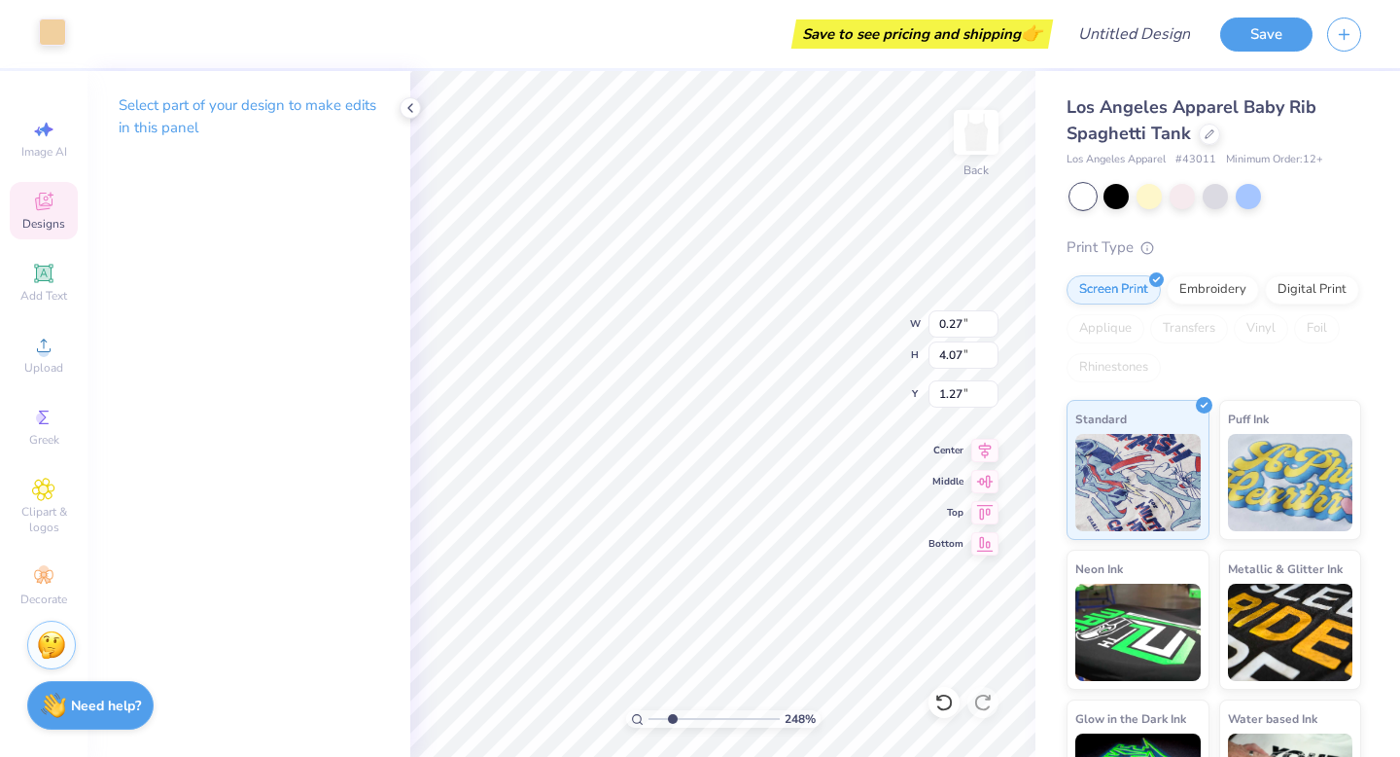
click at [60, 34] on div at bounding box center [52, 31] width 27 height 27
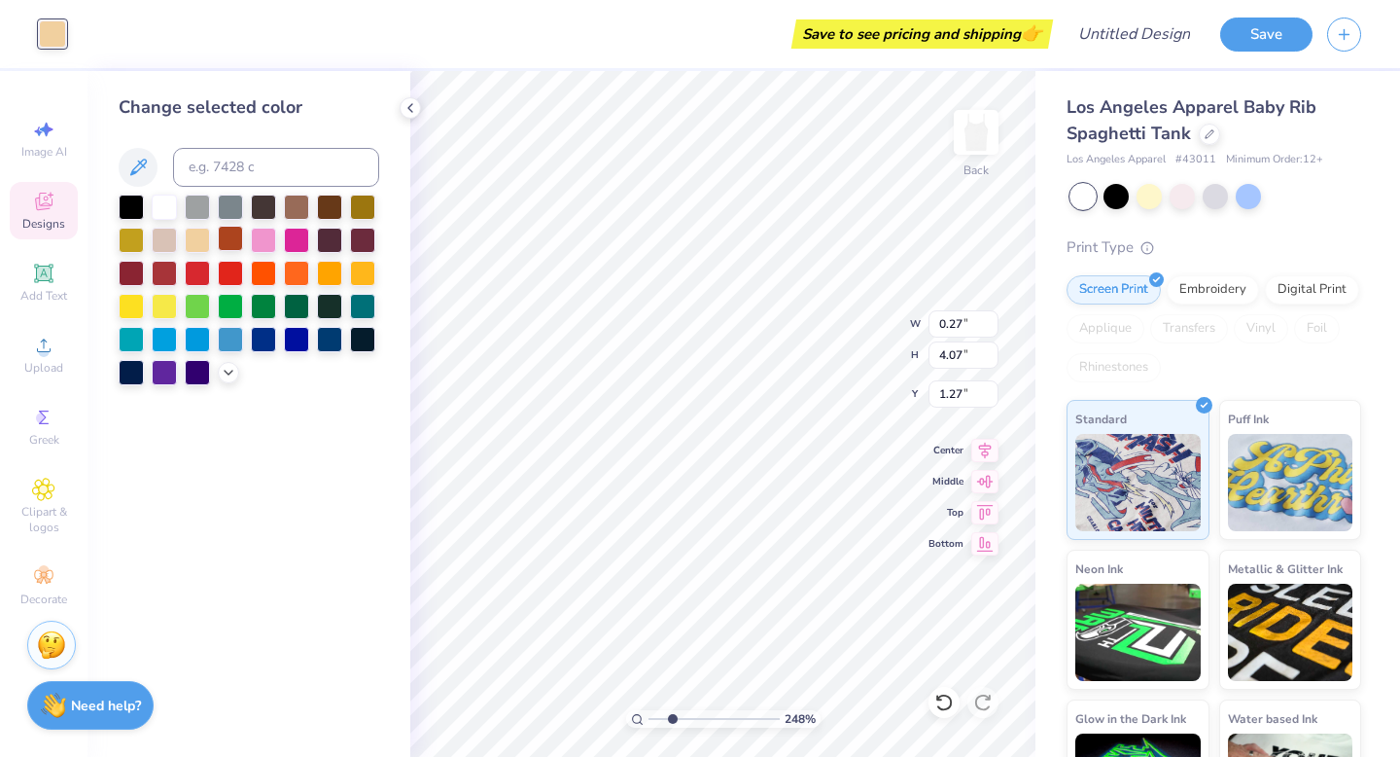
click at [234, 243] on div at bounding box center [230, 238] width 25 height 25
type input "0.16"
type input "4.14"
type input "1.23"
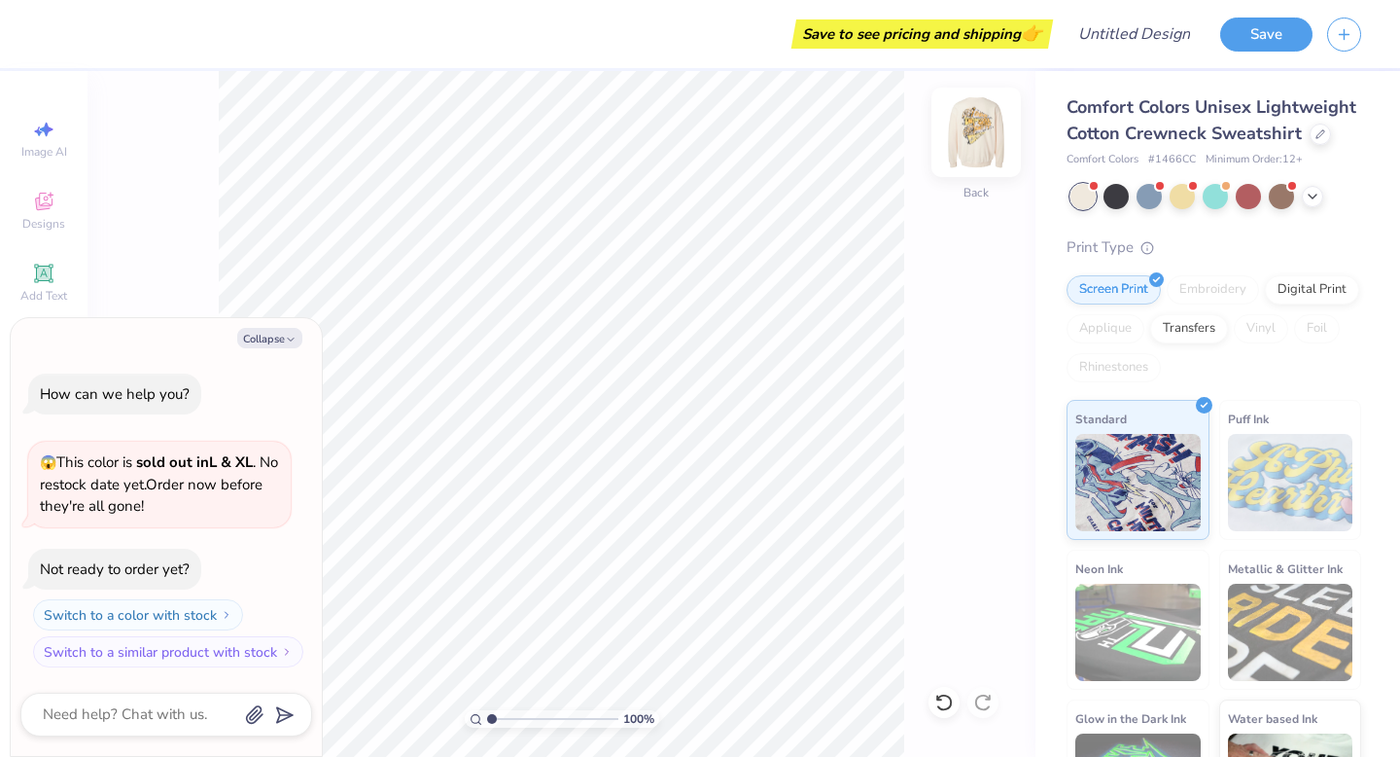
click at [980, 132] on img at bounding box center [976, 132] width 78 height 78
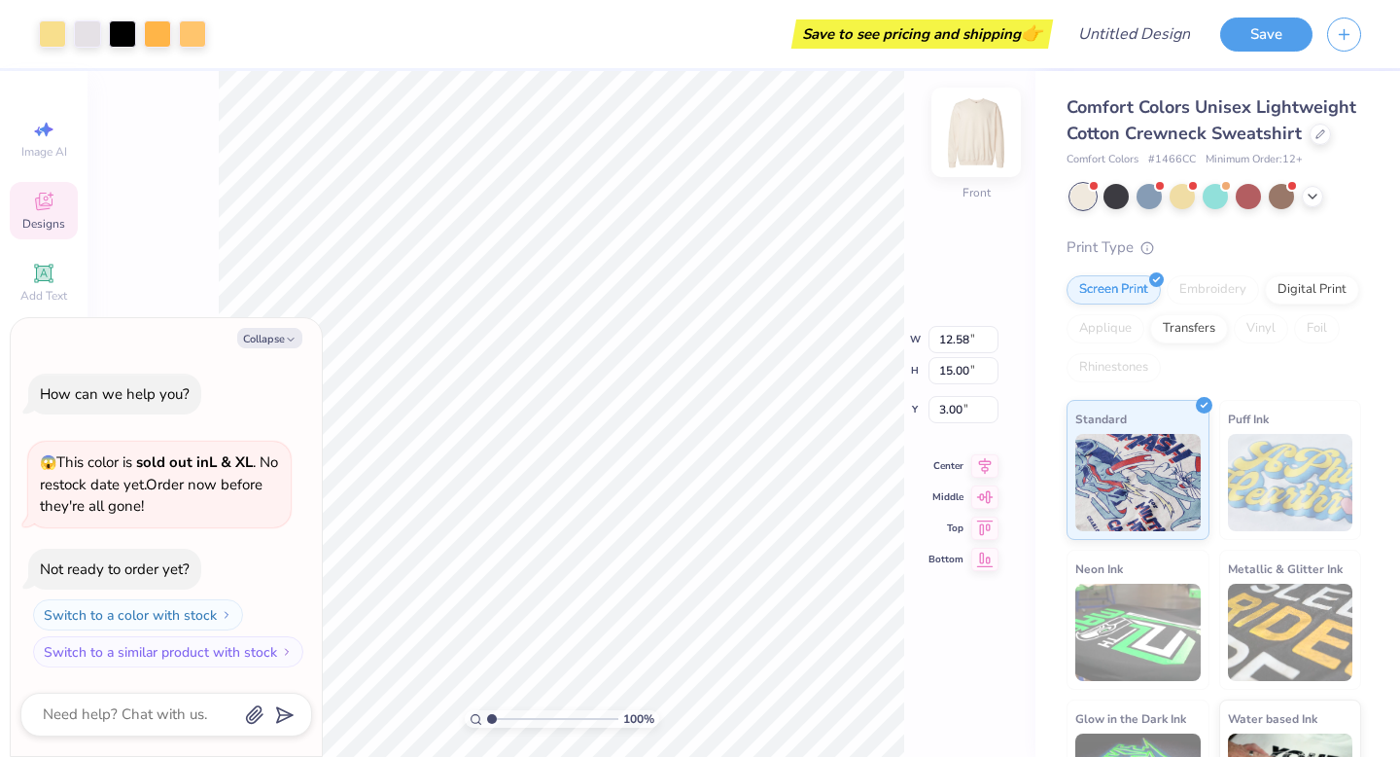
click at [979, 133] on img at bounding box center [976, 132] width 78 height 78
click at [982, 151] on img at bounding box center [976, 132] width 78 height 78
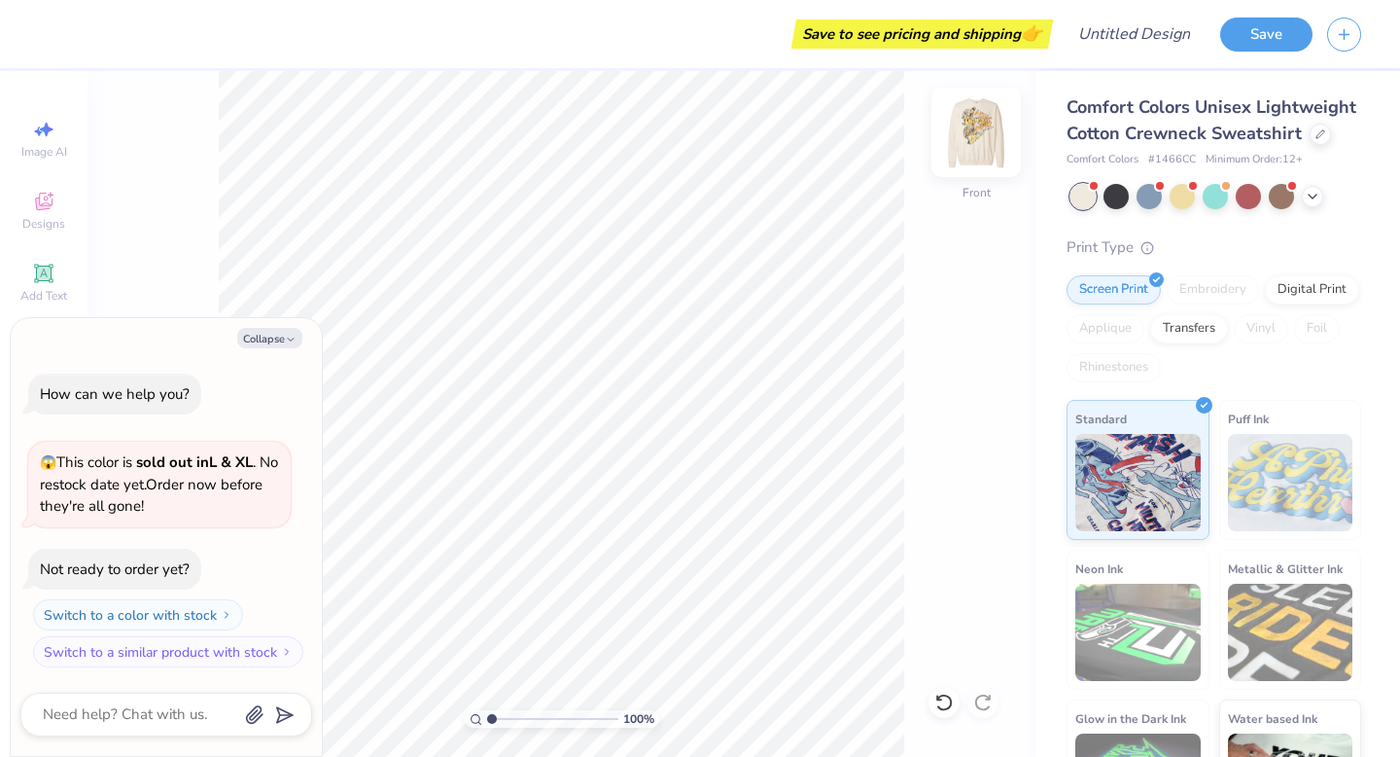
click at [972, 135] on img at bounding box center [976, 132] width 78 height 78
click at [1320, 131] on icon at bounding box center [1321, 132] width 8 height 8
type textarea "x"
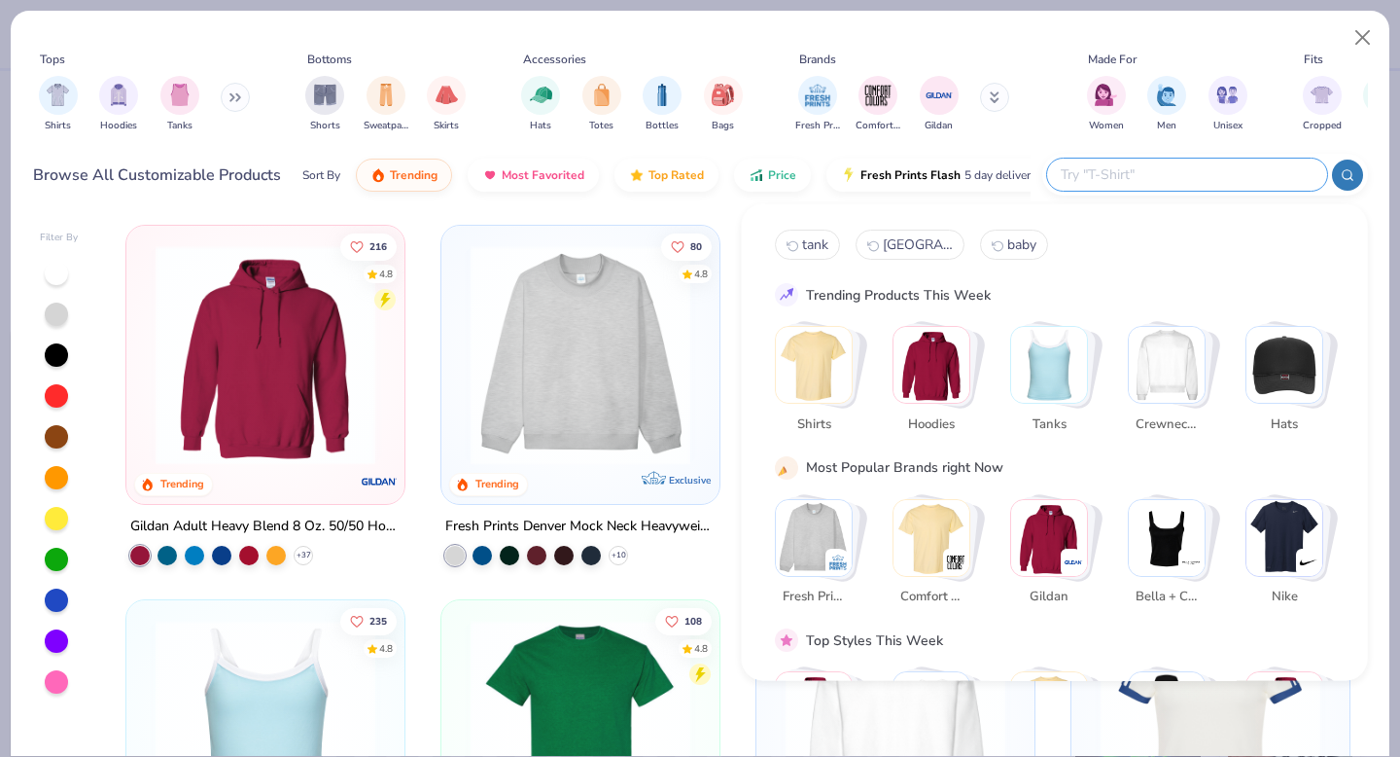
click at [1204, 166] on input "text" at bounding box center [1186, 174] width 255 height 22
type input "f"
type input "baby tee"
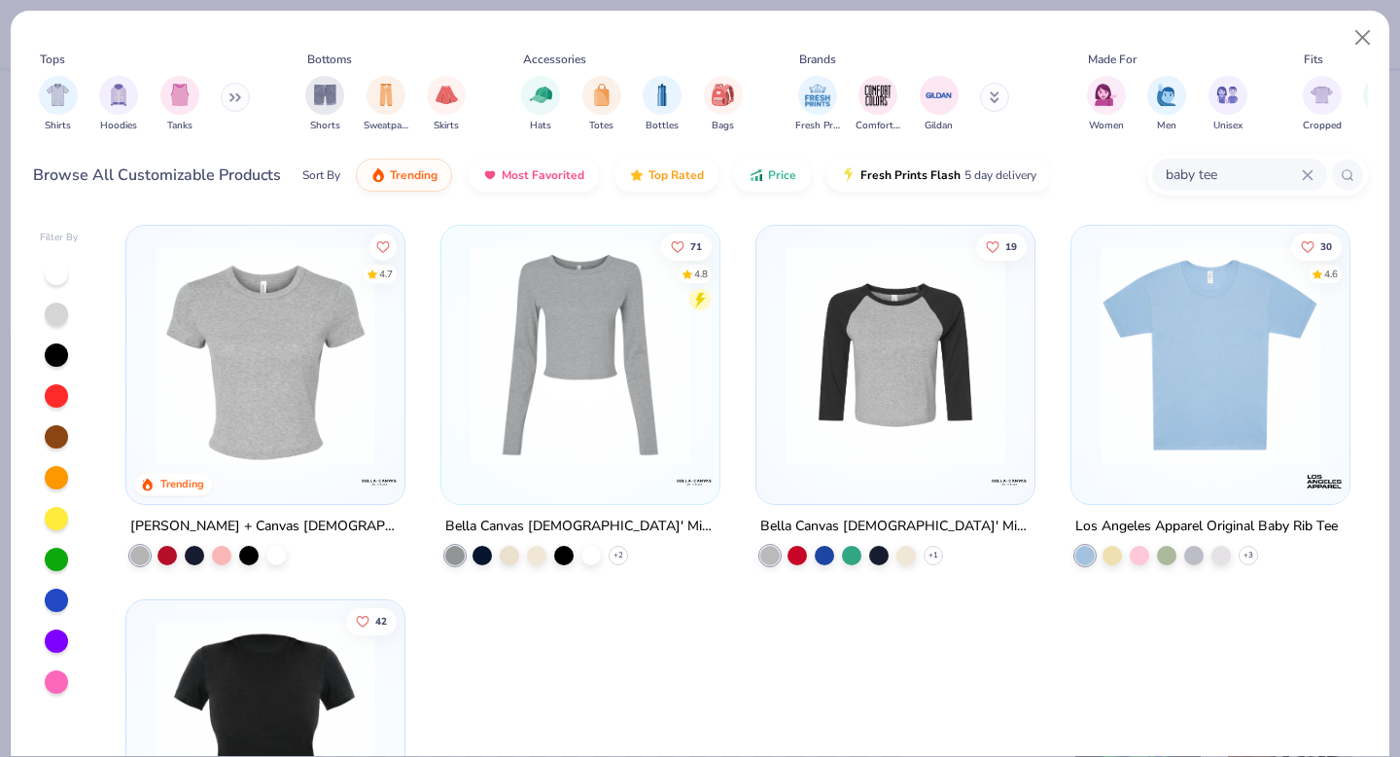
click at [1208, 425] on img at bounding box center [1210, 355] width 239 height 220
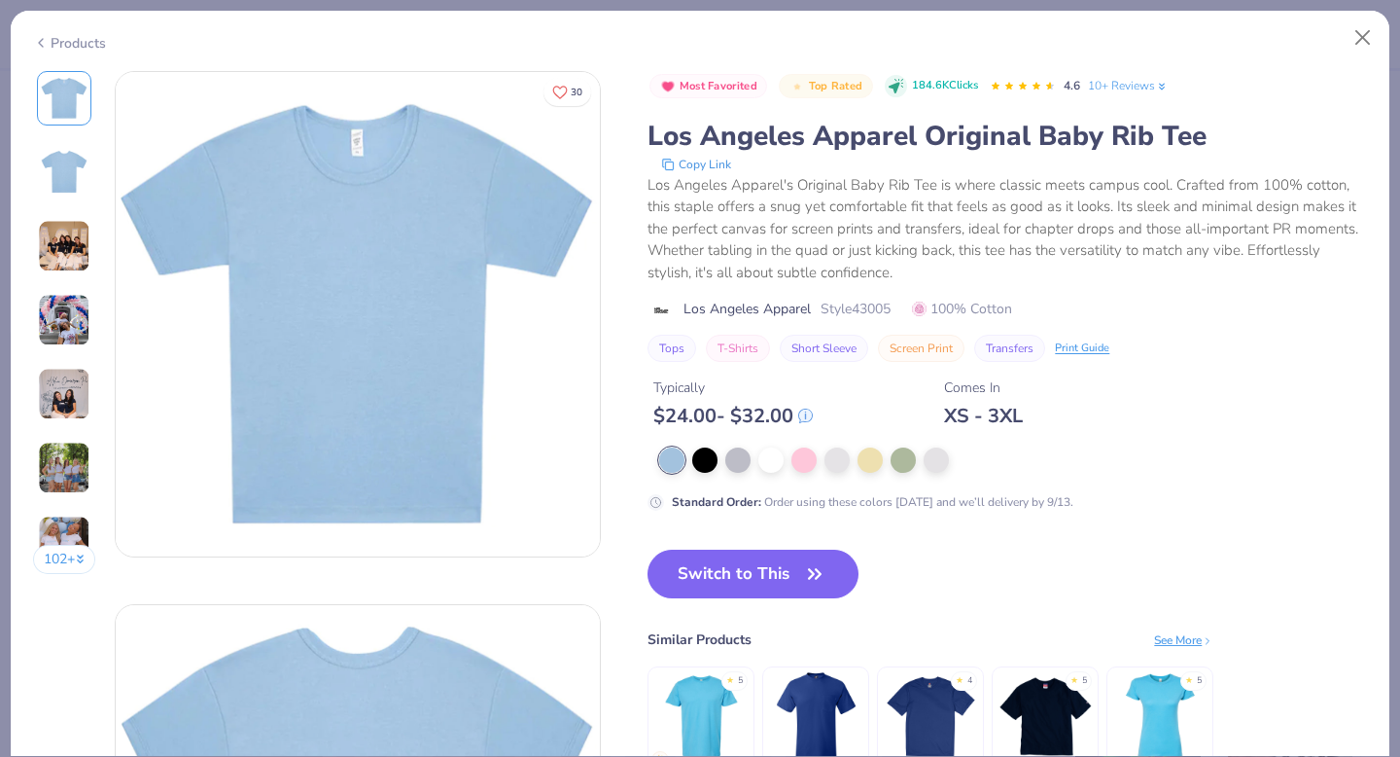
click at [53, 37] on div "Products" at bounding box center [69, 43] width 73 height 20
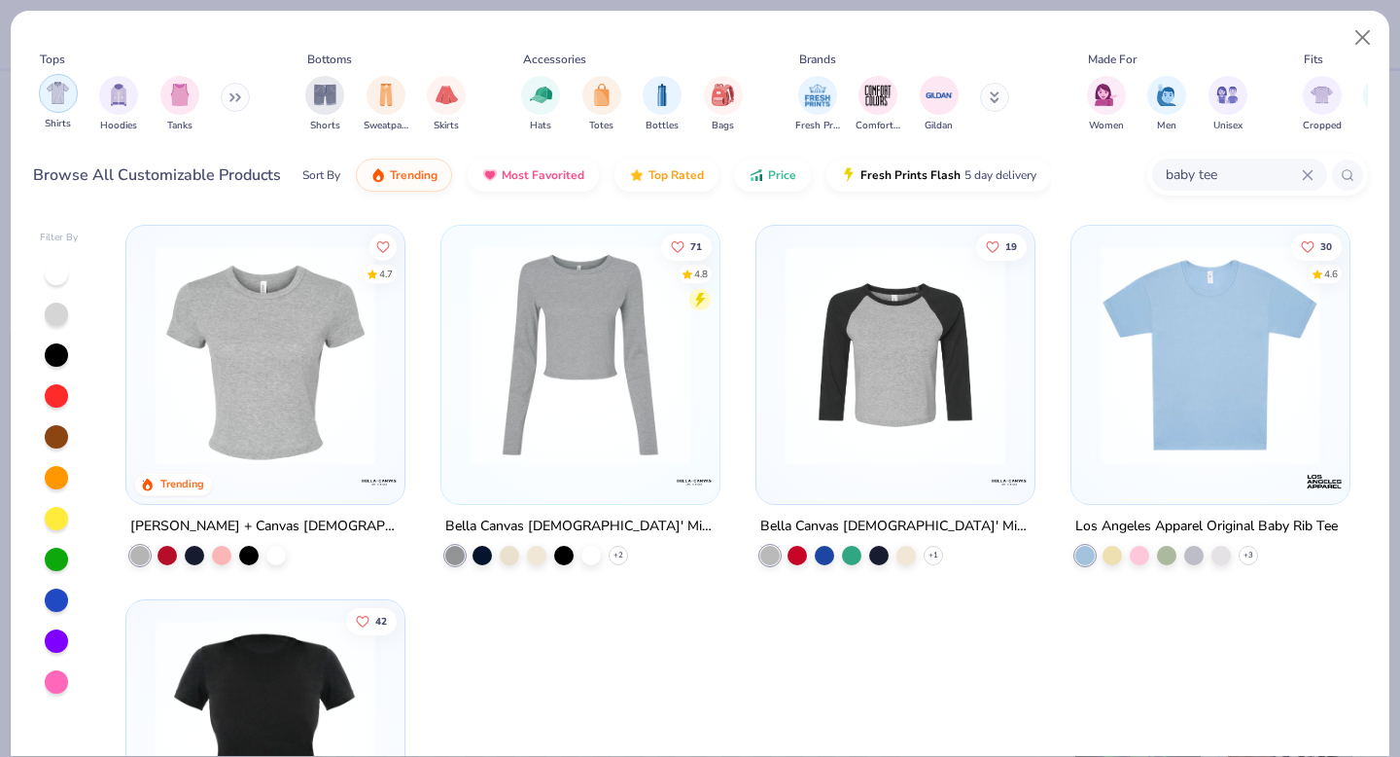
click at [39, 94] on div "filter for Shirts" at bounding box center [58, 93] width 39 height 39
type textarea "x"
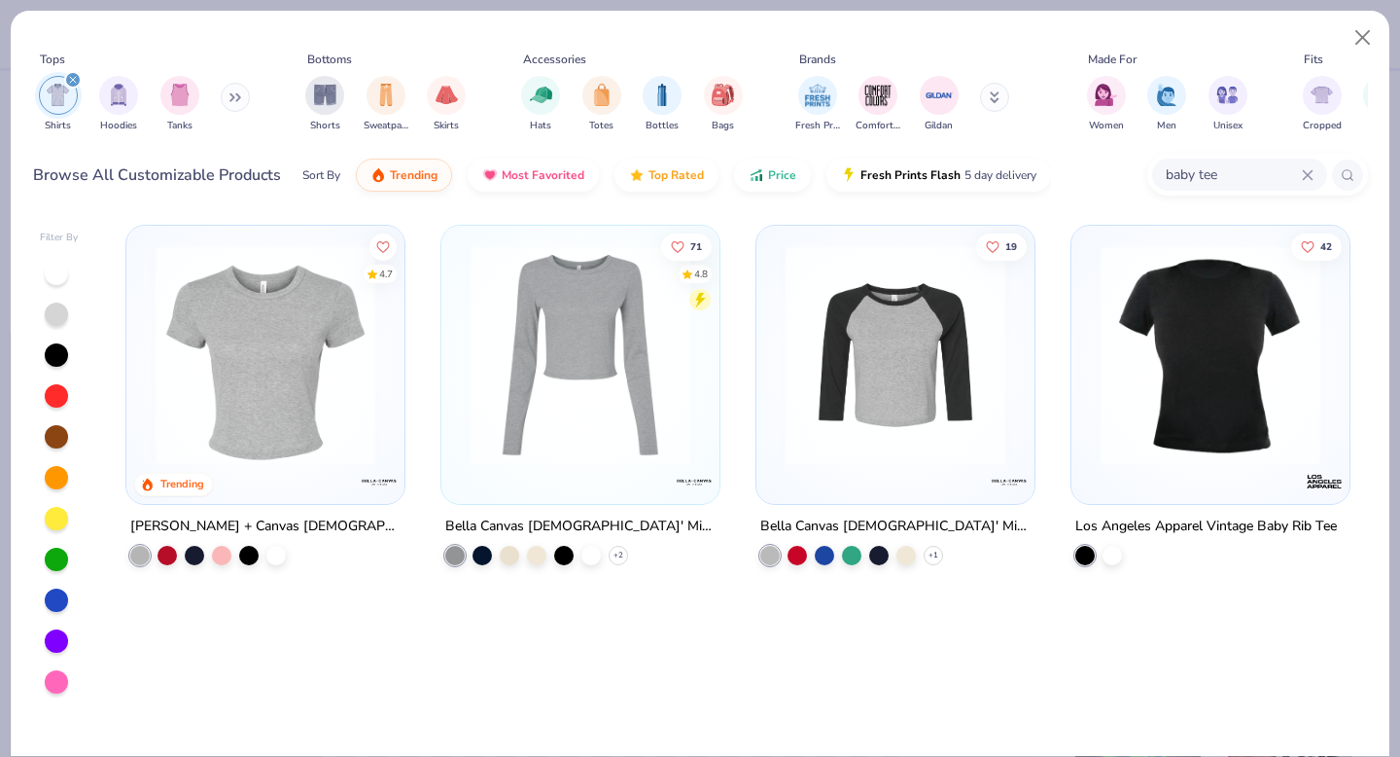
click at [1305, 170] on icon at bounding box center [1308, 175] width 12 height 12
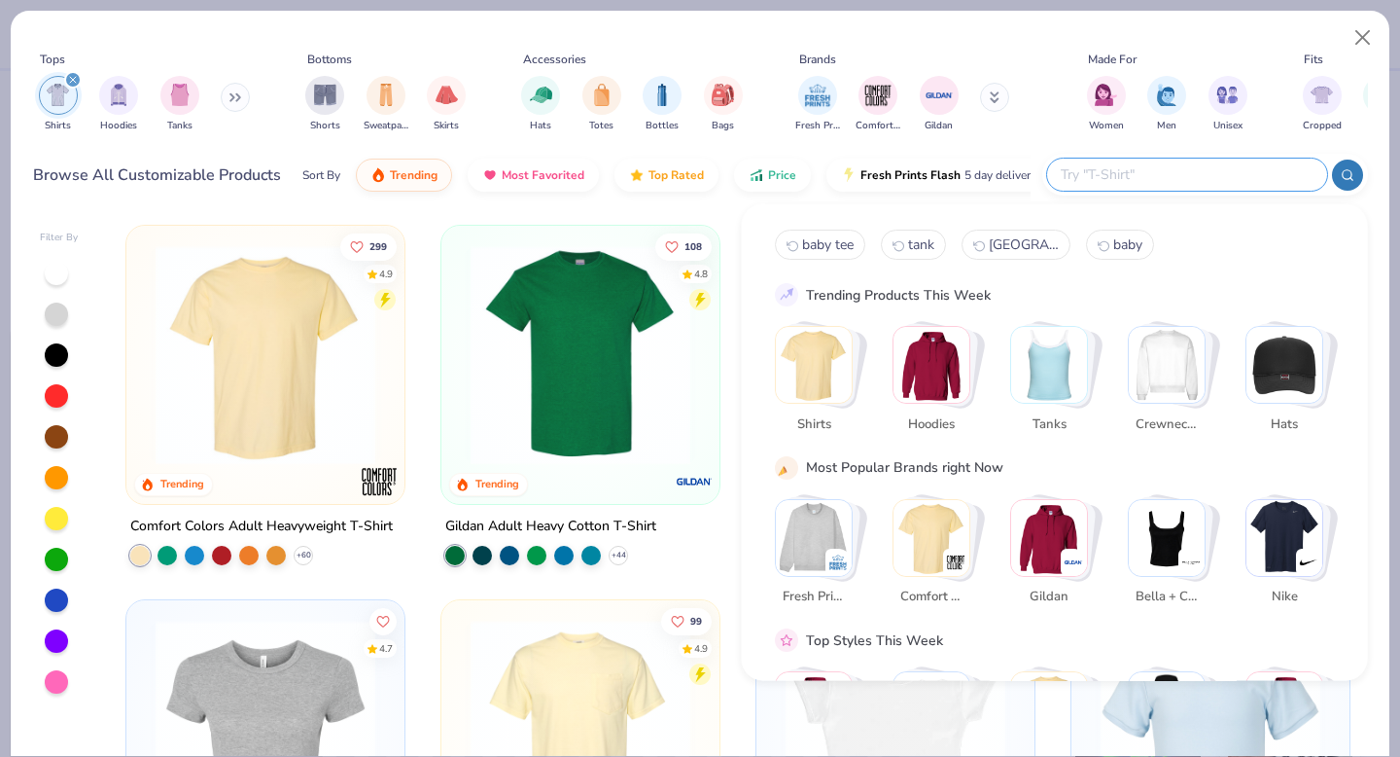
click at [411, 216] on div "299 4.9 Trending Comfort Colors Adult Heavyweight T-Shirt + 60 108 4.8 Trending…" at bounding box center [738, 485] width 1260 height 541
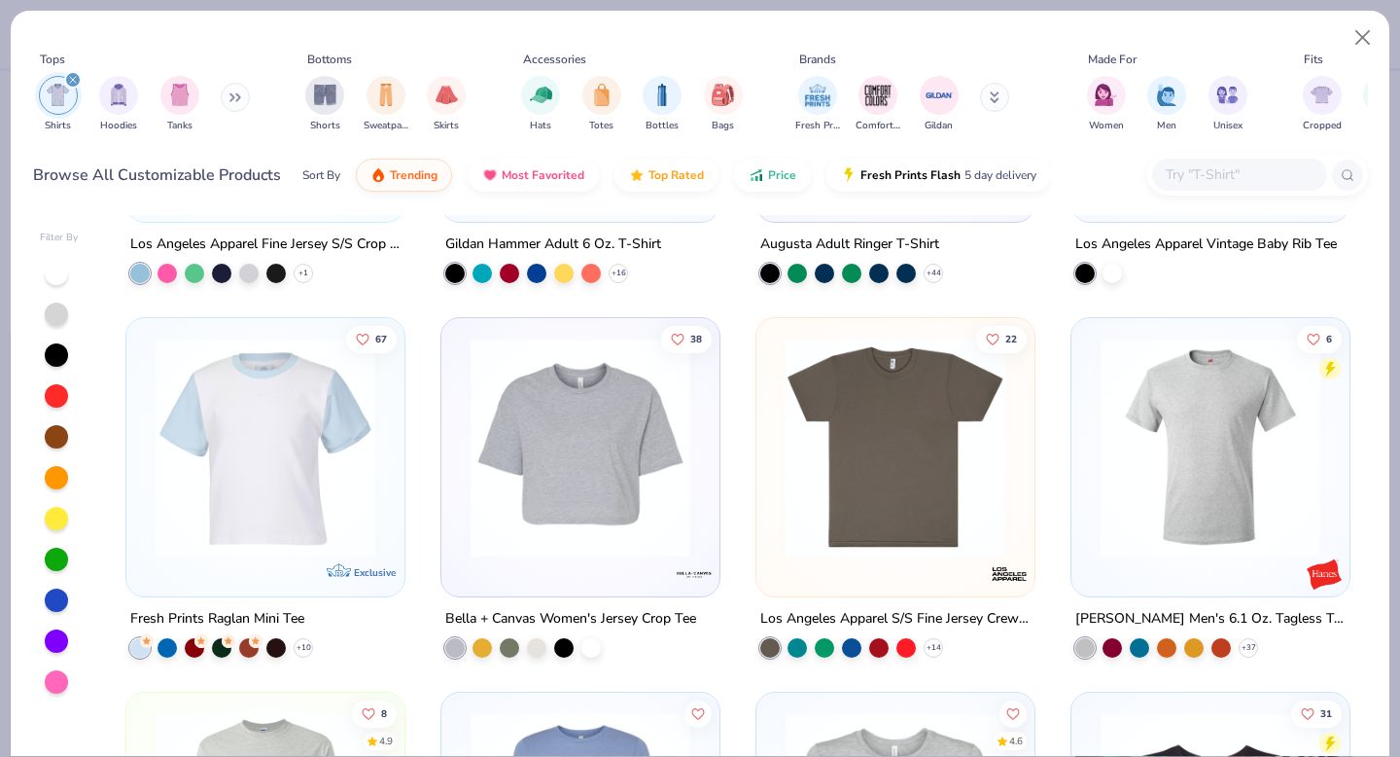
scroll to position [2909, 0]
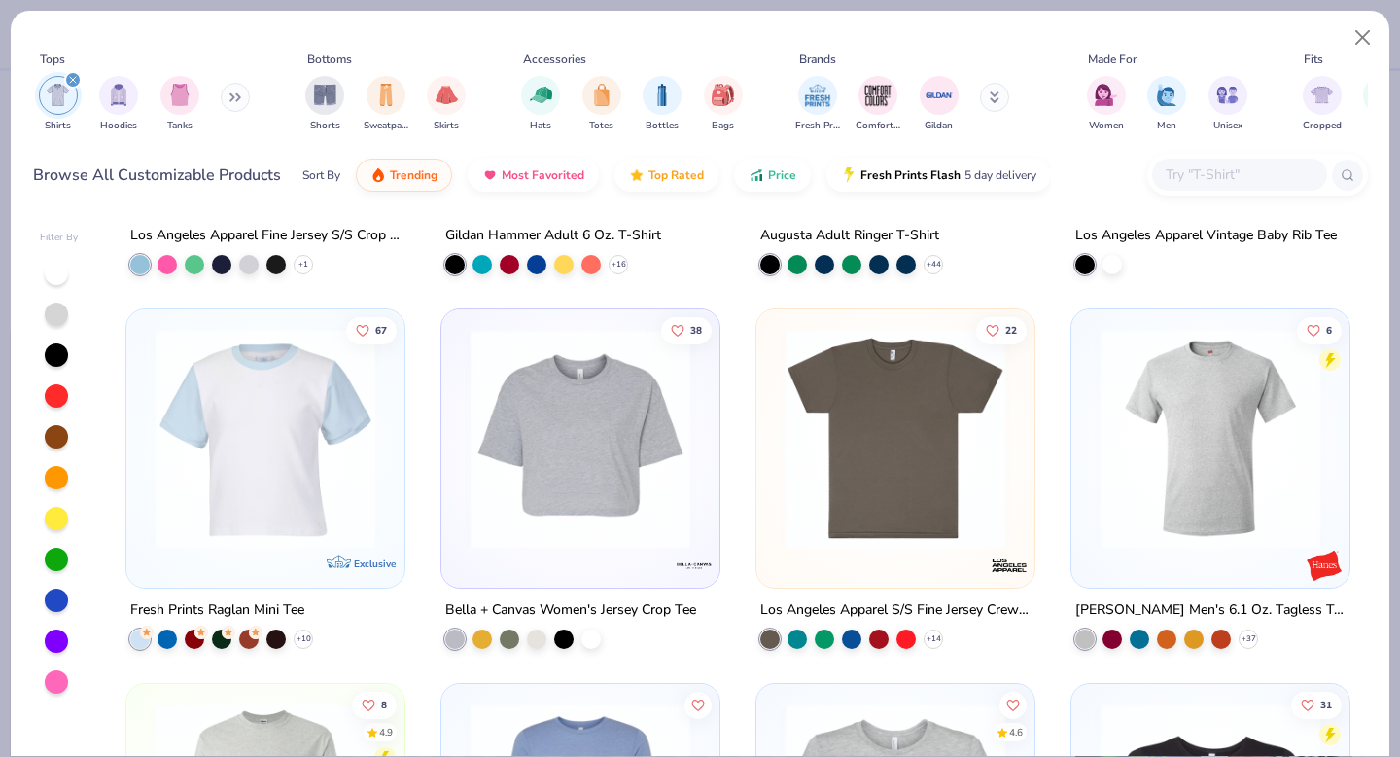
click at [951, 437] on img at bounding box center [895, 439] width 239 height 220
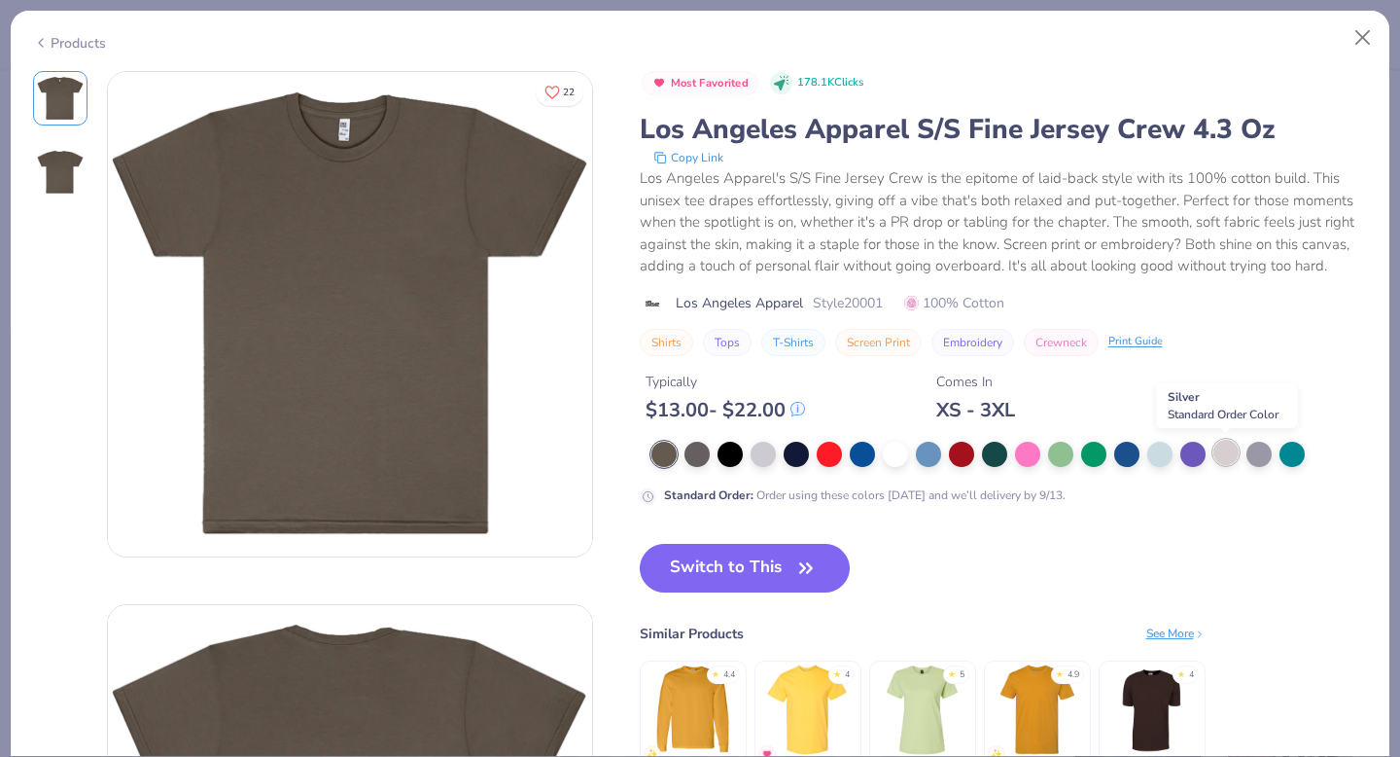
click at [1224, 455] on div at bounding box center [1226, 452] width 25 height 25
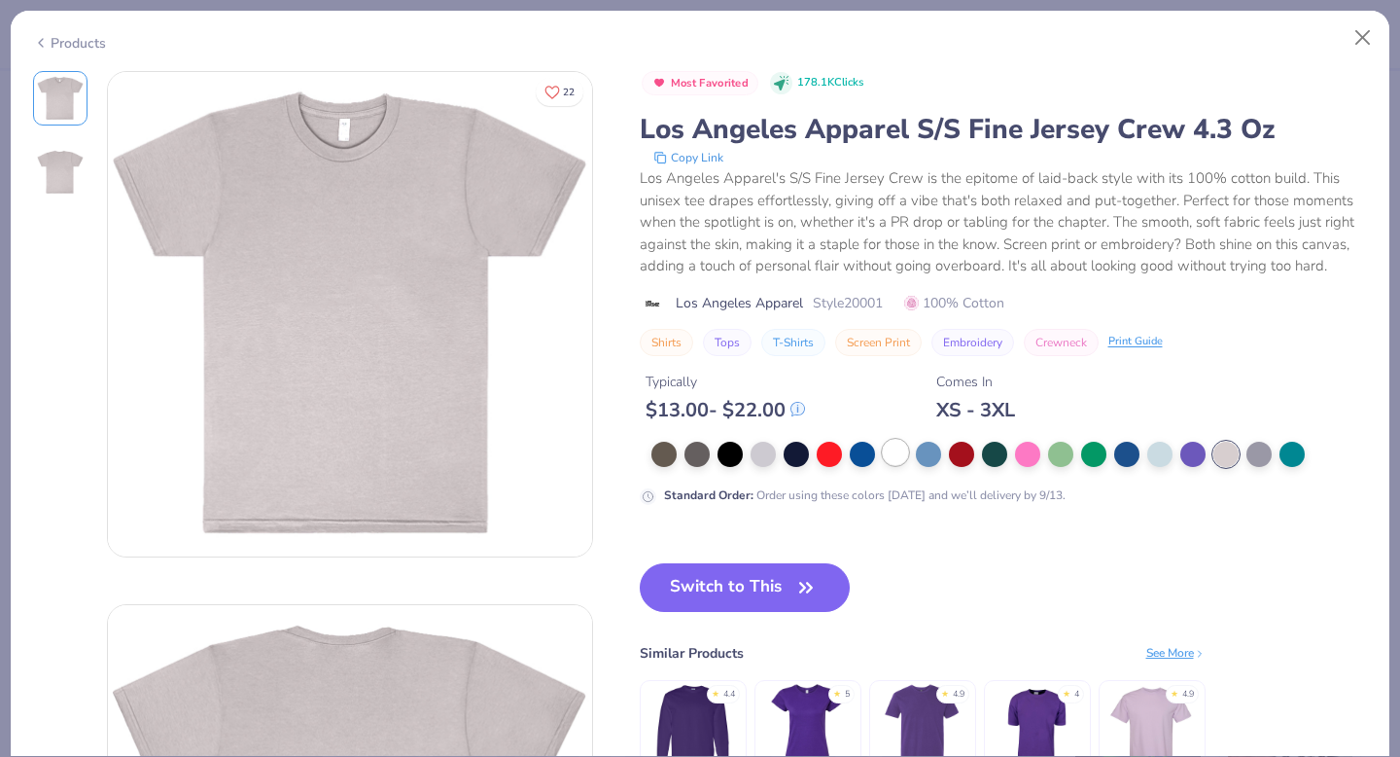
click at [907, 445] on div at bounding box center [1009, 453] width 717 height 25
click at [904, 448] on div at bounding box center [895, 452] width 25 height 25
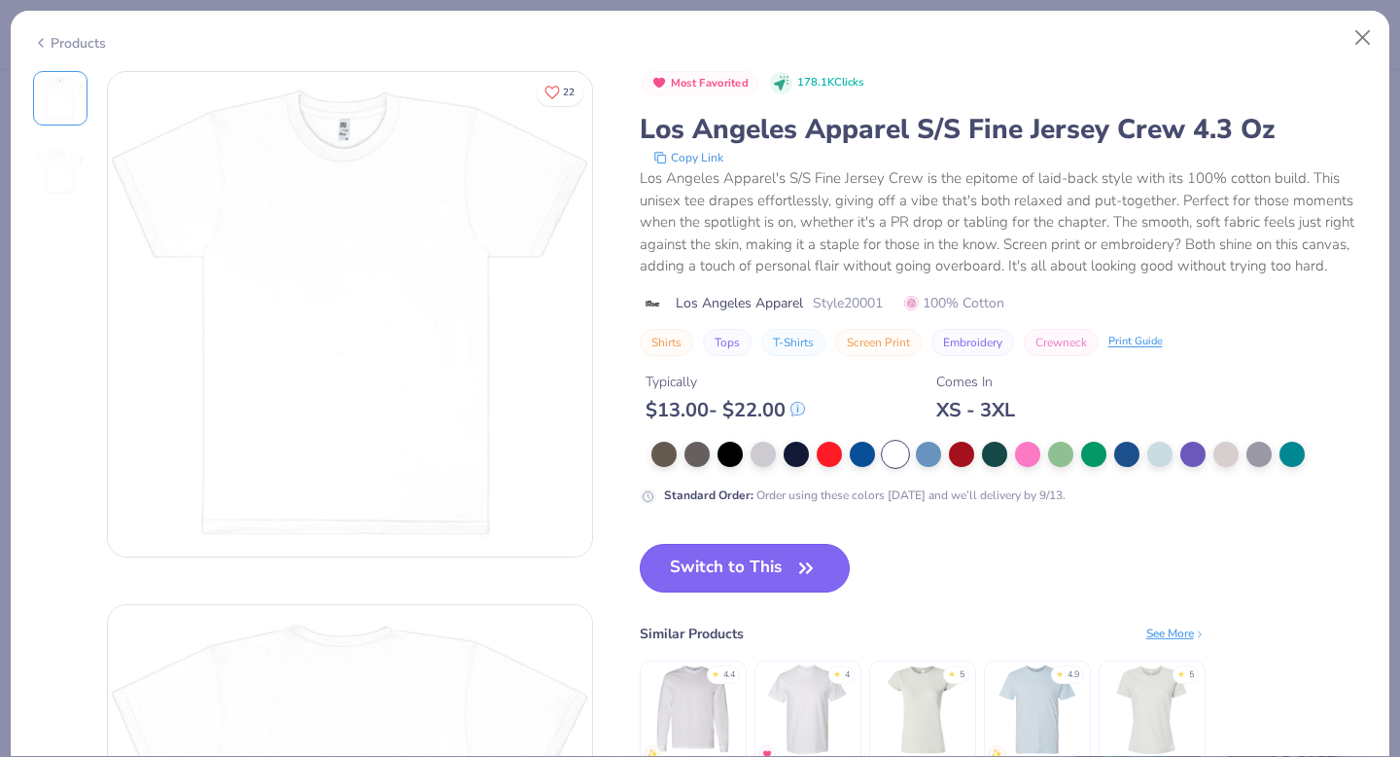
click at [707, 558] on button "Switch to This" at bounding box center [745, 568] width 211 height 49
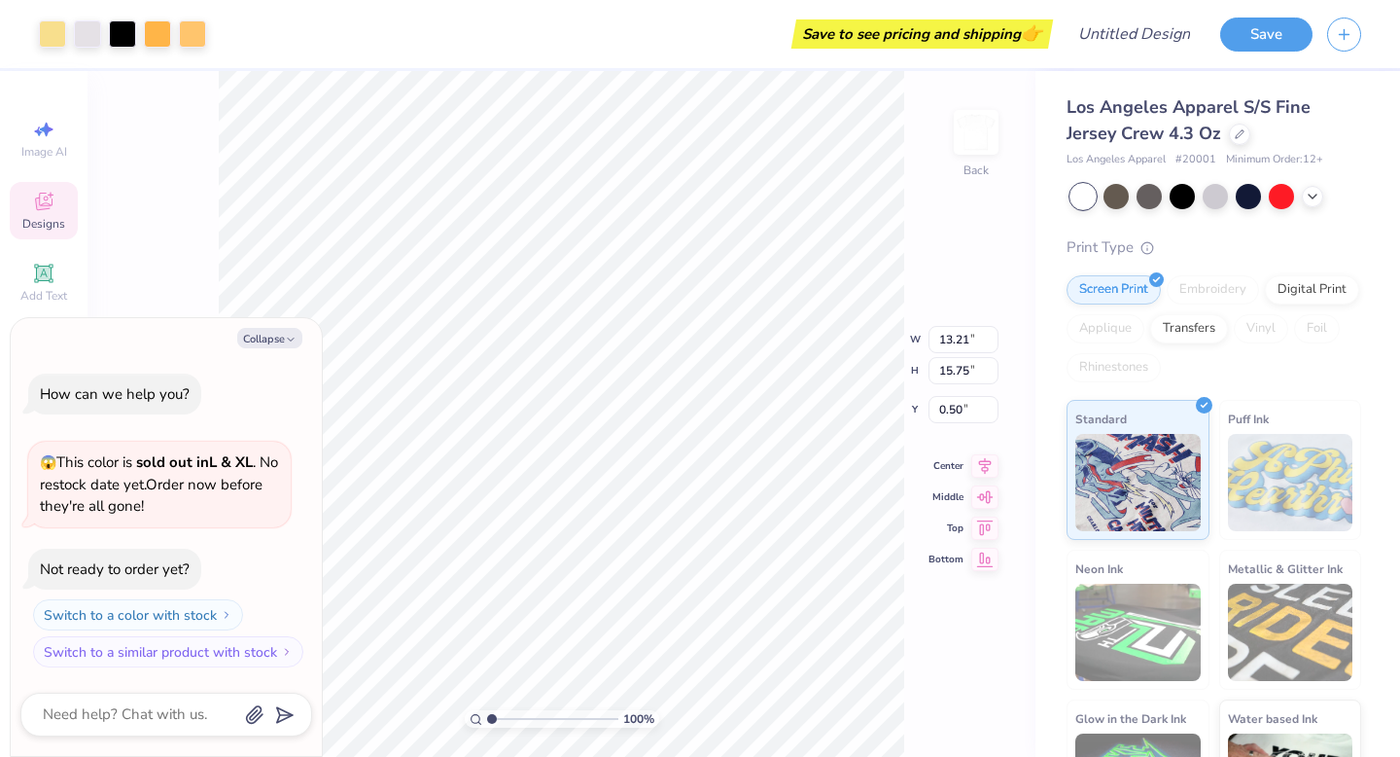
type textarea "x"
type input "10.38"
type input "12.37"
type textarea "x"
type input "0.81"
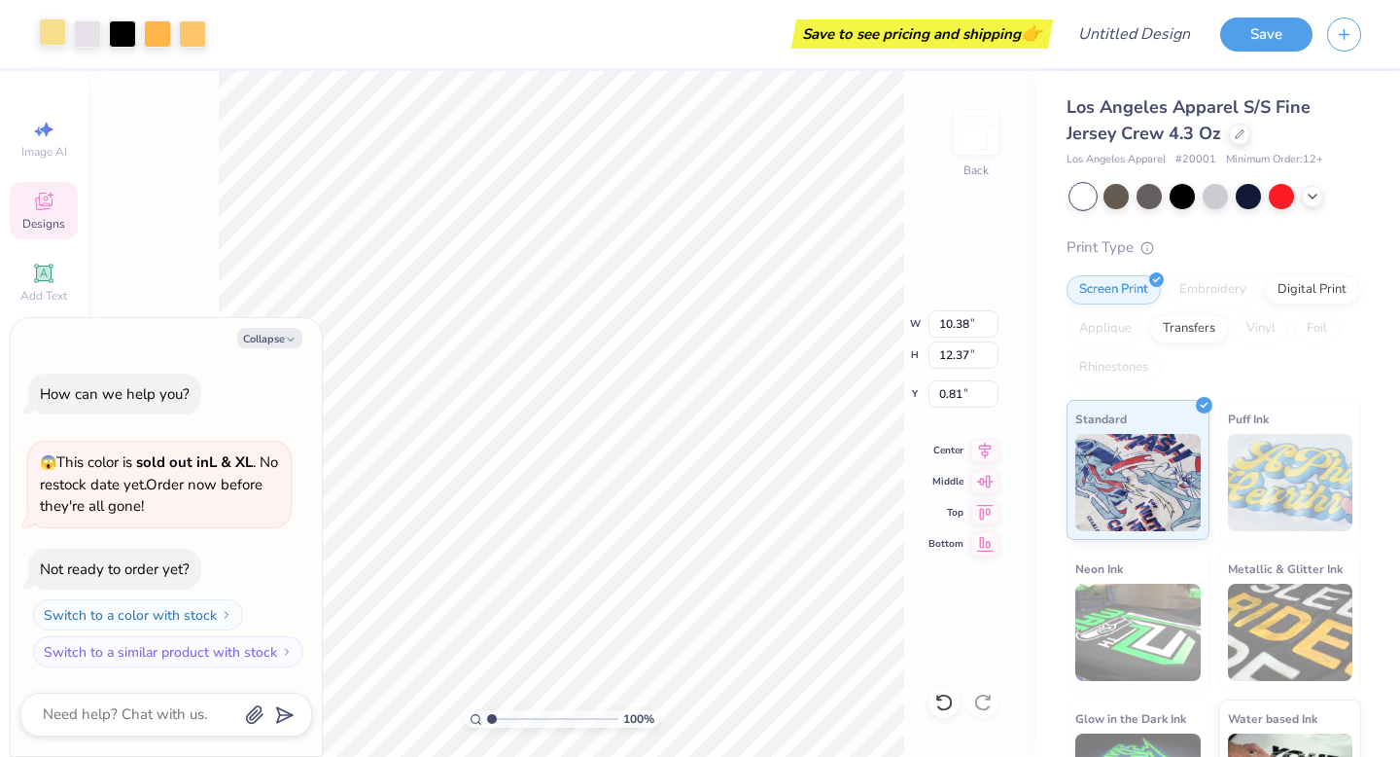
click at [52, 40] on div at bounding box center [52, 31] width 27 height 27
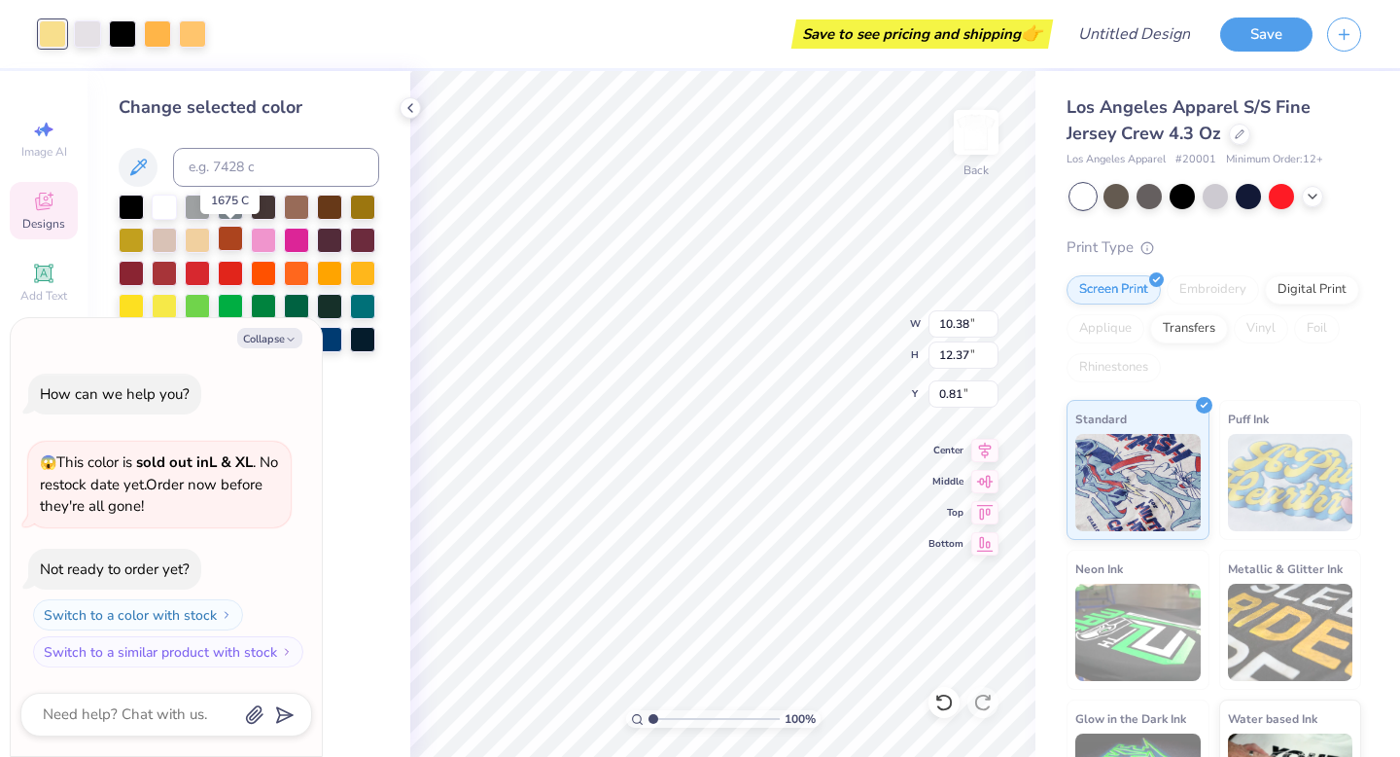
click at [234, 233] on div at bounding box center [230, 238] width 25 height 25
click at [173, 38] on div at bounding box center [122, 33] width 167 height 27
click at [164, 36] on div at bounding box center [157, 31] width 27 height 27
click at [228, 241] on div at bounding box center [230, 238] width 25 height 25
click at [162, 29] on div at bounding box center [157, 31] width 27 height 27
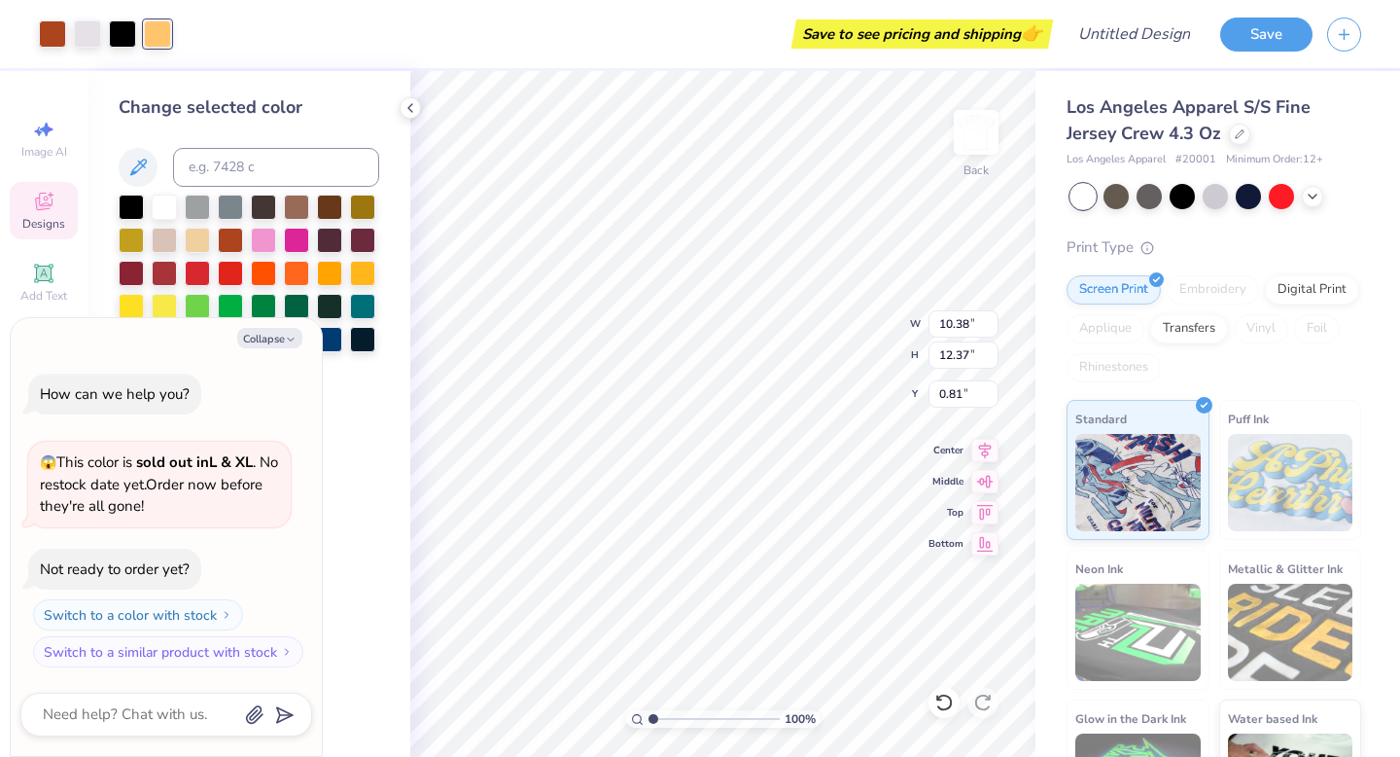
click at [391, 411] on div "Change selected color" at bounding box center [249, 414] width 323 height 686
click at [278, 340] on button "Collapse" at bounding box center [269, 338] width 65 height 20
type textarea "x"
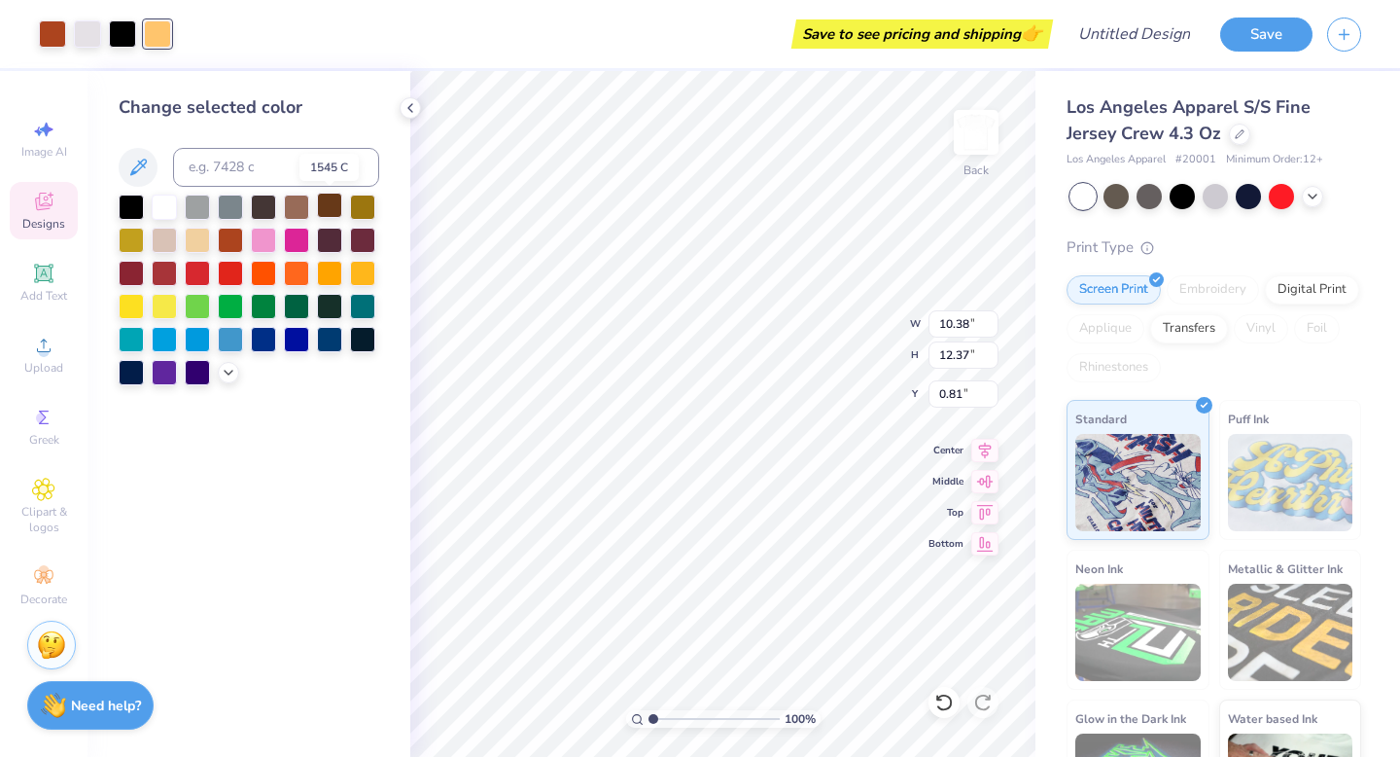
click at [332, 203] on div at bounding box center [329, 205] width 25 height 25
click at [166, 206] on div at bounding box center [164, 205] width 25 height 25
click at [94, 42] on div at bounding box center [87, 31] width 27 height 27
click at [164, 199] on div at bounding box center [164, 205] width 25 height 25
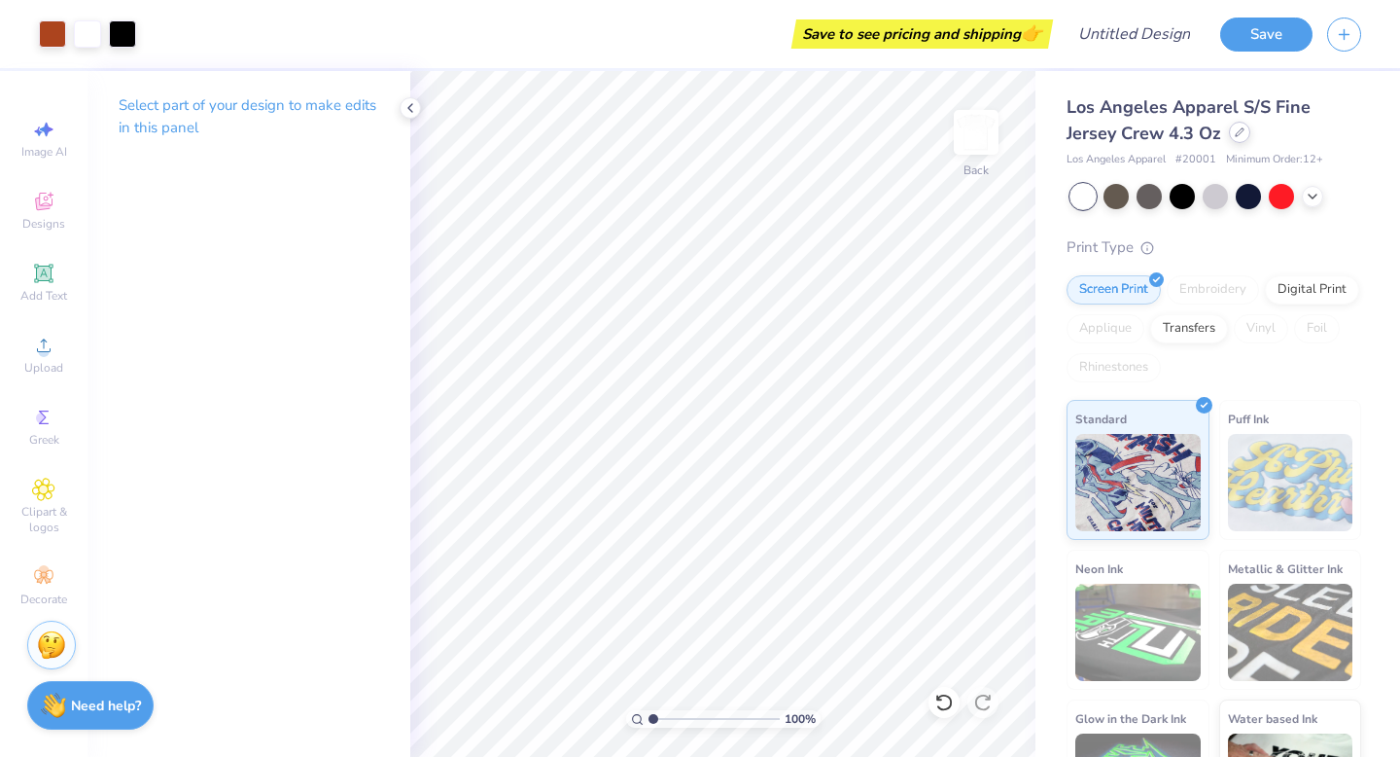
click at [1249, 129] on div at bounding box center [1239, 132] width 21 height 21
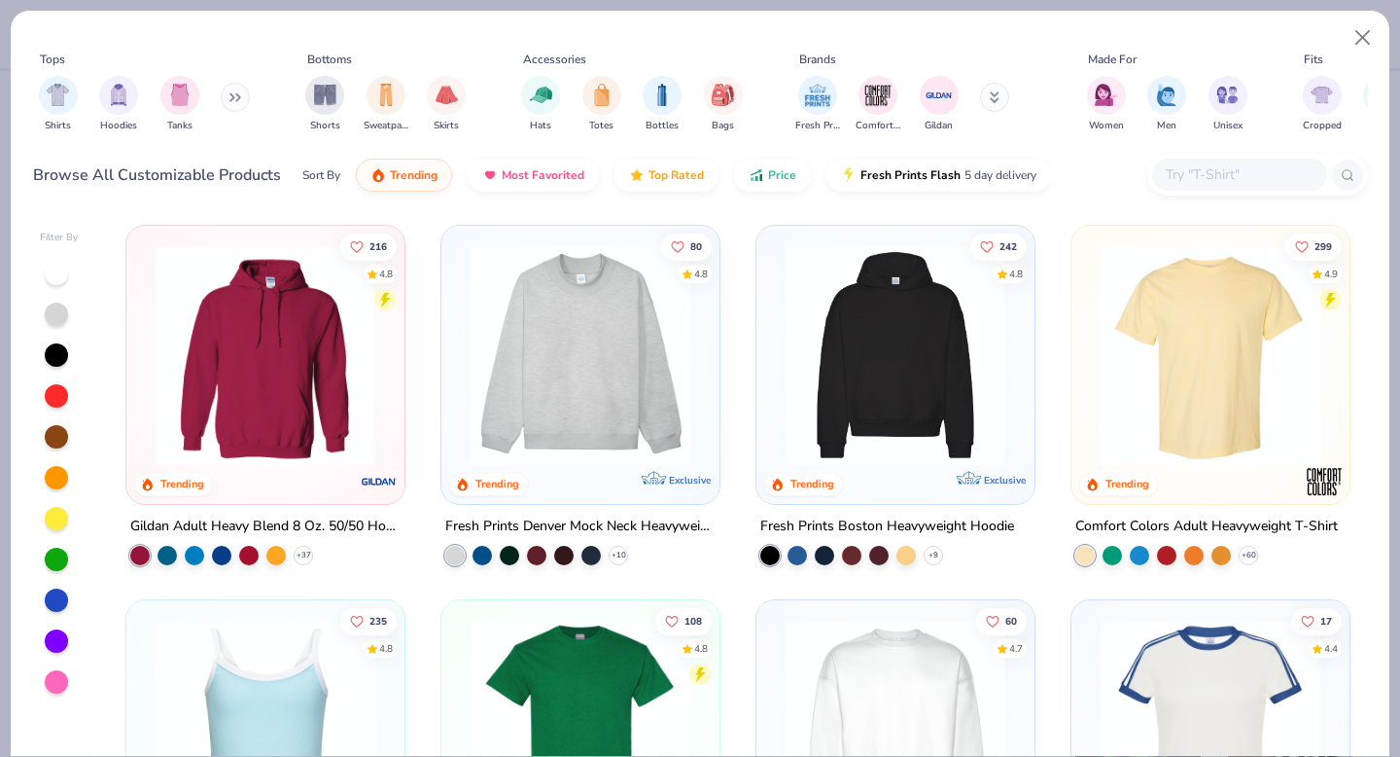
click at [1232, 186] on div at bounding box center [1239, 174] width 175 height 32
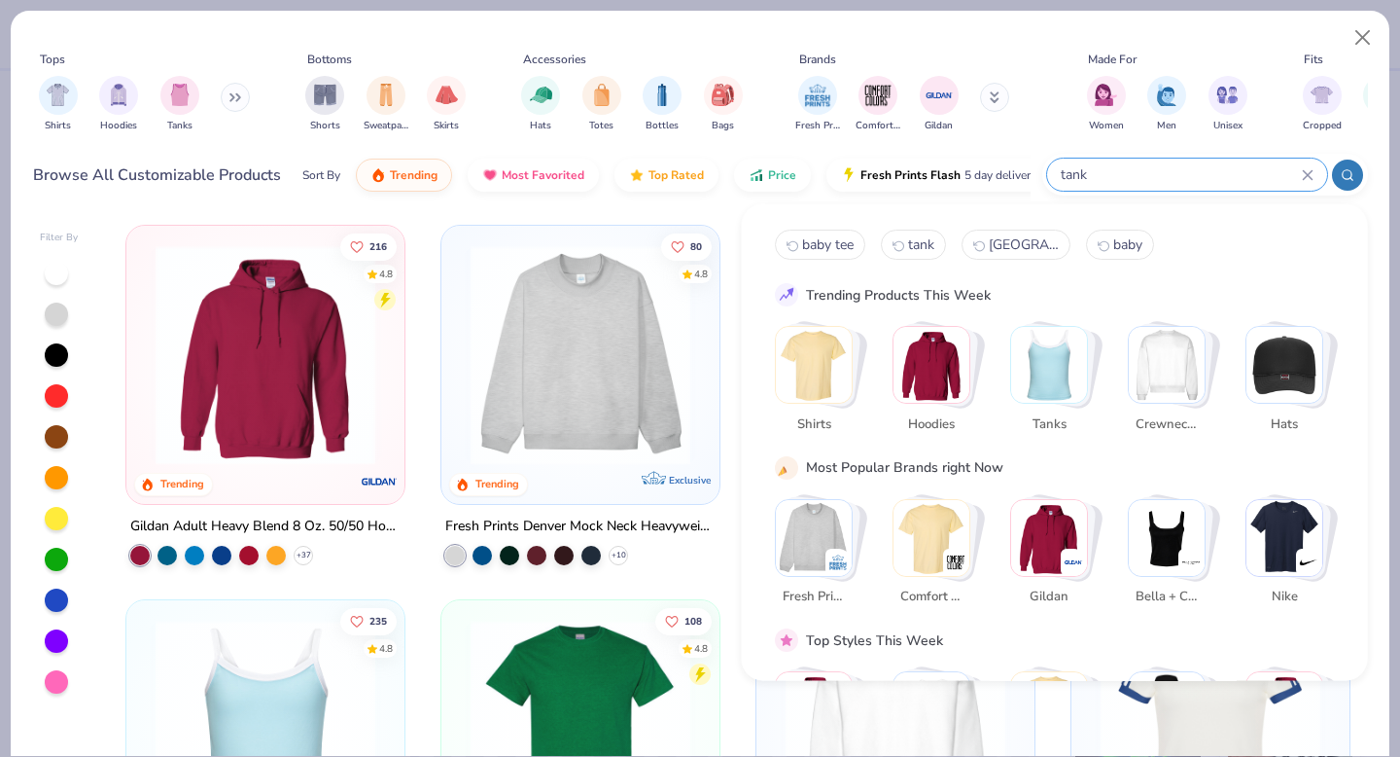
type input "tank"
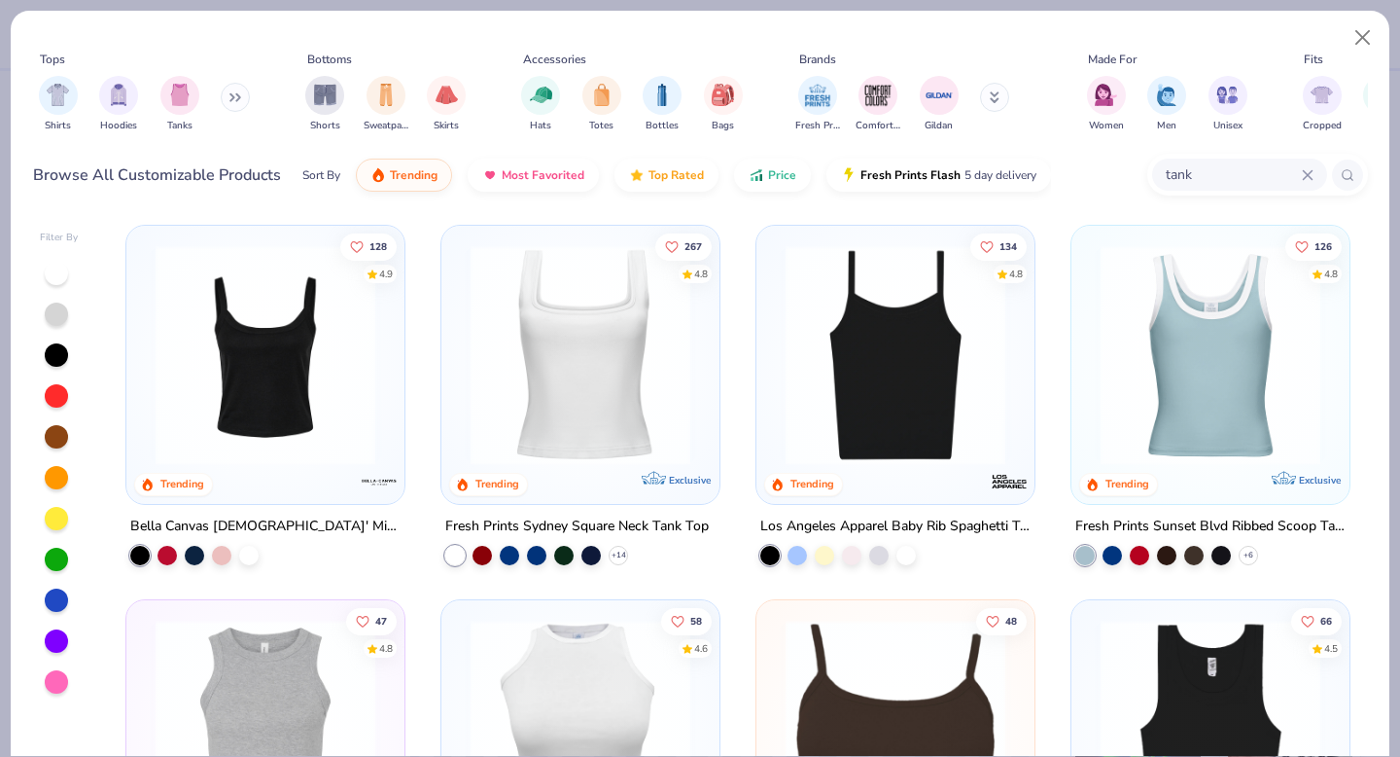
click at [927, 330] on img at bounding box center [895, 355] width 239 height 220
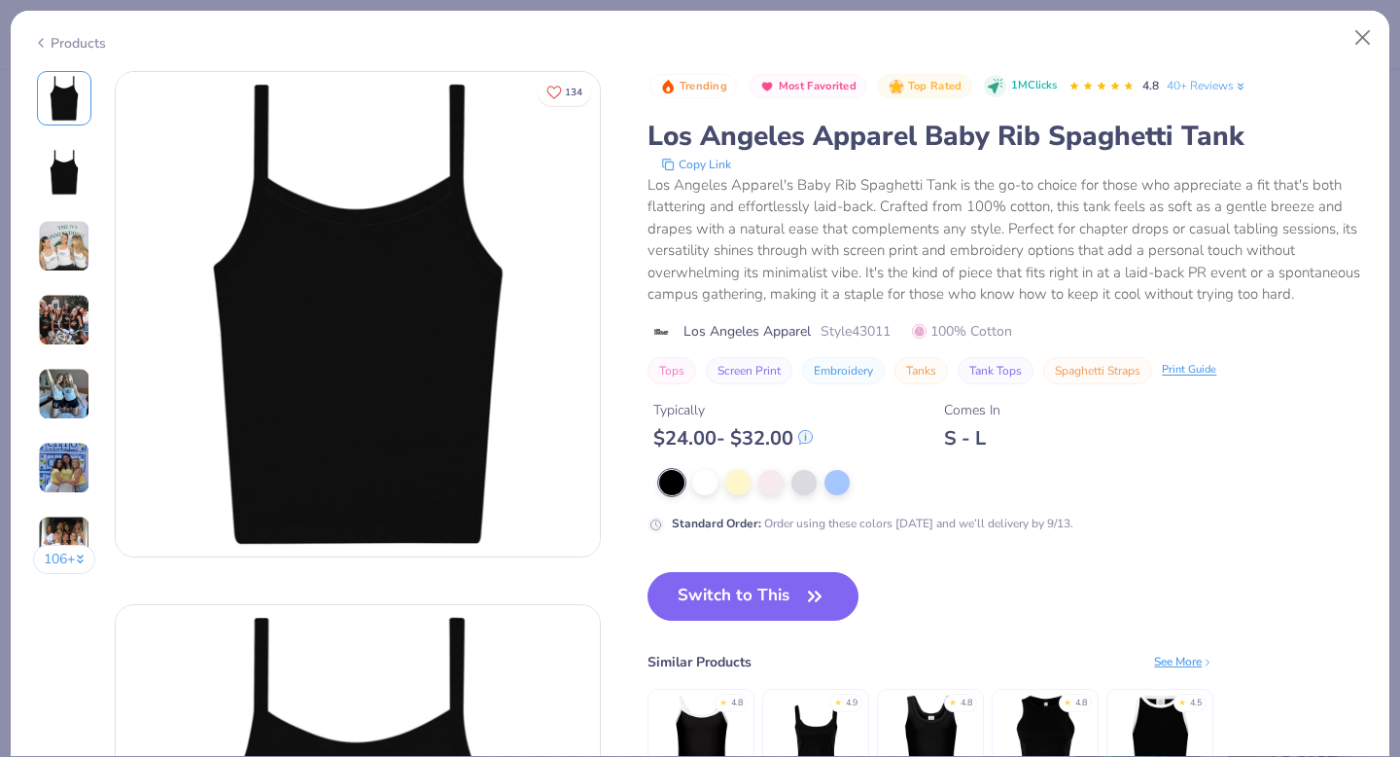
click at [704, 497] on div "Standard Order : Order using these colors [DATE] and we’ll delivery by 9/13." at bounding box center [1008, 501] width 720 height 63
click at [703, 490] on div at bounding box center [704, 480] width 25 height 25
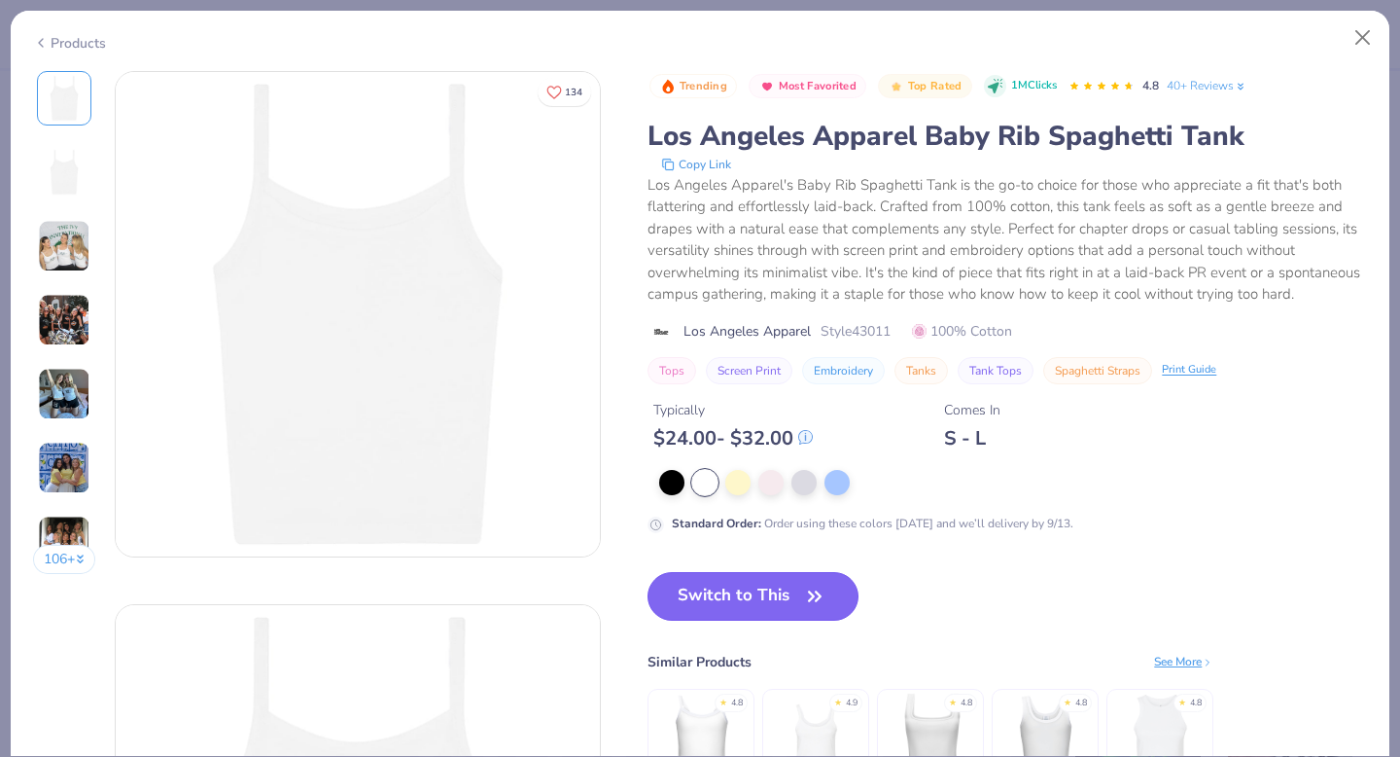
click at [706, 584] on button "Switch to This" at bounding box center [753, 596] width 211 height 49
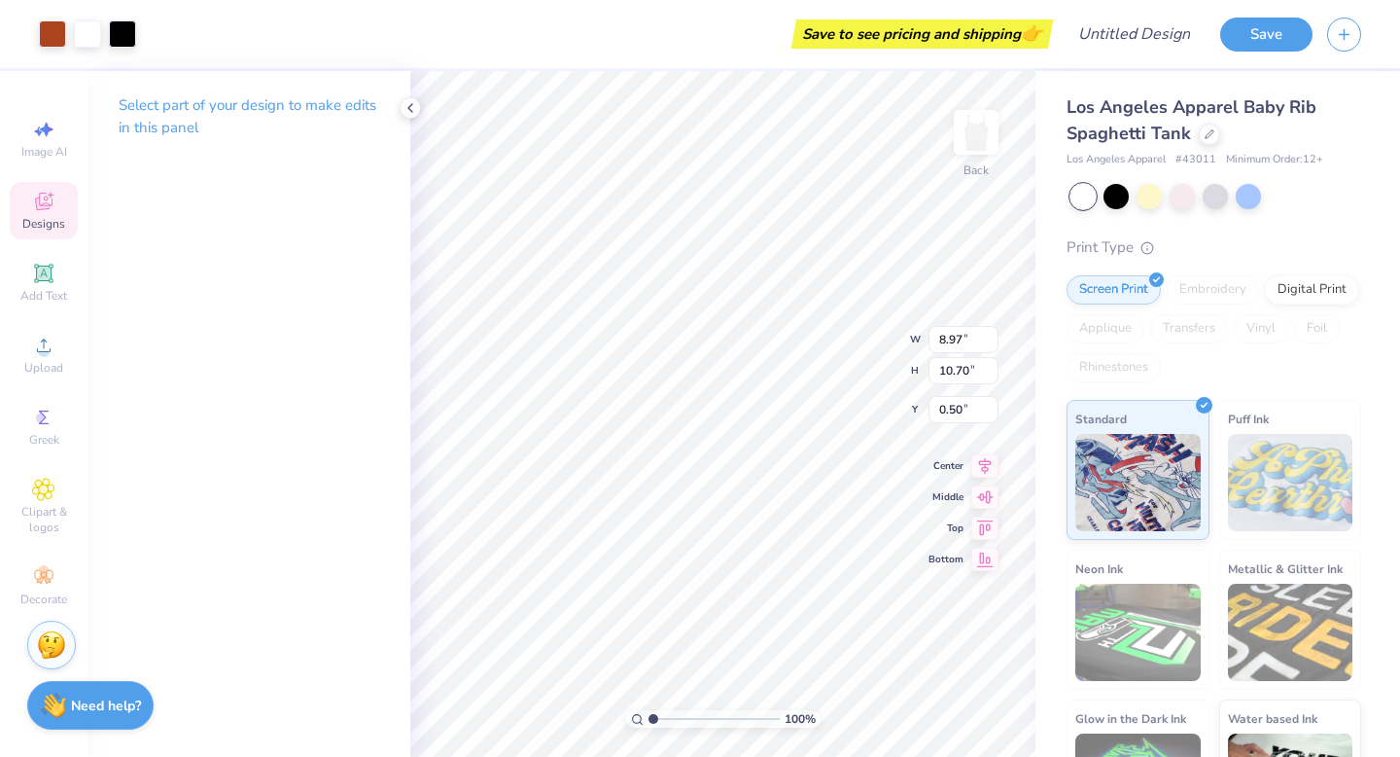
type input "5.01"
type input "5.98"
type input "1.26"
type input "2.65"
drag, startPoint x: 652, startPoint y: 721, endPoint x: 672, endPoint y: 721, distance: 19.4
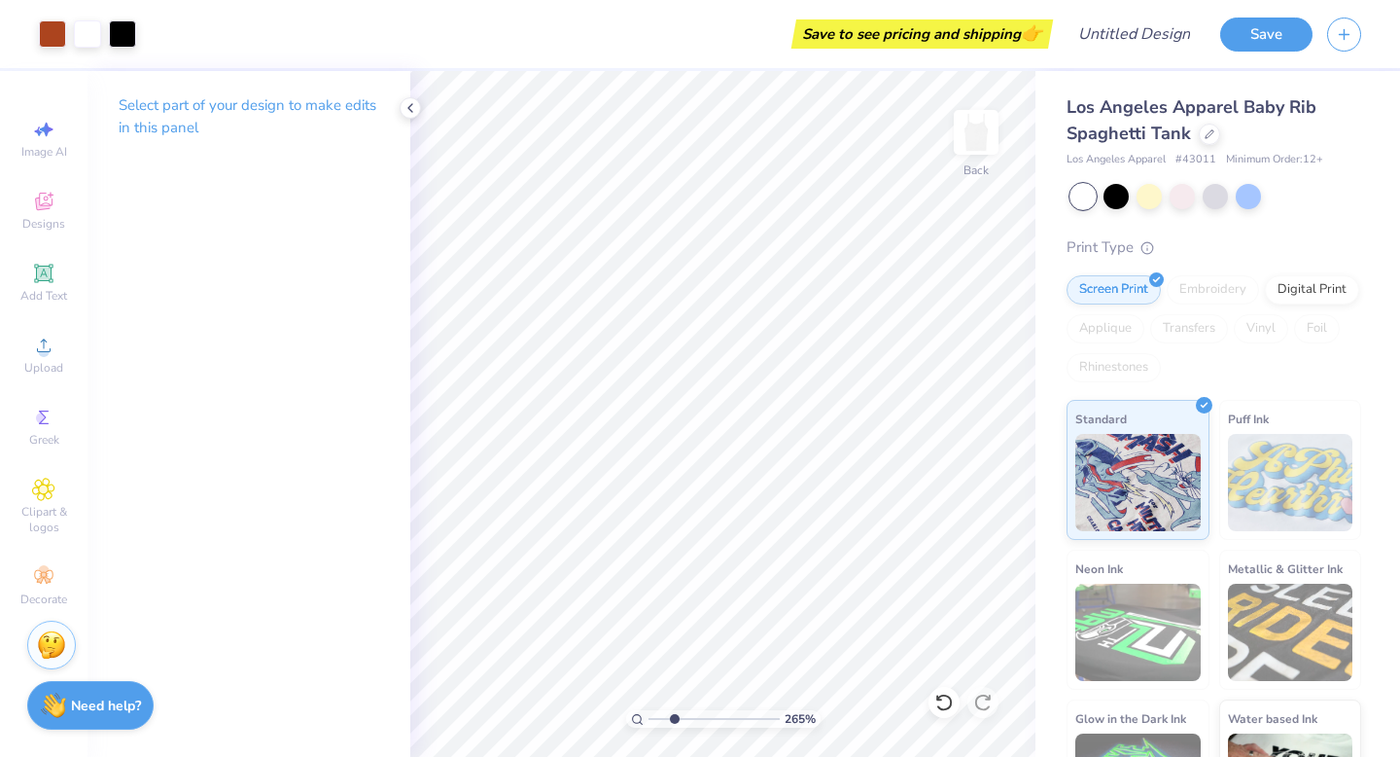
click at [674, 721] on input "range" at bounding box center [714, 719] width 131 height 18
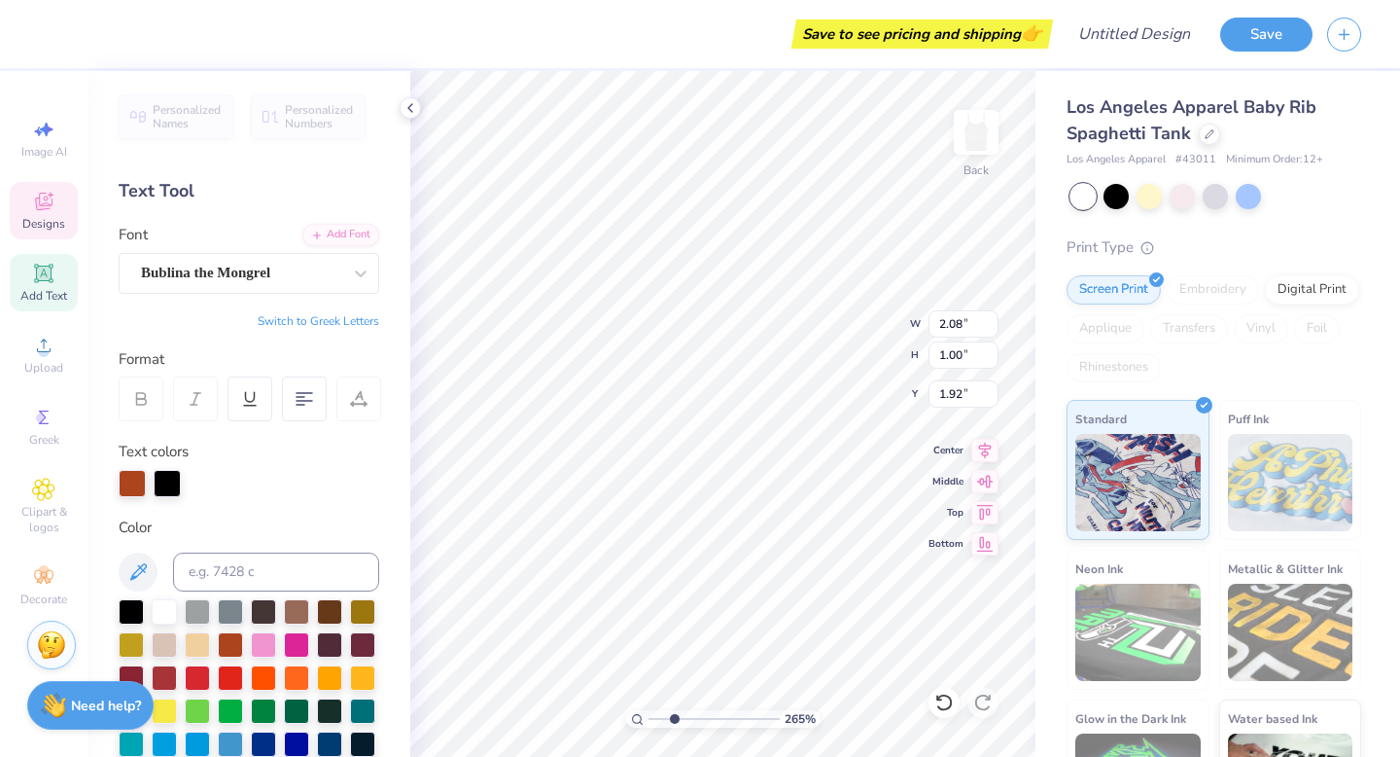
type textarea "txa"
type input "1.89"
type textarea "horns up"
type input "4.35"
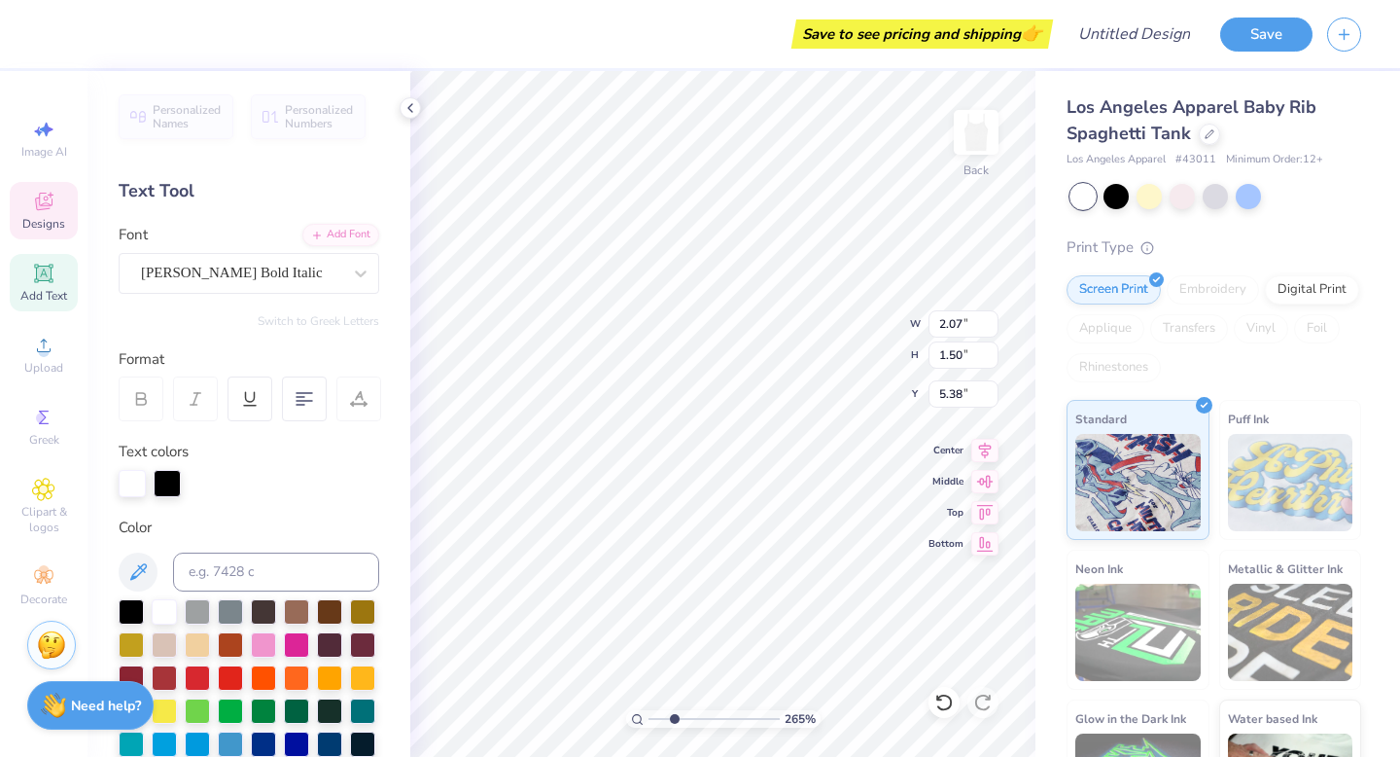
scroll to position [0, 0]
type textarea "g"
type textarea "WINGS OUT"
click at [410, 110] on polyline at bounding box center [410, 108] width 4 height 8
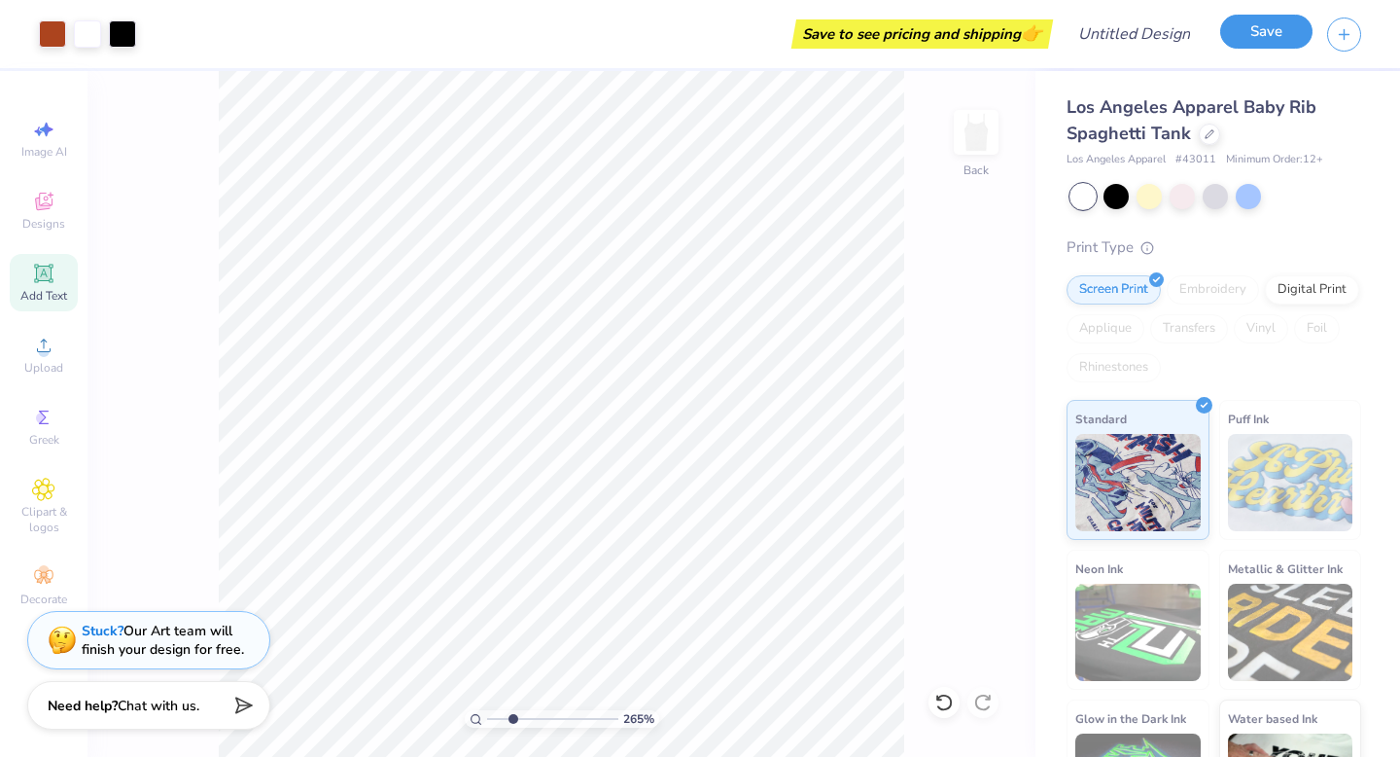
click at [1233, 43] on button "Save" at bounding box center [1266, 32] width 92 height 34
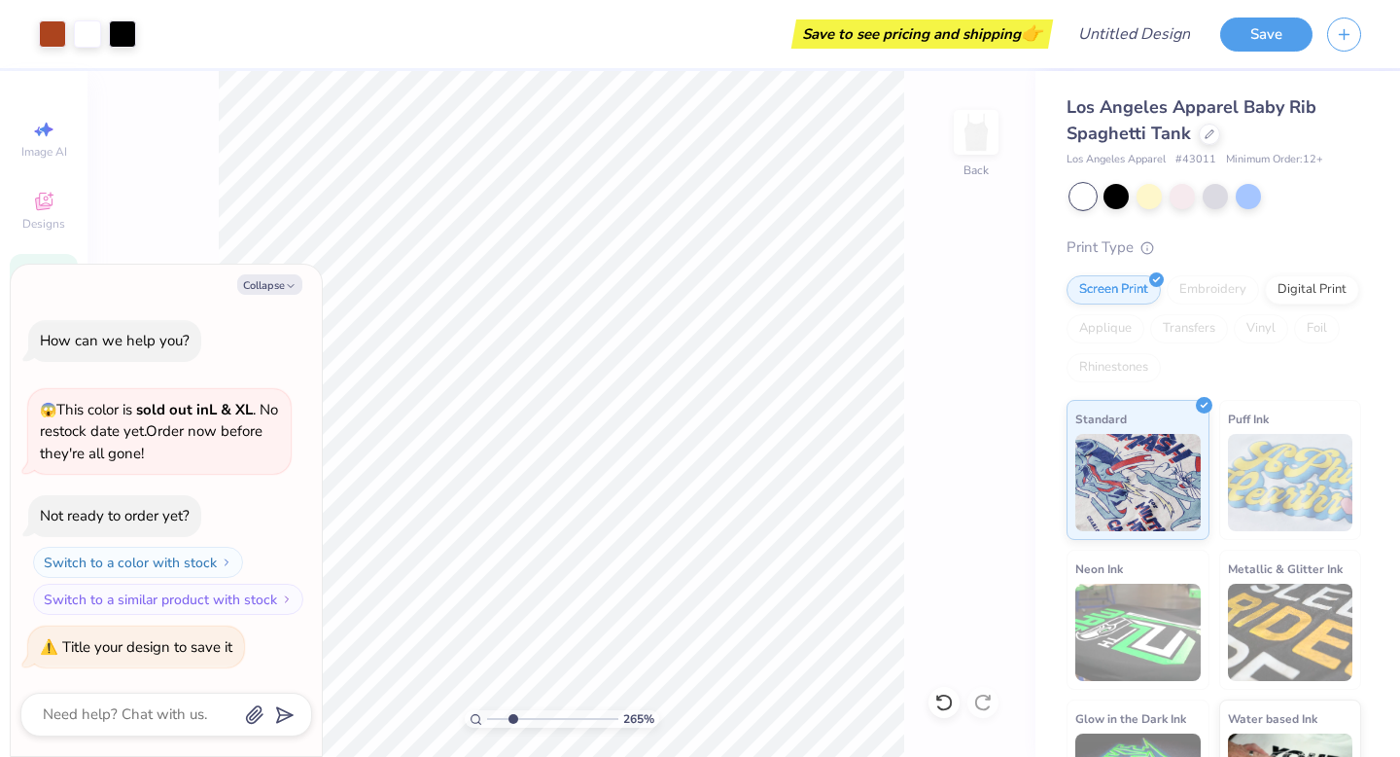
type textarea "x"
drag, startPoint x: 516, startPoint y: 721, endPoint x: 482, endPoint y: 715, distance: 34.5
type input "1"
click at [487, 715] on input "range" at bounding box center [552, 719] width 131 height 18
click at [217, 648] on div "Title your design to save it" at bounding box center [147, 646] width 170 height 19
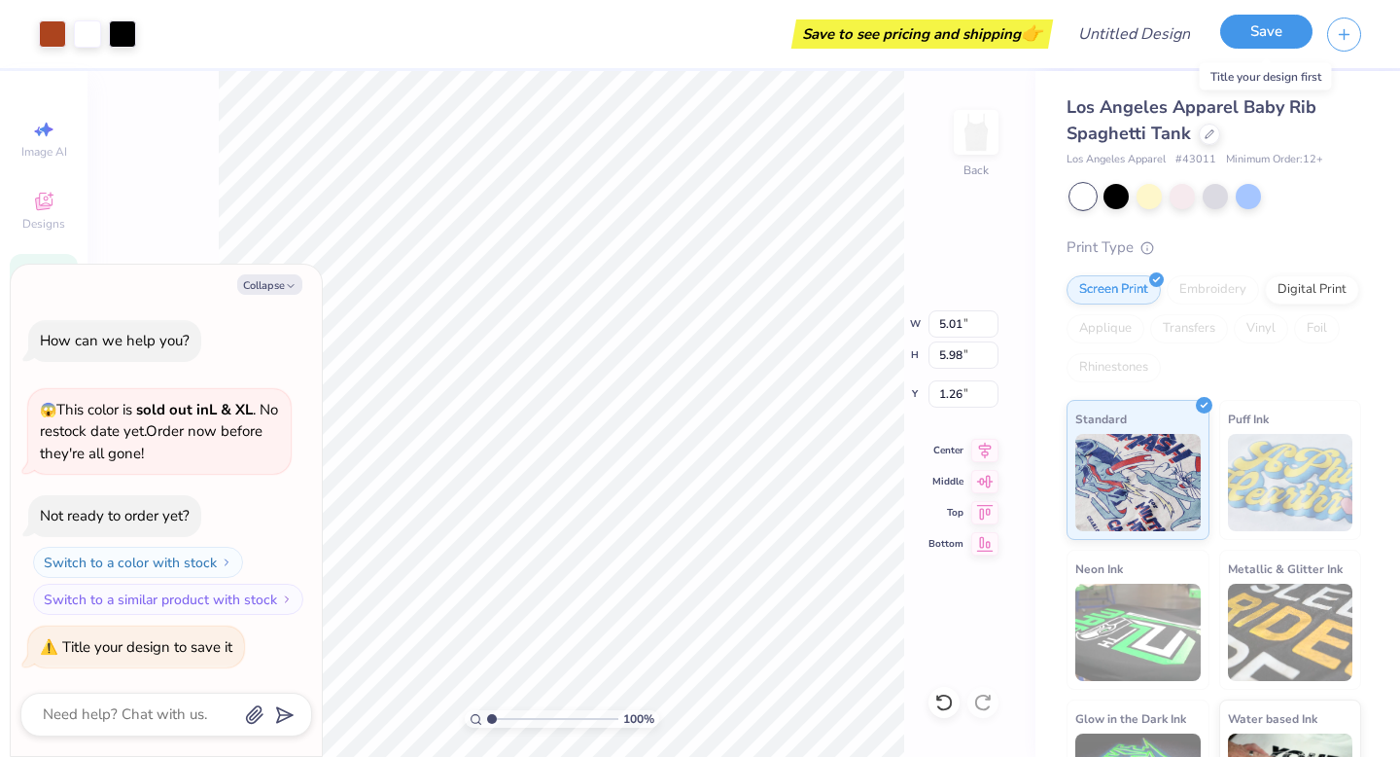
click at [1260, 39] on button "Save" at bounding box center [1266, 32] width 92 height 34
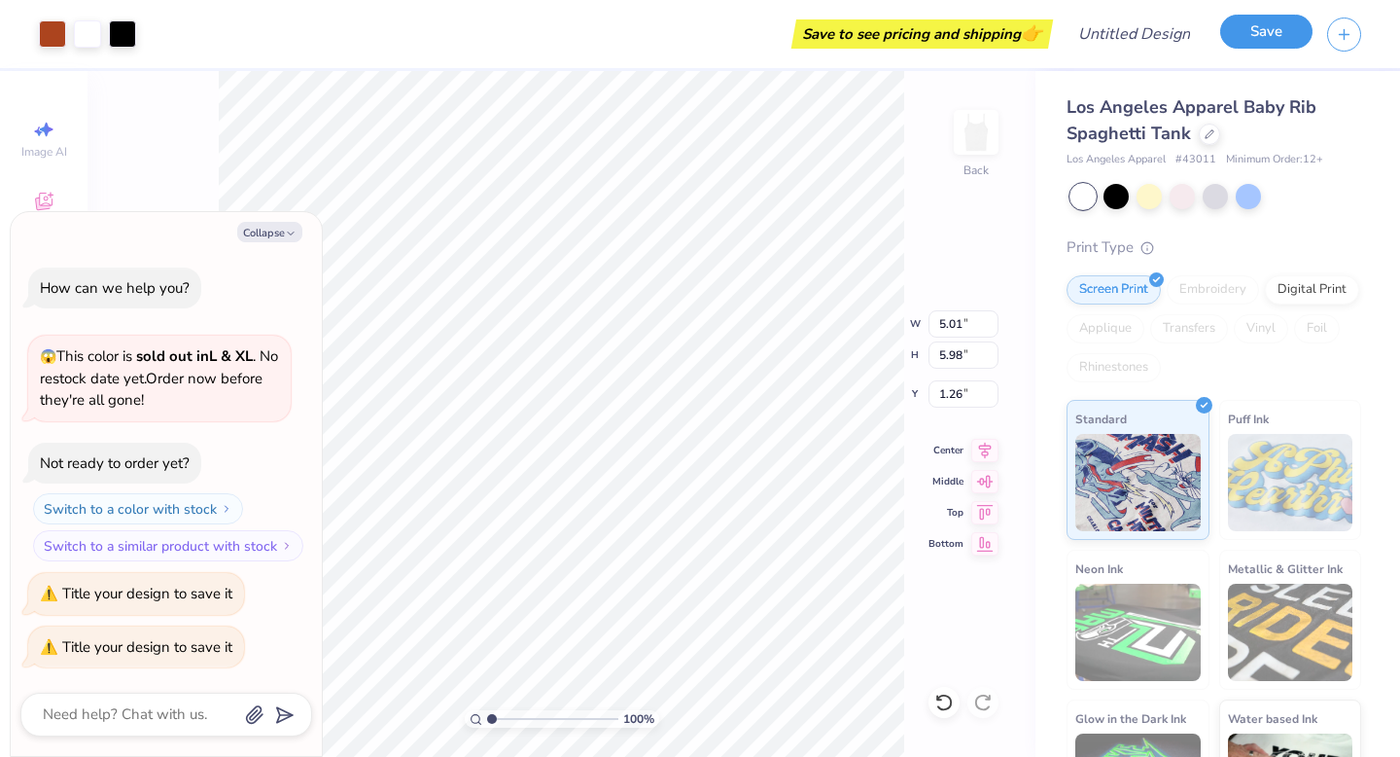
click at [1260, 39] on button "Save" at bounding box center [1266, 32] width 92 height 34
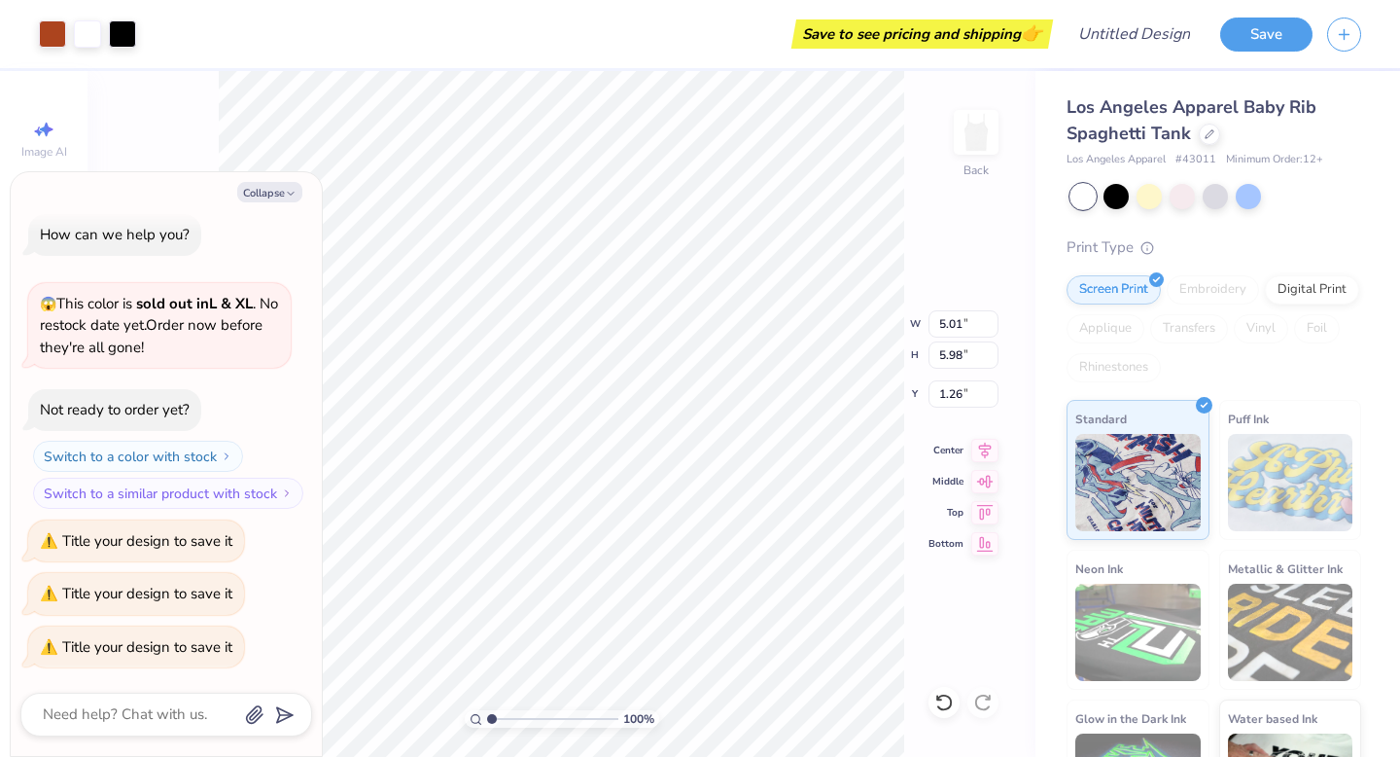
type textarea "x"
type input "5.02"
type input "5.76"
type input "1.21"
click at [1241, 36] on button "Save" at bounding box center [1266, 32] width 92 height 34
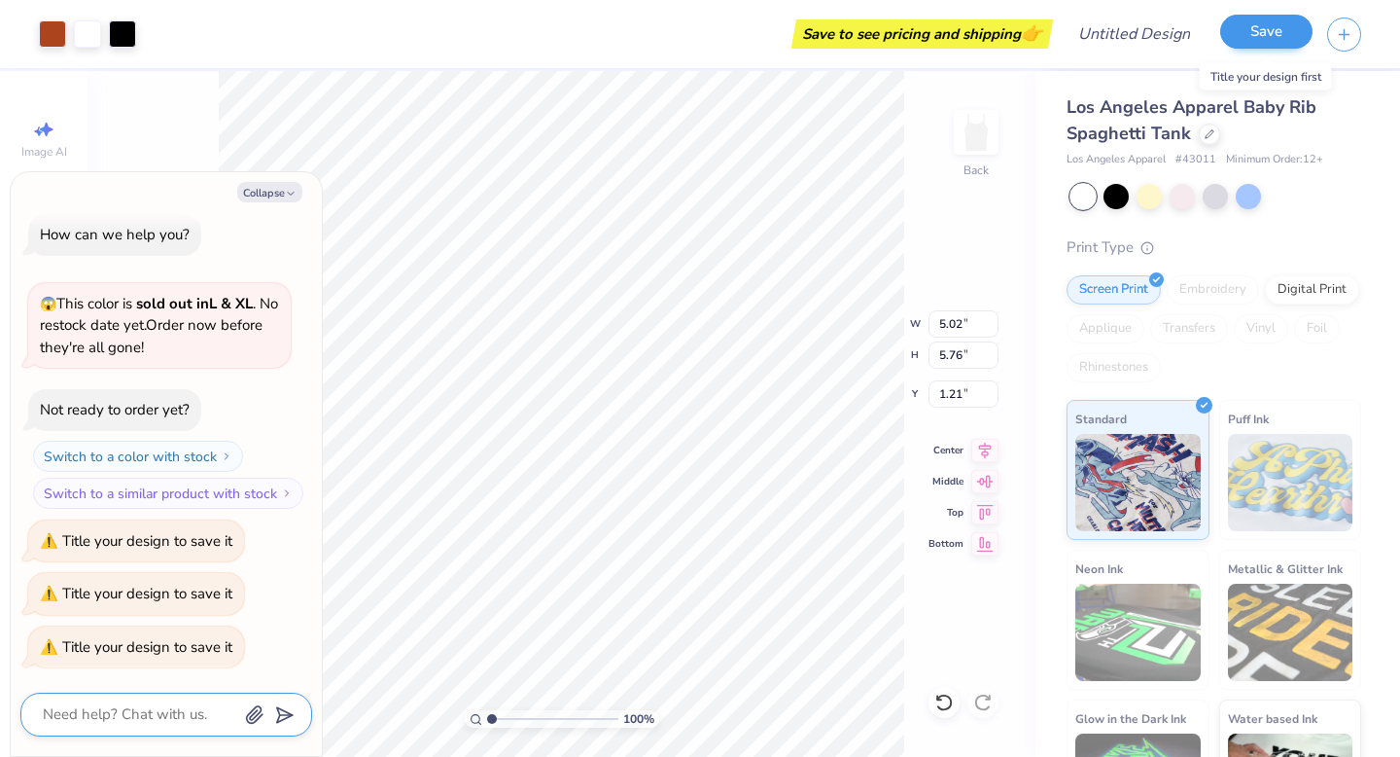
scroll to position [66, 0]
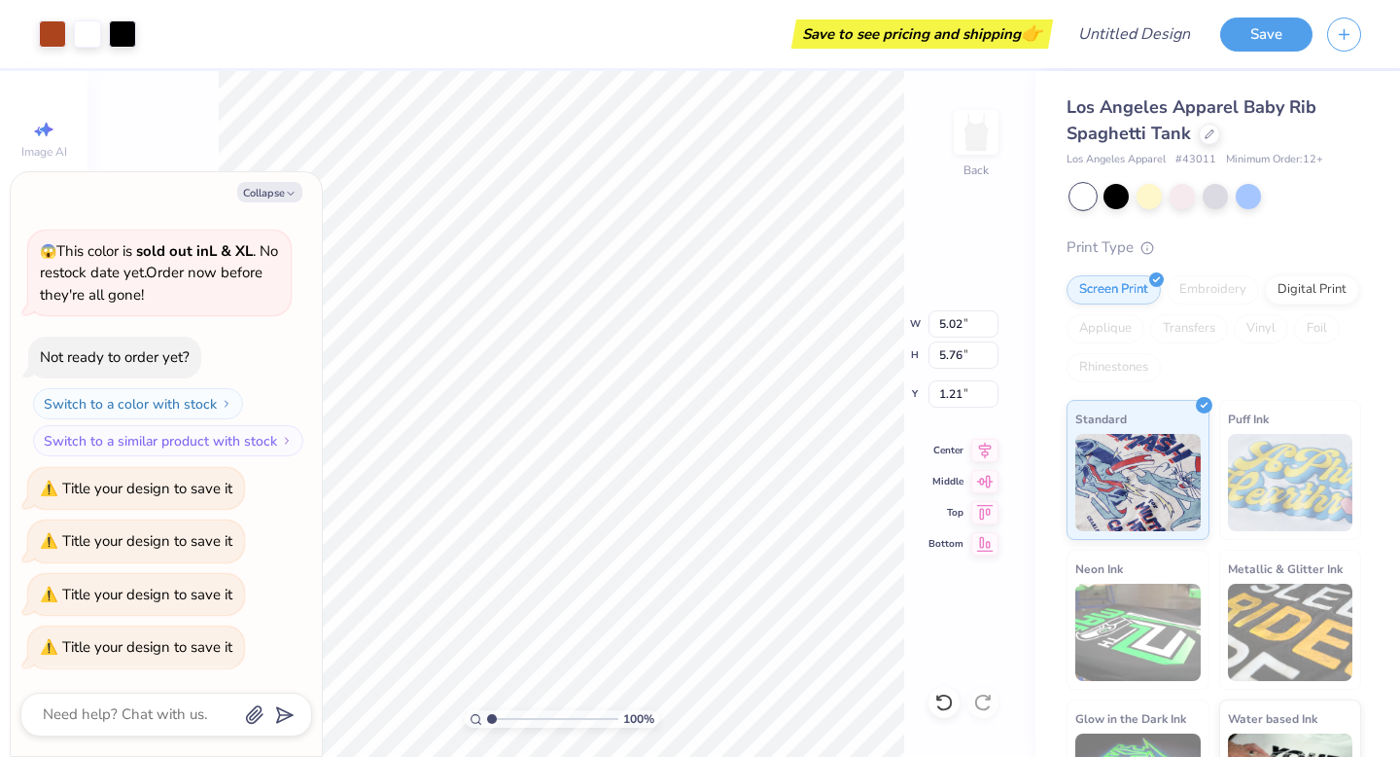
type textarea "x"
type input "4.99"
type input "5.96"
type input "1.26"
type textarea "x"
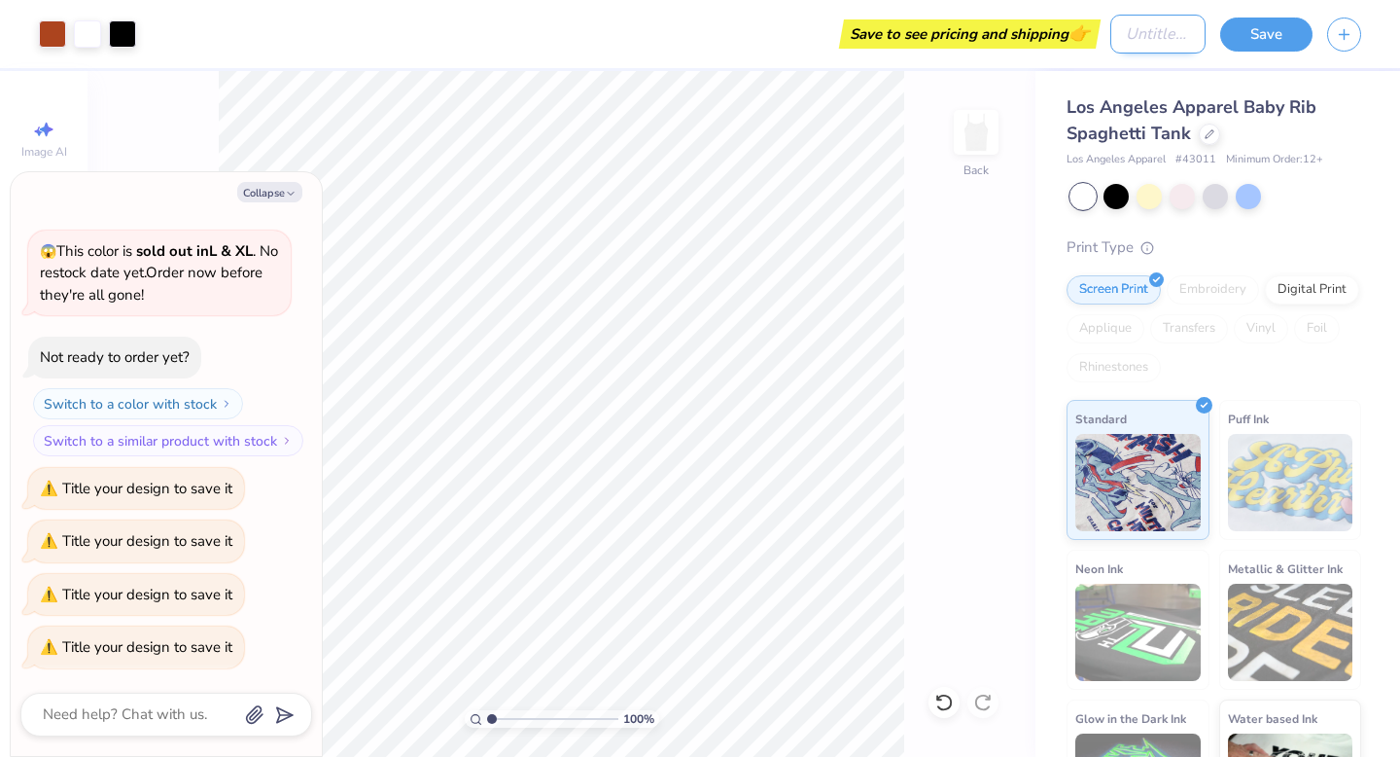
click at [1126, 31] on input "Design Title" at bounding box center [1157, 34] width 95 height 39
type input "i"
type textarea "x"
type input "id"
type textarea "x"
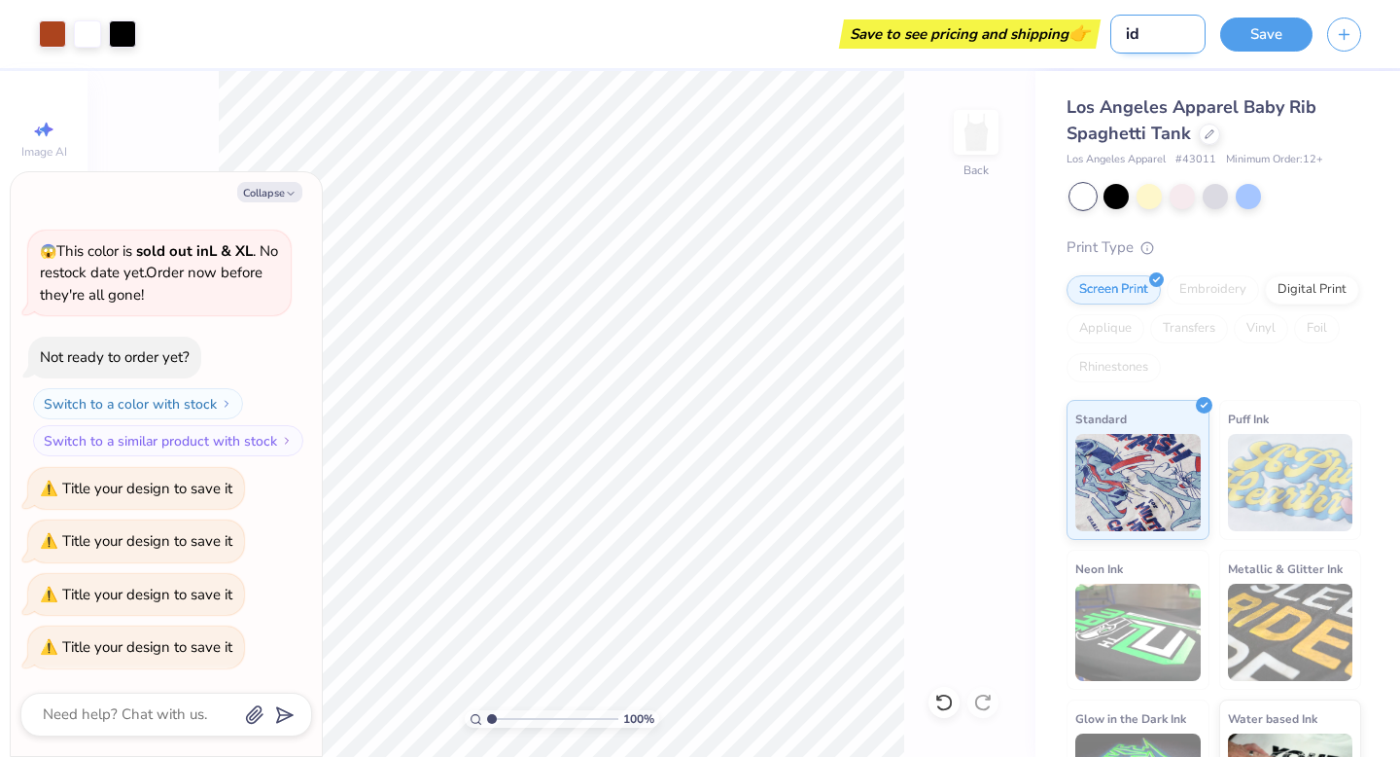
type input "idk"
type textarea "x"
type input "idk]"
type textarea "x"
type input "idk]"
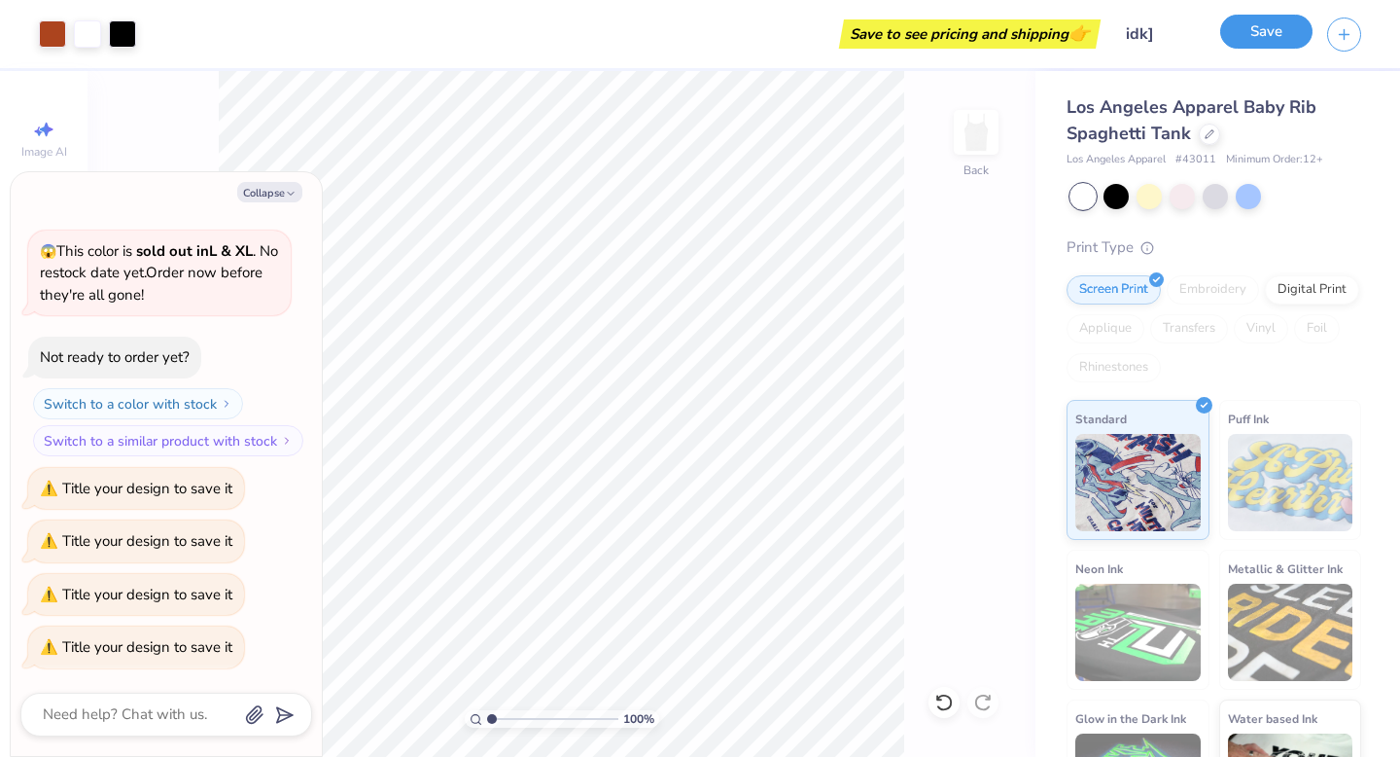
click at [1267, 48] on button "Save" at bounding box center [1266, 32] width 92 height 34
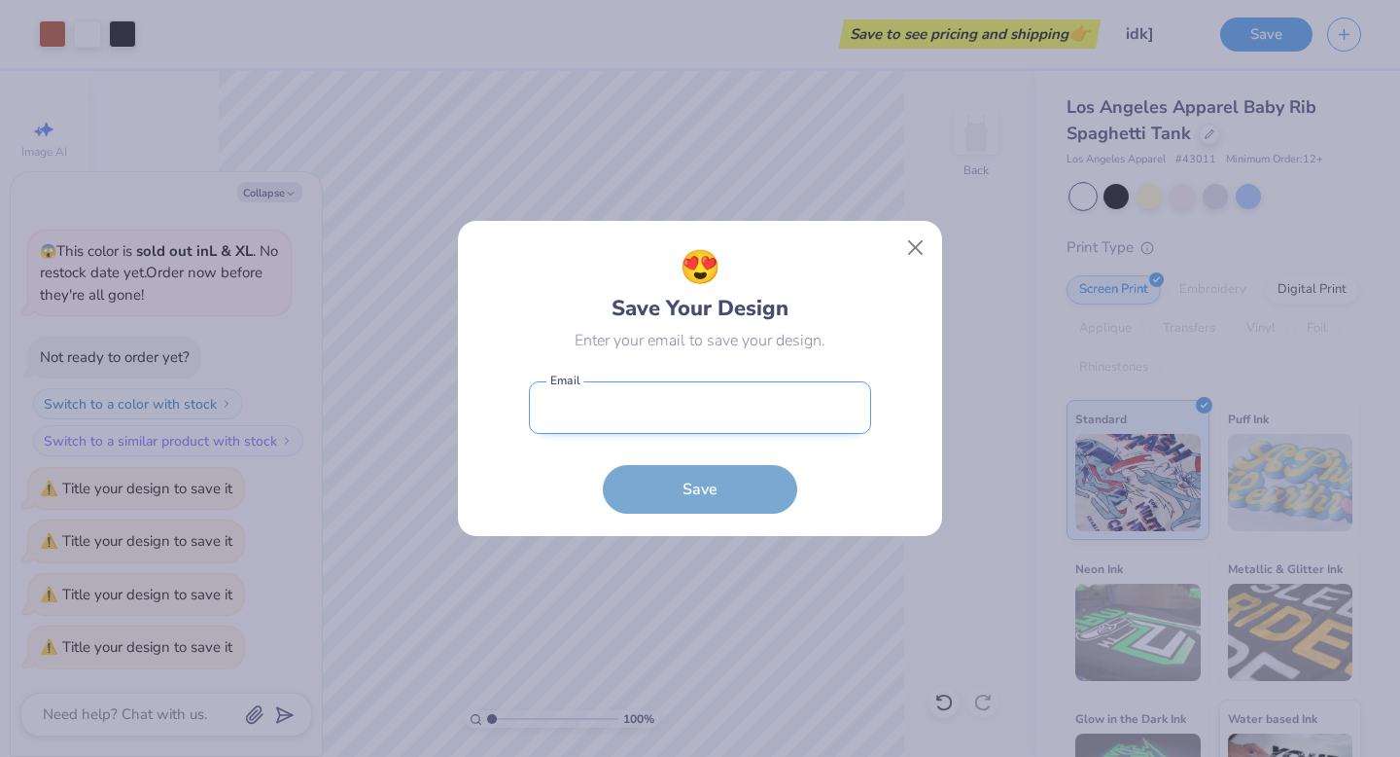
click at [706, 393] on input "email" at bounding box center [700, 407] width 342 height 53
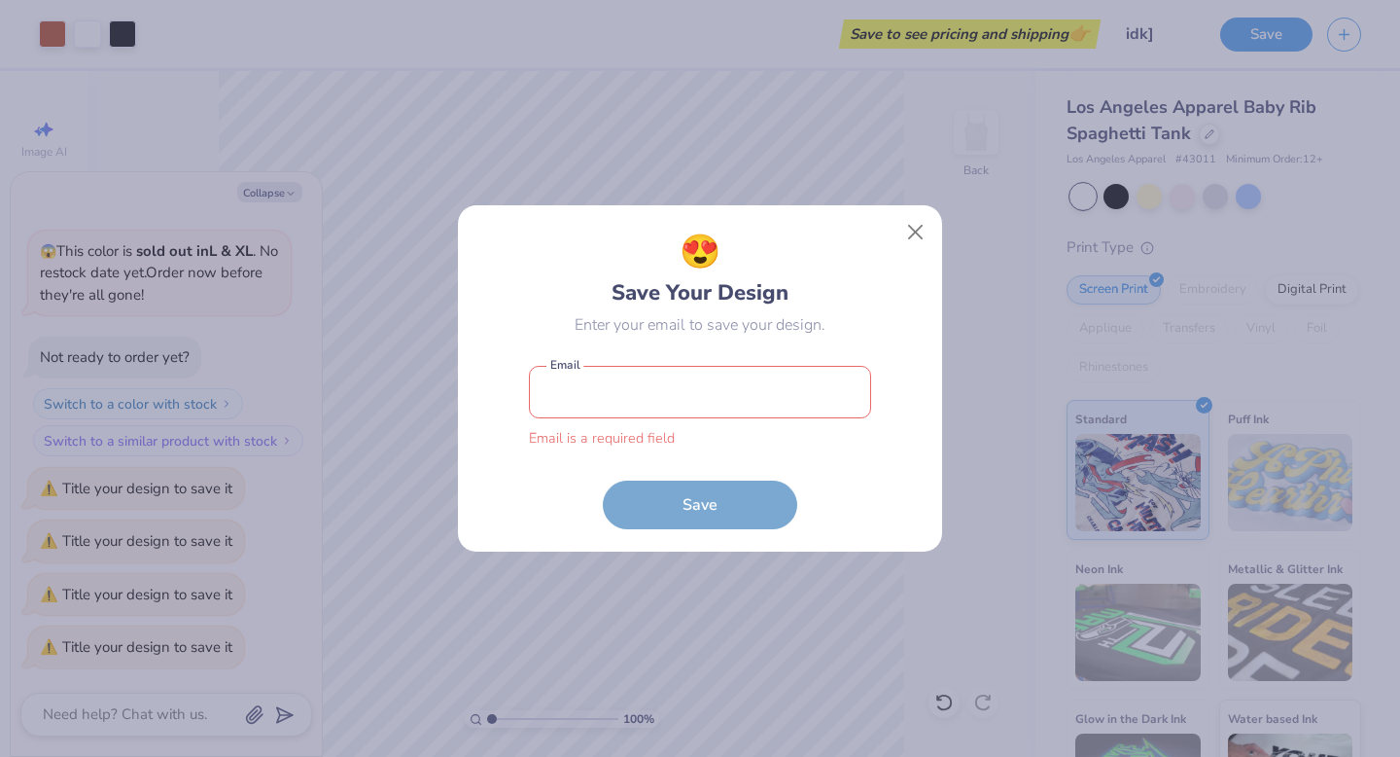
type input "[EMAIL_ADDRESS][DOMAIN_NAME]"
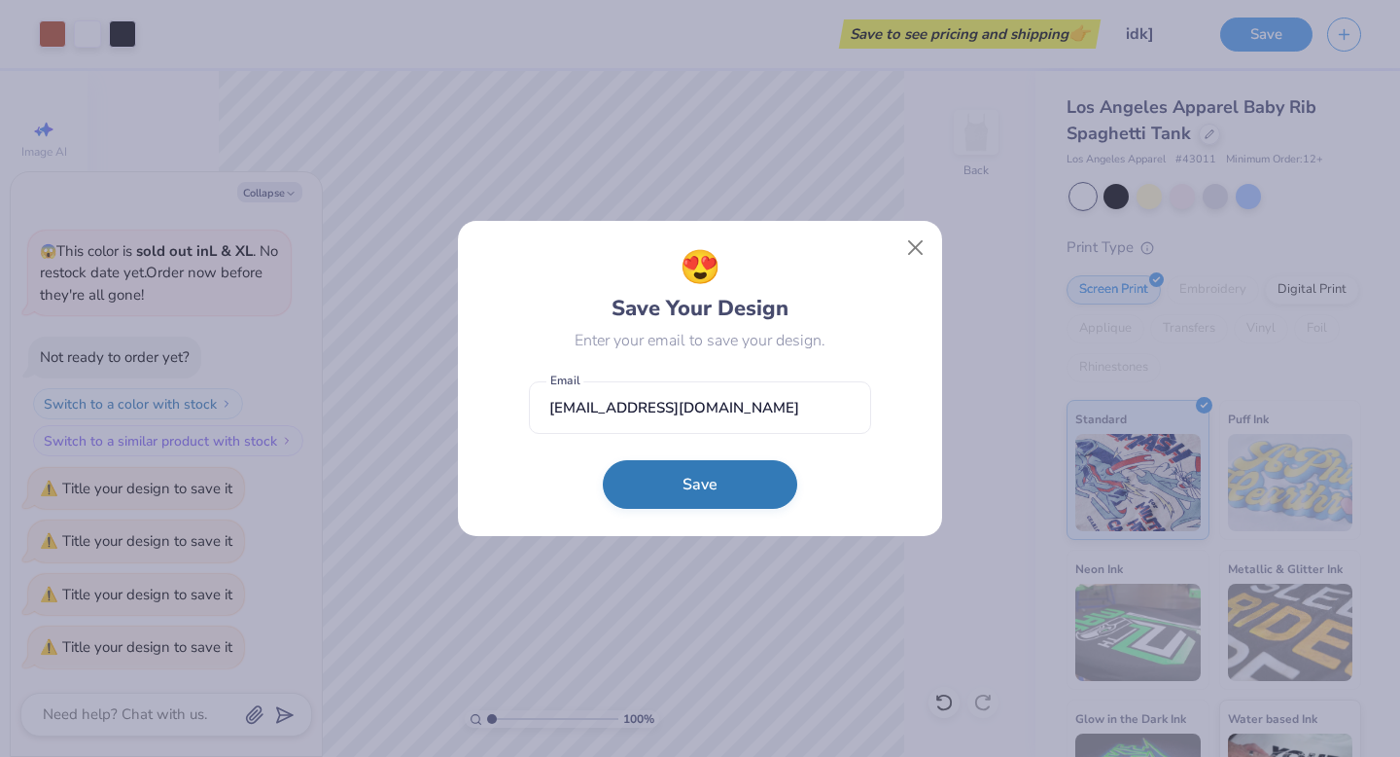
click at [683, 497] on button "Save" at bounding box center [700, 484] width 194 height 49
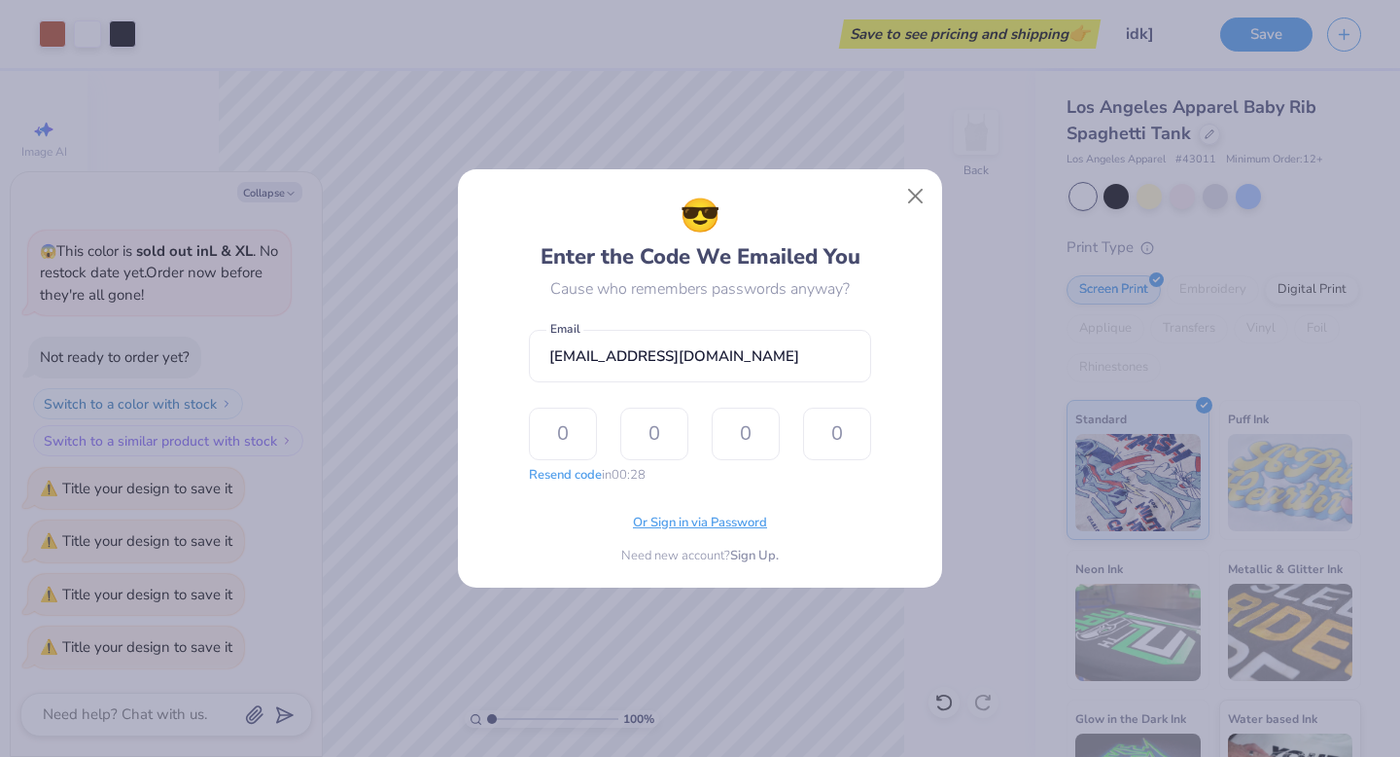
click at [664, 517] on span "Or Sign in via Password" at bounding box center [700, 522] width 134 height 19
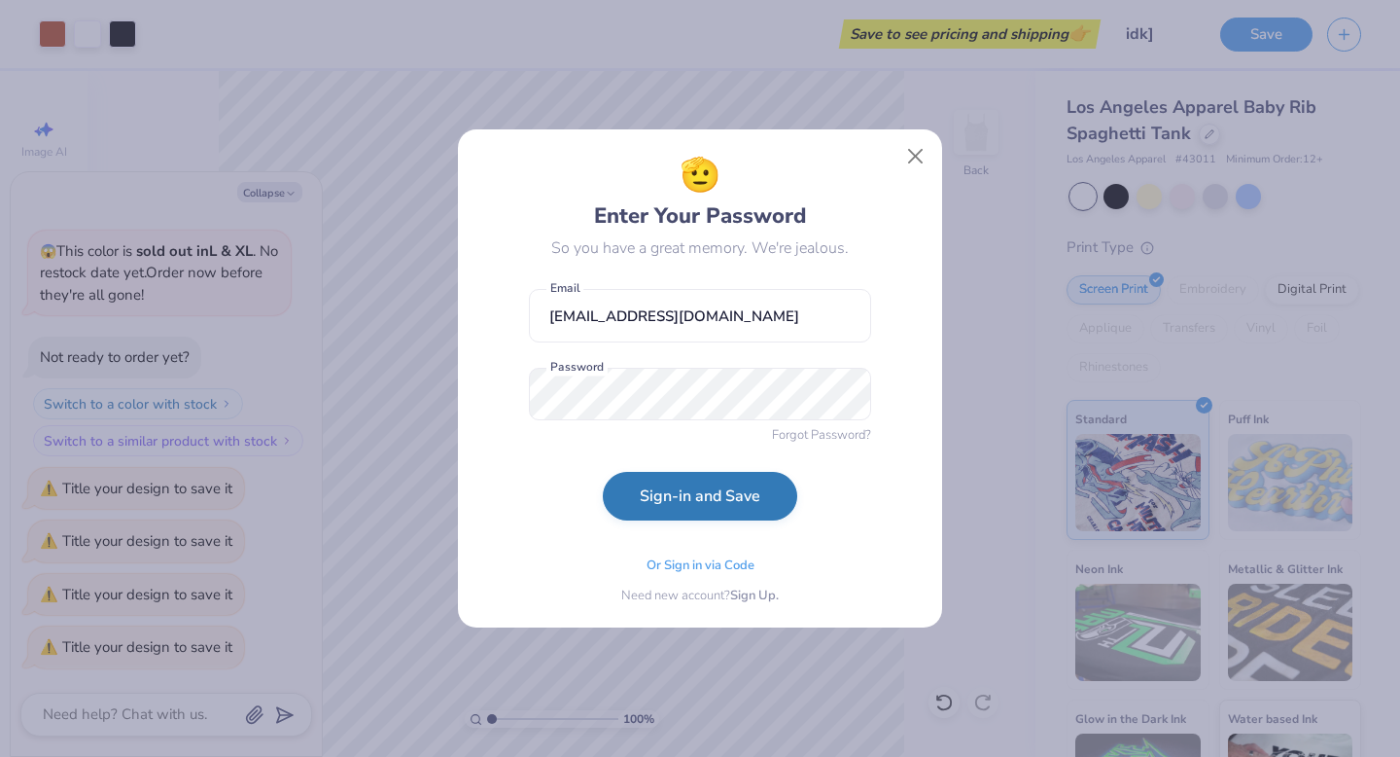
click at [697, 486] on button "Sign-in and Save" at bounding box center [700, 496] width 194 height 49
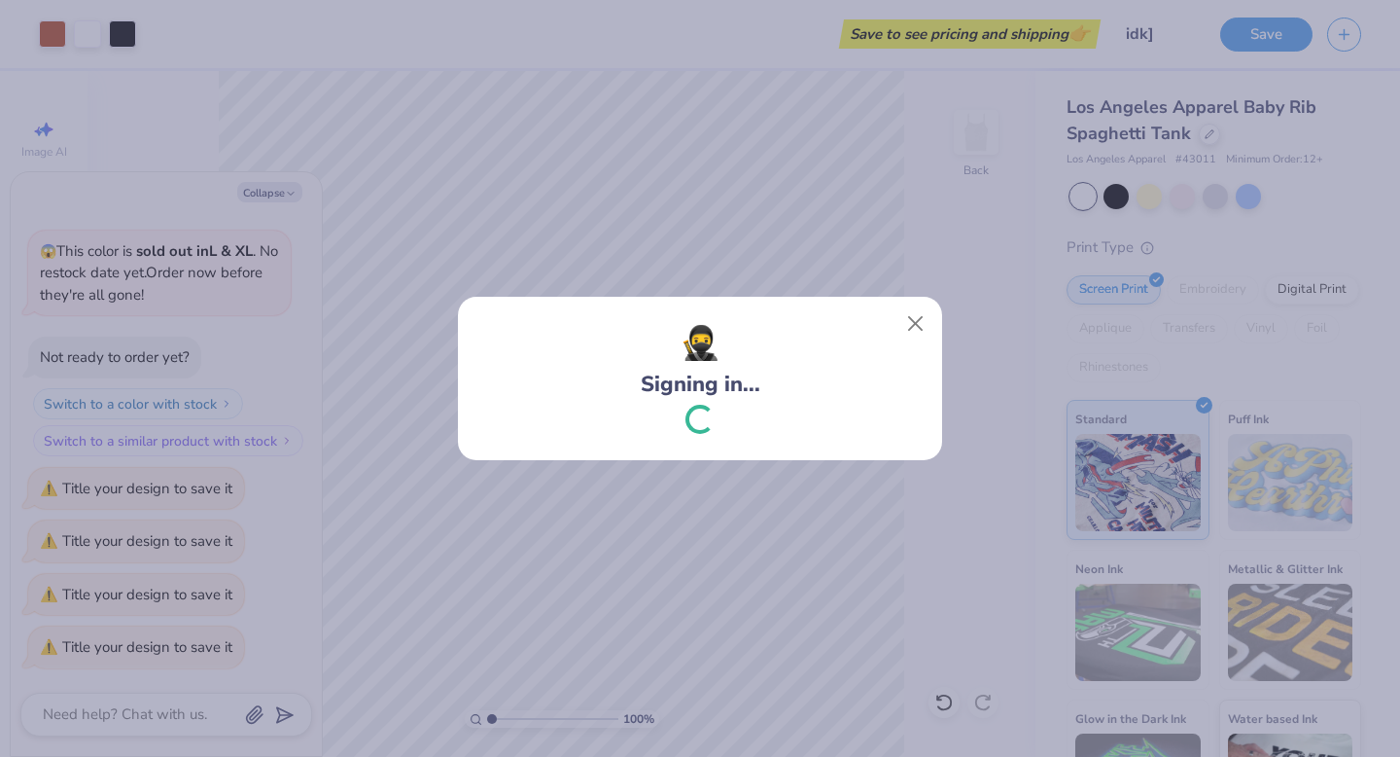
click at [745, 244] on div "🥷 Signing in..." at bounding box center [700, 378] width 1400 height 757
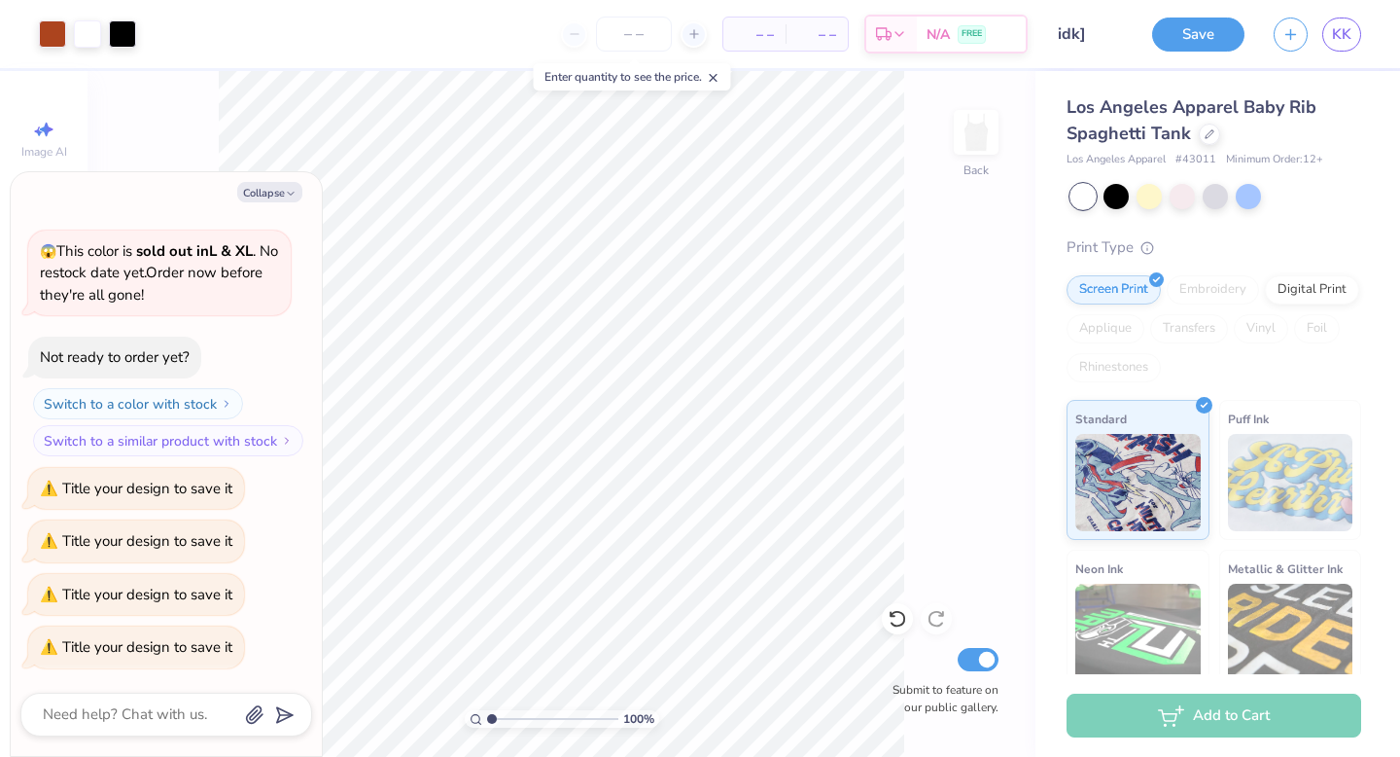
type textarea "x"
click at [755, 32] on span "– –" at bounding box center [754, 34] width 39 height 20
click at [620, 43] on input "number" at bounding box center [634, 34] width 76 height 35
click at [645, 34] on input "number" at bounding box center [634, 34] width 76 height 35
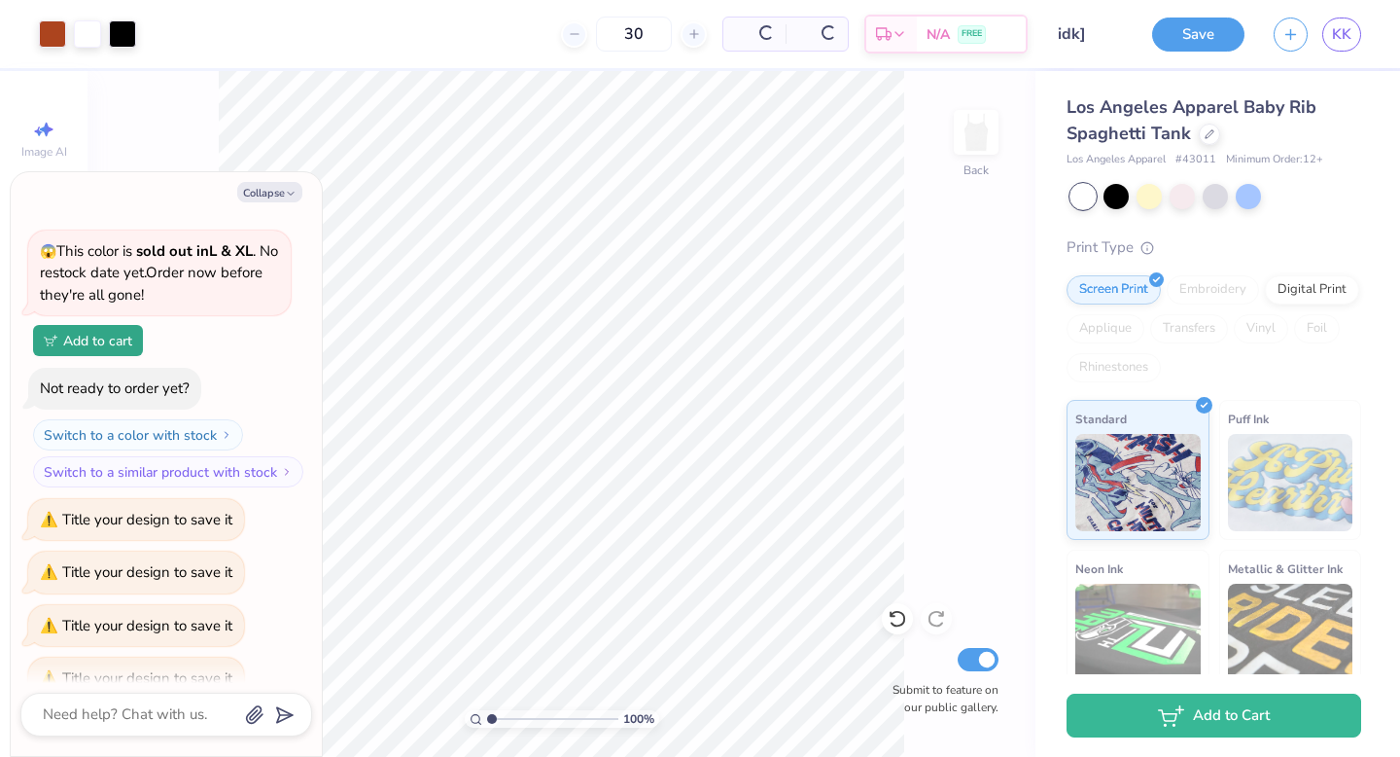
type input "30"
type input "1"
drag, startPoint x: 491, startPoint y: 721, endPoint x: 475, endPoint y: 721, distance: 16.5
click at [487, 721] on input "range" at bounding box center [552, 719] width 131 height 18
click at [264, 197] on button "Collapse" at bounding box center [269, 192] width 65 height 20
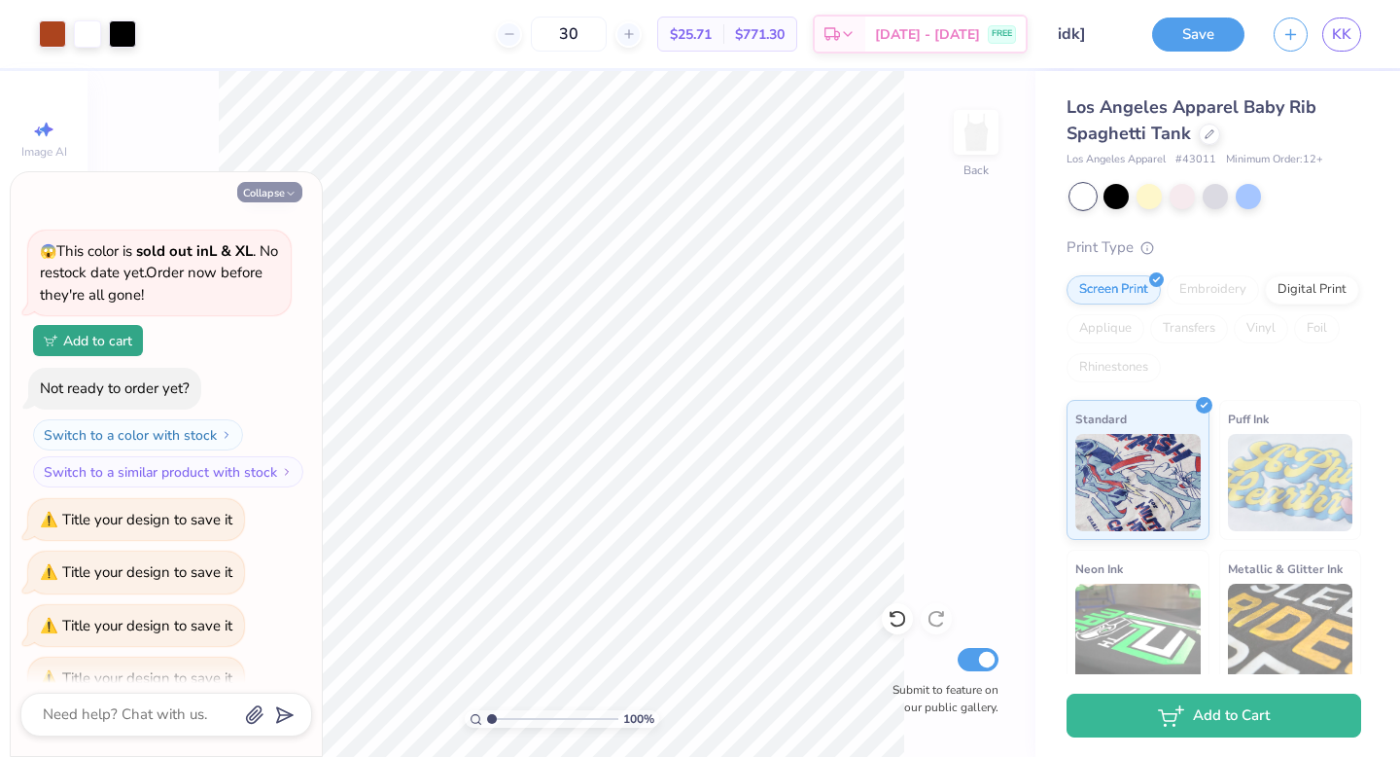
type textarea "x"
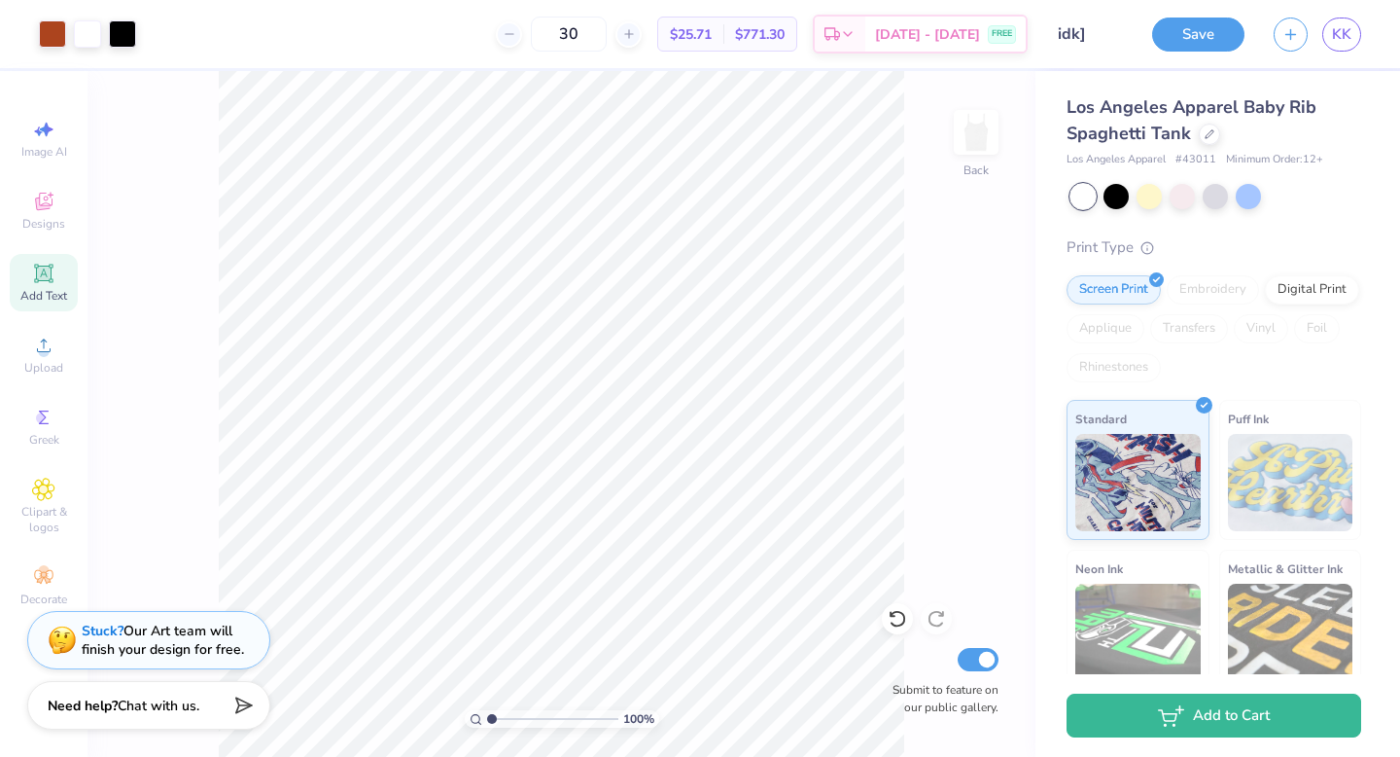
click at [459, 717] on div "100 %" at bounding box center [562, 414] width 686 height 686
click at [88, 32] on div at bounding box center [87, 31] width 27 height 27
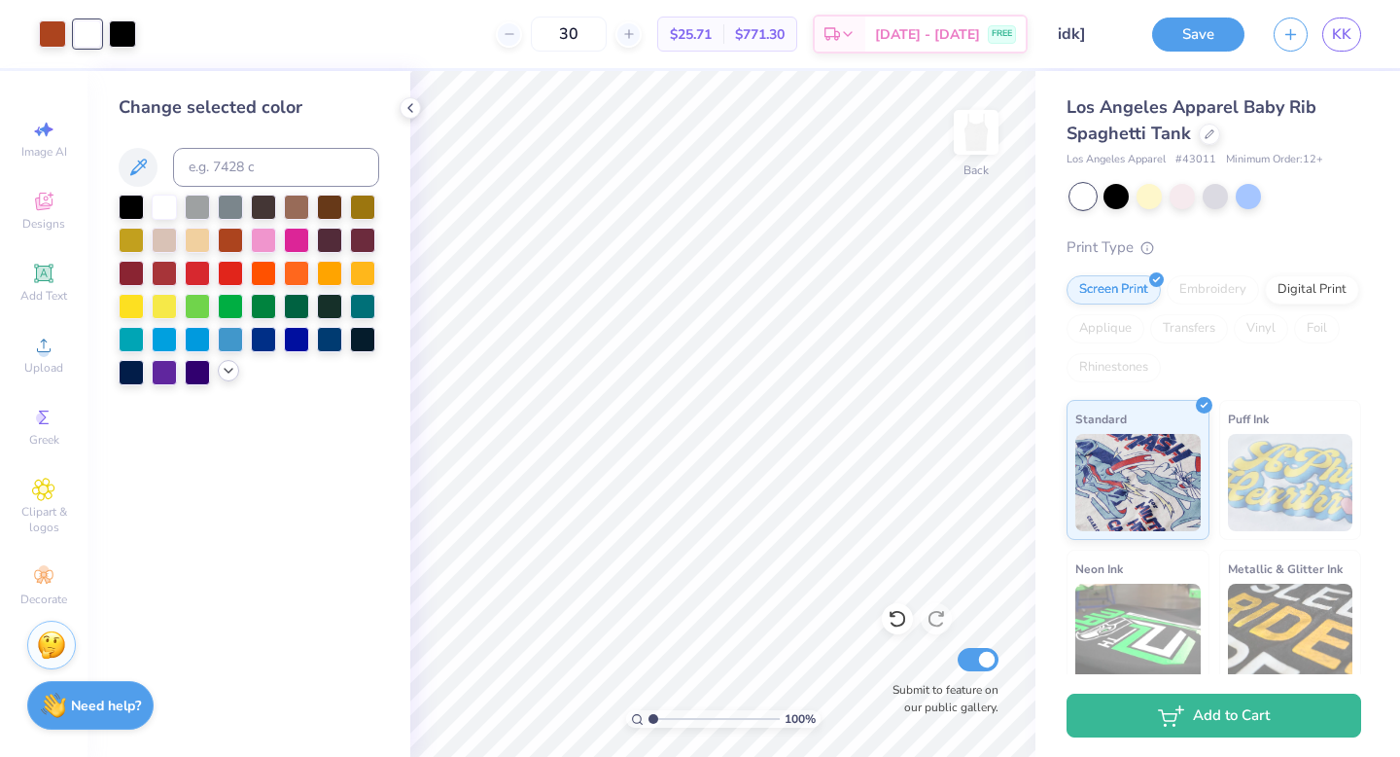
click at [229, 374] on icon at bounding box center [229, 371] width 16 height 16
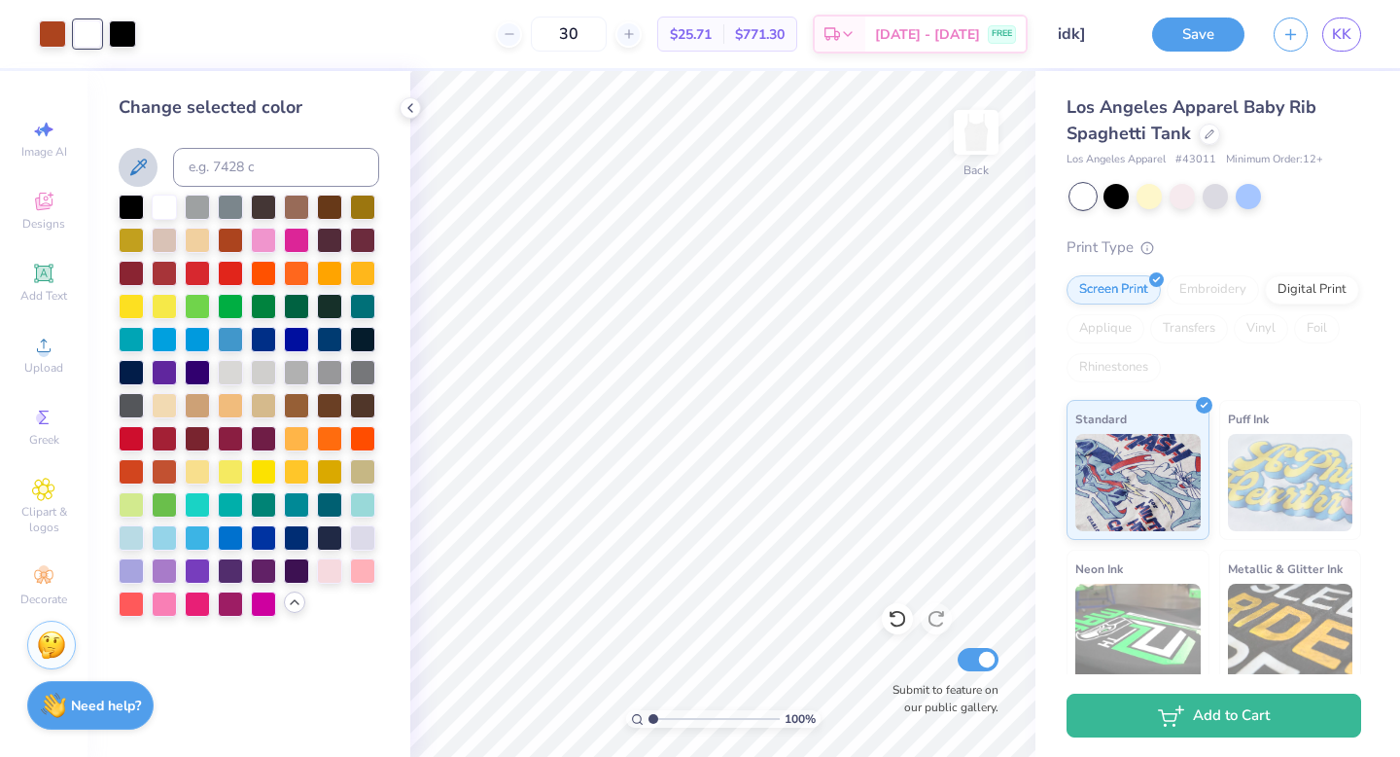
click at [139, 151] on button at bounding box center [138, 167] width 39 height 39
click at [1288, 289] on div "Digital Print" at bounding box center [1312, 286] width 94 height 29
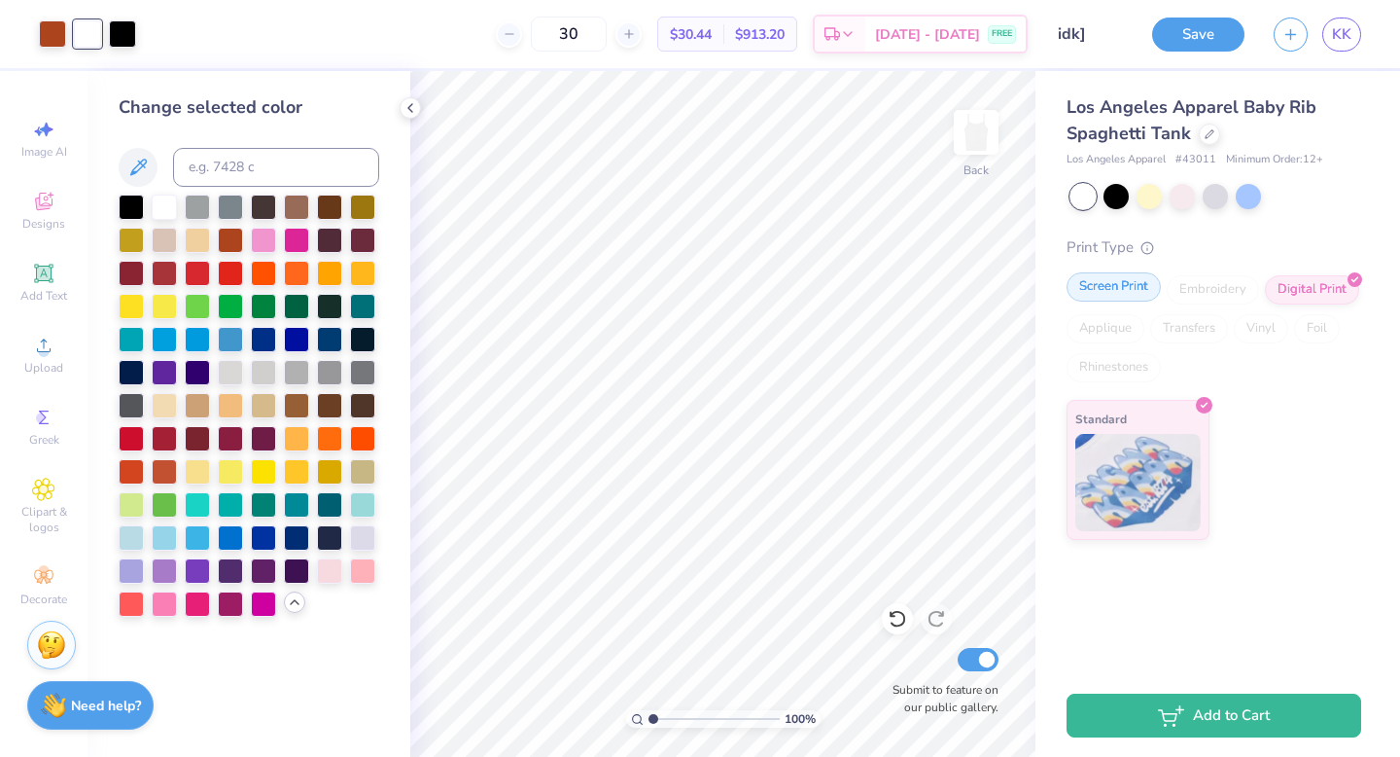
click at [1105, 282] on div "Screen Print" at bounding box center [1114, 286] width 94 height 29
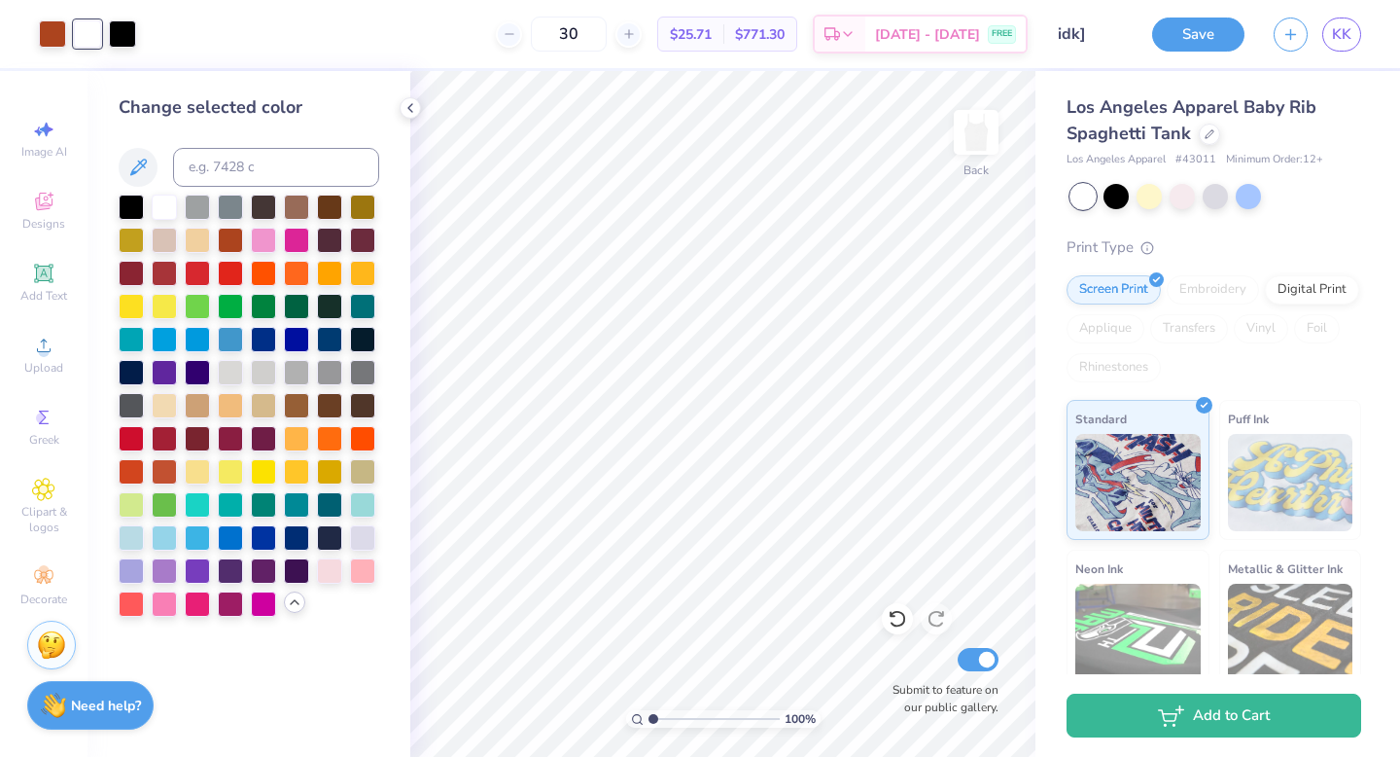
click at [761, 27] on div "$771.30 Total" at bounding box center [759, 34] width 73 height 33
click at [1205, 139] on div at bounding box center [1209, 132] width 21 height 21
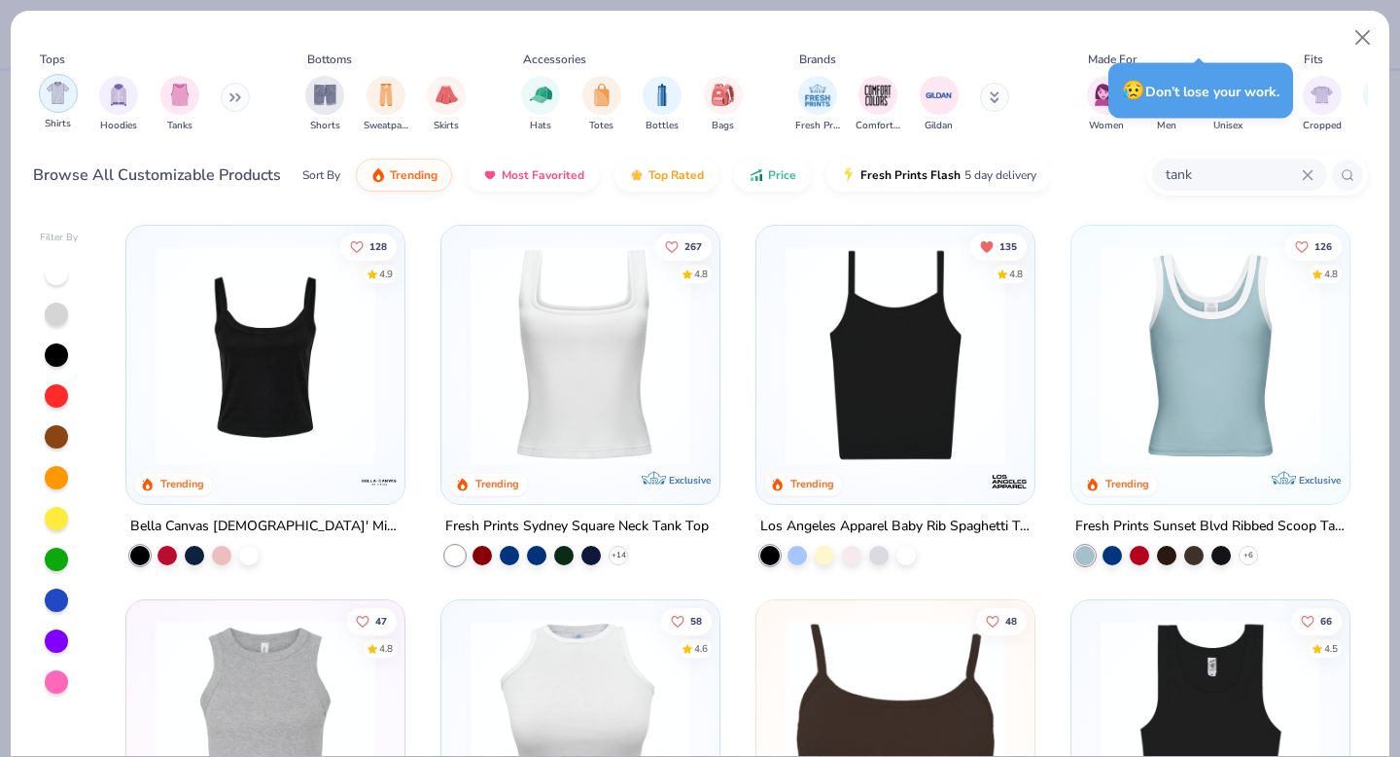
click at [63, 90] on img "filter for Shirts" at bounding box center [58, 93] width 22 height 22
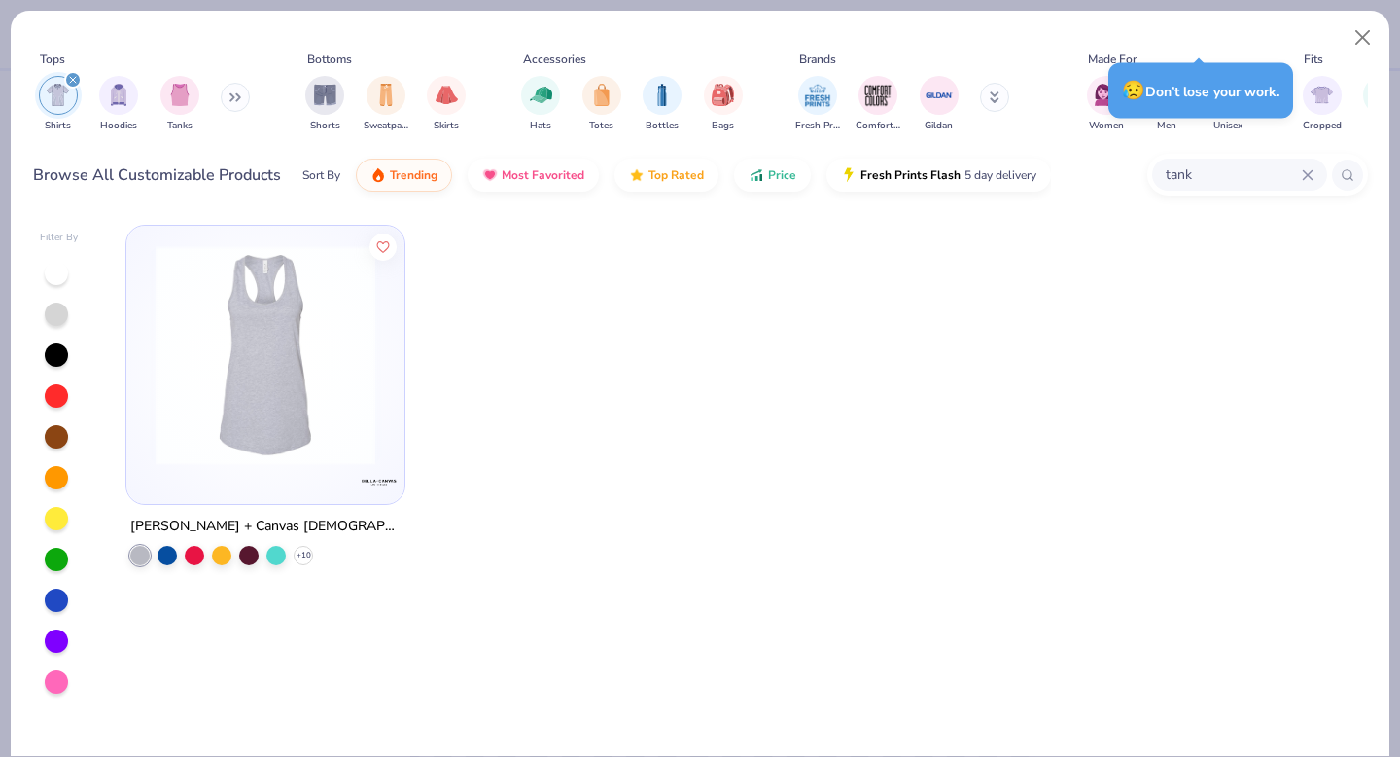
click at [1302, 174] on icon at bounding box center [1308, 175] width 12 height 12
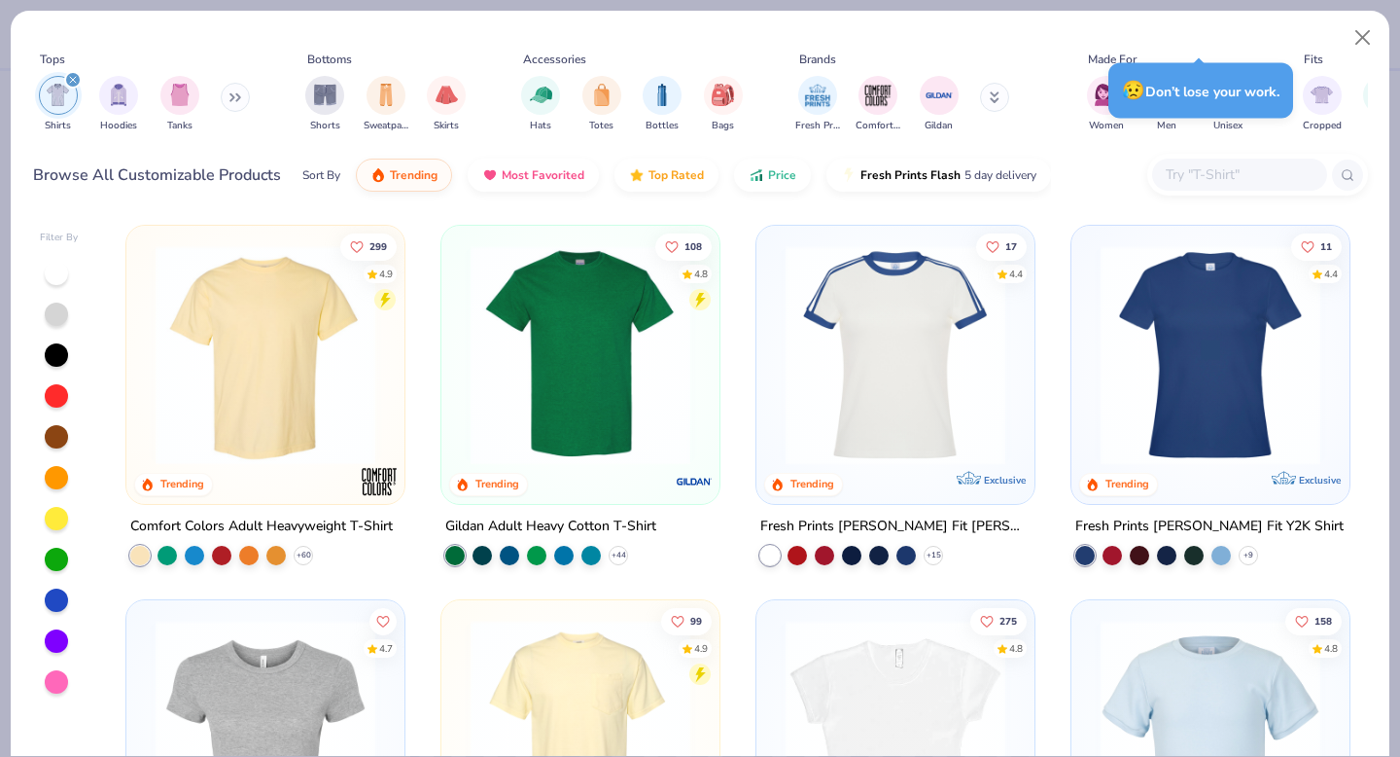
click at [698, 203] on div "Tops Shirts Hoodies Tanks Bottoms Shorts Sweatpants Skirts Accessories Hats Tot…" at bounding box center [700, 110] width 1379 height 199
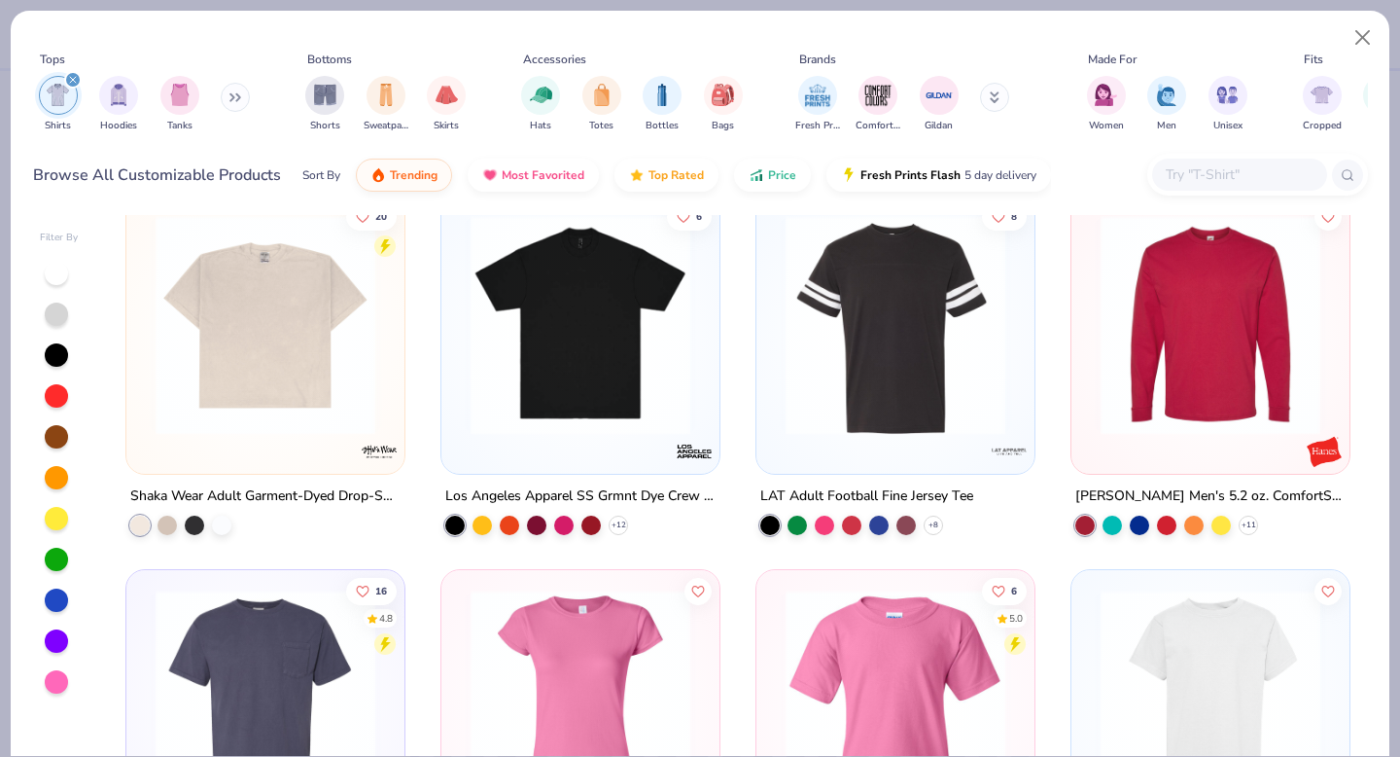
scroll to position [4137, 0]
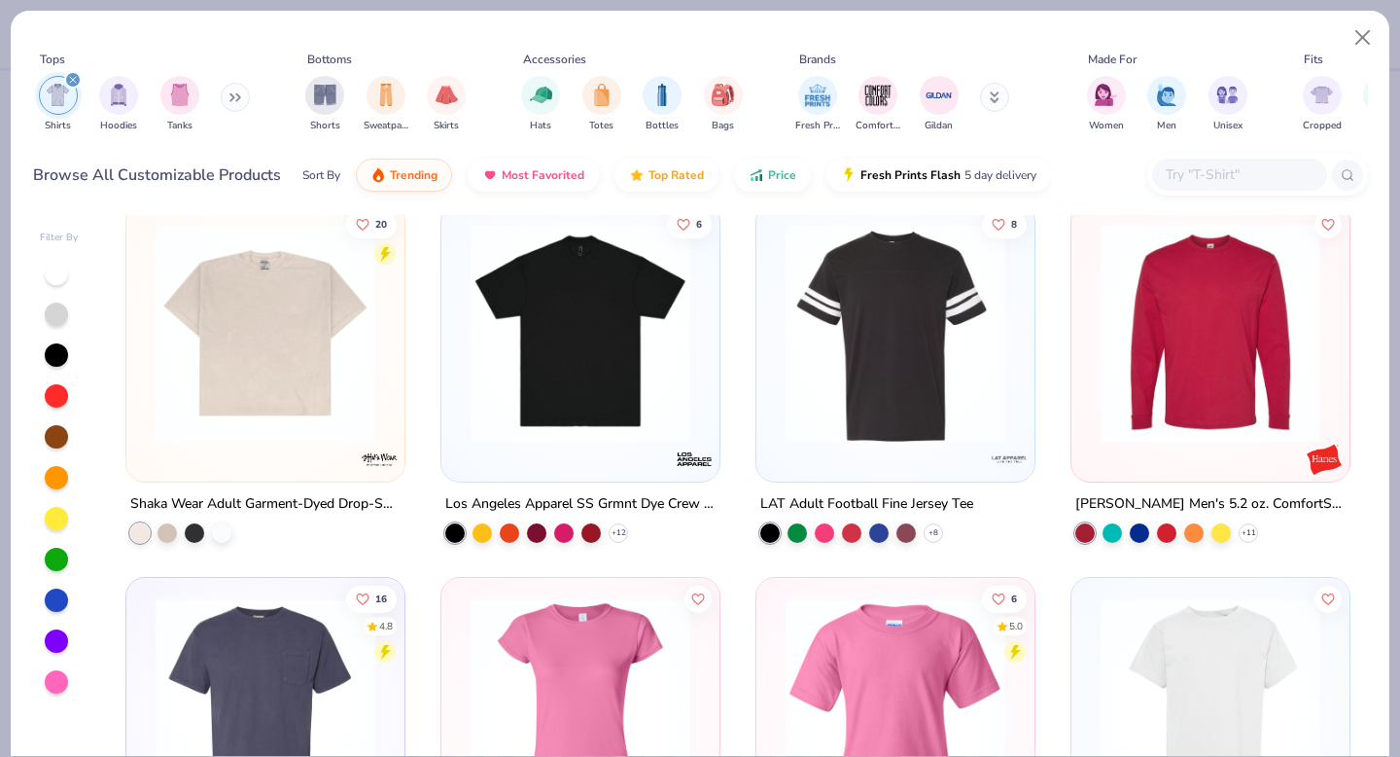
click at [588, 363] on img at bounding box center [580, 333] width 239 height 220
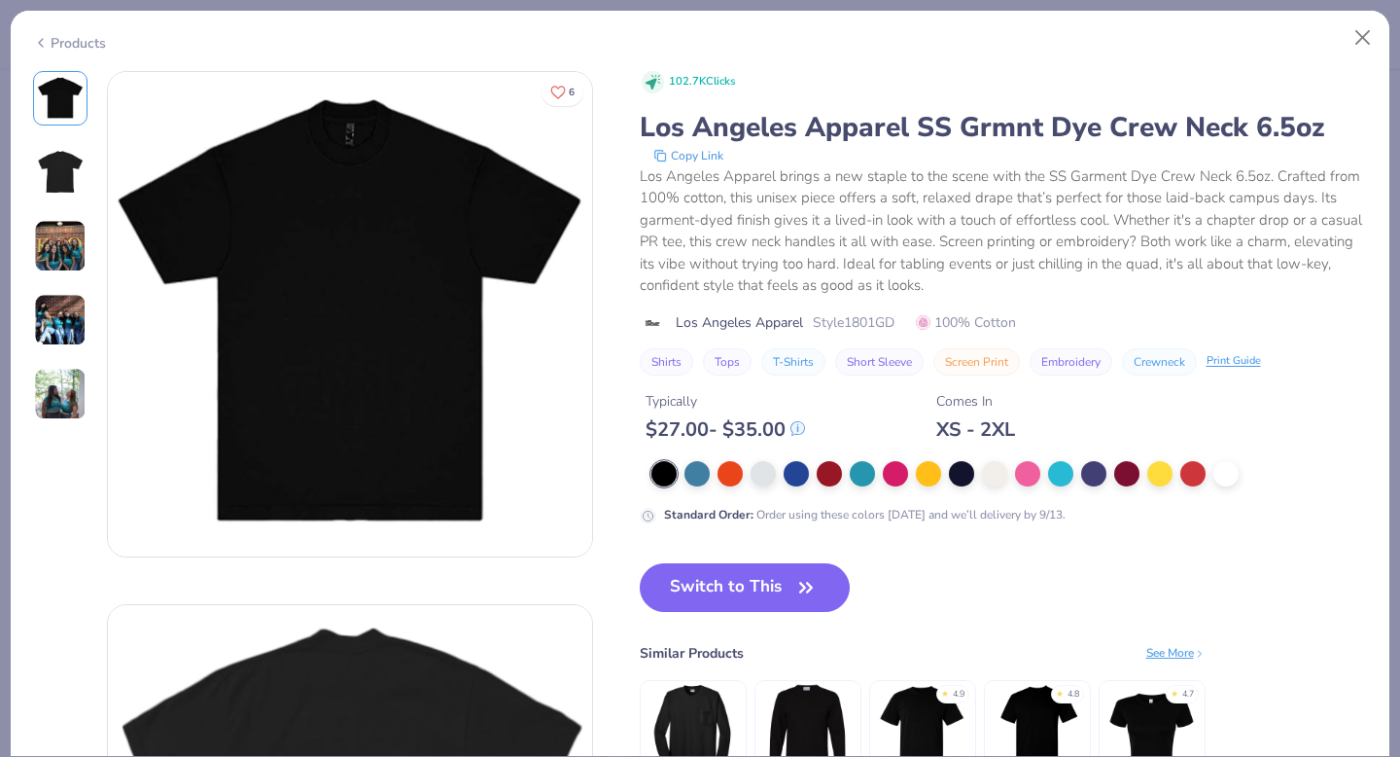
click at [46, 40] on icon at bounding box center [41, 42] width 16 height 23
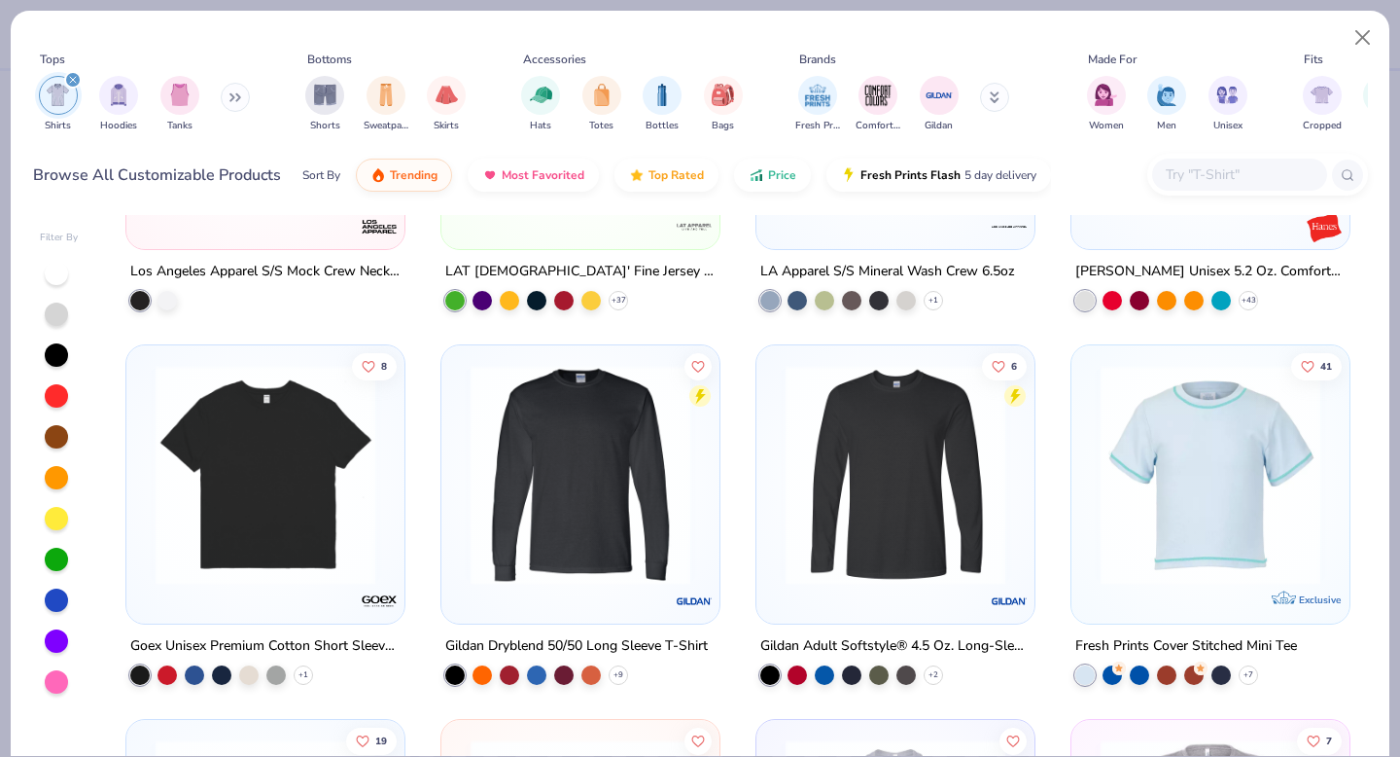
scroll to position [7364, 0]
click at [241, 530] on img at bounding box center [265, 474] width 239 height 220
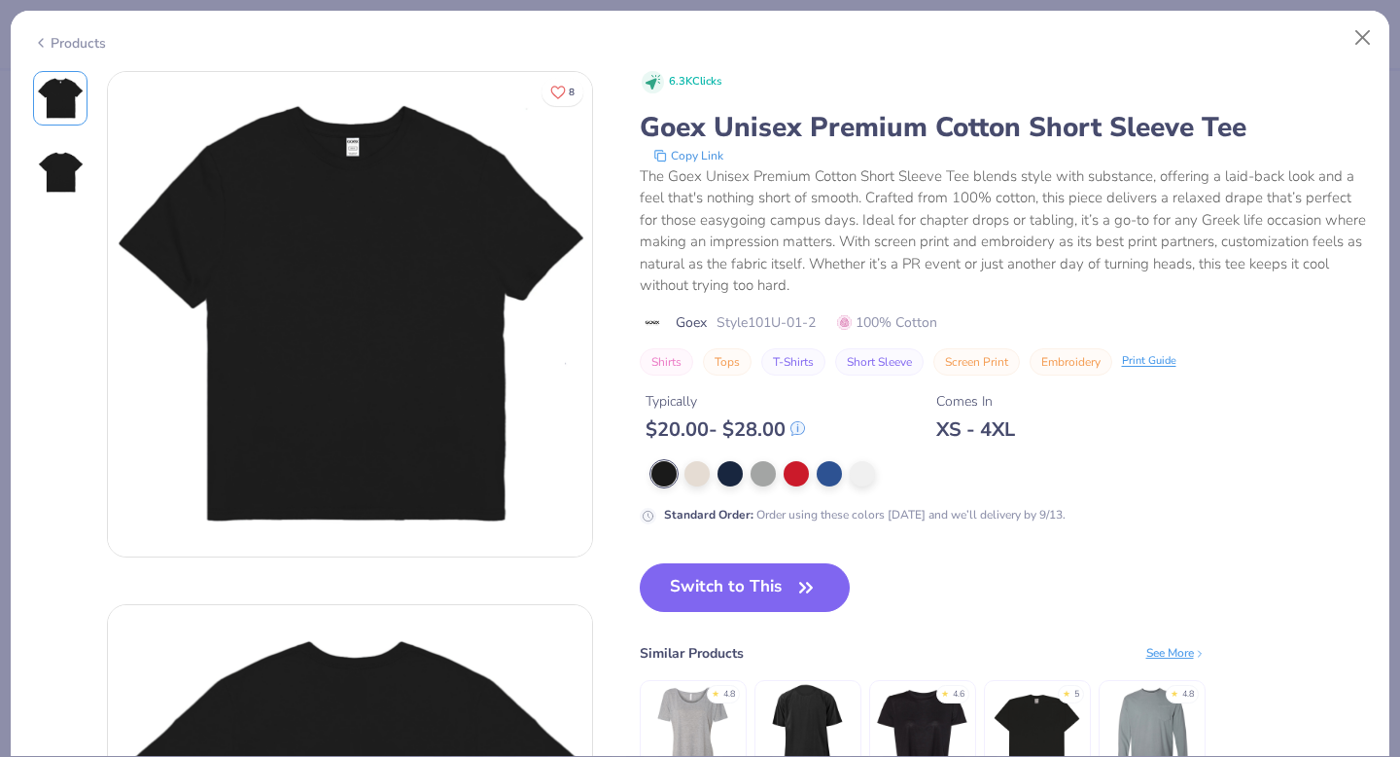
click at [43, 158] on img at bounding box center [60, 172] width 47 height 47
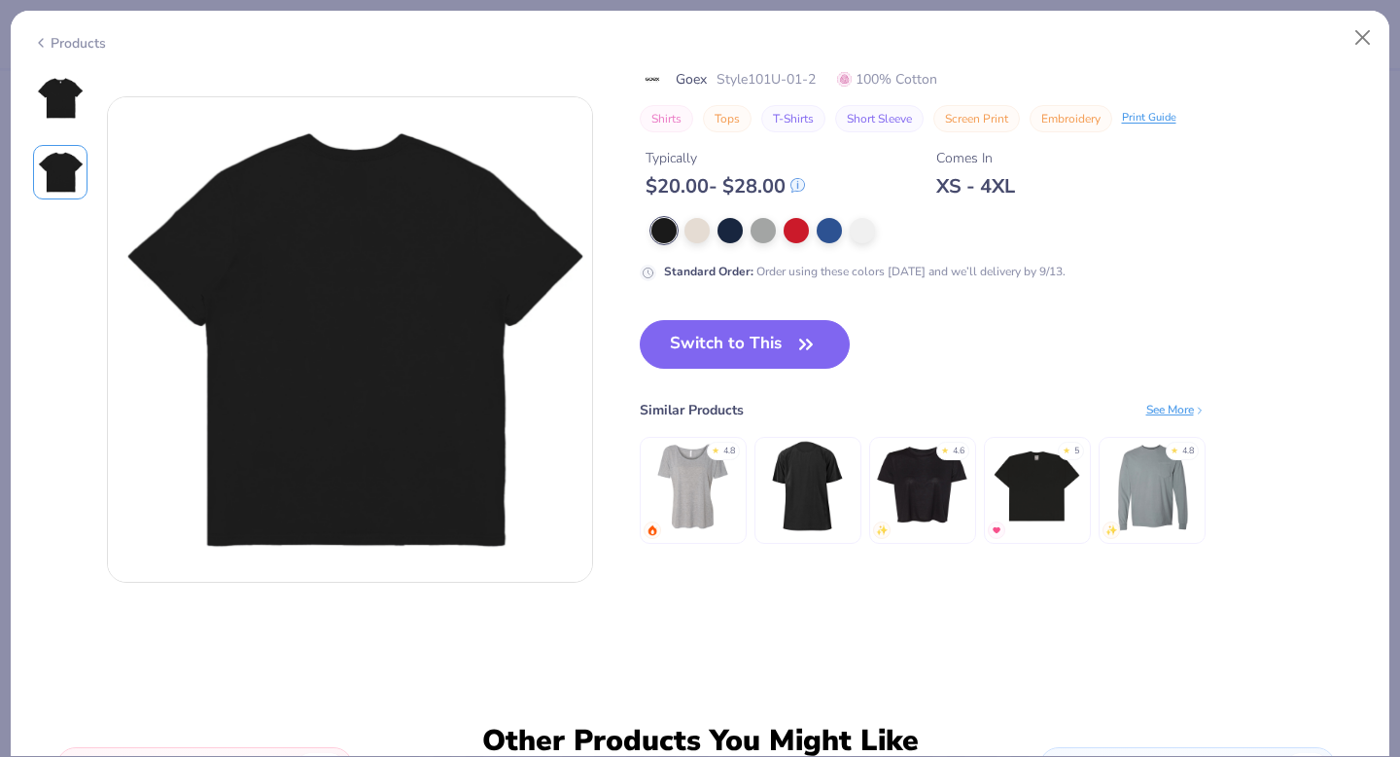
scroll to position [533, 0]
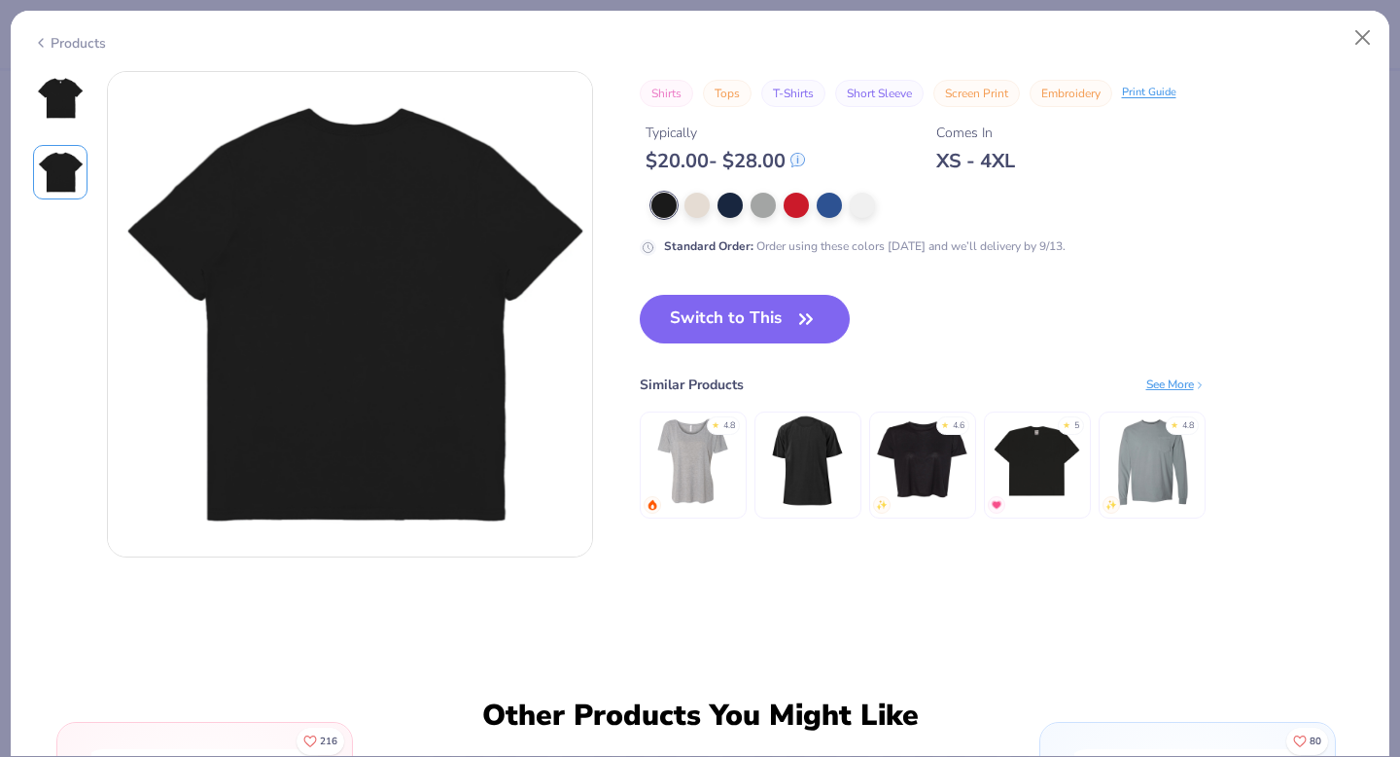
click at [50, 36] on div "Products" at bounding box center [69, 43] width 73 height 20
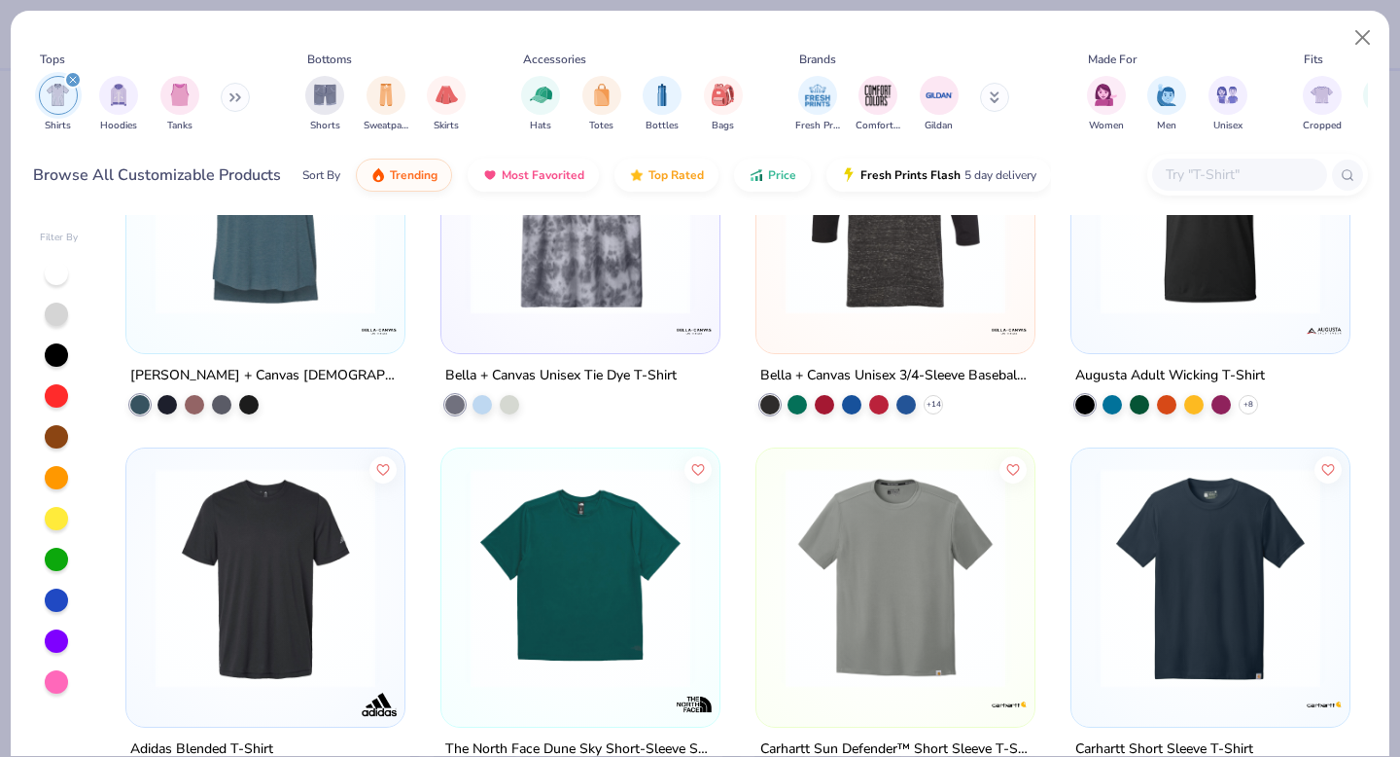
scroll to position [8694, 0]
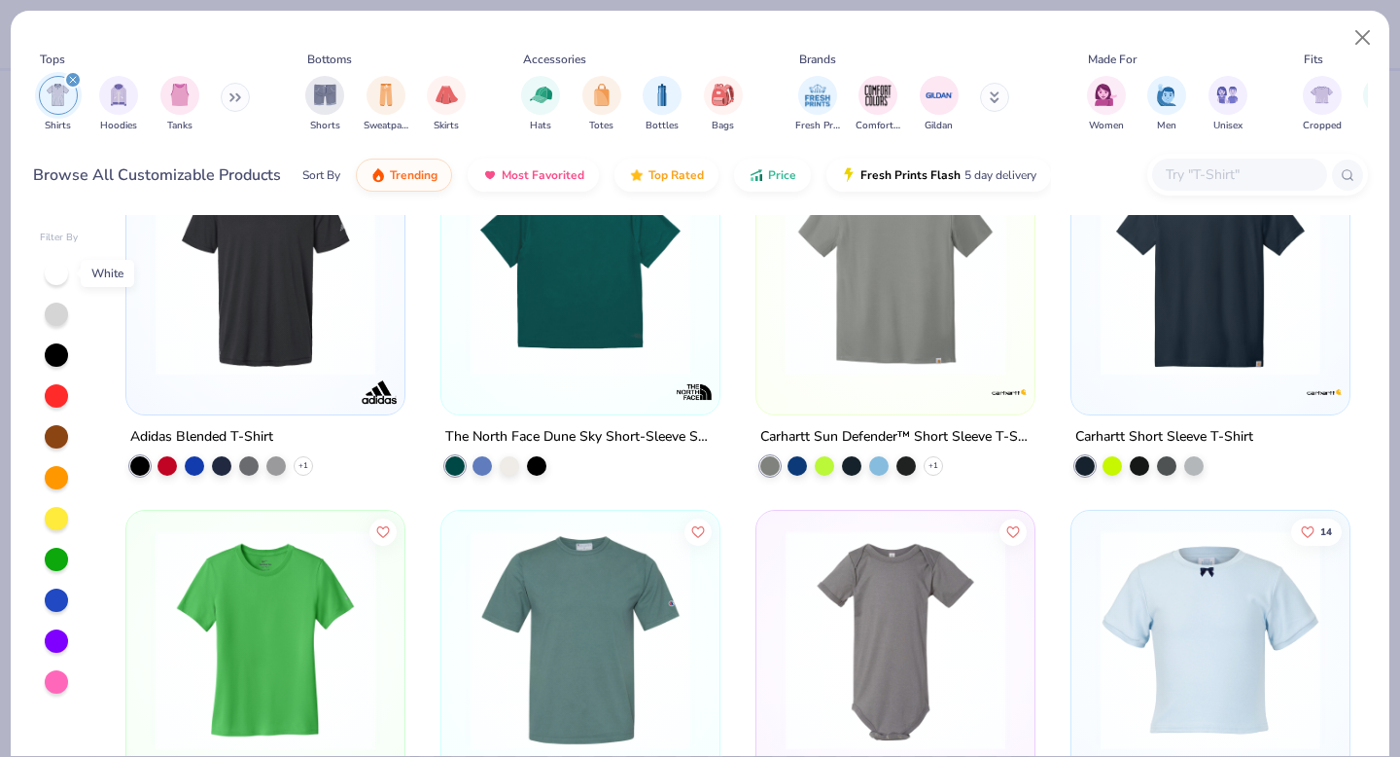
click at [61, 274] on div at bounding box center [56, 273] width 23 height 23
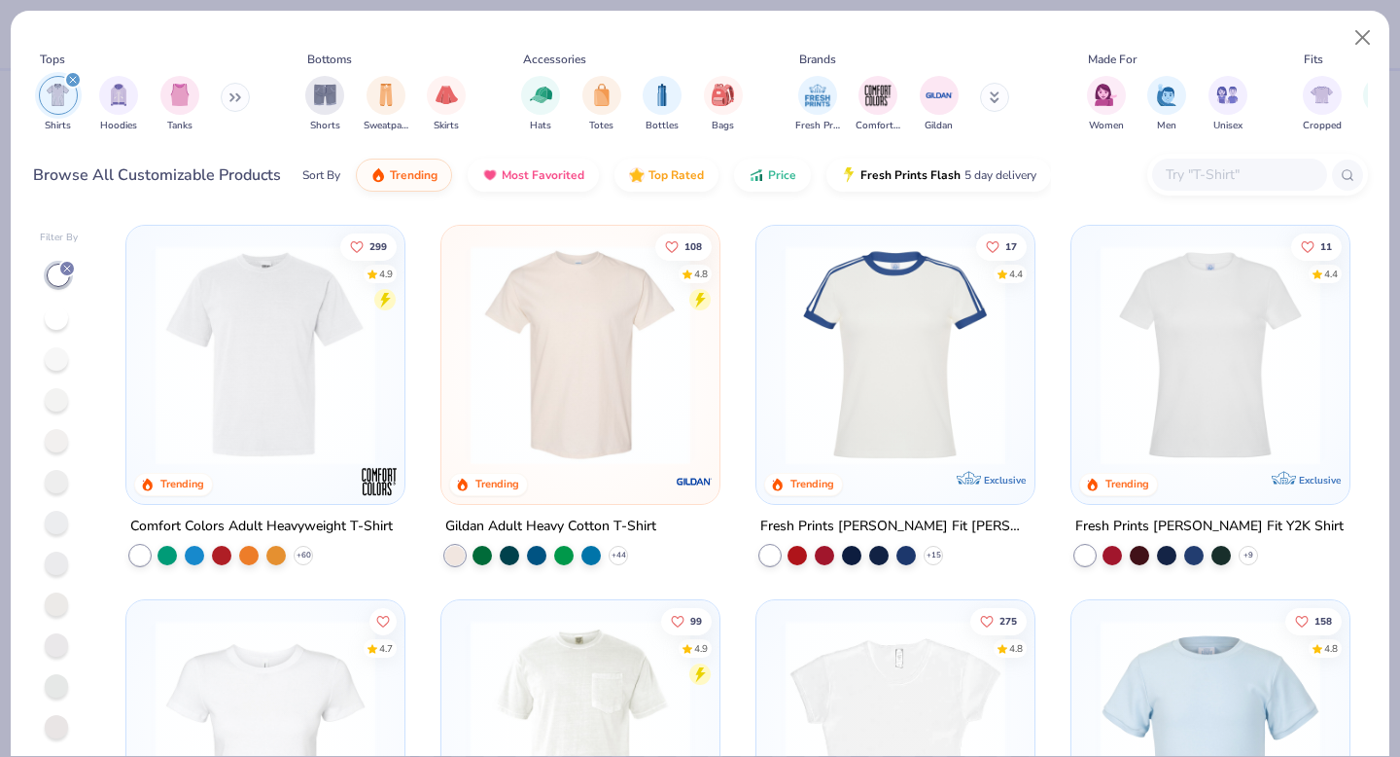
click at [1081, 358] on div at bounding box center [1210, 349] width 259 height 229
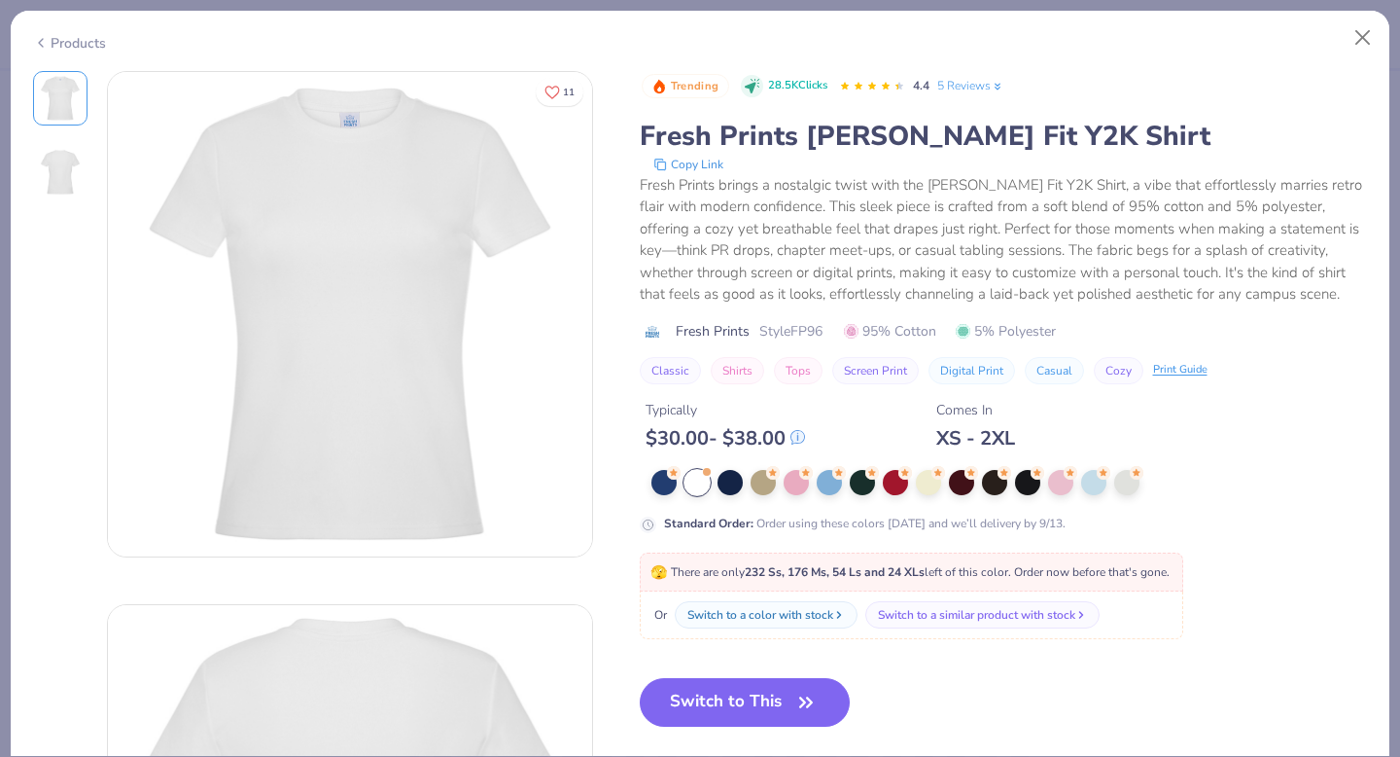
scroll to position [33, 0]
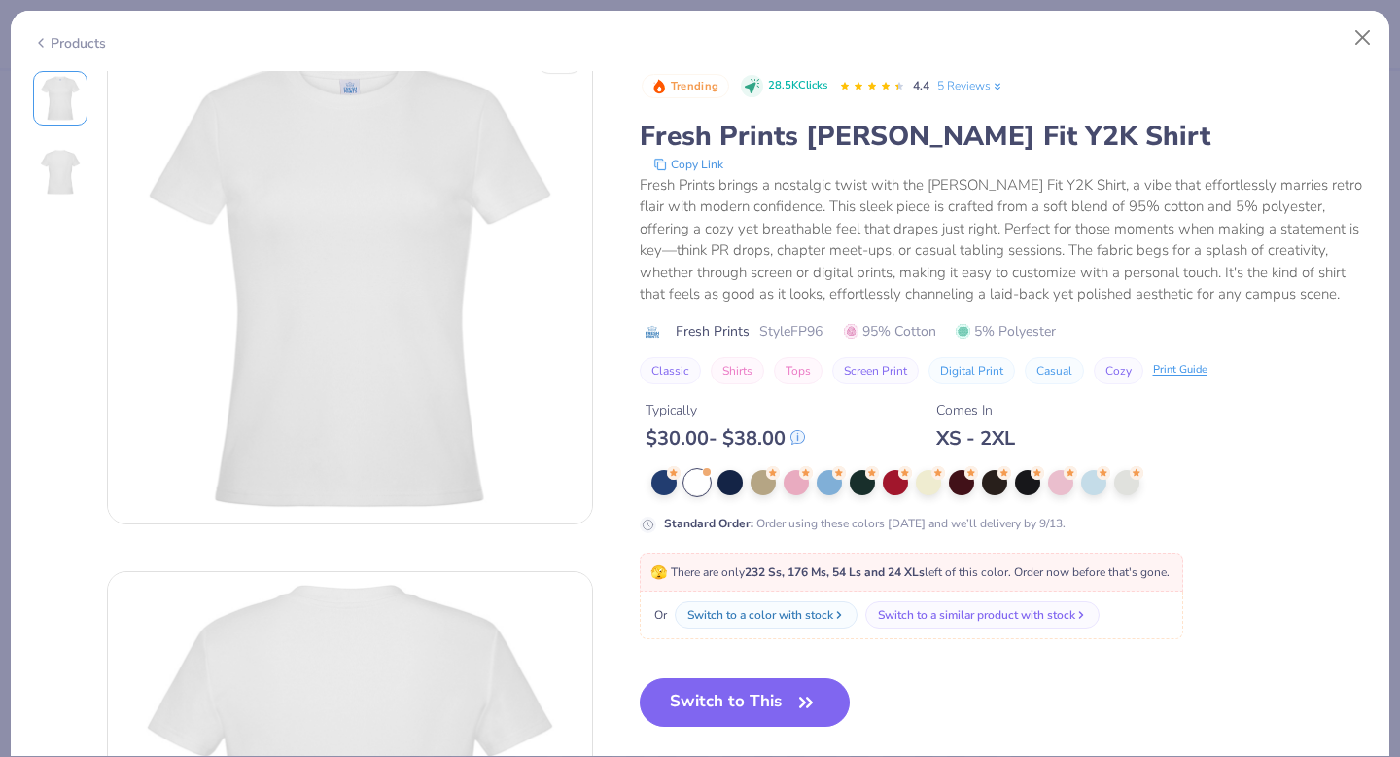
click at [35, 41] on icon at bounding box center [41, 42] width 16 height 23
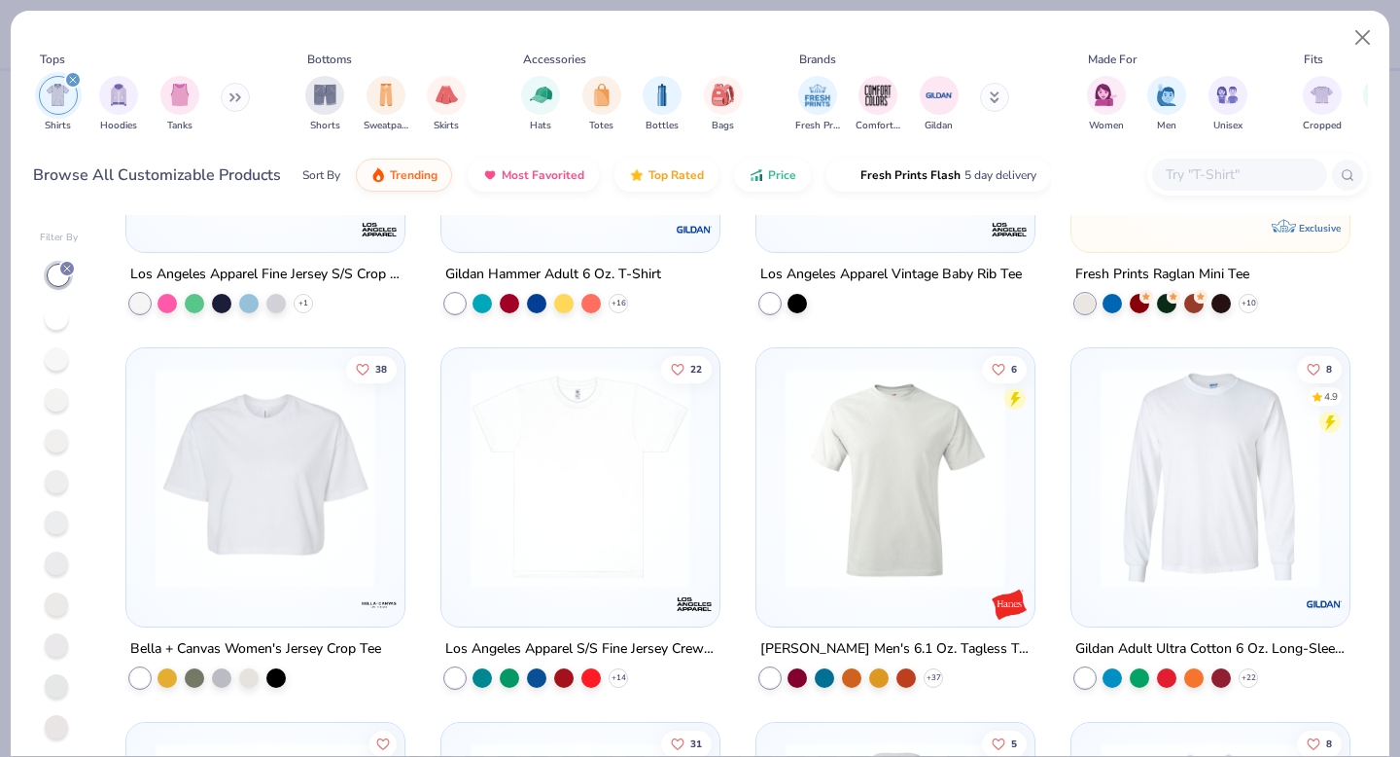
scroll to position [2876, 0]
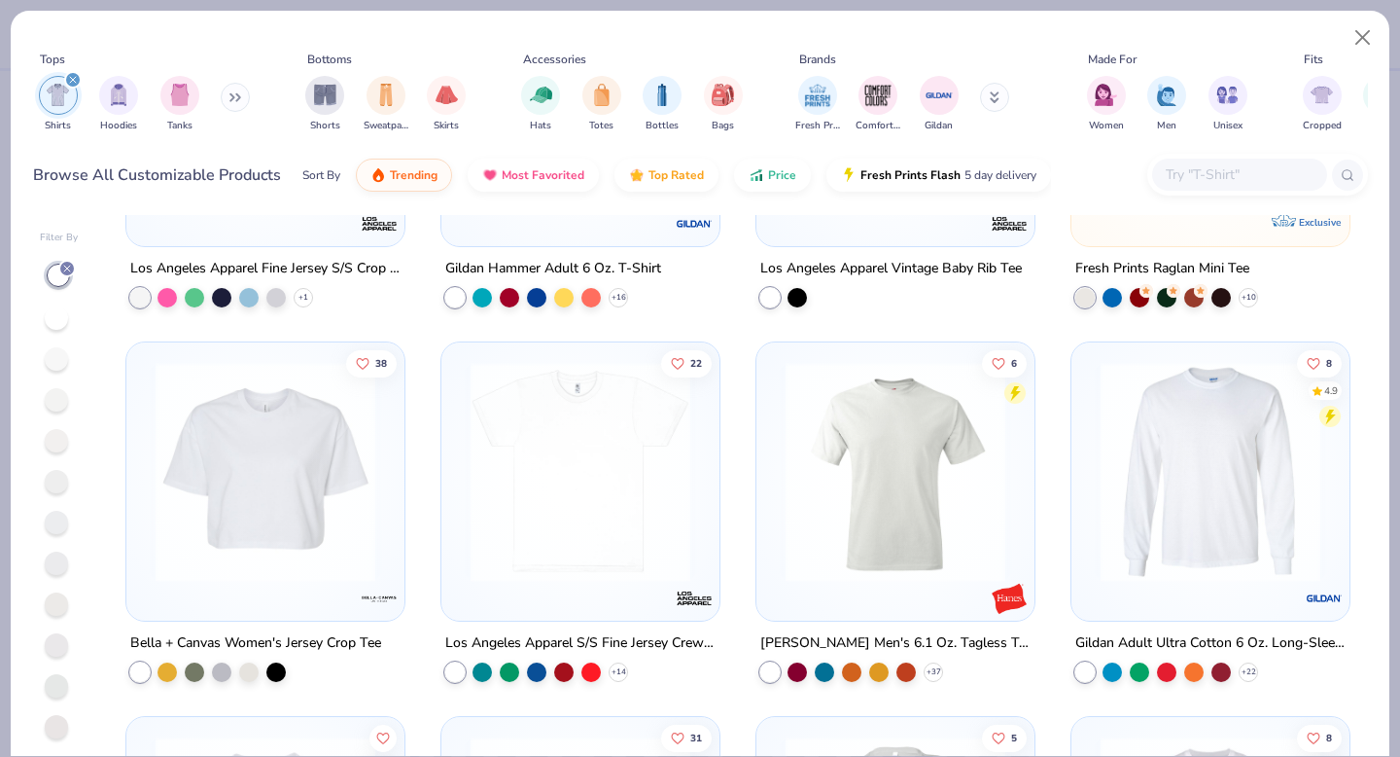
click at [547, 494] on img at bounding box center [580, 472] width 239 height 220
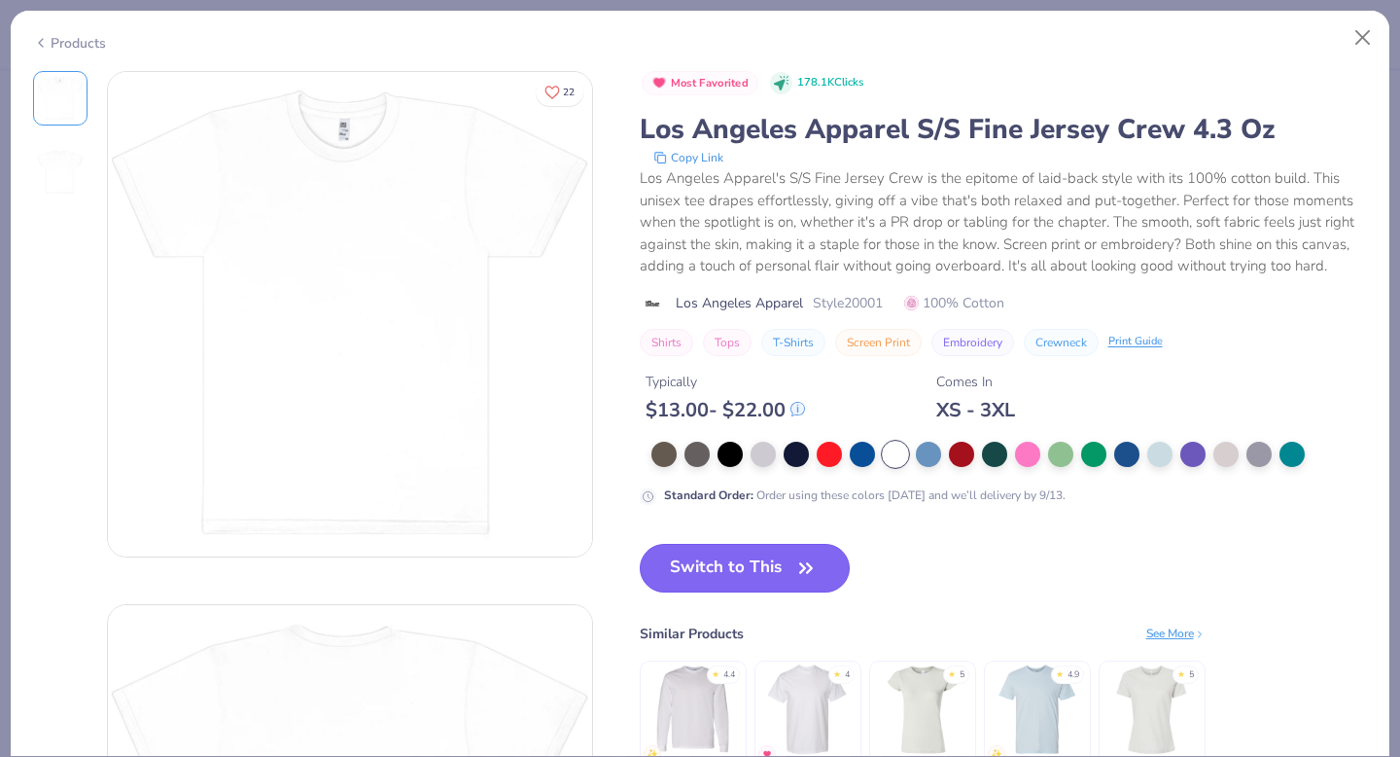
click at [763, 567] on button "Switch to This" at bounding box center [745, 568] width 211 height 49
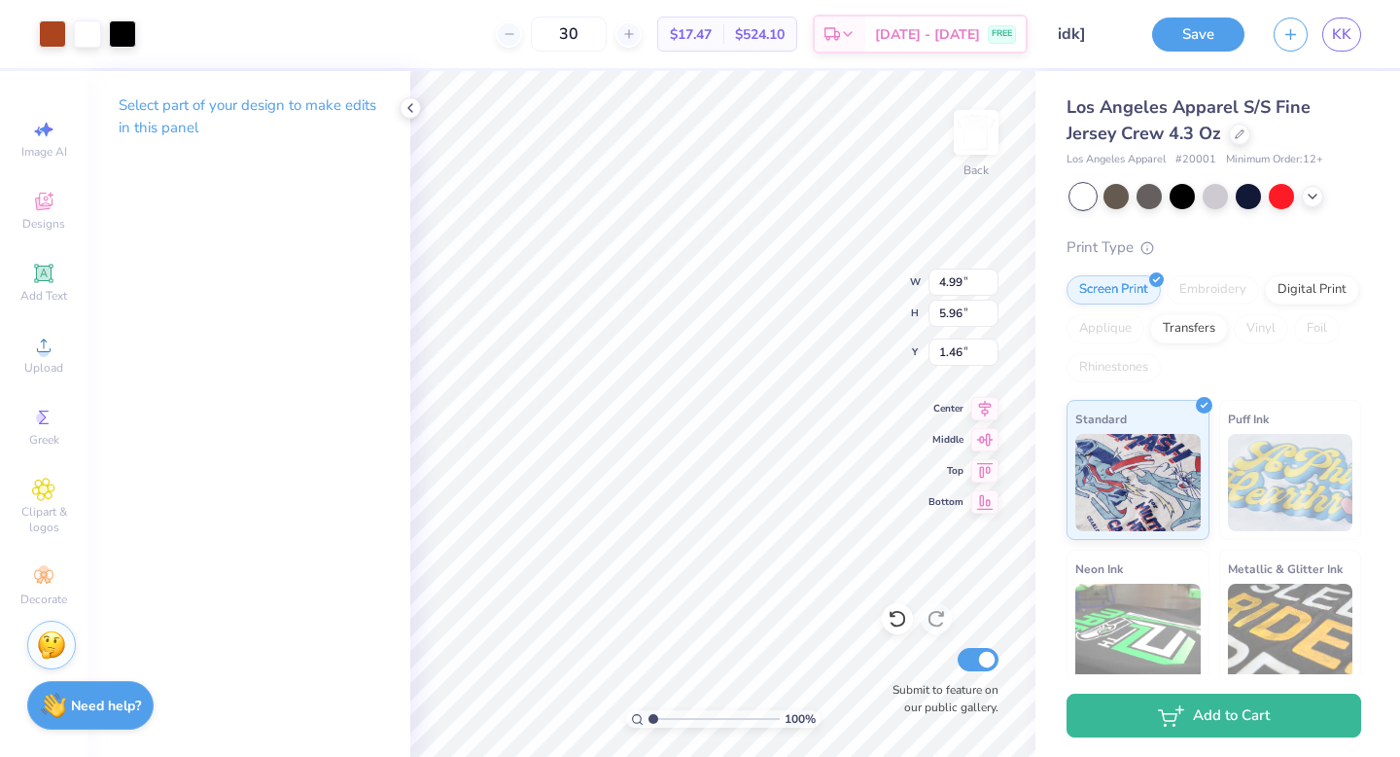
type input "1.46"
type input "6.99"
type input "8.35"
type input "1.48"
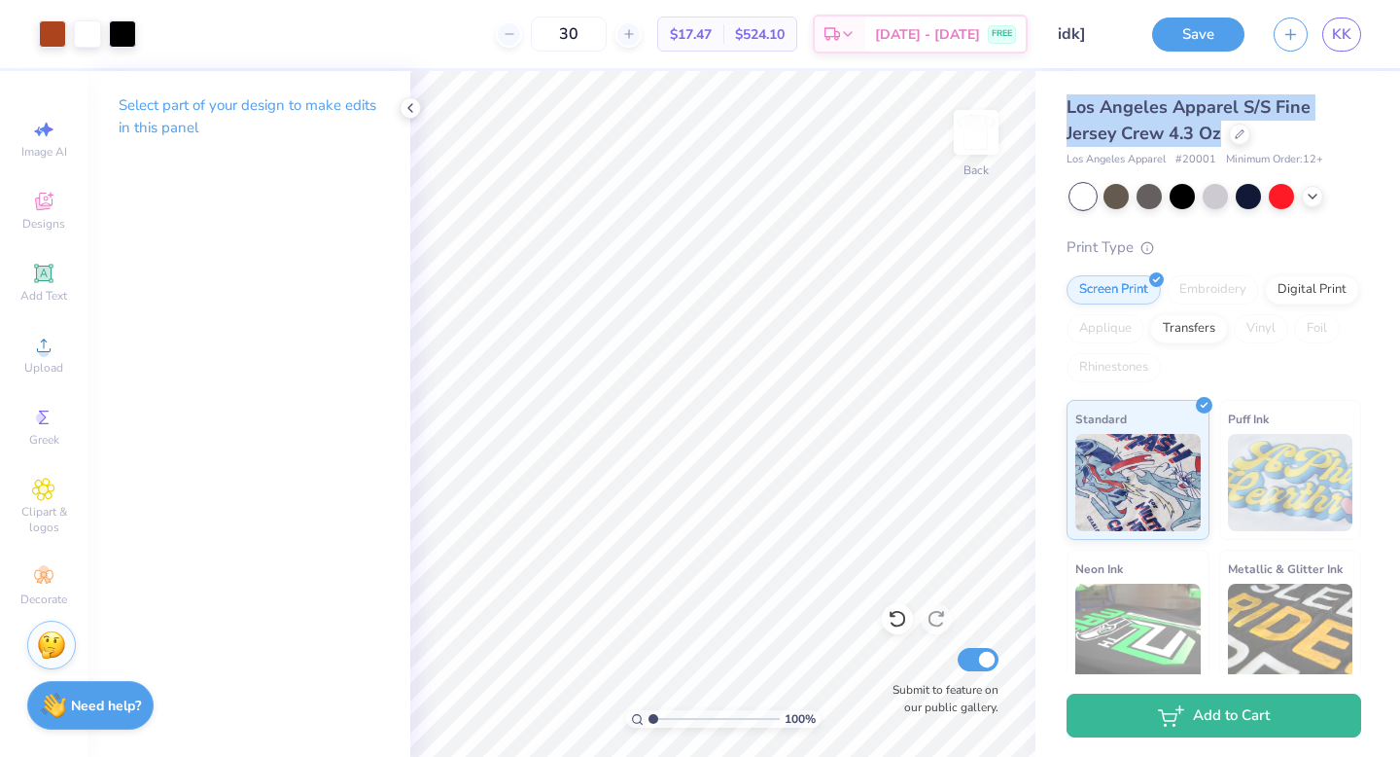
drag, startPoint x: 1069, startPoint y: 110, endPoint x: 1219, endPoint y: 126, distance: 151.6
click at [1219, 126] on span "Los Angeles Apparel S/S Fine Jersey Crew 4.3 Oz" at bounding box center [1189, 120] width 244 height 50
copy span "Los Angeles Apparel S/S Fine Jersey Crew 4.3 Oz"
